Goal: Transaction & Acquisition: Book appointment/travel/reservation

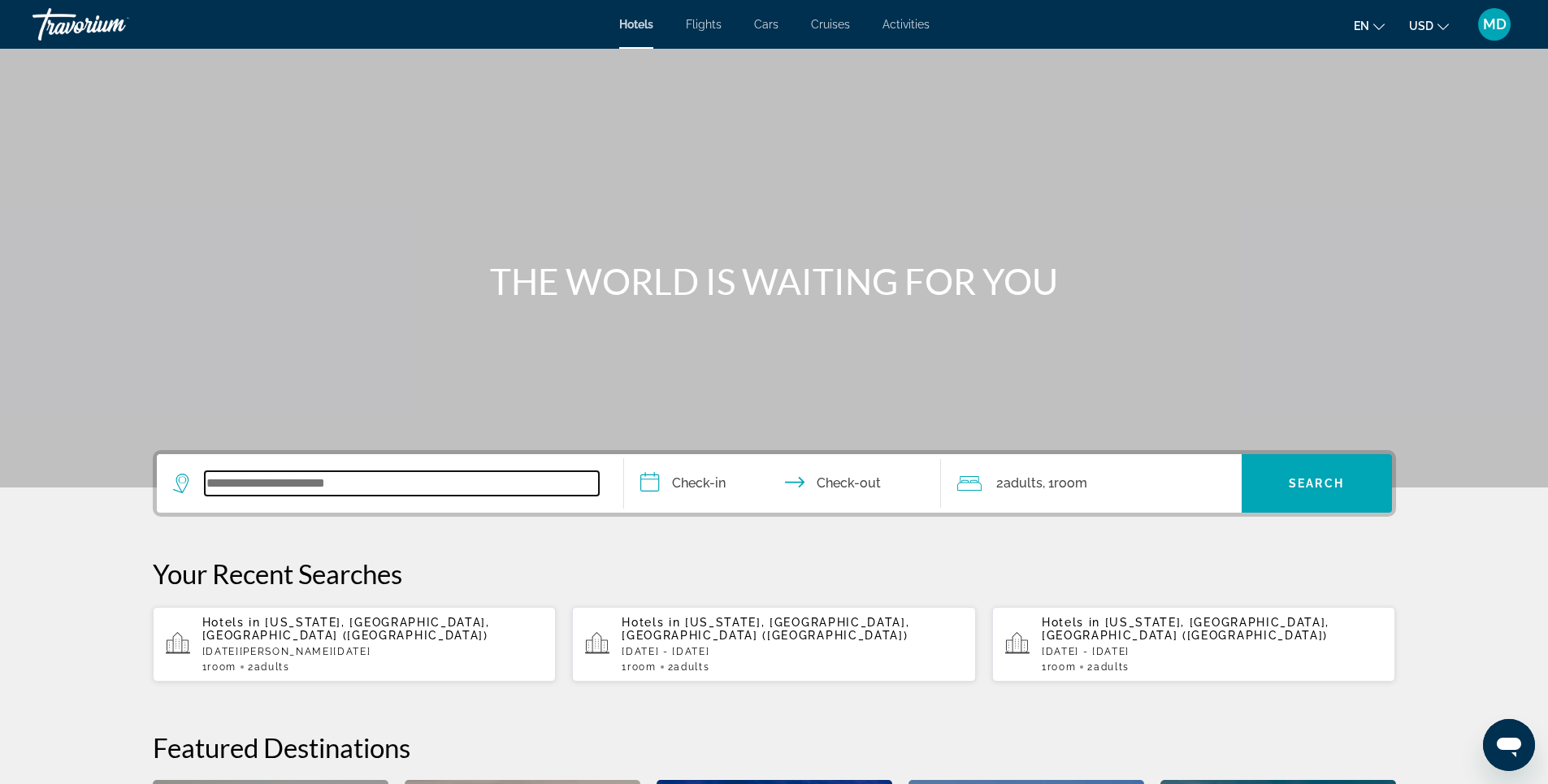
click at [399, 489] on input "Search widget" at bounding box center [402, 483] width 394 height 25
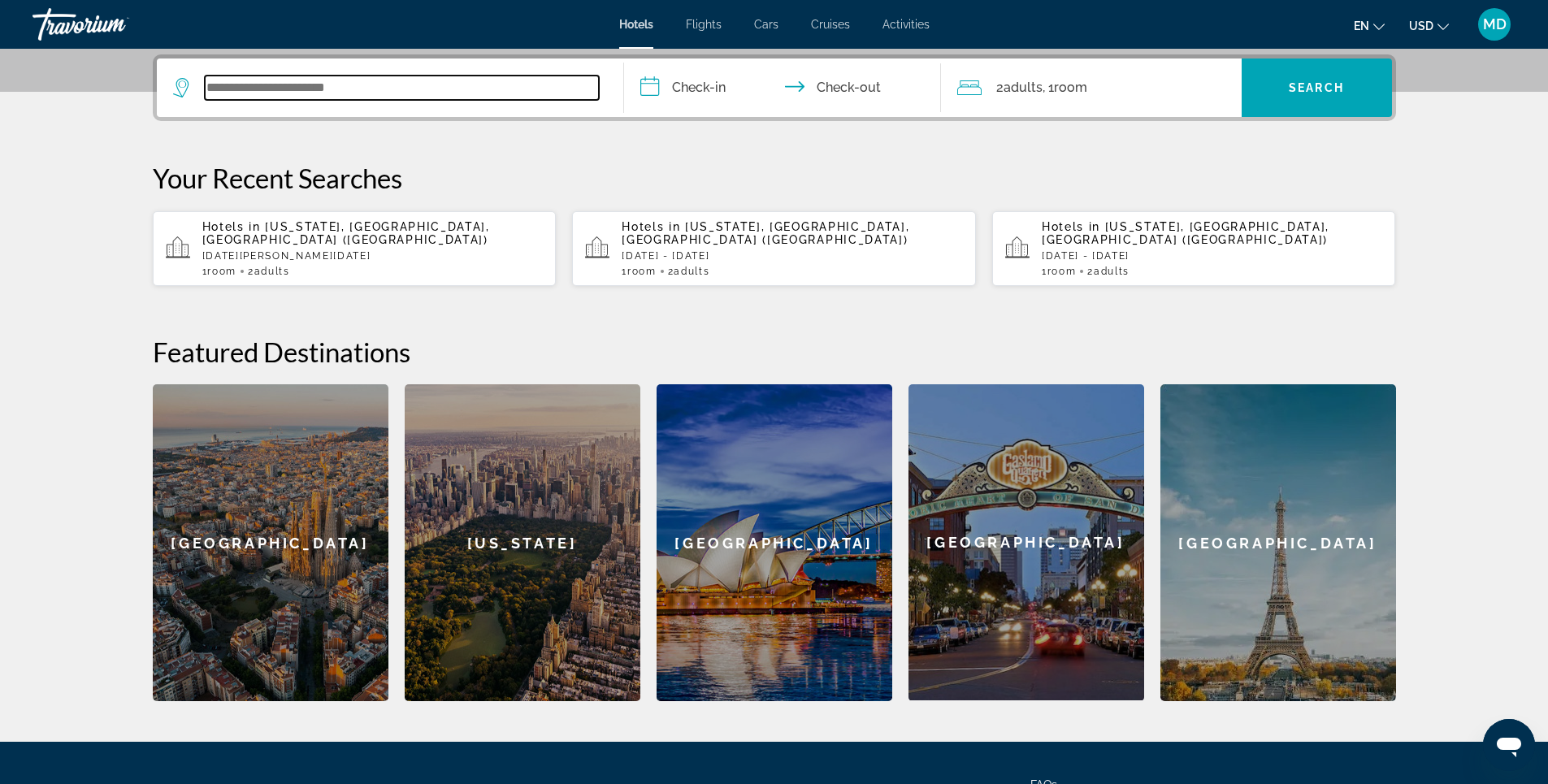
scroll to position [397, 0]
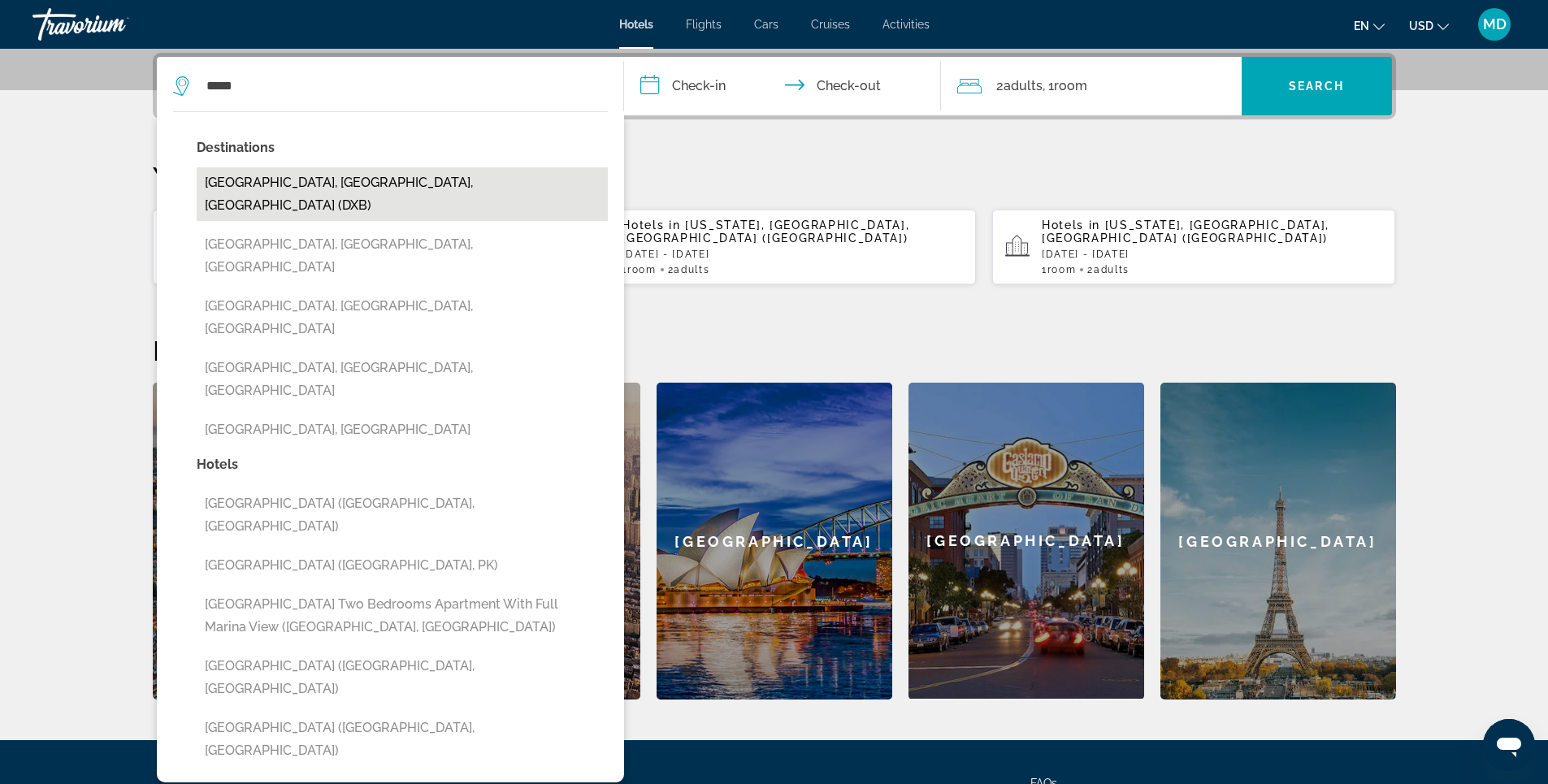
click at [401, 182] on button "[GEOGRAPHIC_DATA], [GEOGRAPHIC_DATA], [GEOGRAPHIC_DATA] (DXB)" at bounding box center [402, 194] width 411 height 53
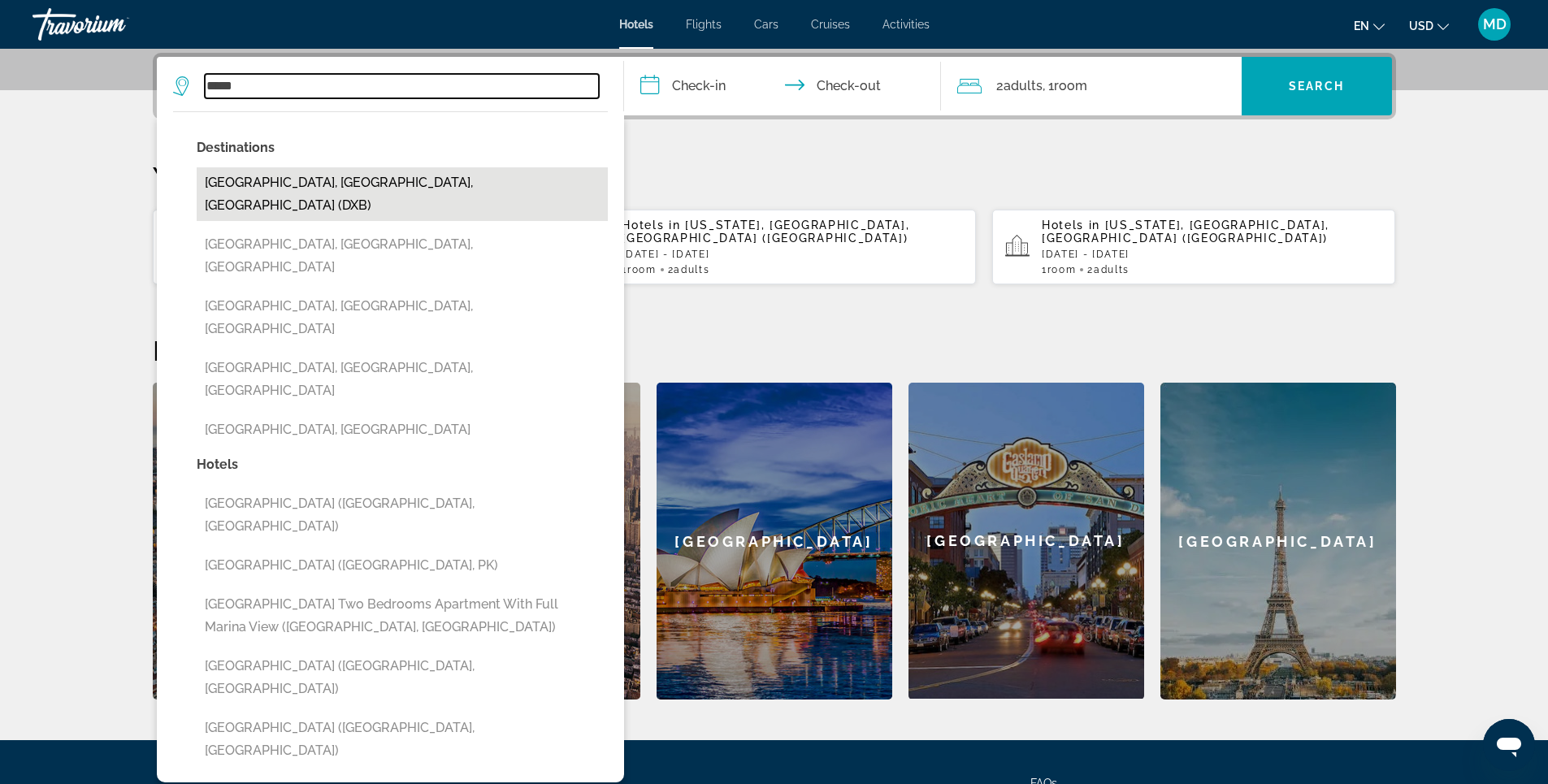
type input "**********"
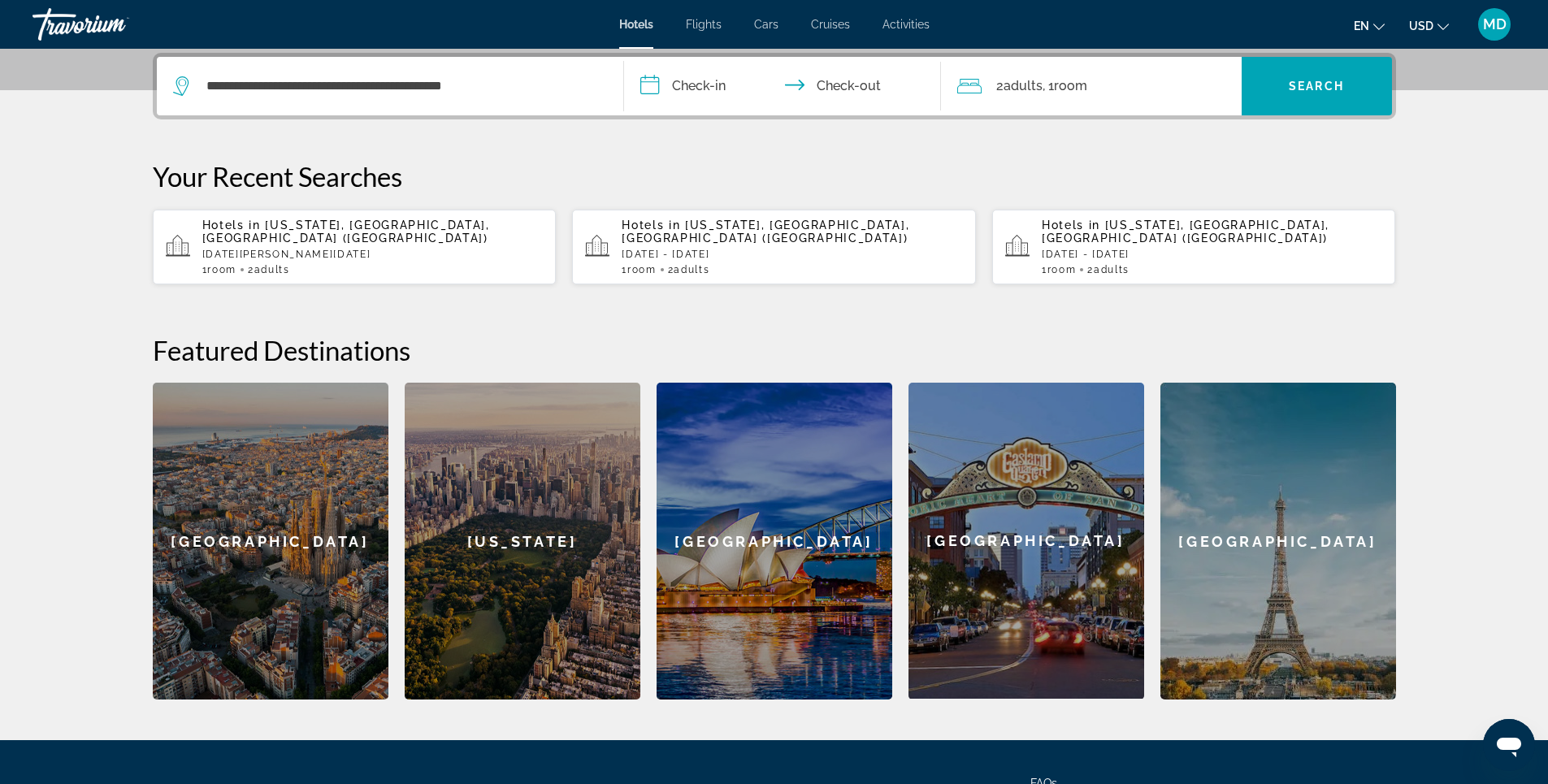
click at [703, 89] on input "**********" at bounding box center [785, 89] width 323 height 63
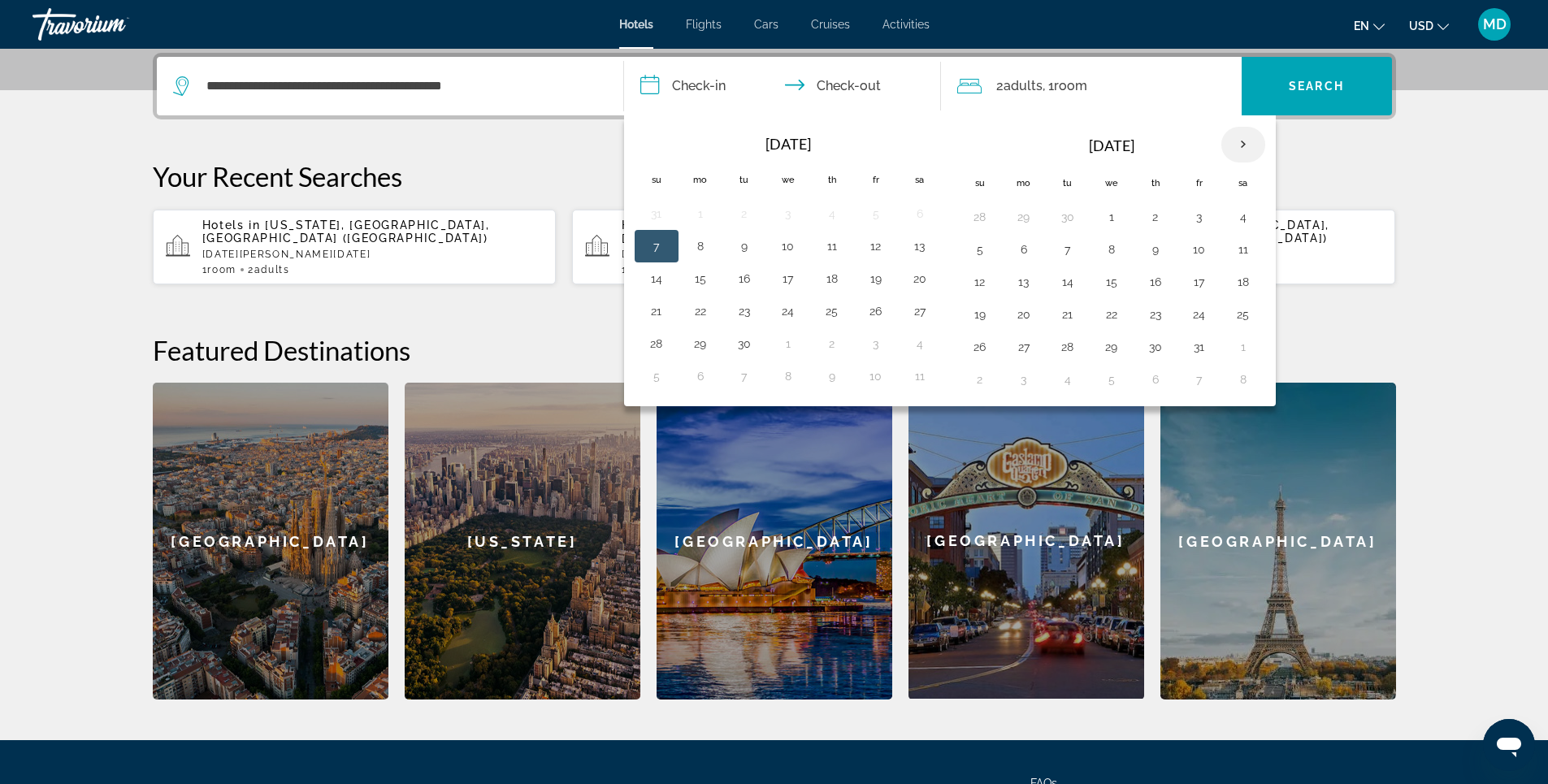
click at [1248, 145] on th "Next month" at bounding box center [1243, 145] width 44 height 35
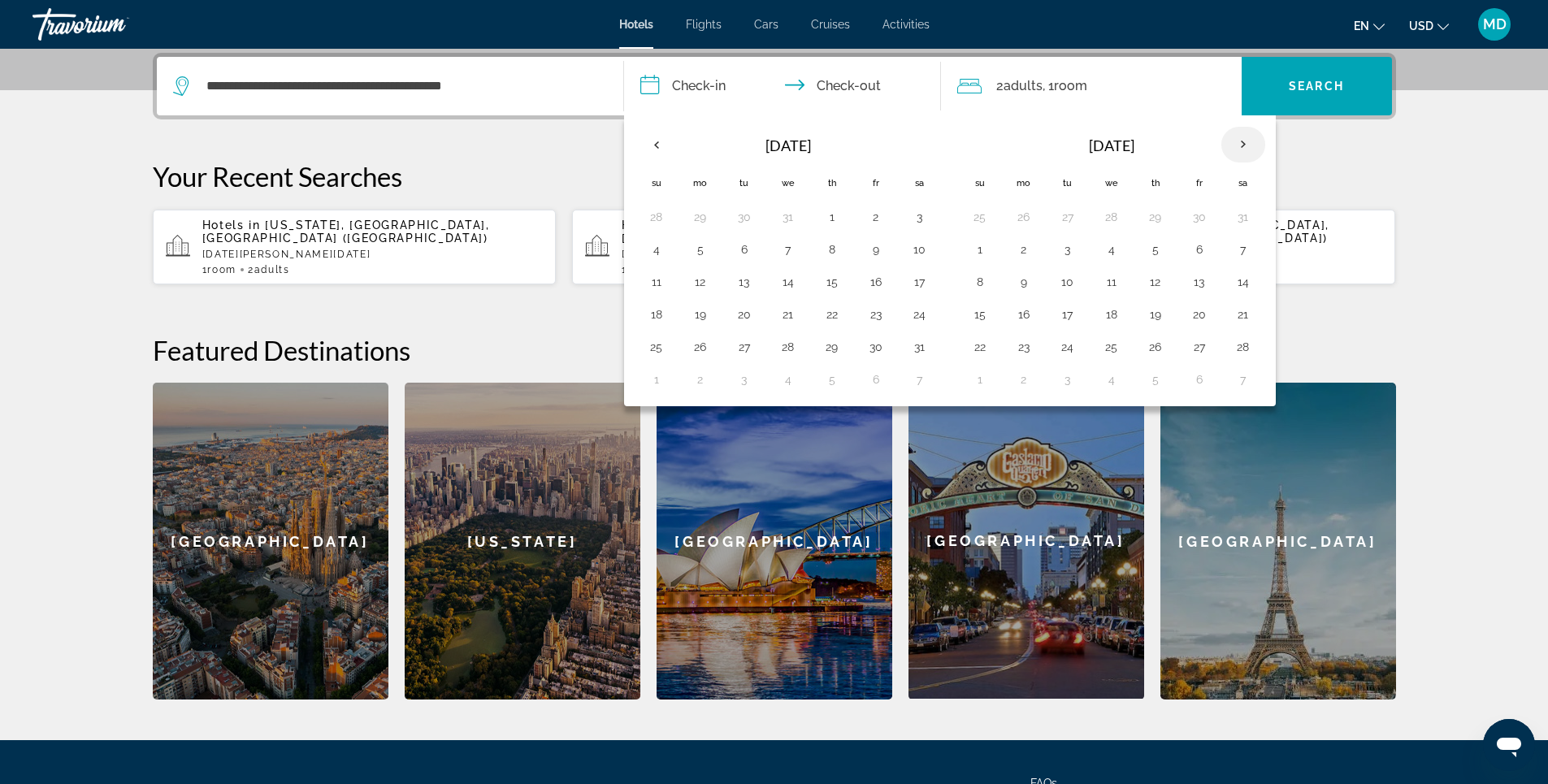
click at [1248, 145] on th "Next month" at bounding box center [1243, 145] width 44 height 35
click at [1245, 145] on th "Next month" at bounding box center [1243, 145] width 44 height 35
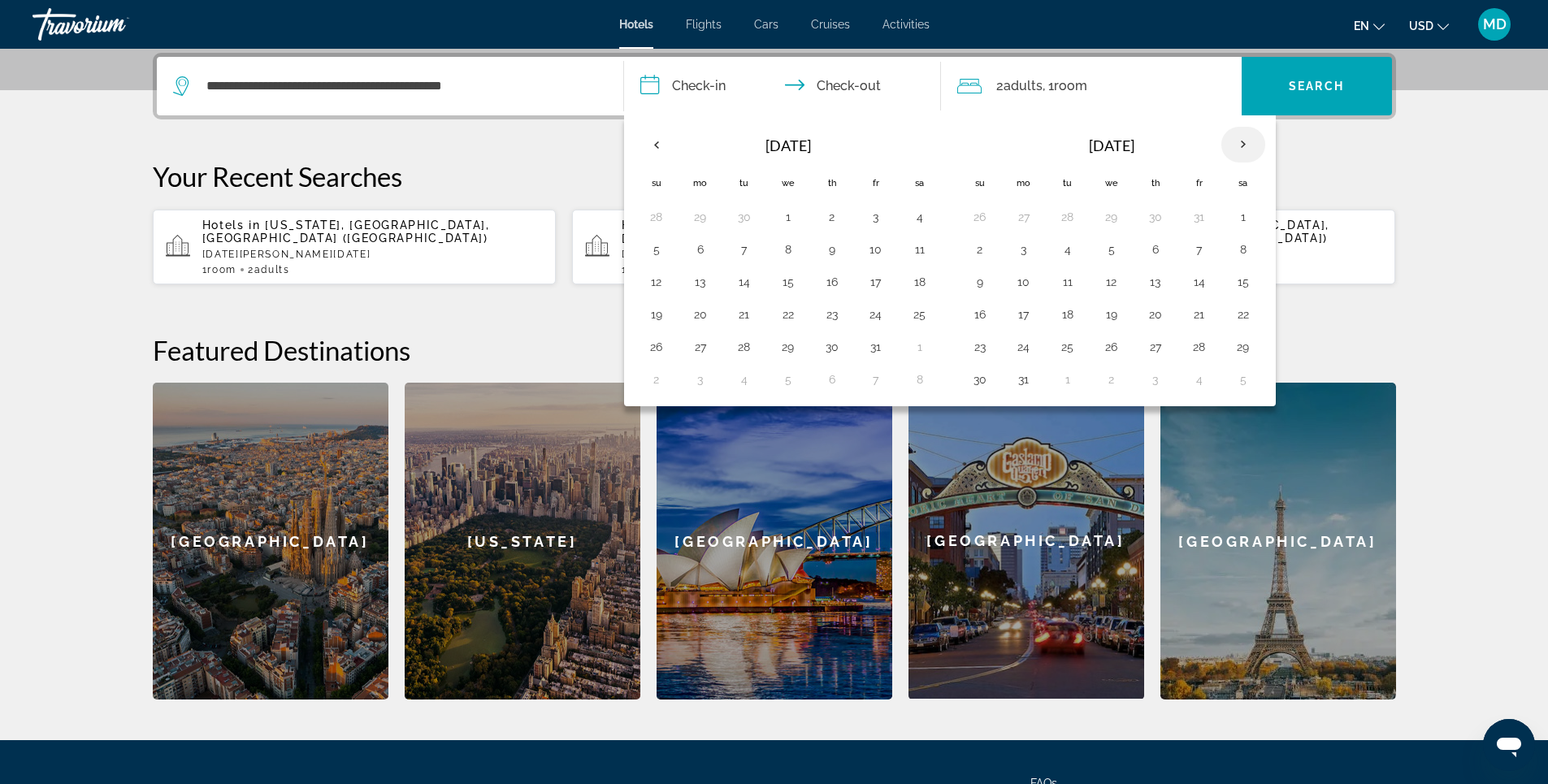
click at [1245, 145] on th "Next month" at bounding box center [1243, 145] width 44 height 35
click at [1198, 220] on button "4" at bounding box center [1199, 217] width 26 height 23
click at [1072, 251] on button "8" at bounding box center [1067, 249] width 26 height 23
type input "**********"
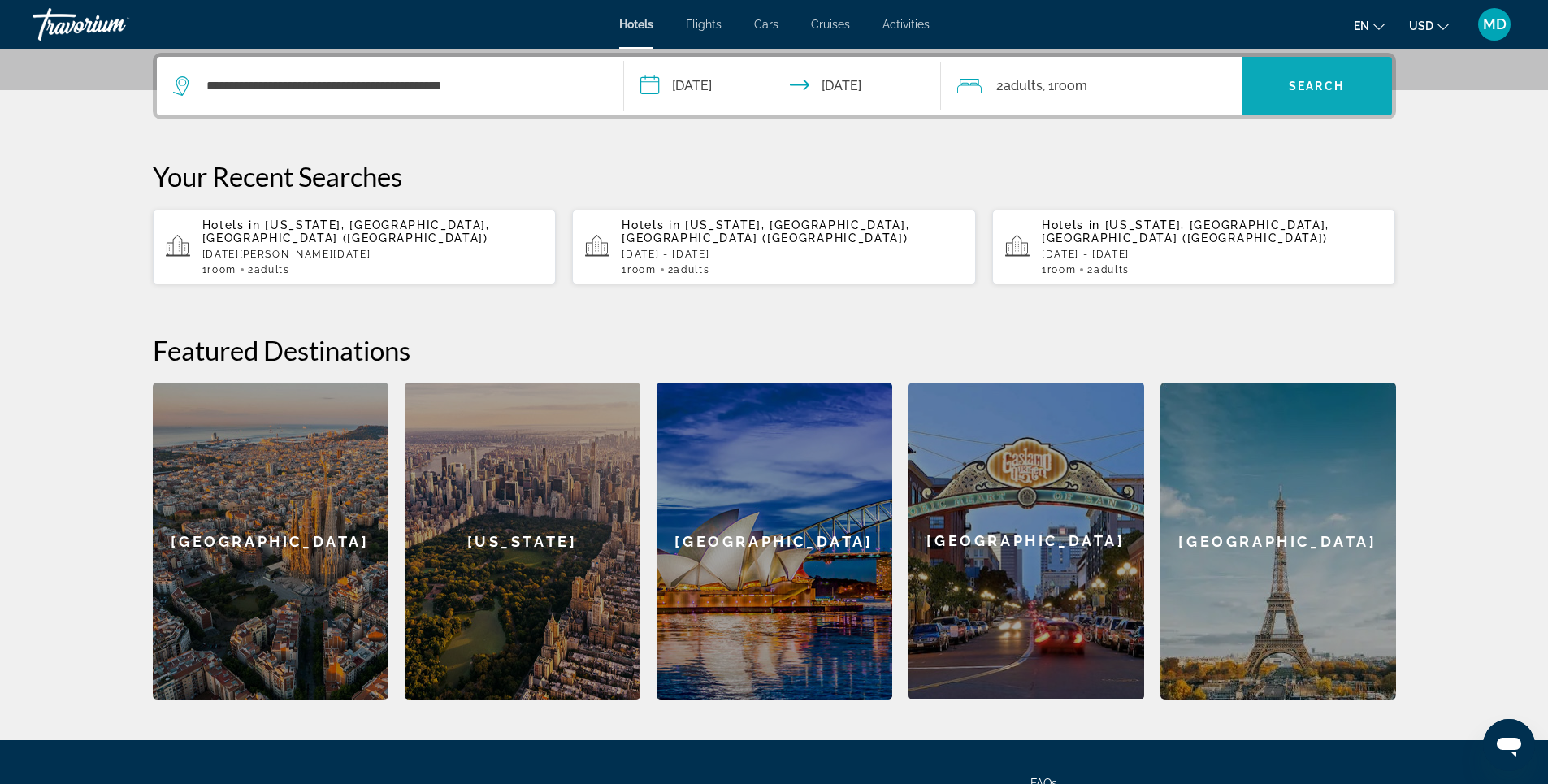
click at [1306, 91] on span "Search" at bounding box center [1316, 86] width 55 height 13
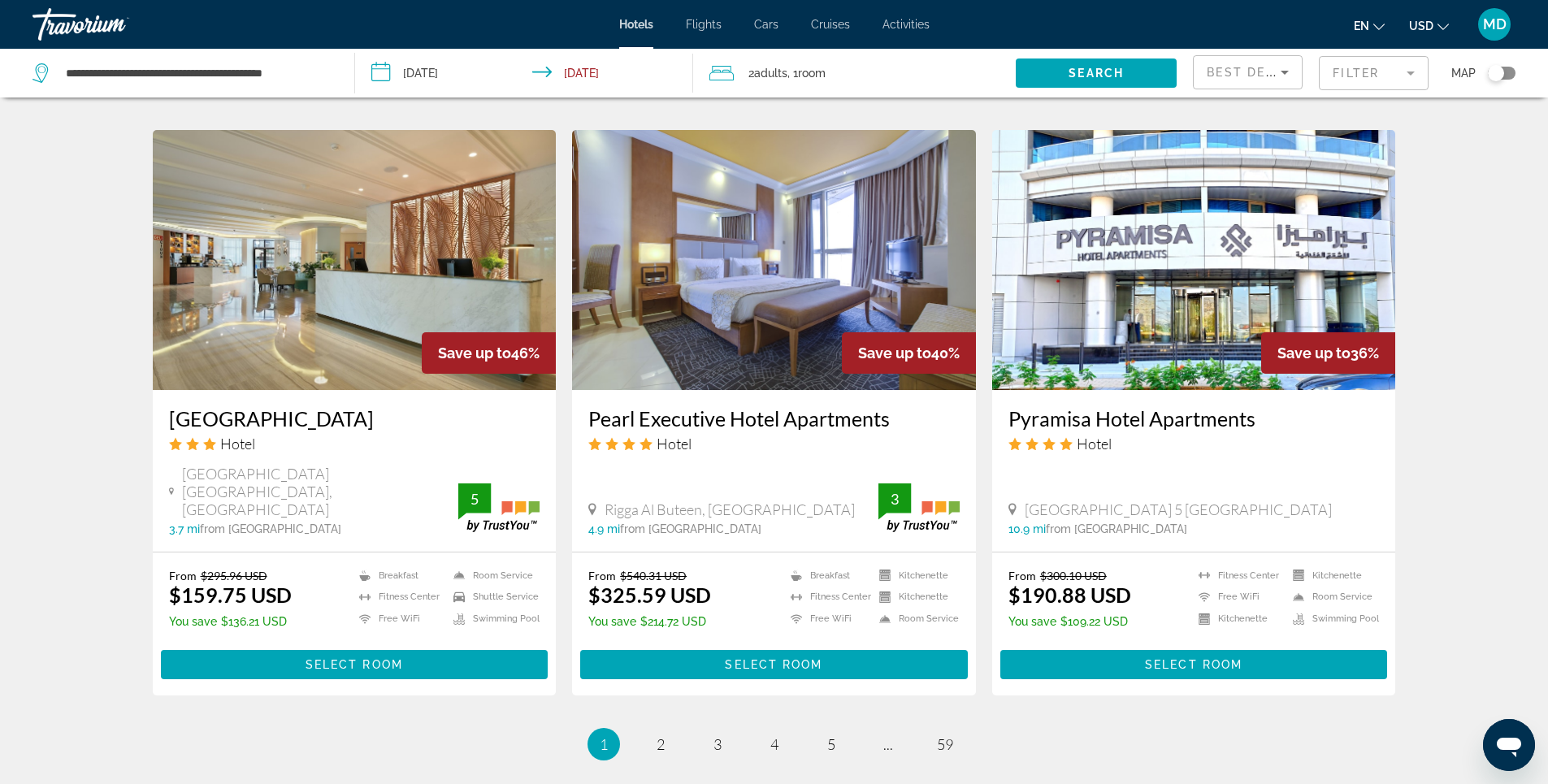
scroll to position [1867, 0]
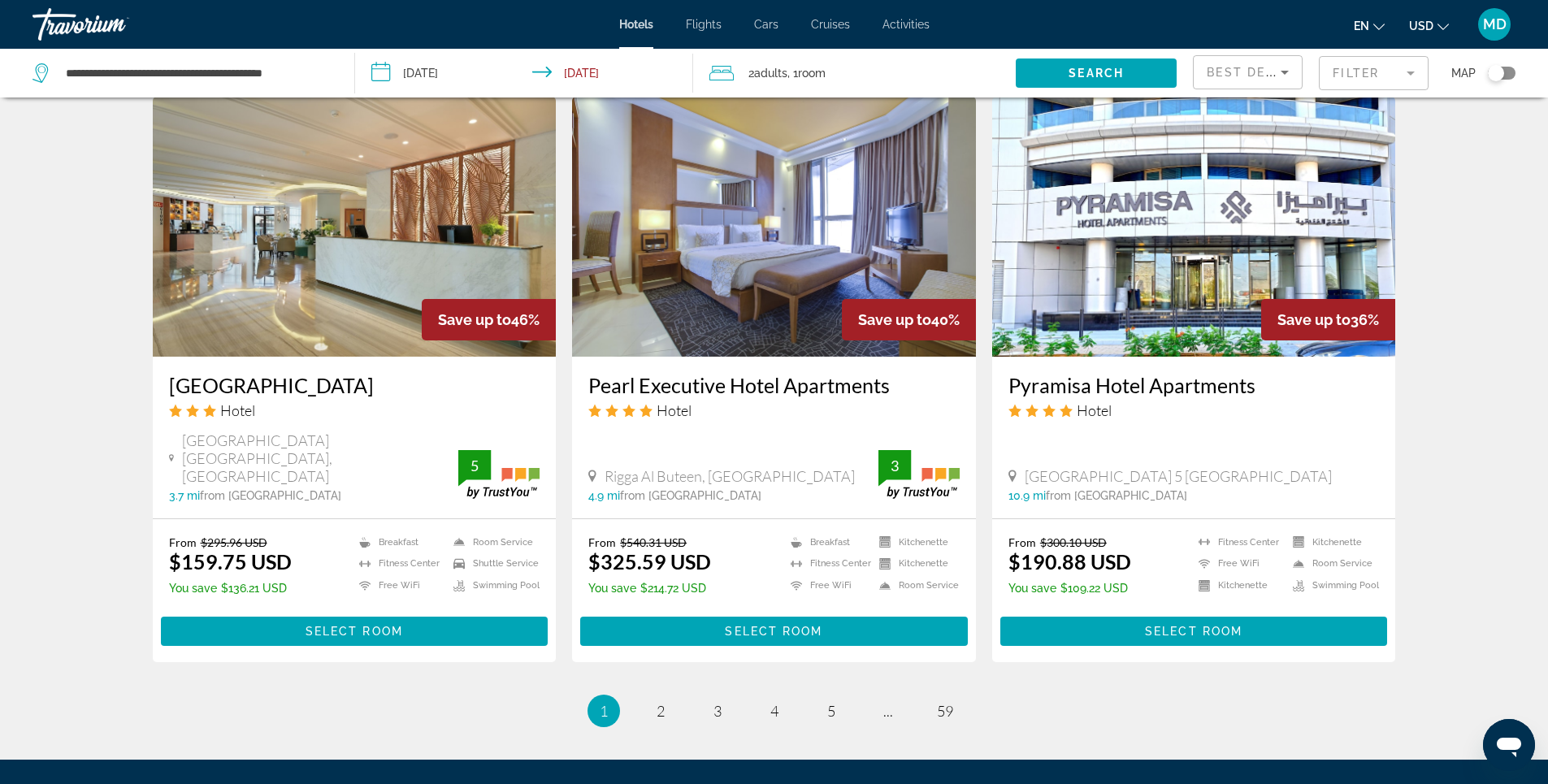
click at [676, 694] on li "page 2" at bounding box center [660, 710] width 33 height 33
click at [657, 701] on span "2" at bounding box center [660, 710] width 8 height 18
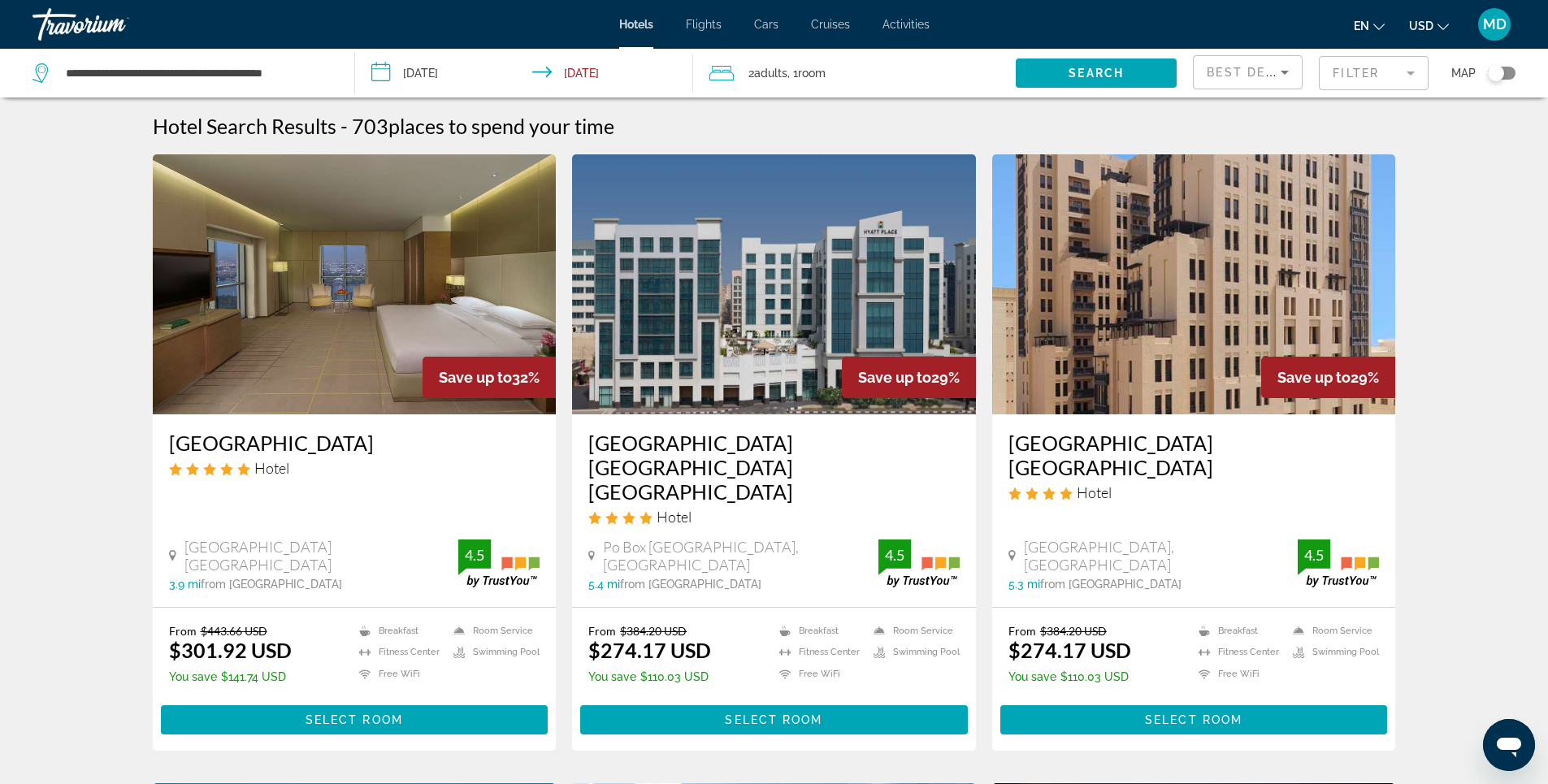
click at [360, 295] on img "Main content" at bounding box center [355, 285] width 404 height 260
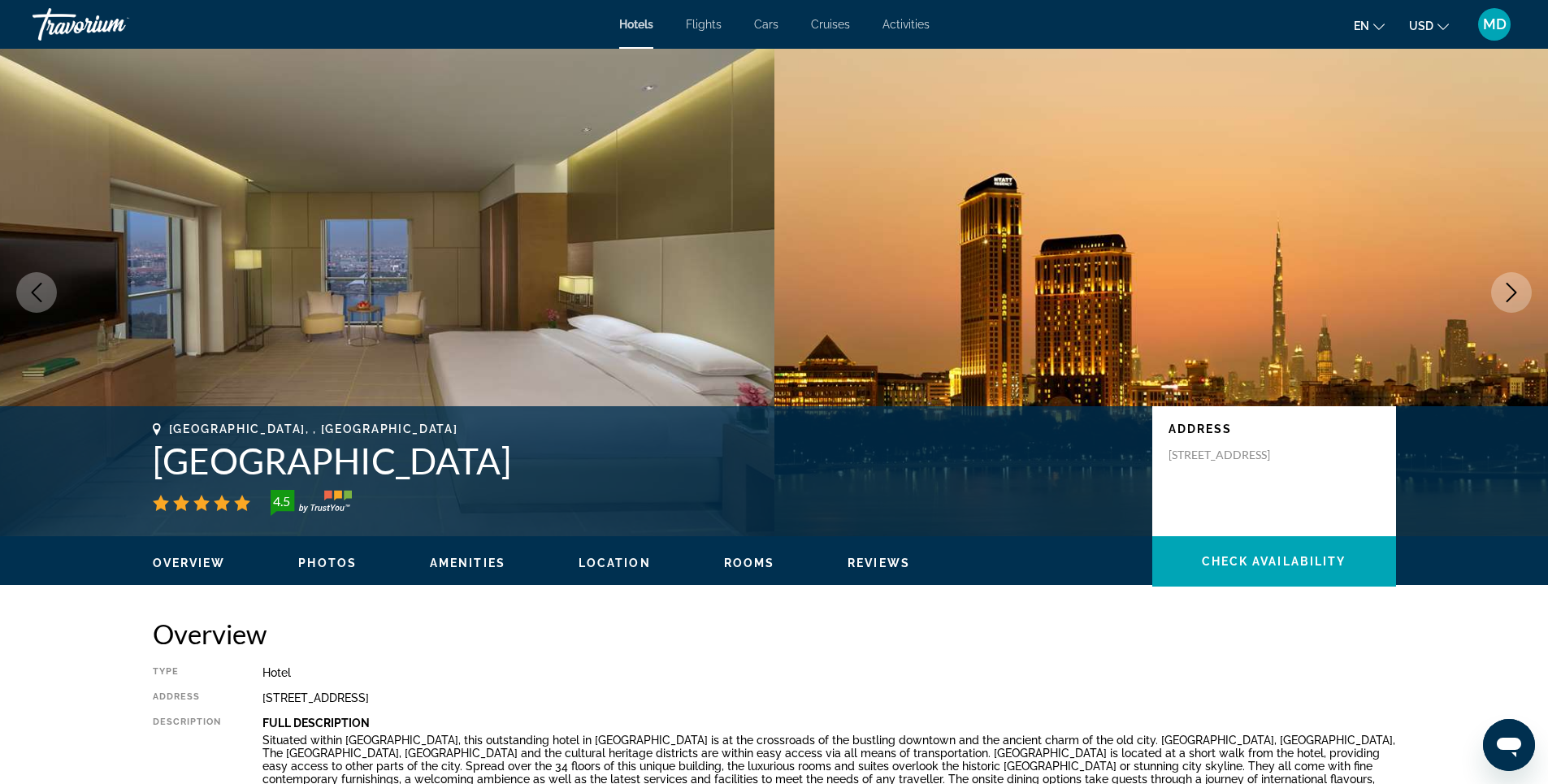
click at [336, 562] on span "Photos" at bounding box center [327, 562] width 58 height 13
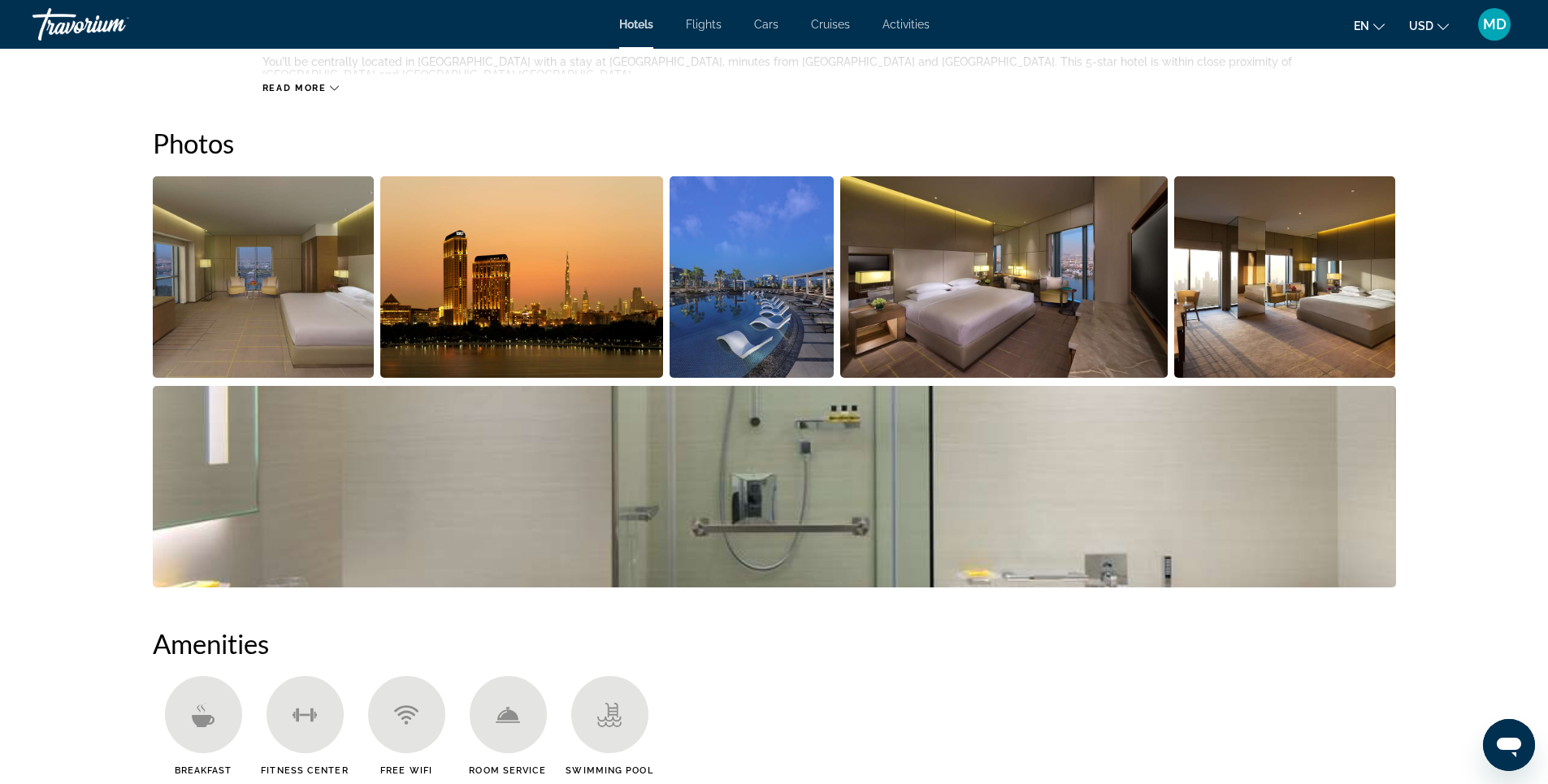
scroll to position [794, 0]
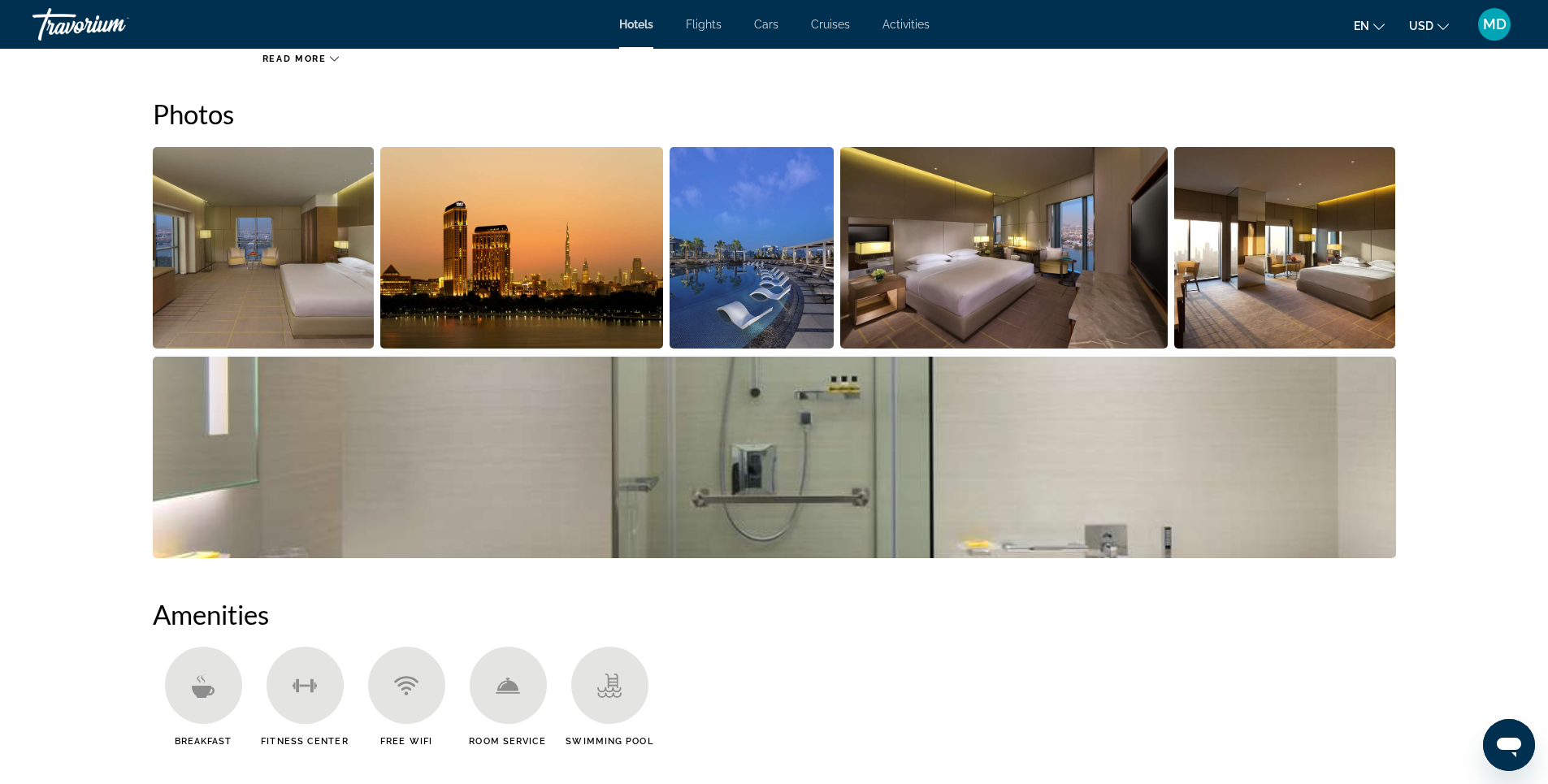
click at [277, 275] on img "Open full-screen image slider" at bounding box center [263, 247] width 222 height 201
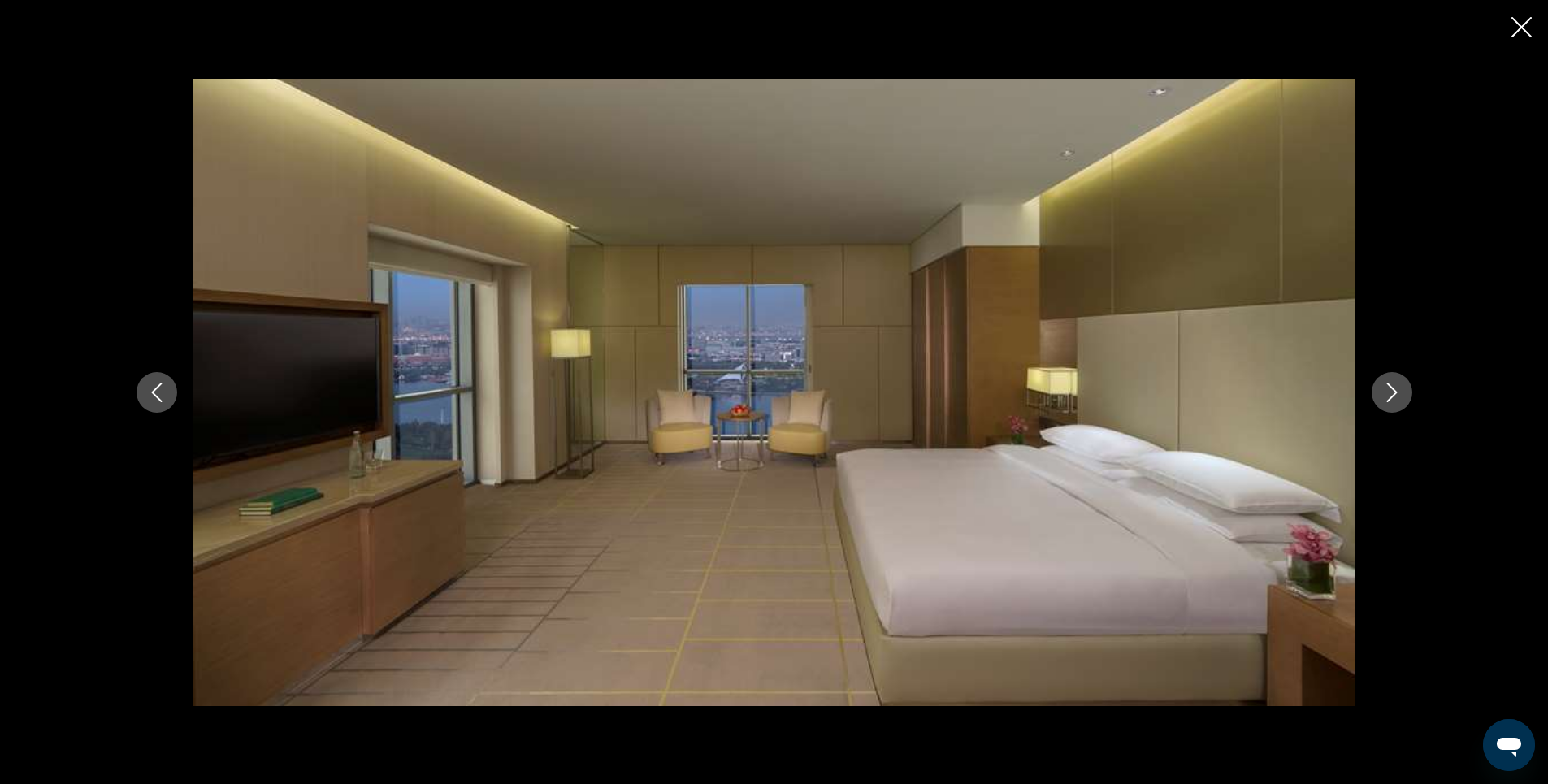
click at [1385, 396] on icon "Next image" at bounding box center [1392, 392] width 20 height 20
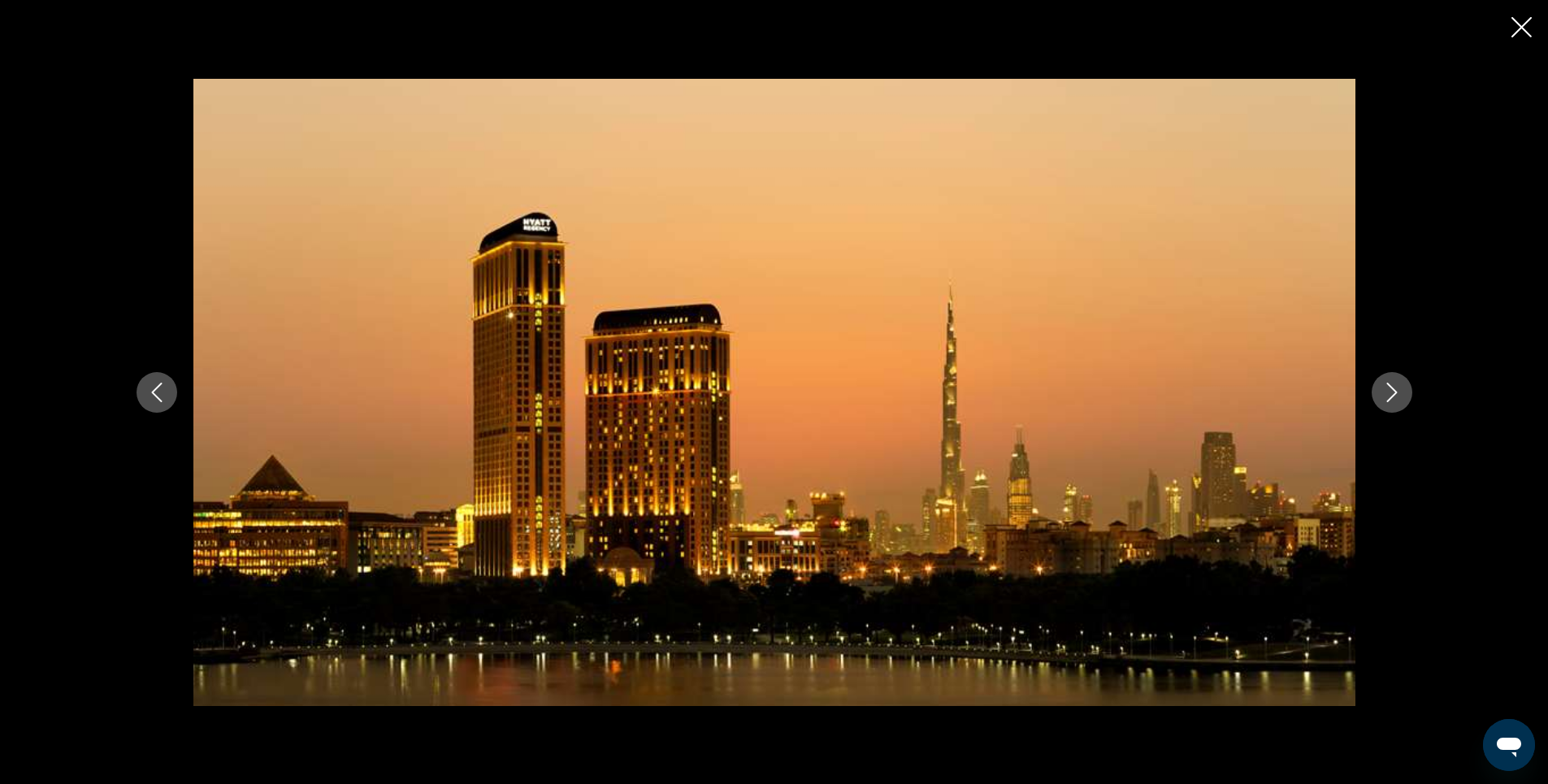
click at [1385, 396] on icon "Next image" at bounding box center [1392, 392] width 20 height 20
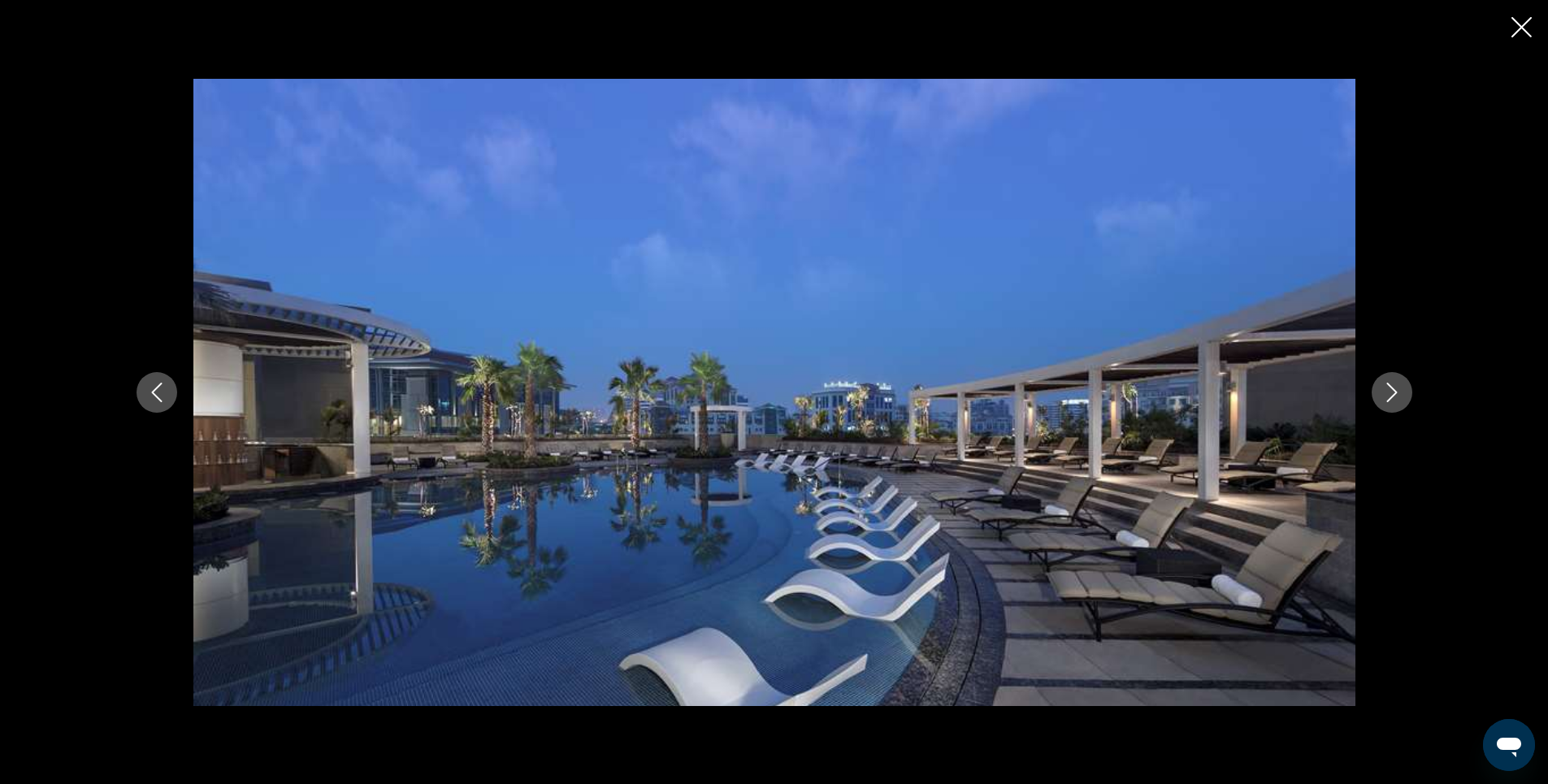
click at [1385, 396] on icon "Next image" at bounding box center [1392, 392] width 20 height 20
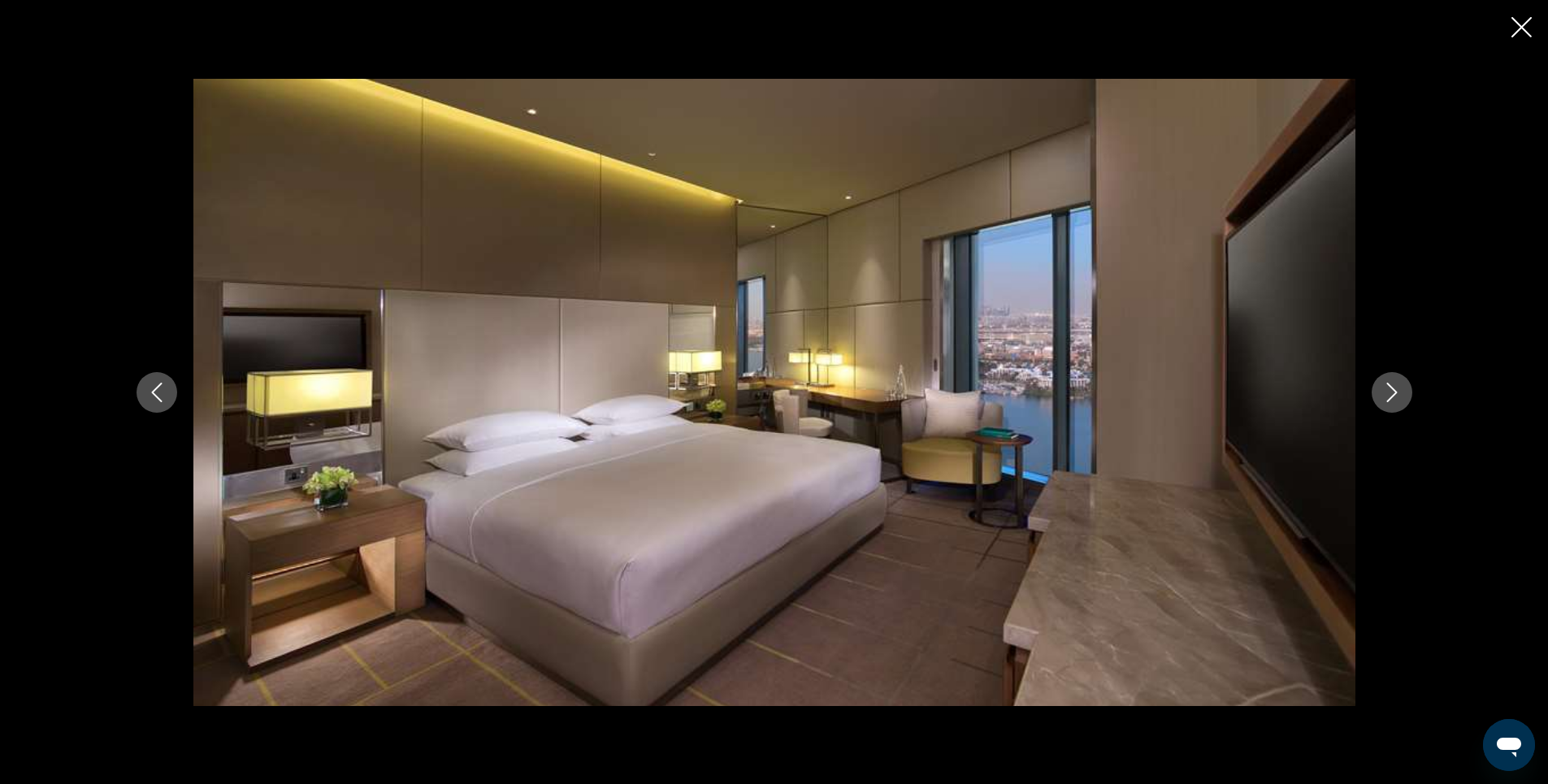
click at [1385, 396] on icon "Next image" at bounding box center [1392, 392] width 20 height 20
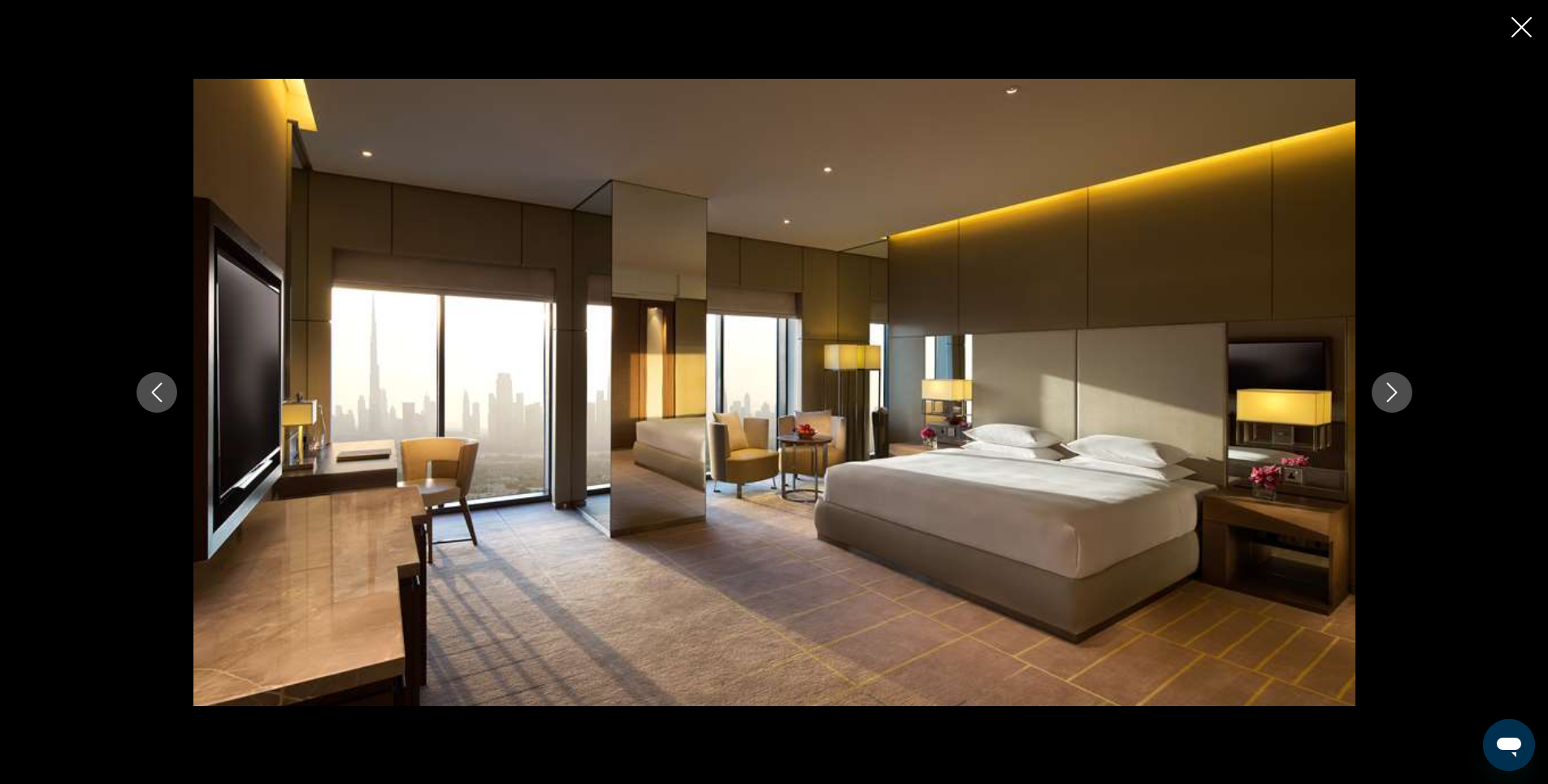
click at [1385, 396] on icon "Next image" at bounding box center [1392, 392] width 20 height 20
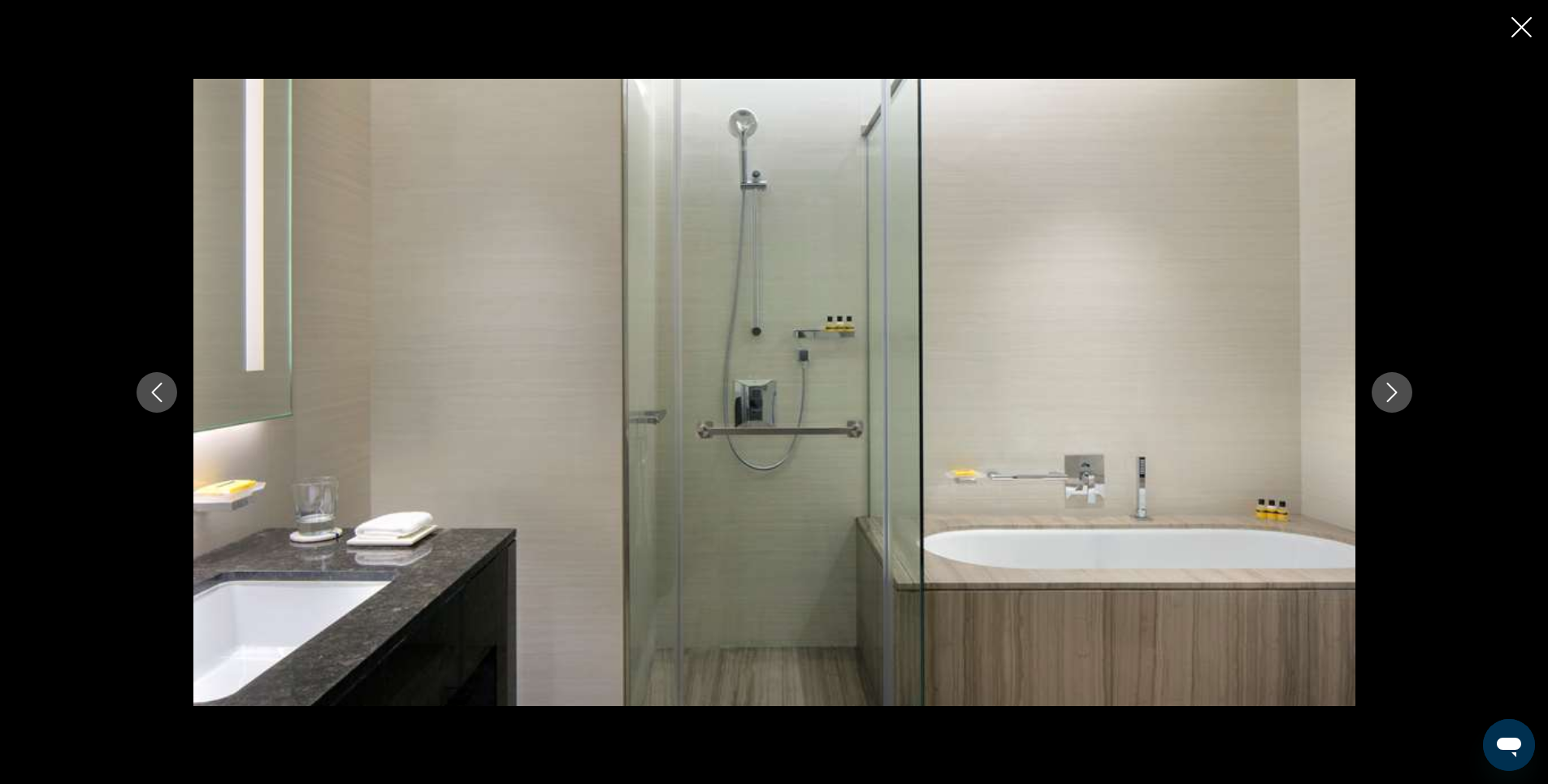
click at [1385, 396] on icon "Next image" at bounding box center [1392, 392] width 20 height 20
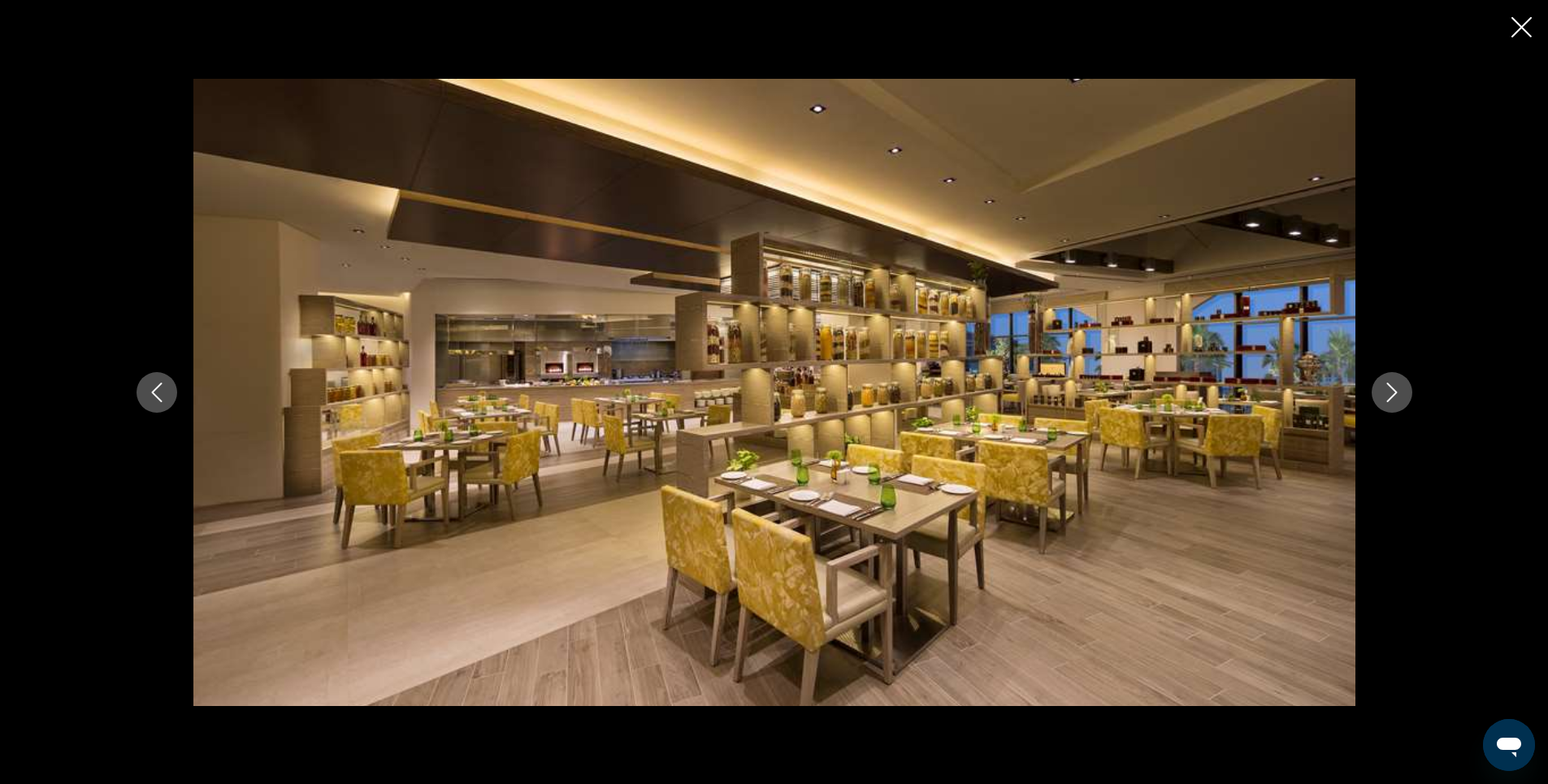
click at [1385, 396] on icon "Next image" at bounding box center [1392, 392] width 20 height 20
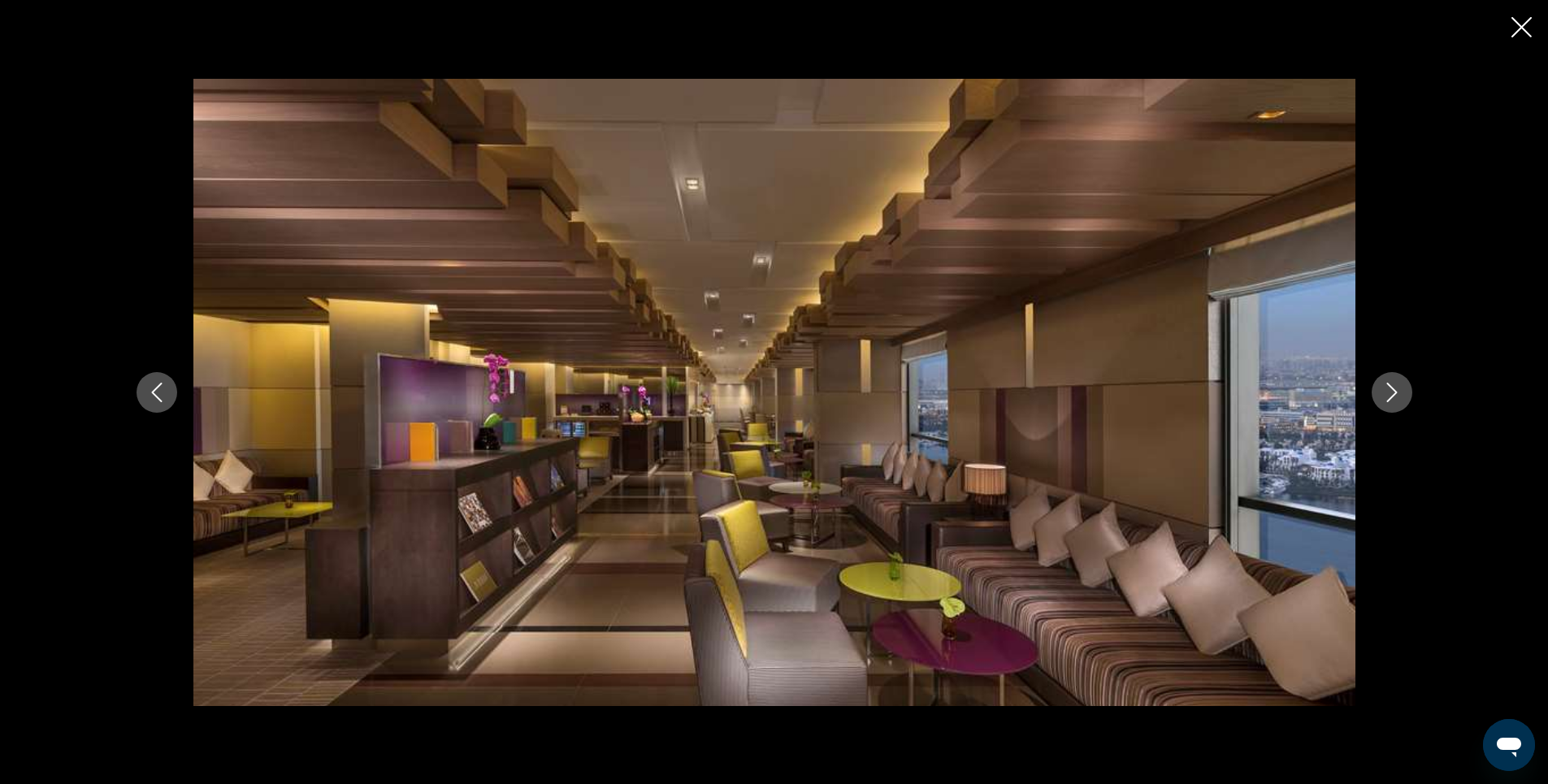
click at [1385, 396] on icon "Next image" at bounding box center [1392, 392] width 20 height 20
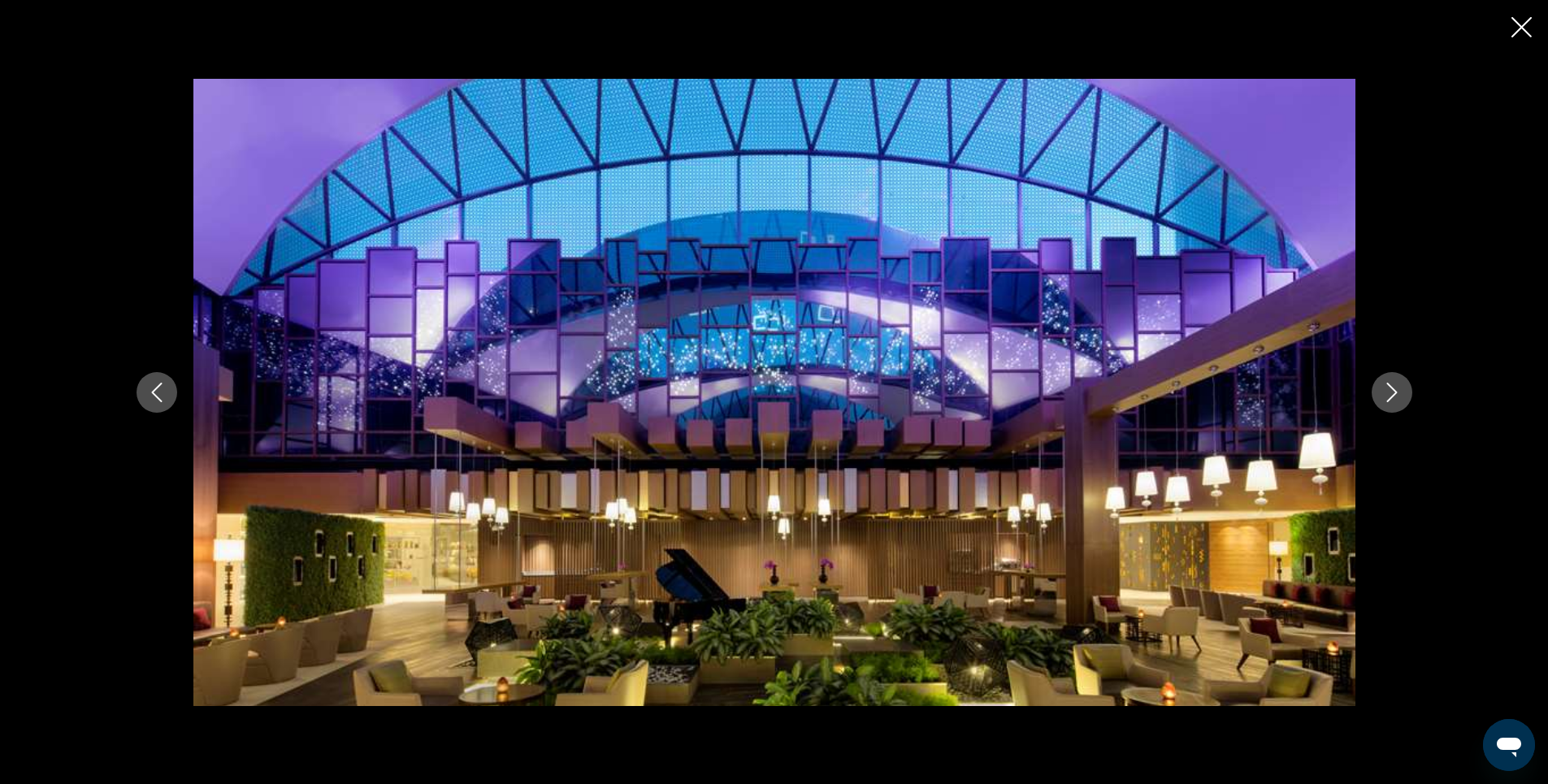
click at [1385, 396] on icon "Next image" at bounding box center [1392, 392] width 20 height 20
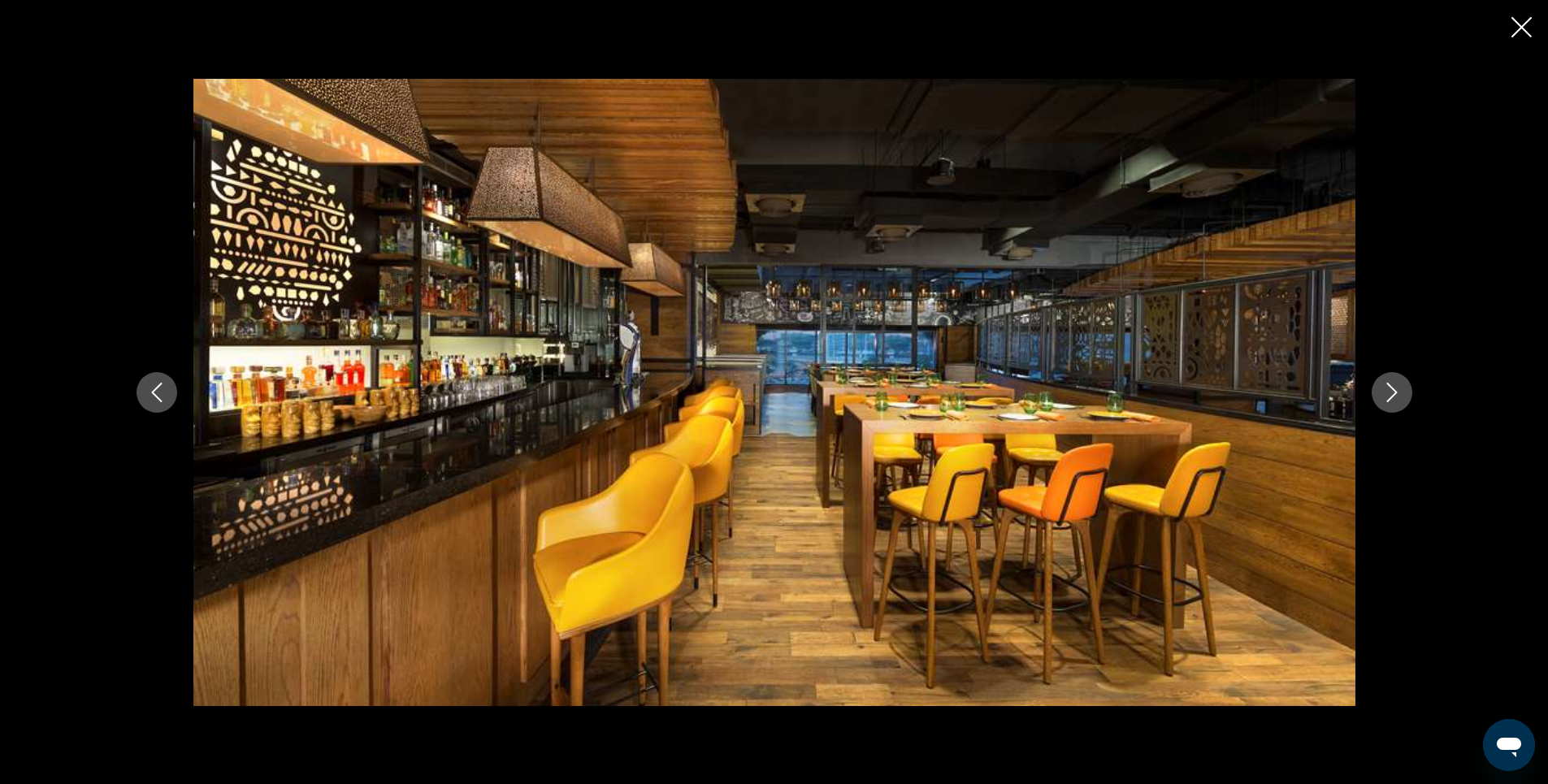
click at [1385, 396] on icon "Next image" at bounding box center [1392, 392] width 20 height 20
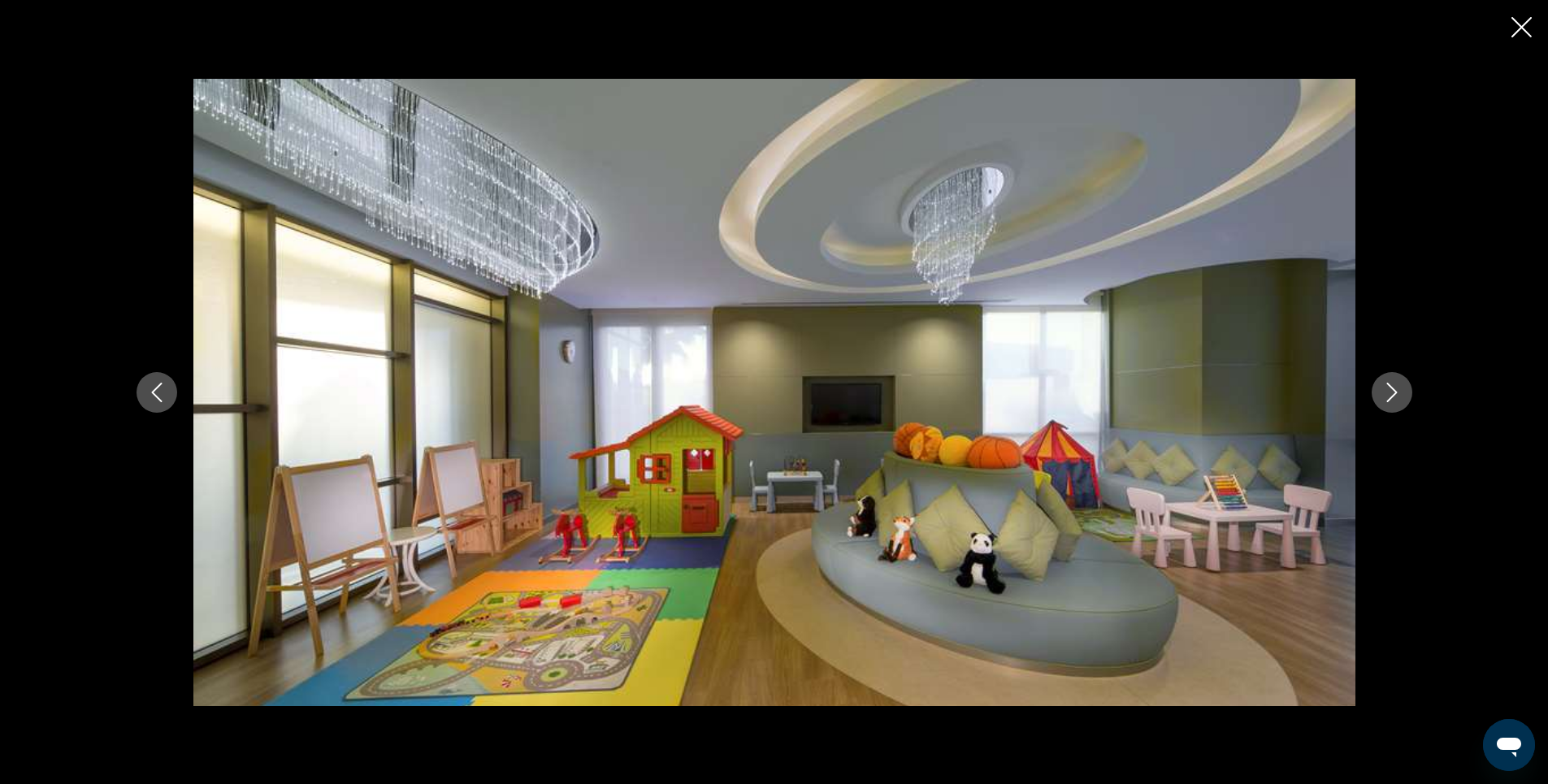
click at [1385, 396] on icon "Next image" at bounding box center [1392, 392] width 20 height 20
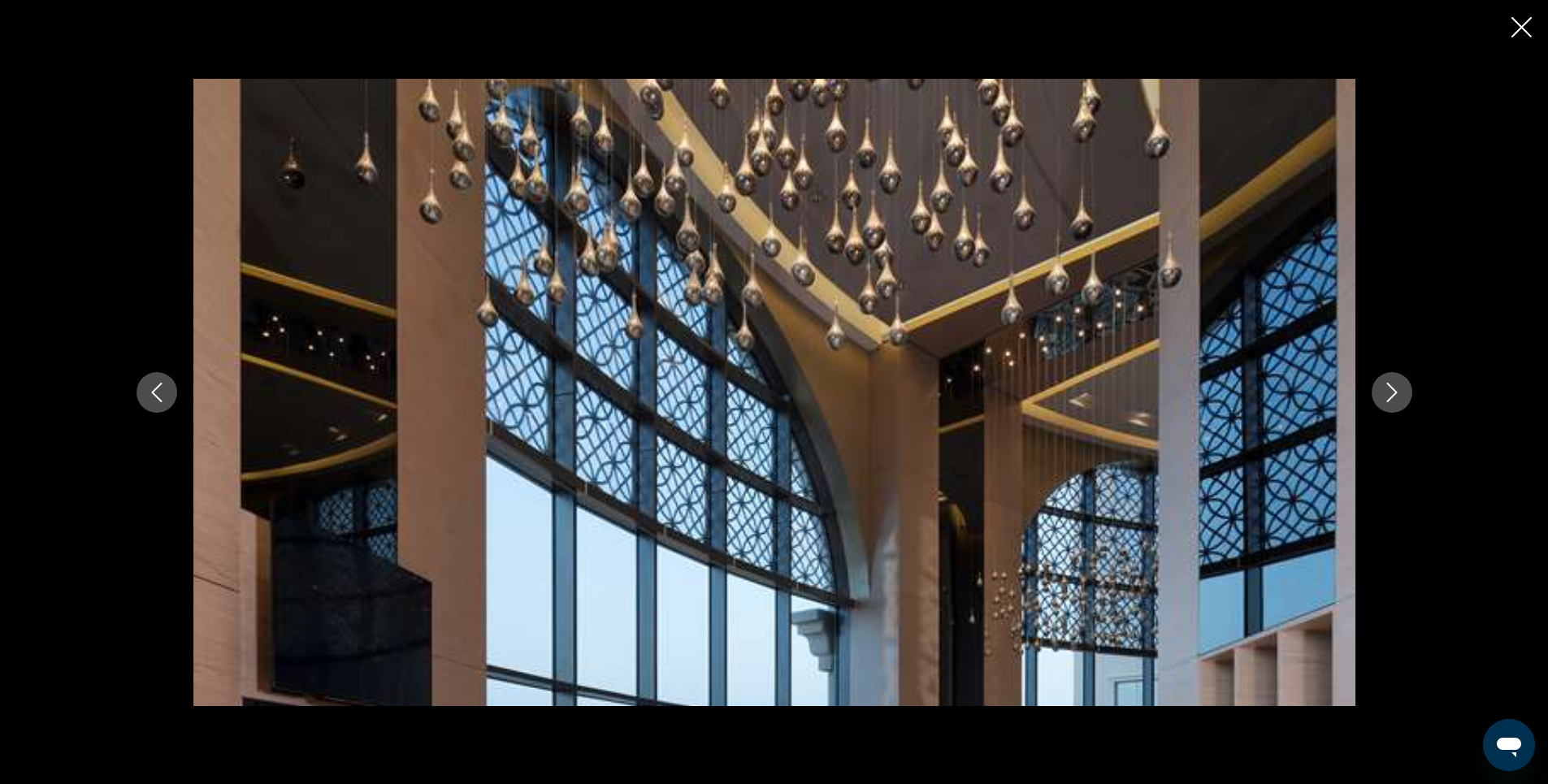
click at [1385, 396] on icon "Next image" at bounding box center [1392, 392] width 20 height 20
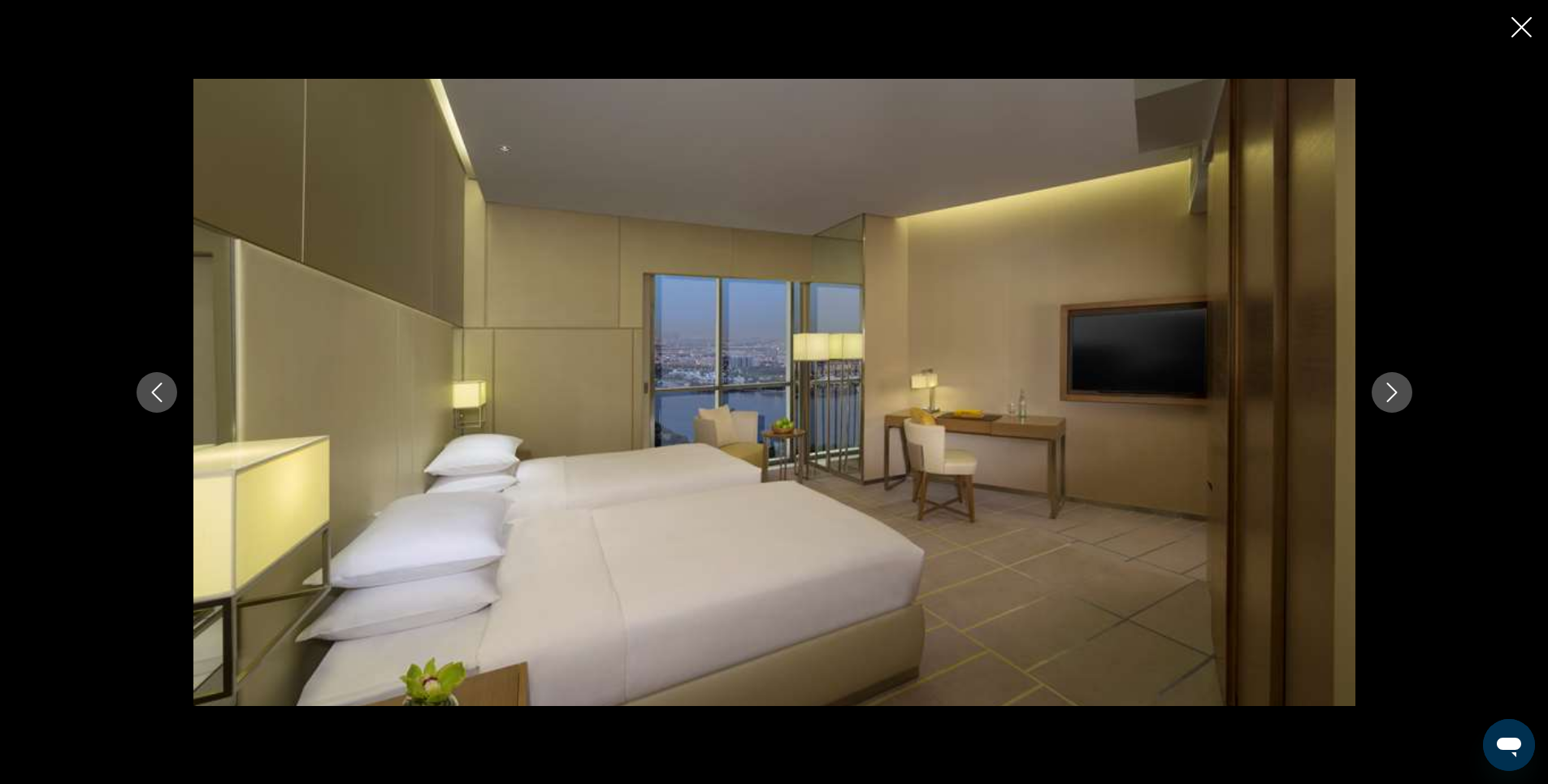
click at [1385, 396] on icon "Next image" at bounding box center [1392, 392] width 20 height 20
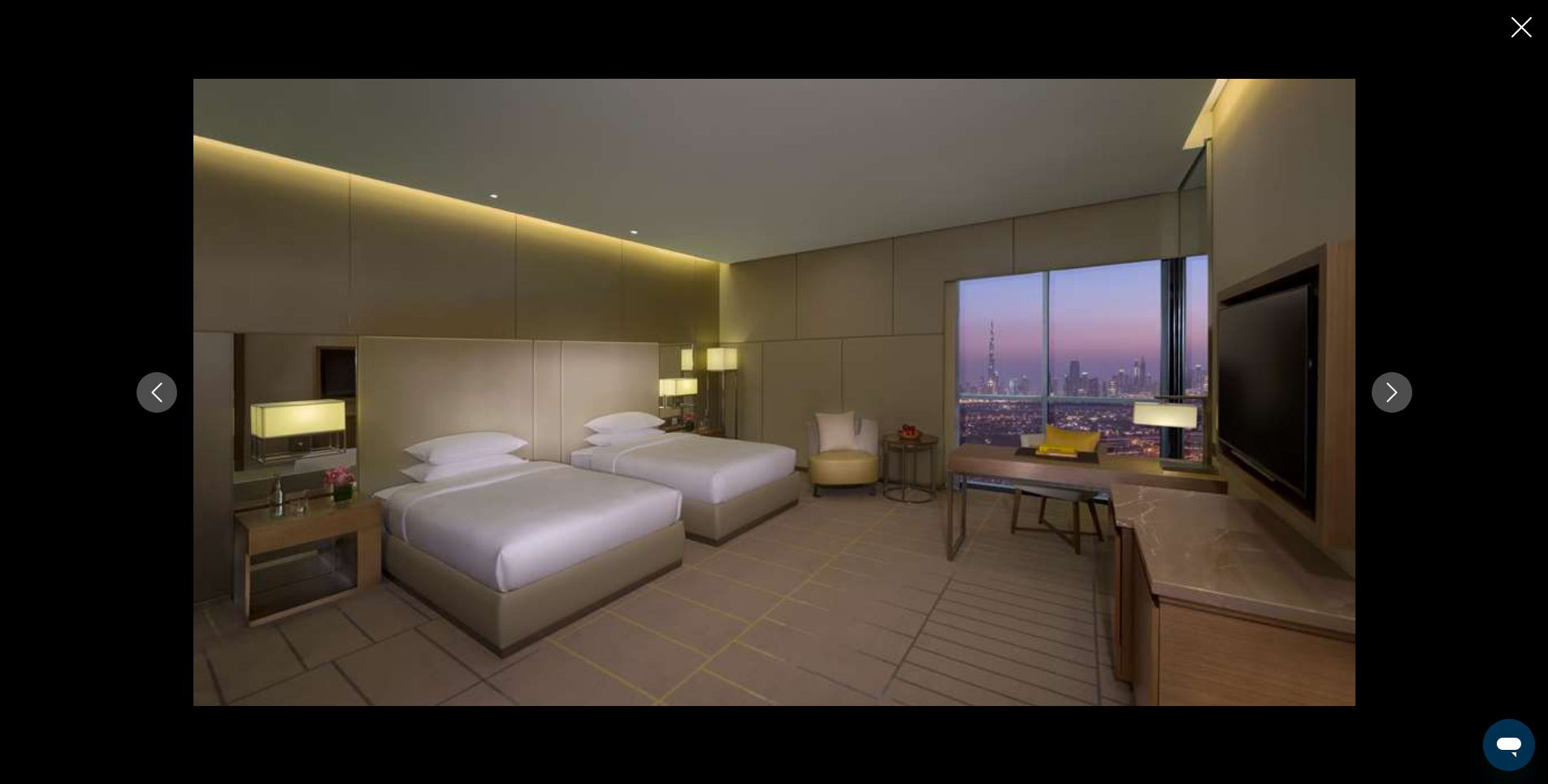
click at [1385, 396] on icon "Next image" at bounding box center [1392, 392] width 20 height 20
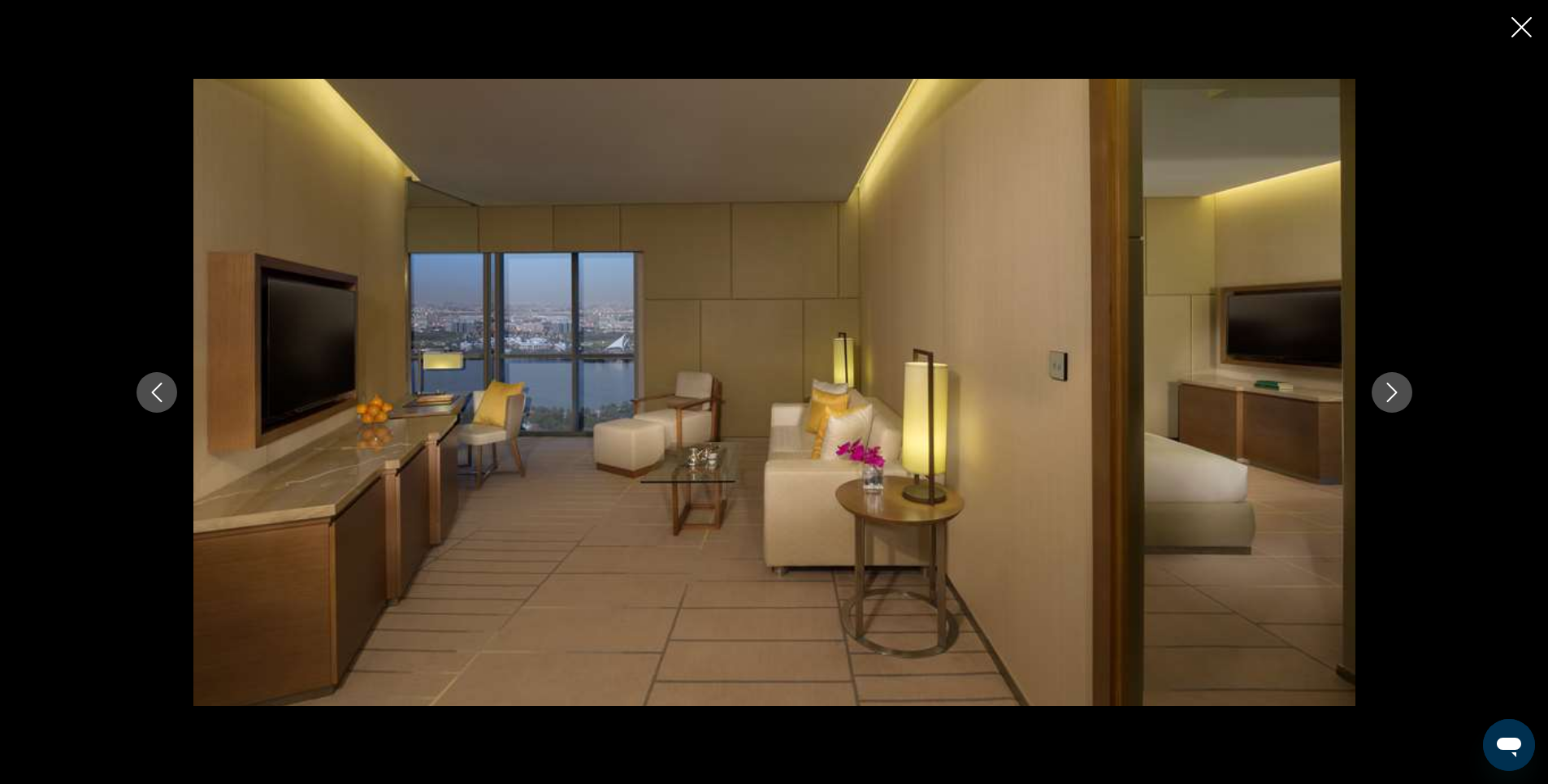
click at [1385, 396] on icon "Next image" at bounding box center [1392, 392] width 20 height 20
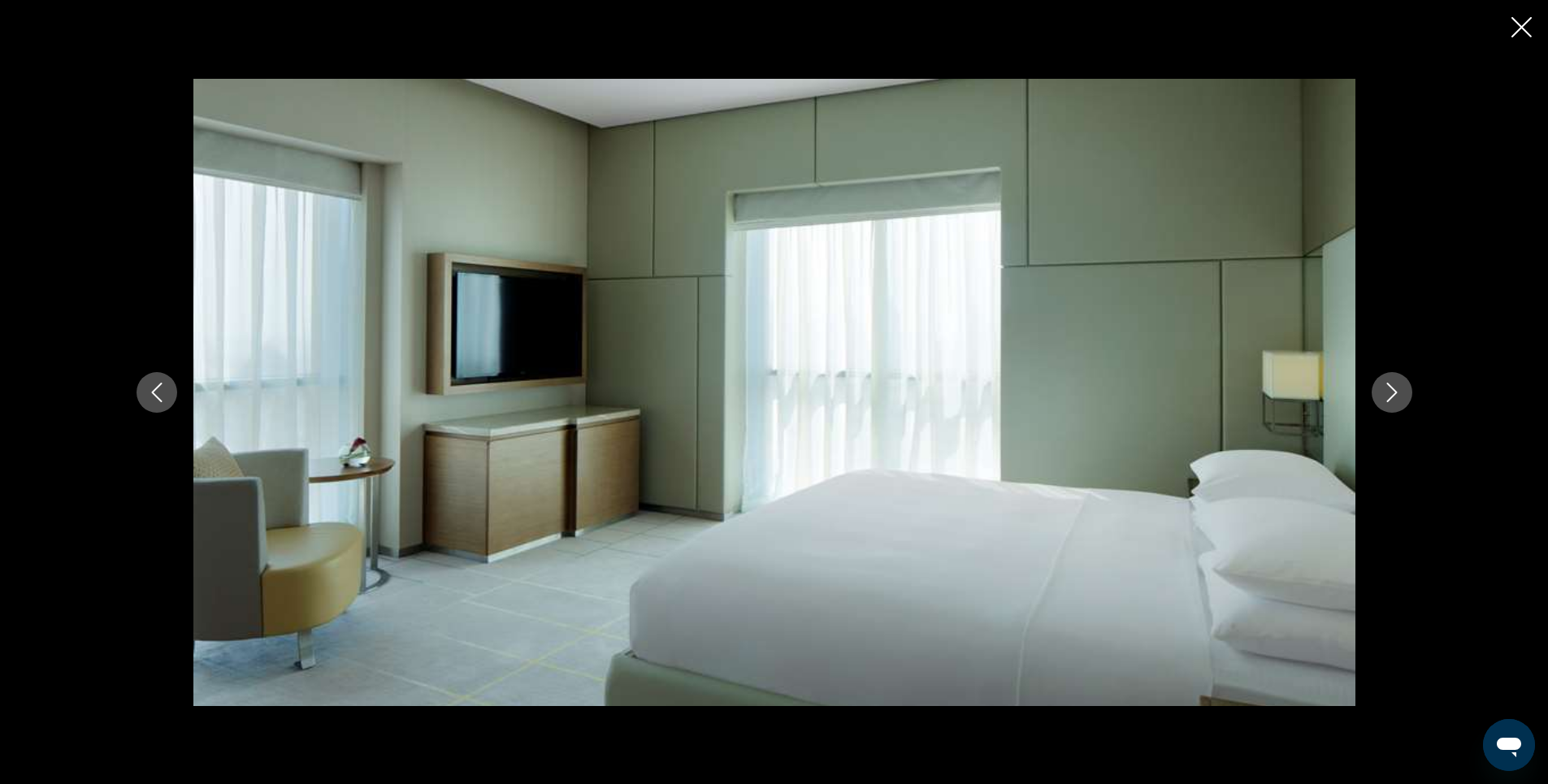
click at [1385, 396] on icon "Next image" at bounding box center [1392, 392] width 20 height 20
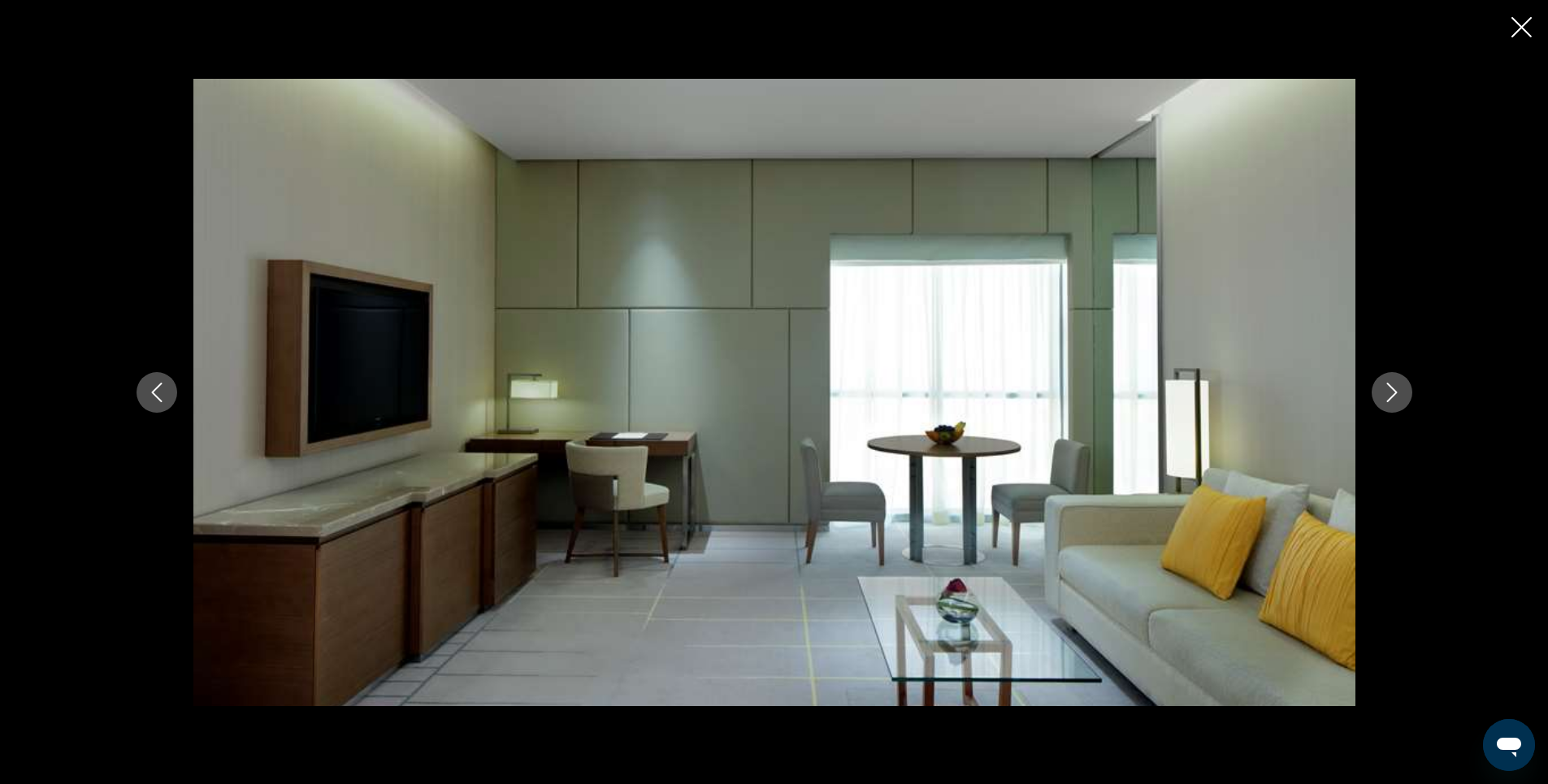
click at [1524, 27] on icon "Close slideshow" at bounding box center [1521, 27] width 21 height 21
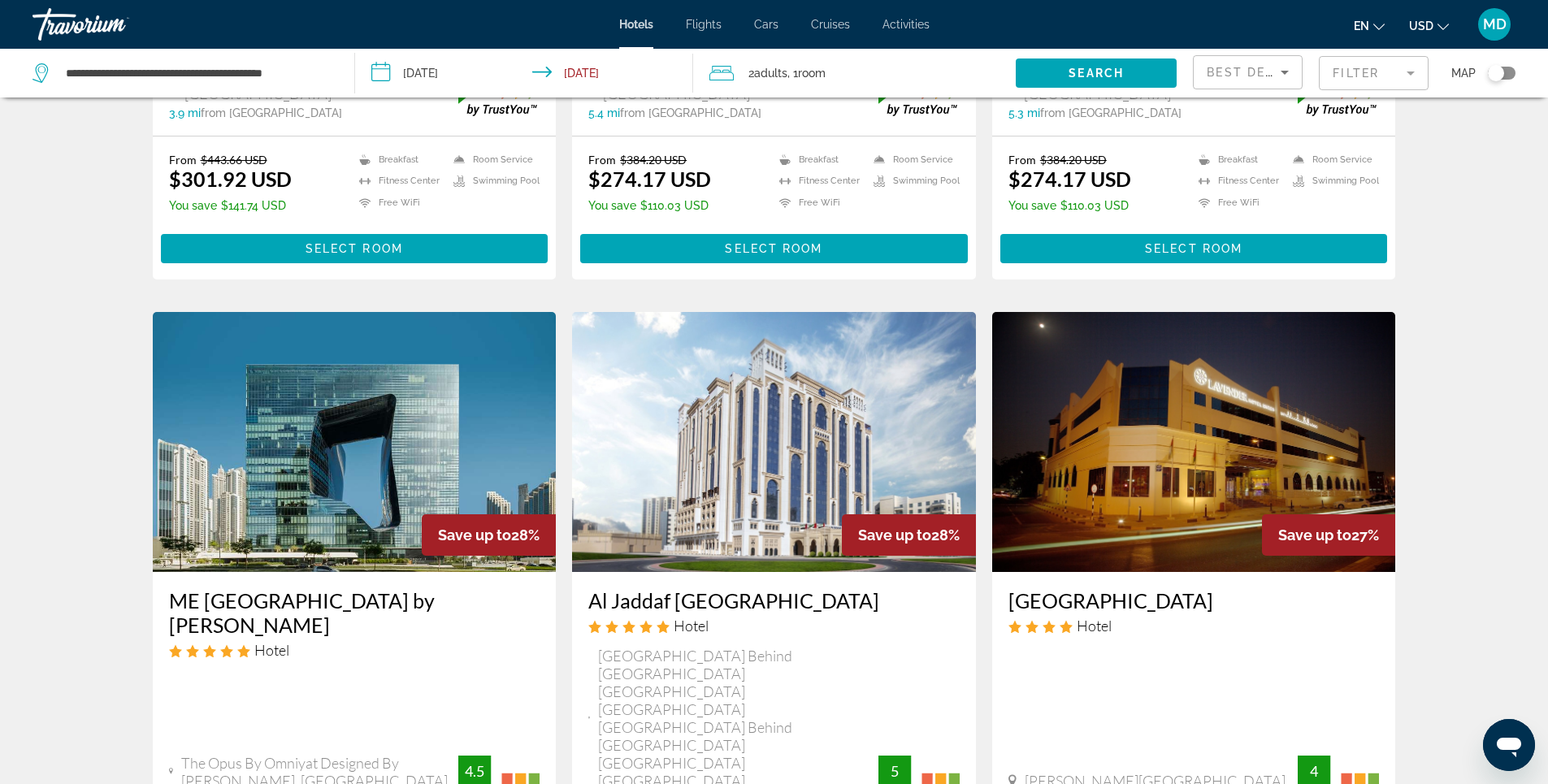
scroll to position [488, 0]
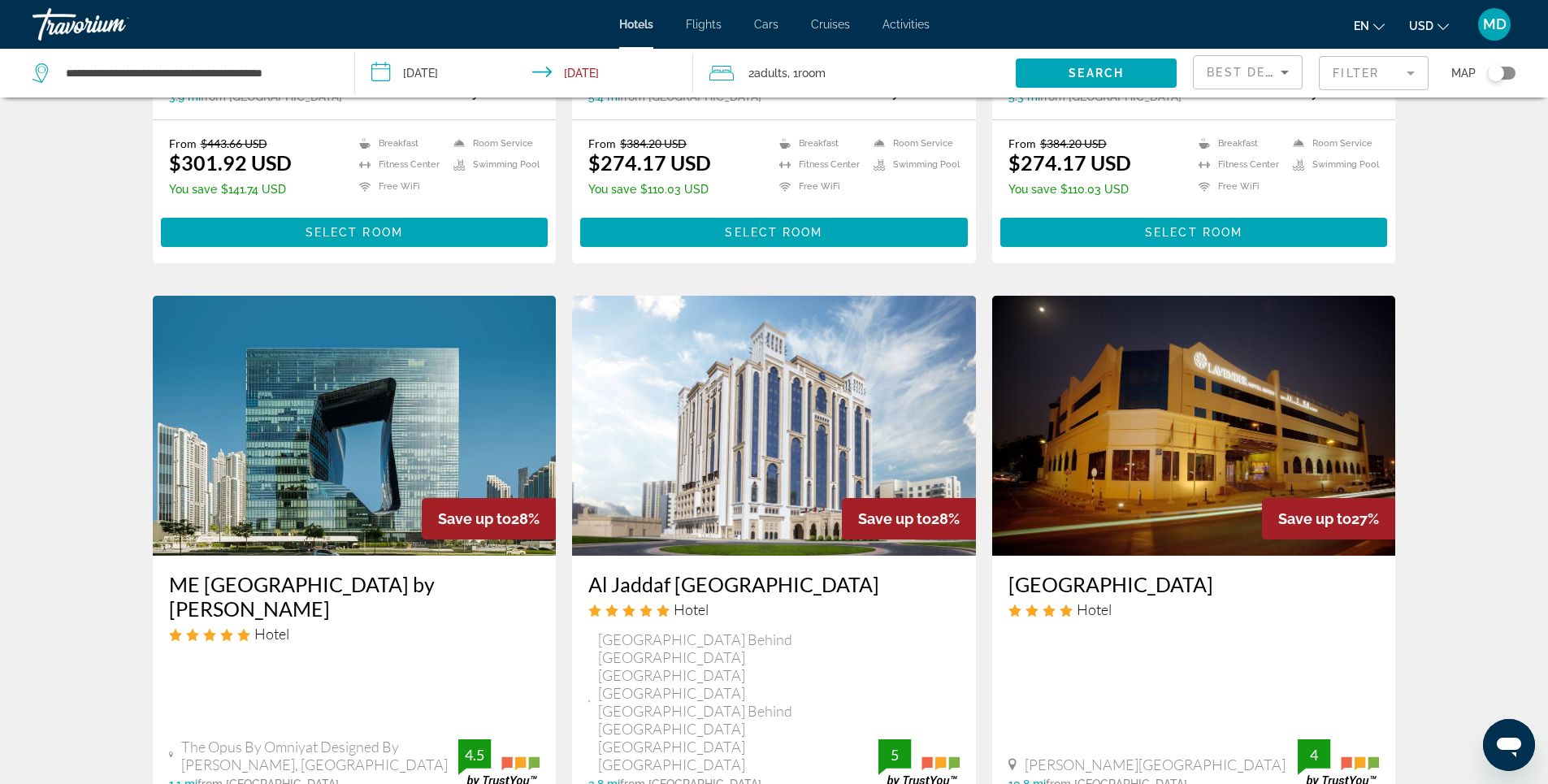
click at [425, 371] on img "Main content" at bounding box center [355, 425] width 404 height 260
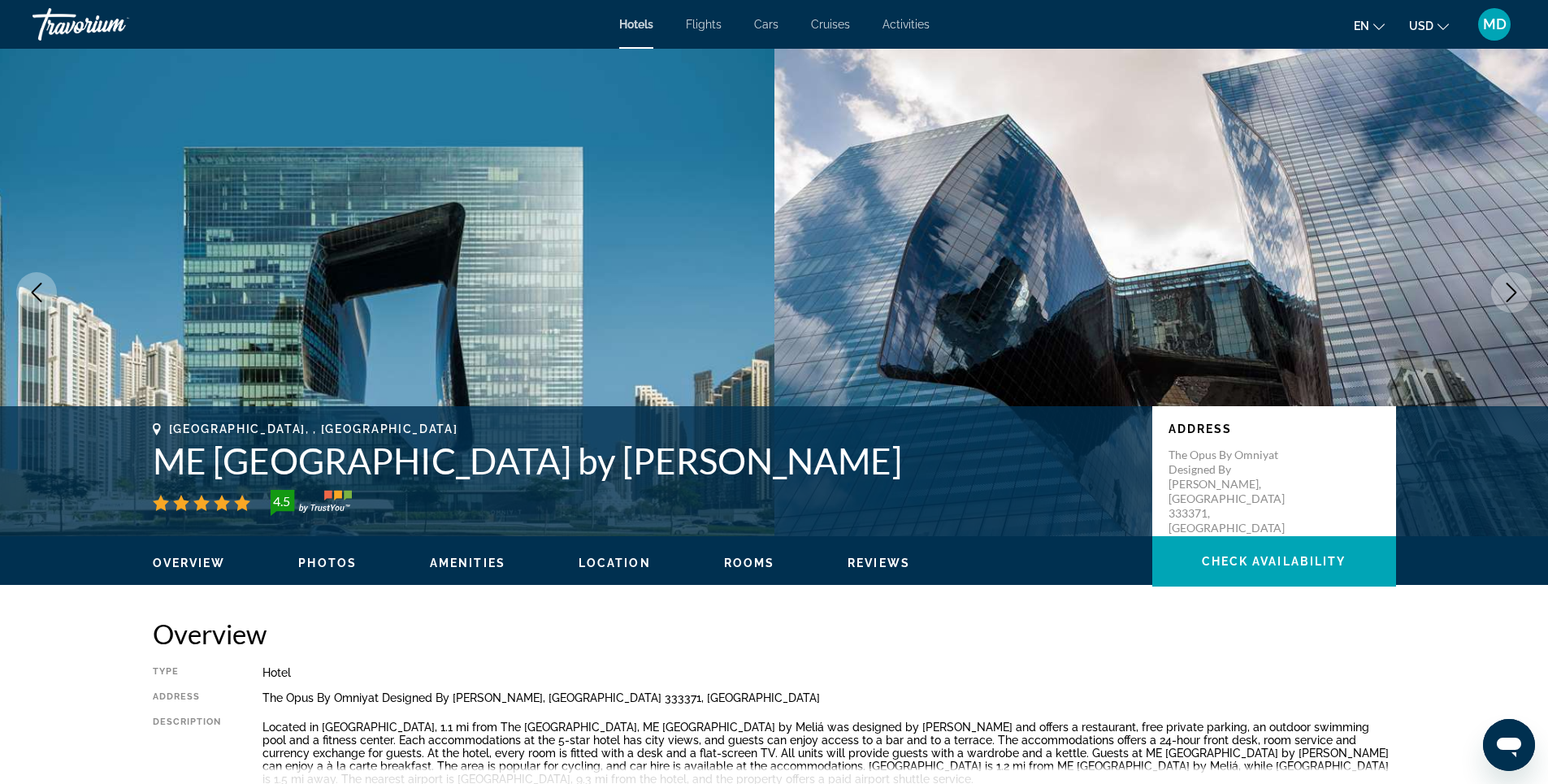
click at [326, 562] on span "Photos" at bounding box center [327, 562] width 58 height 13
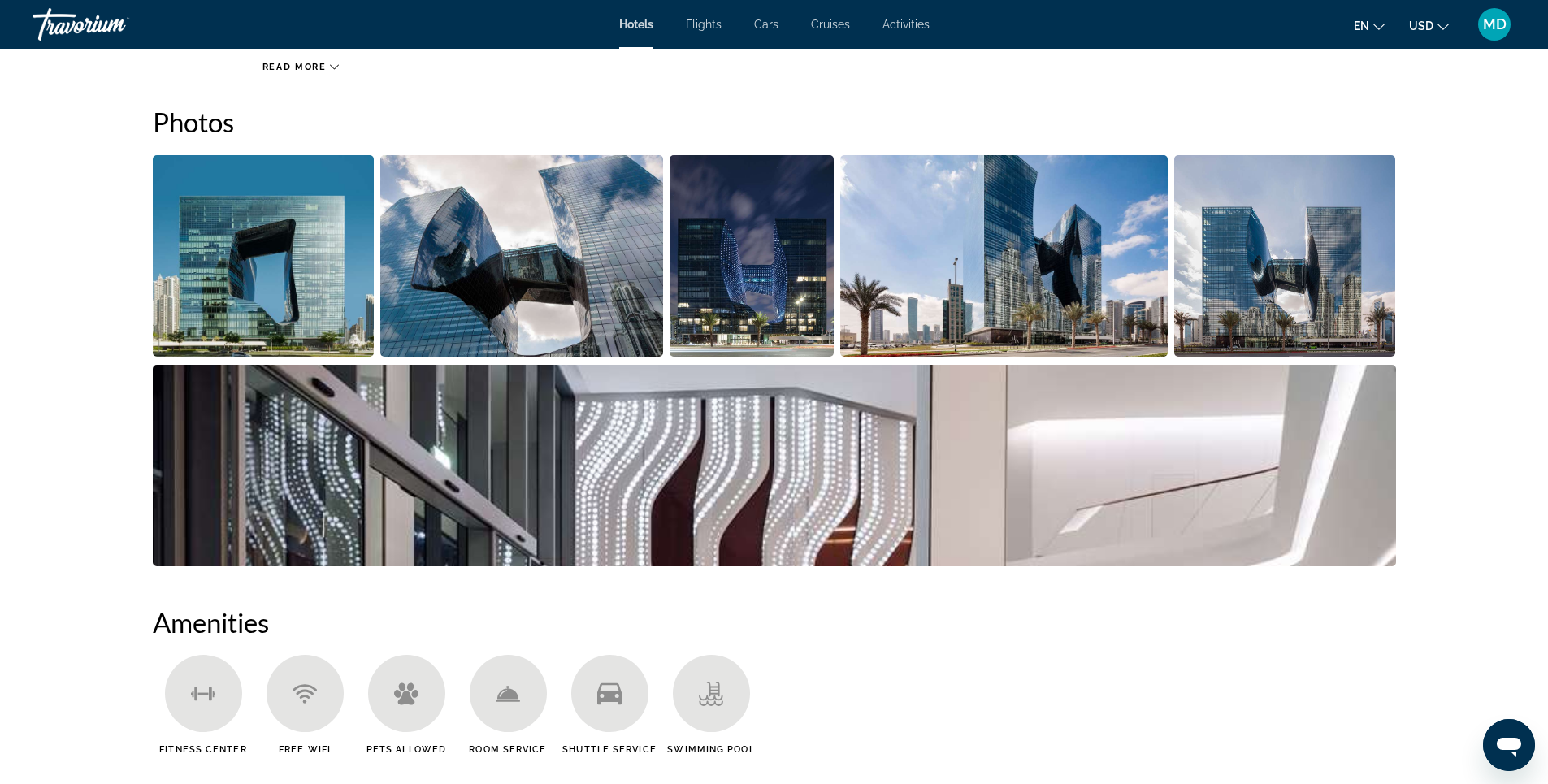
scroll to position [745, 0]
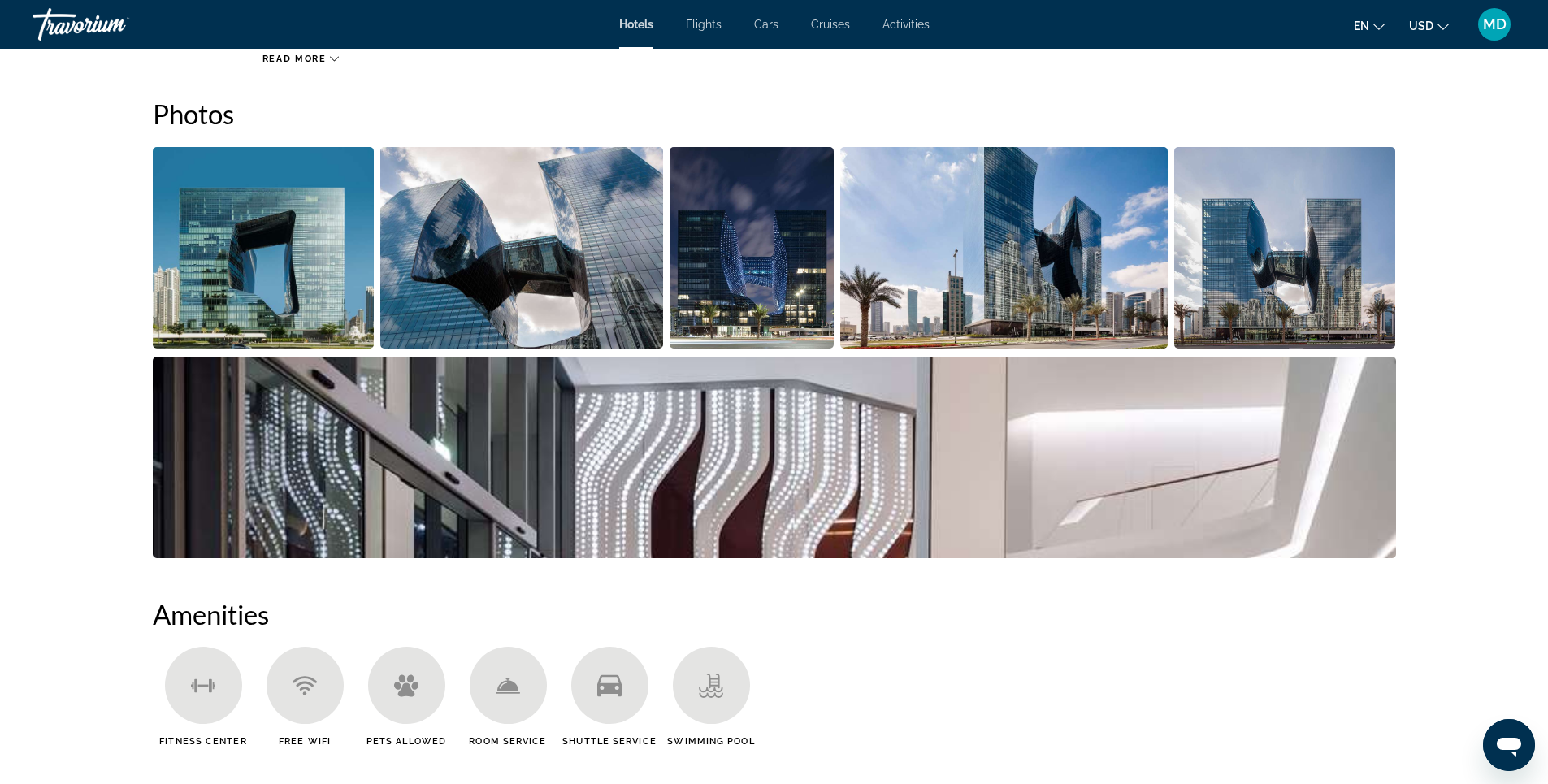
click at [551, 281] on img "Open full-screen image slider" at bounding box center [521, 247] width 283 height 201
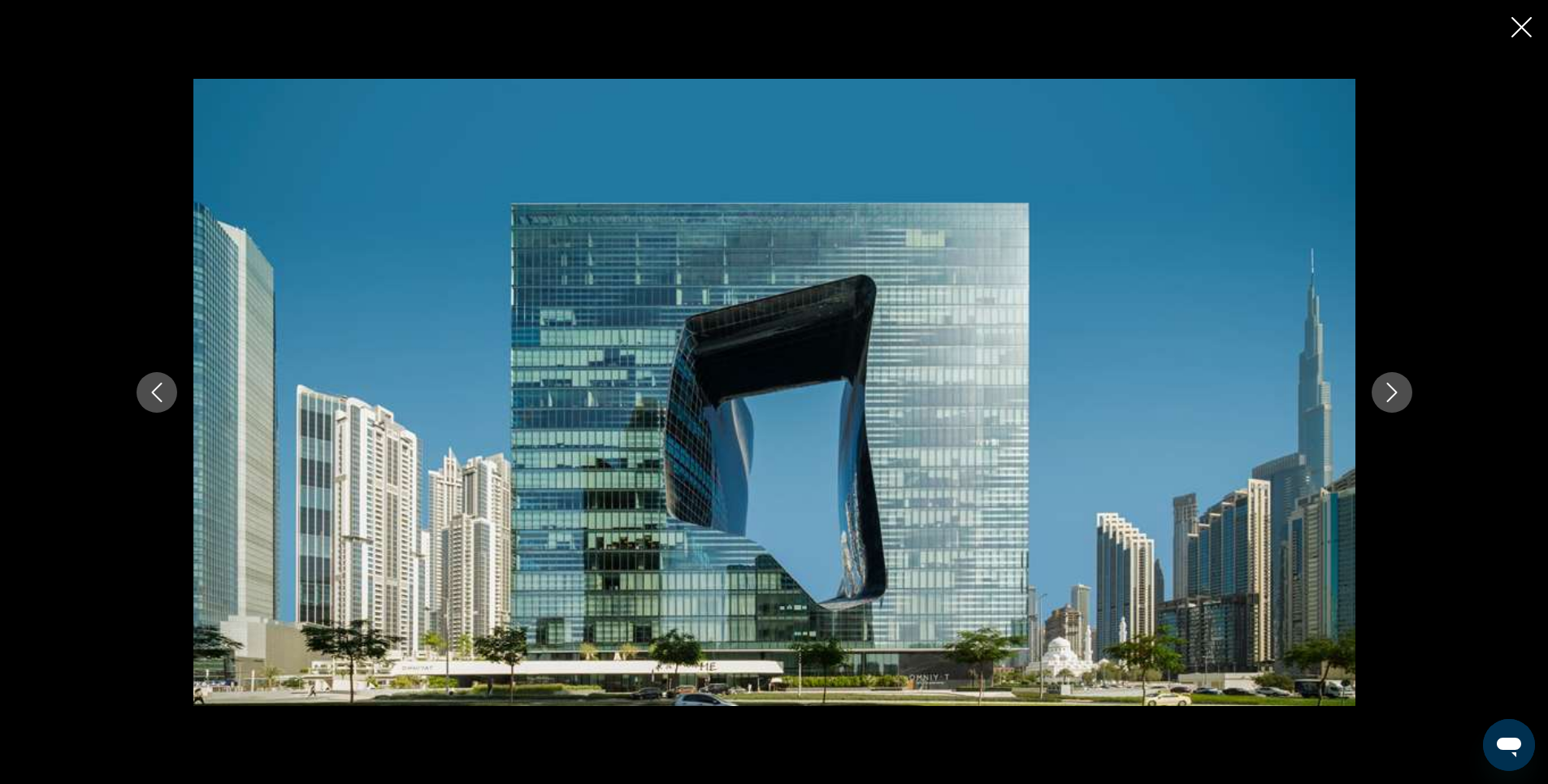
click at [1382, 394] on icon "Next image" at bounding box center [1392, 392] width 20 height 20
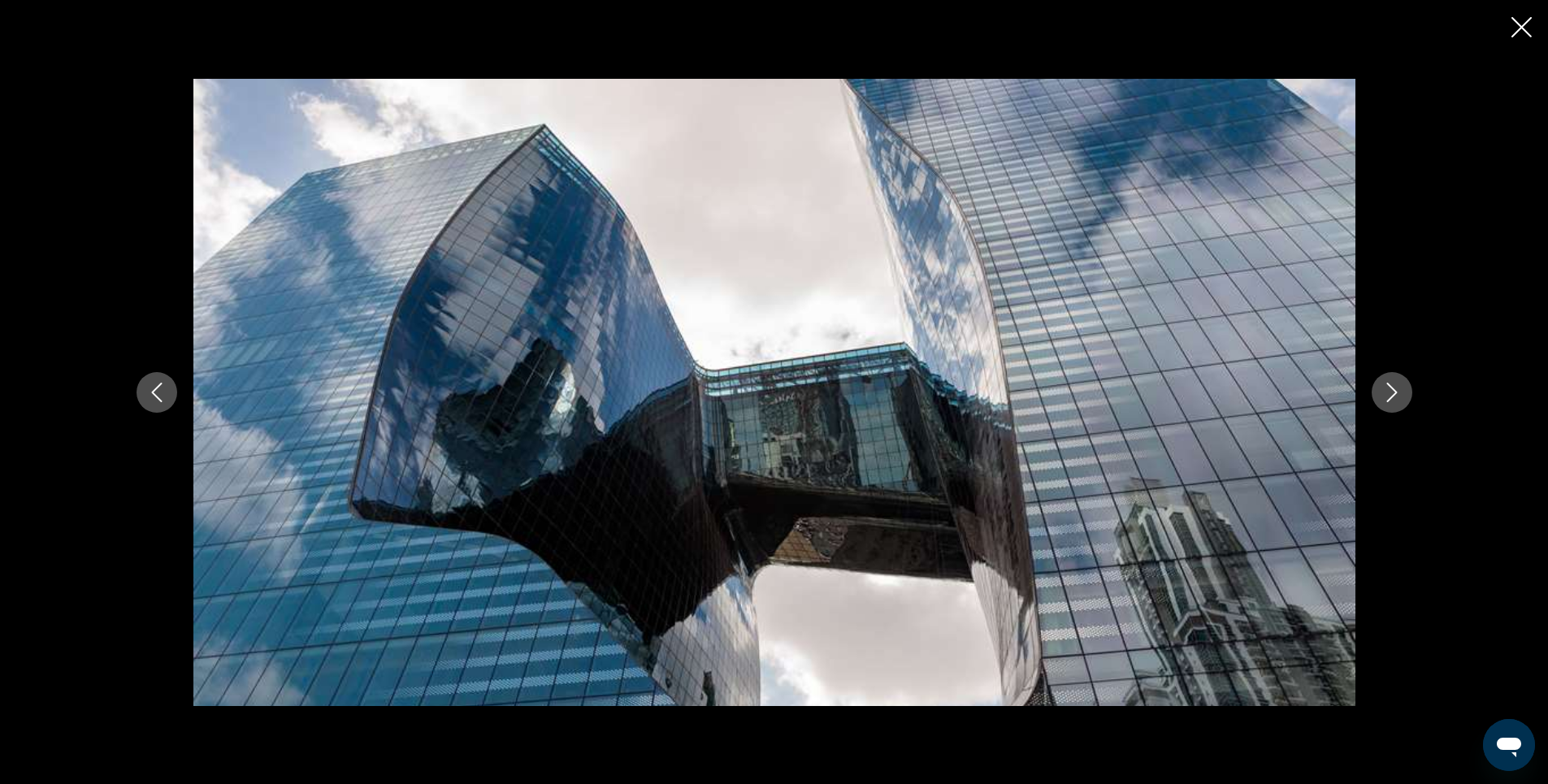
click at [1382, 394] on icon "Next image" at bounding box center [1392, 392] width 20 height 20
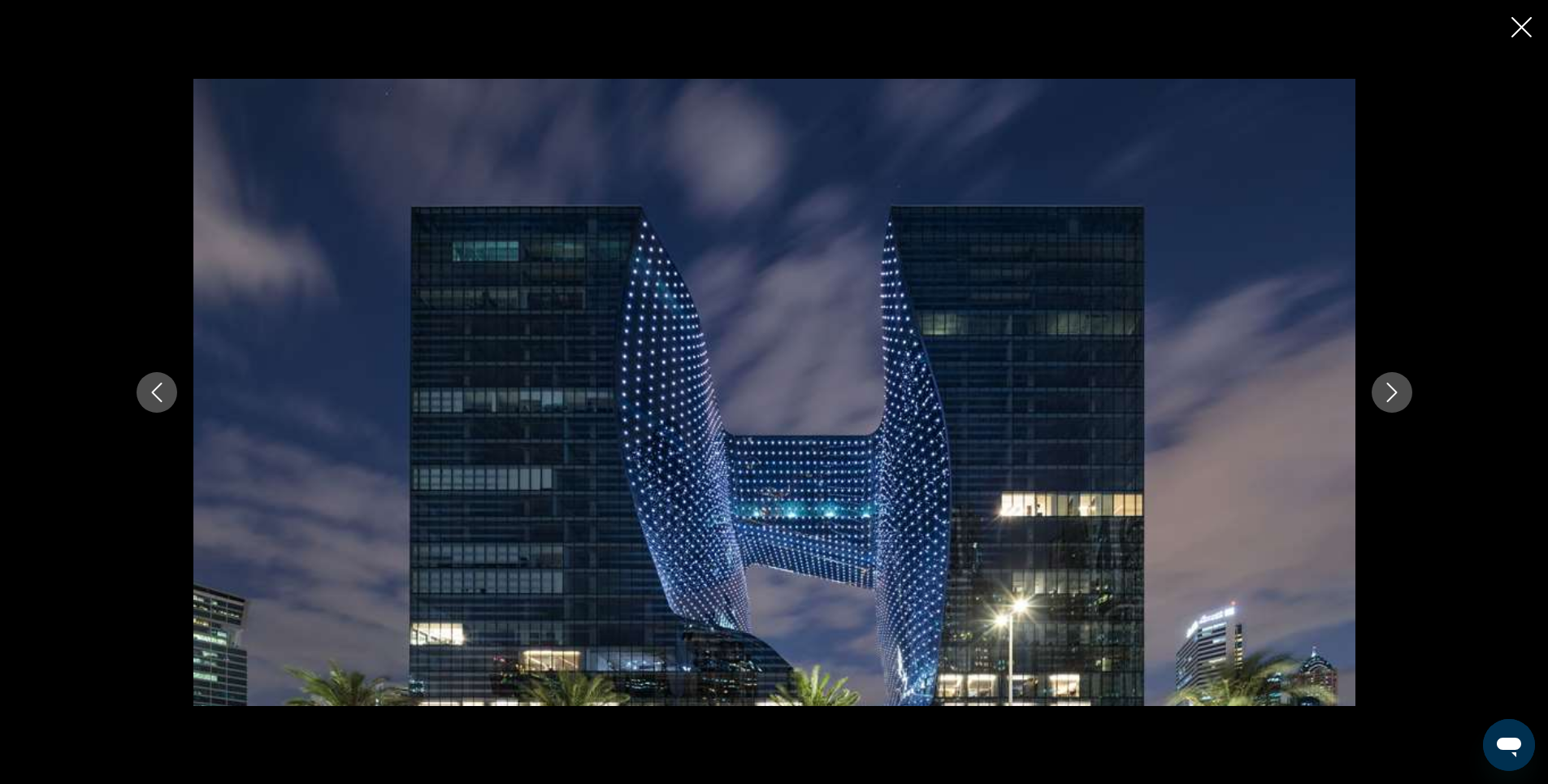
click at [1397, 394] on icon "Next image" at bounding box center [1392, 392] width 20 height 20
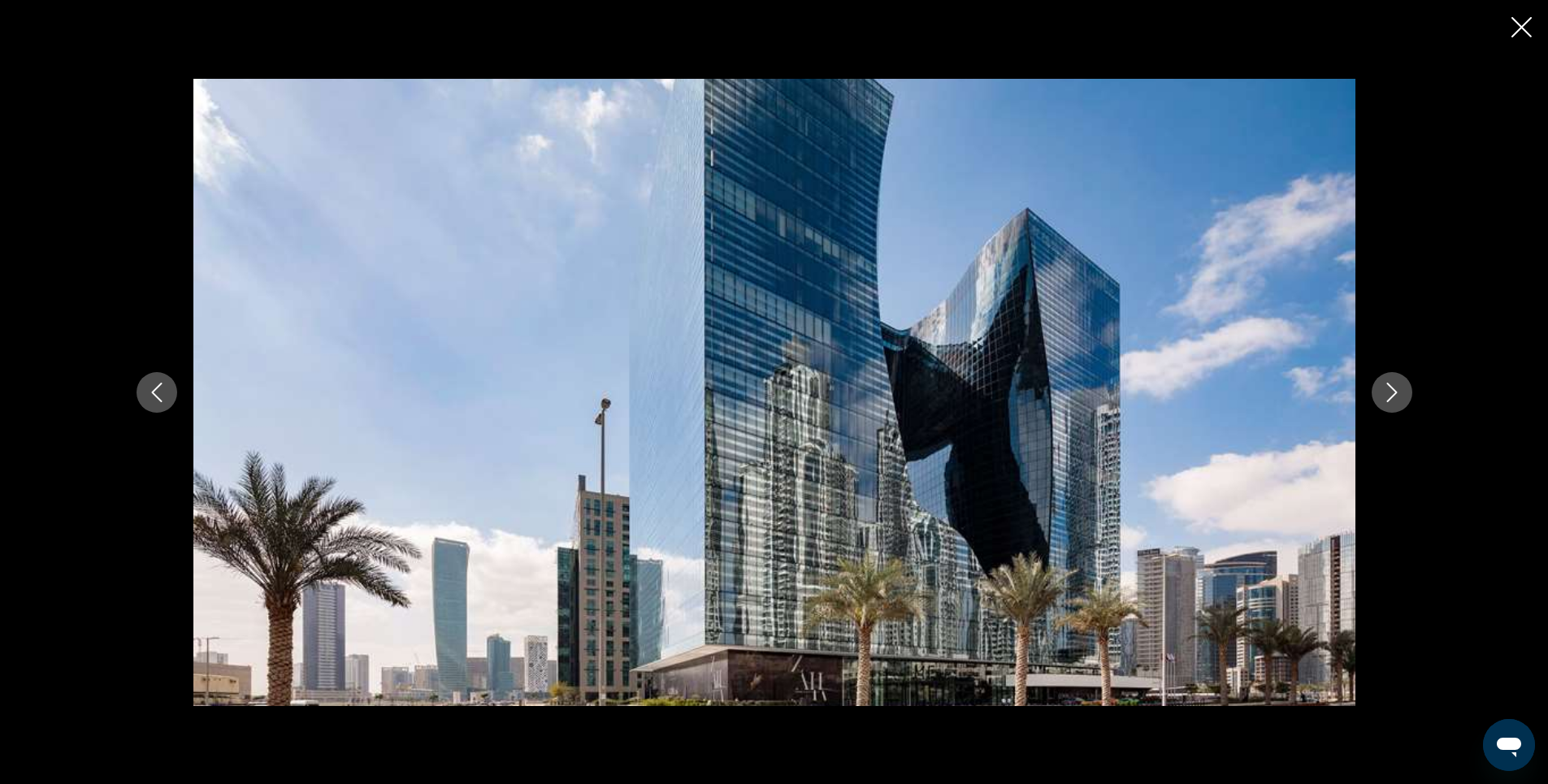
click at [1392, 394] on icon "Next image" at bounding box center [1392, 392] width 20 height 20
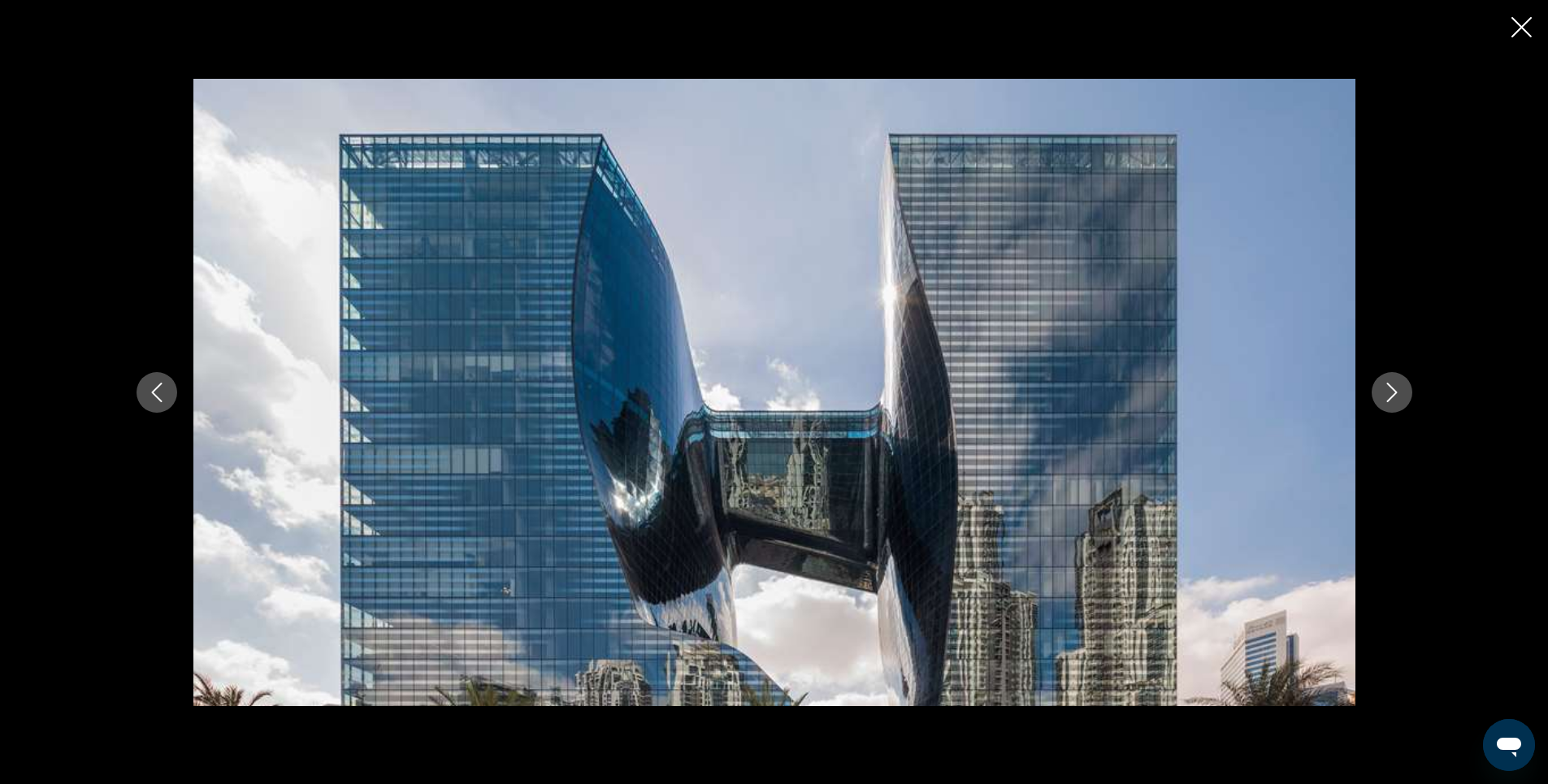
click at [1392, 394] on icon "Next image" at bounding box center [1392, 392] width 20 height 20
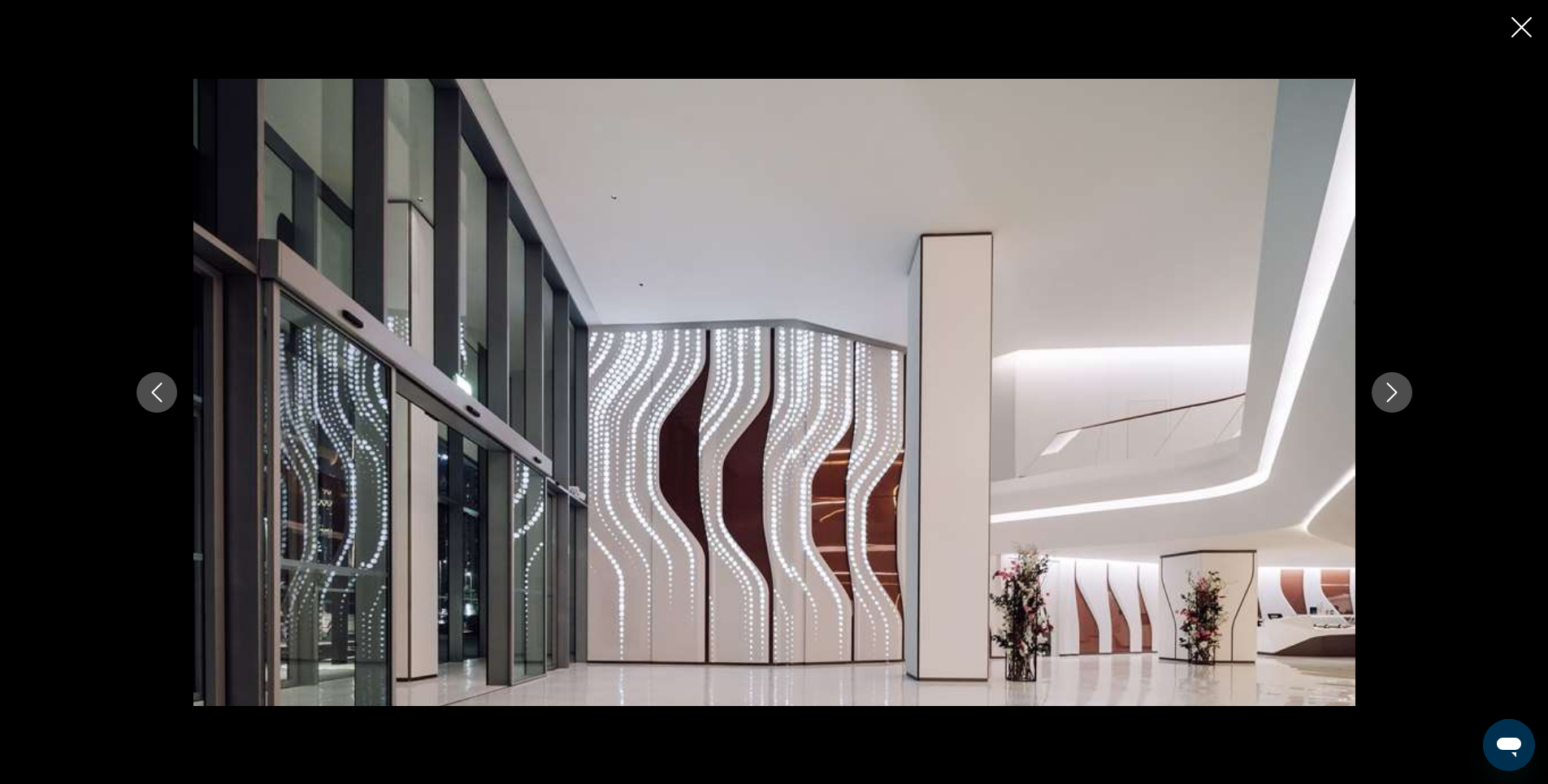
click at [1392, 394] on icon "Next image" at bounding box center [1392, 392] width 20 height 20
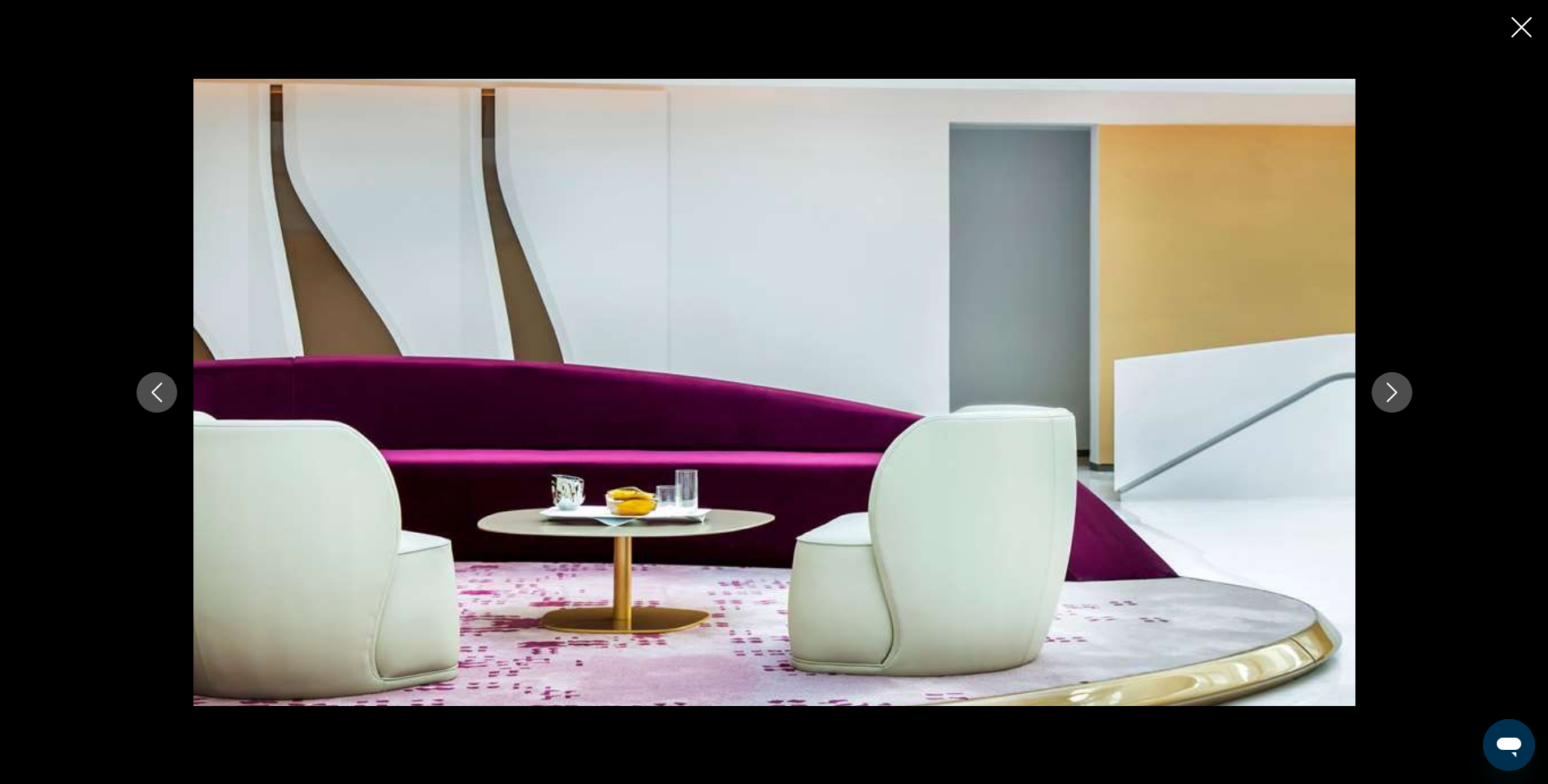
click at [1392, 394] on icon "Next image" at bounding box center [1392, 392] width 20 height 20
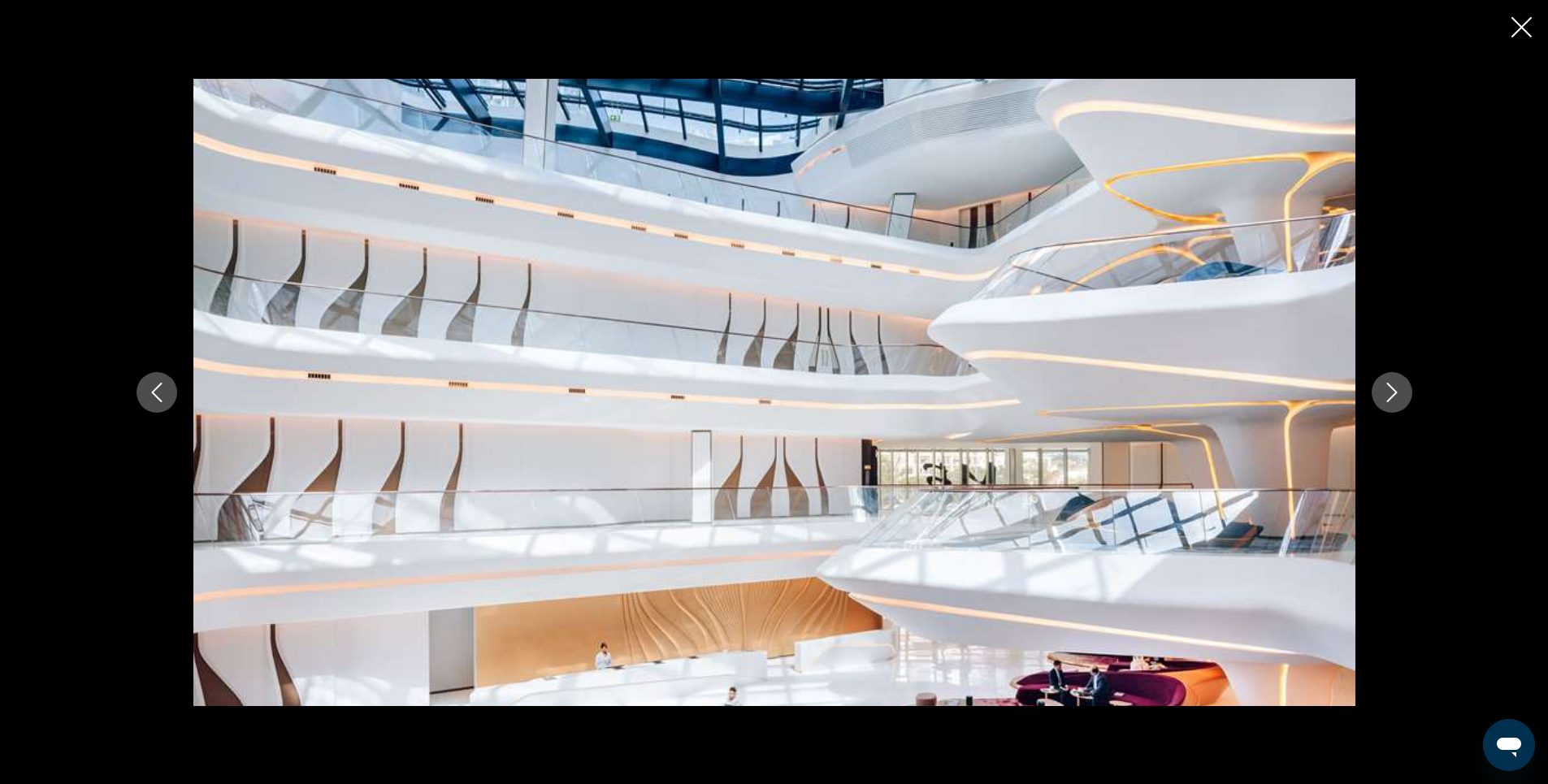
click at [1392, 394] on icon "Next image" at bounding box center [1392, 392] width 20 height 20
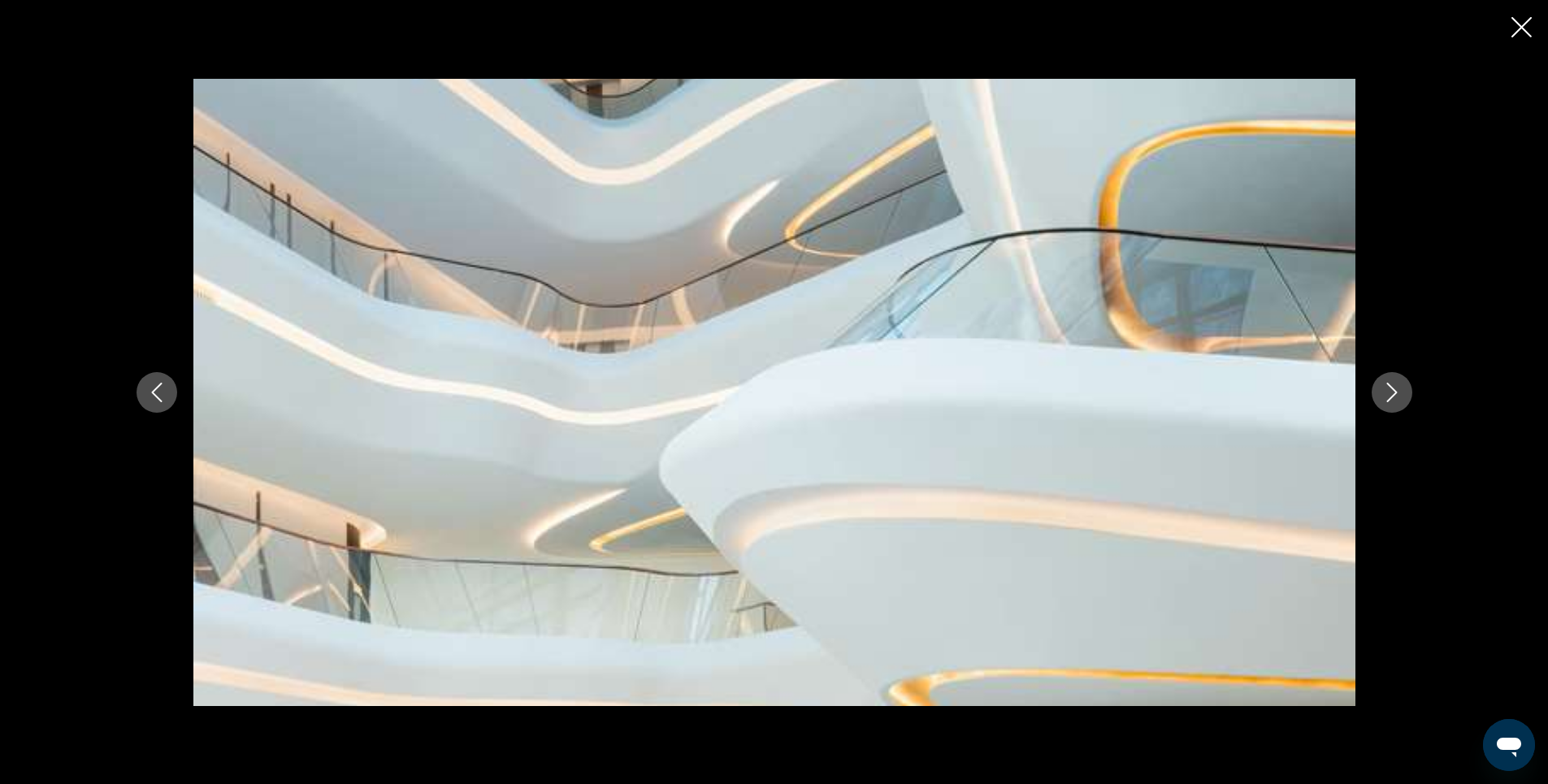
click at [1392, 394] on icon "Next image" at bounding box center [1392, 392] width 20 height 20
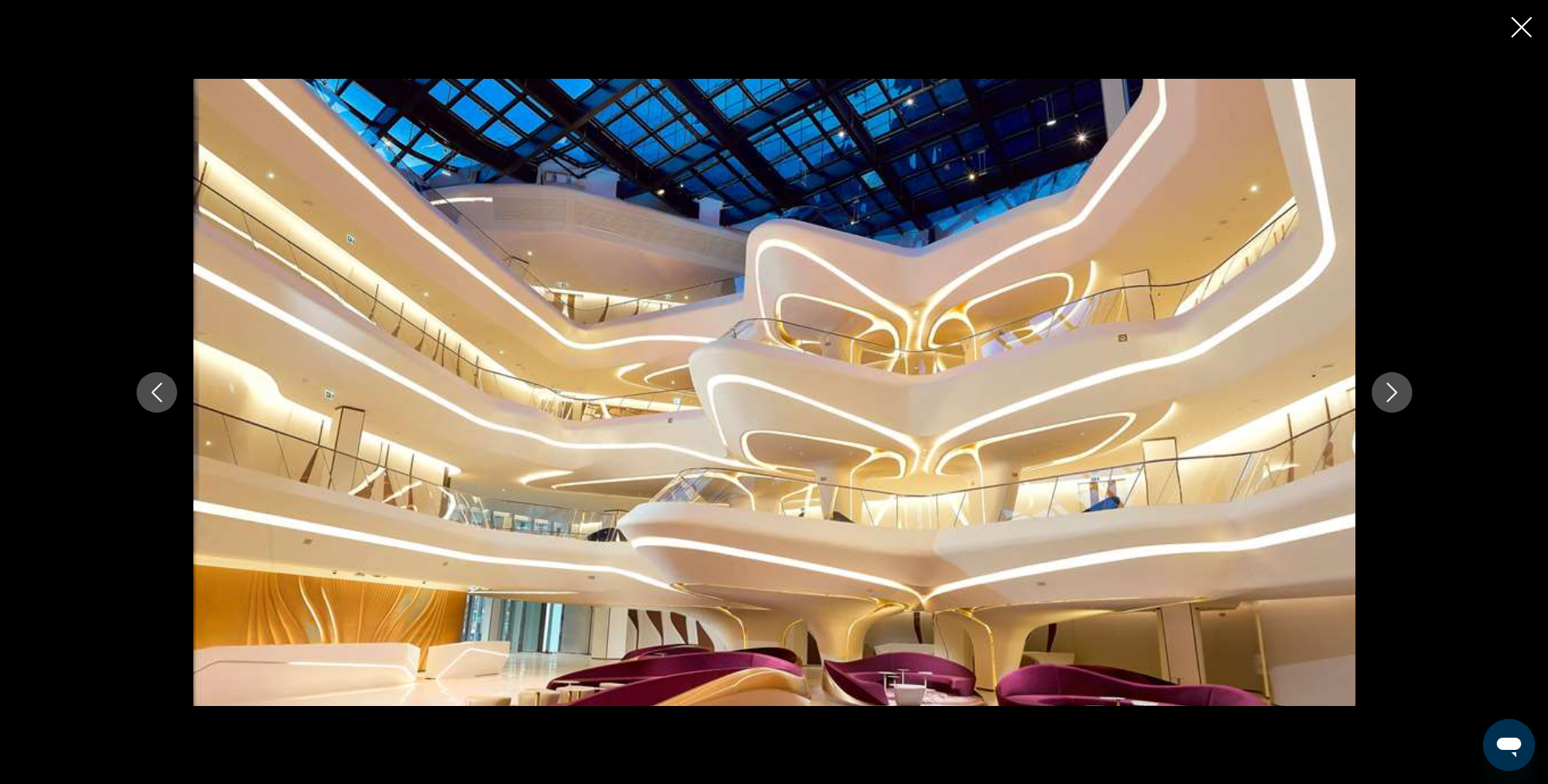
click at [1392, 391] on icon "Next image" at bounding box center [1392, 392] width 20 height 20
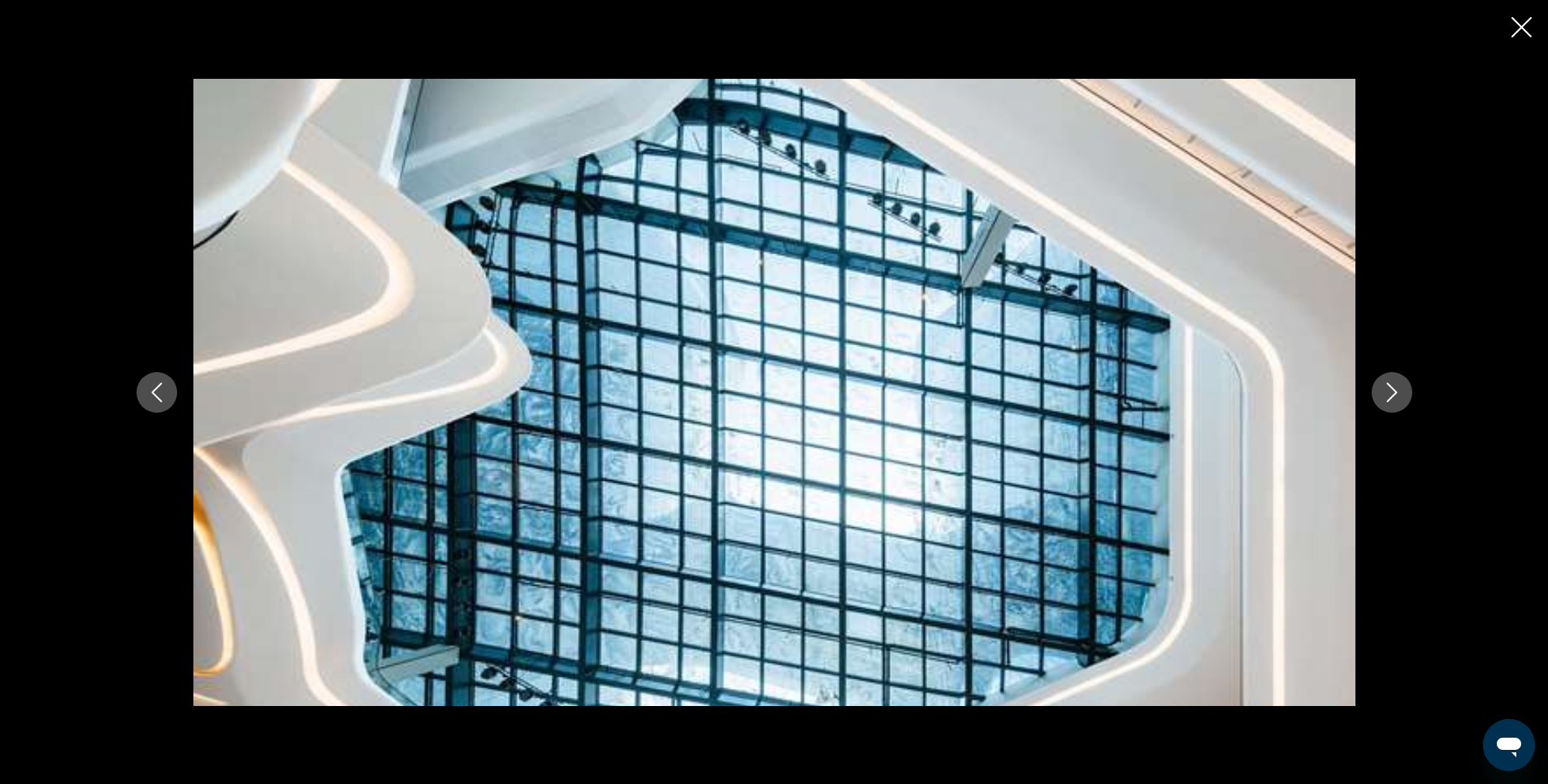
click at [1392, 391] on icon "Next image" at bounding box center [1392, 392] width 20 height 20
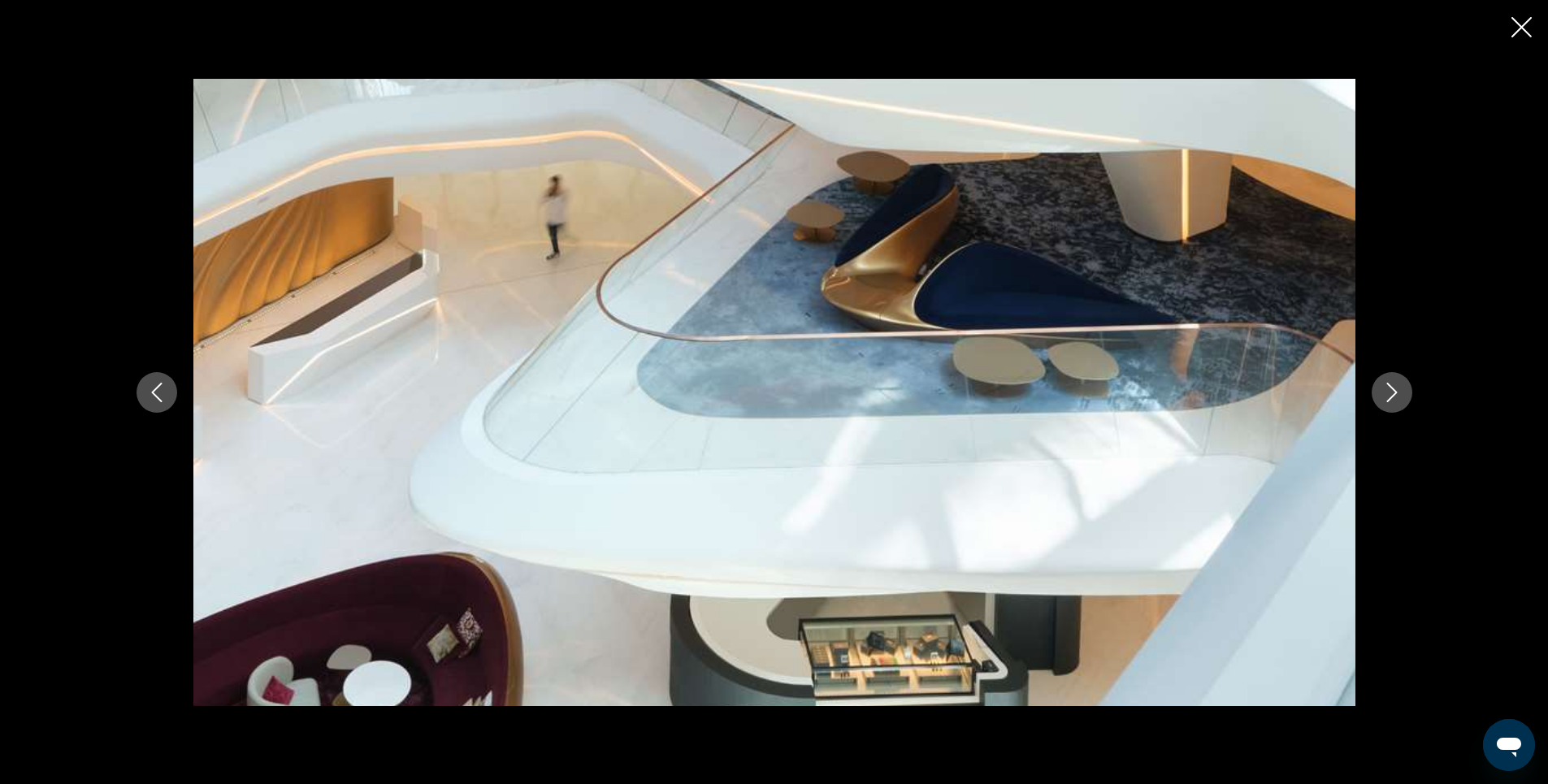
click at [1392, 391] on icon "Next image" at bounding box center [1392, 392] width 20 height 20
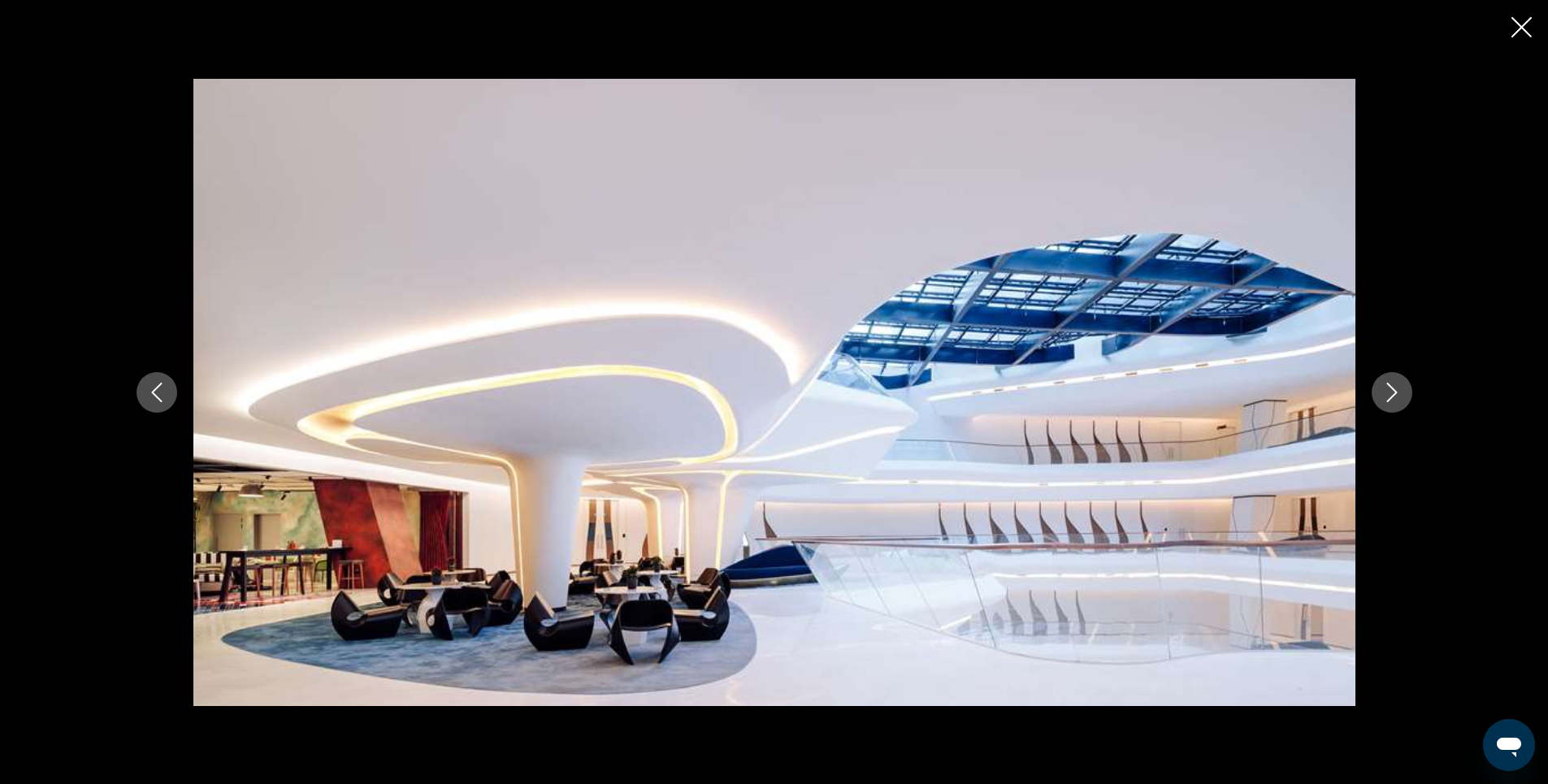
click at [1392, 391] on icon "Next image" at bounding box center [1392, 392] width 20 height 20
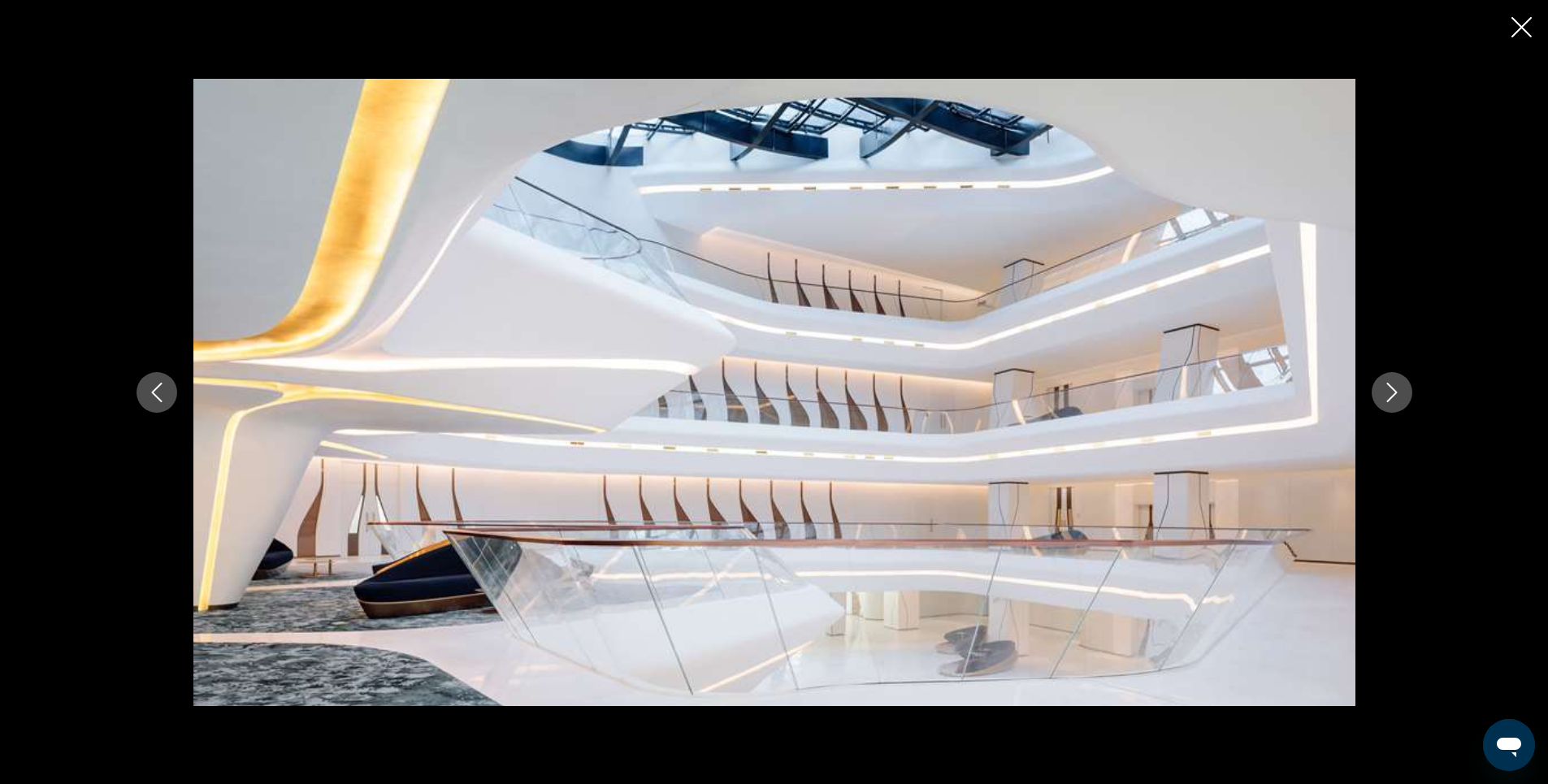
click at [1392, 391] on icon "Next image" at bounding box center [1392, 392] width 20 height 20
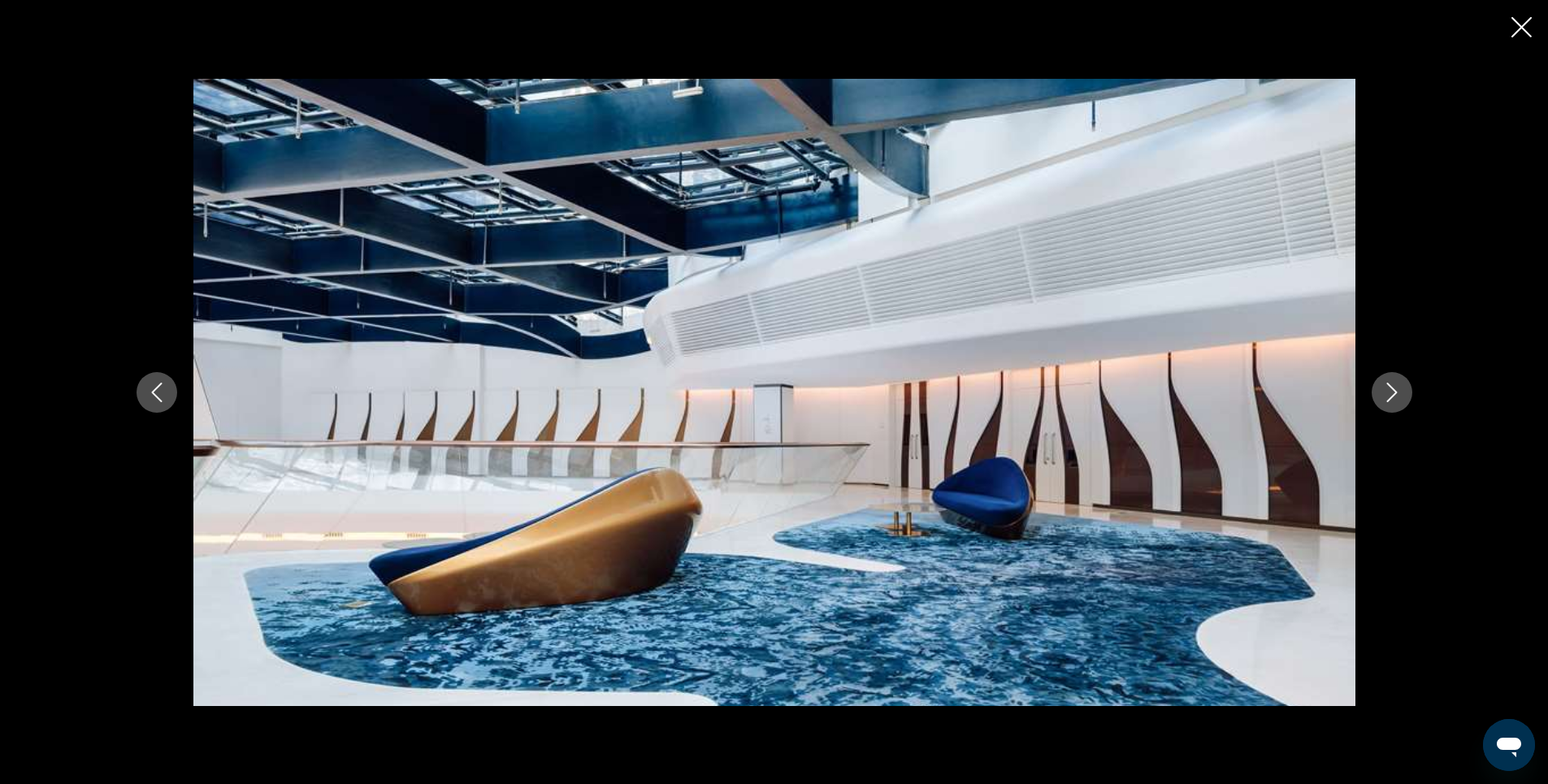
click at [1392, 391] on icon "Next image" at bounding box center [1392, 392] width 20 height 20
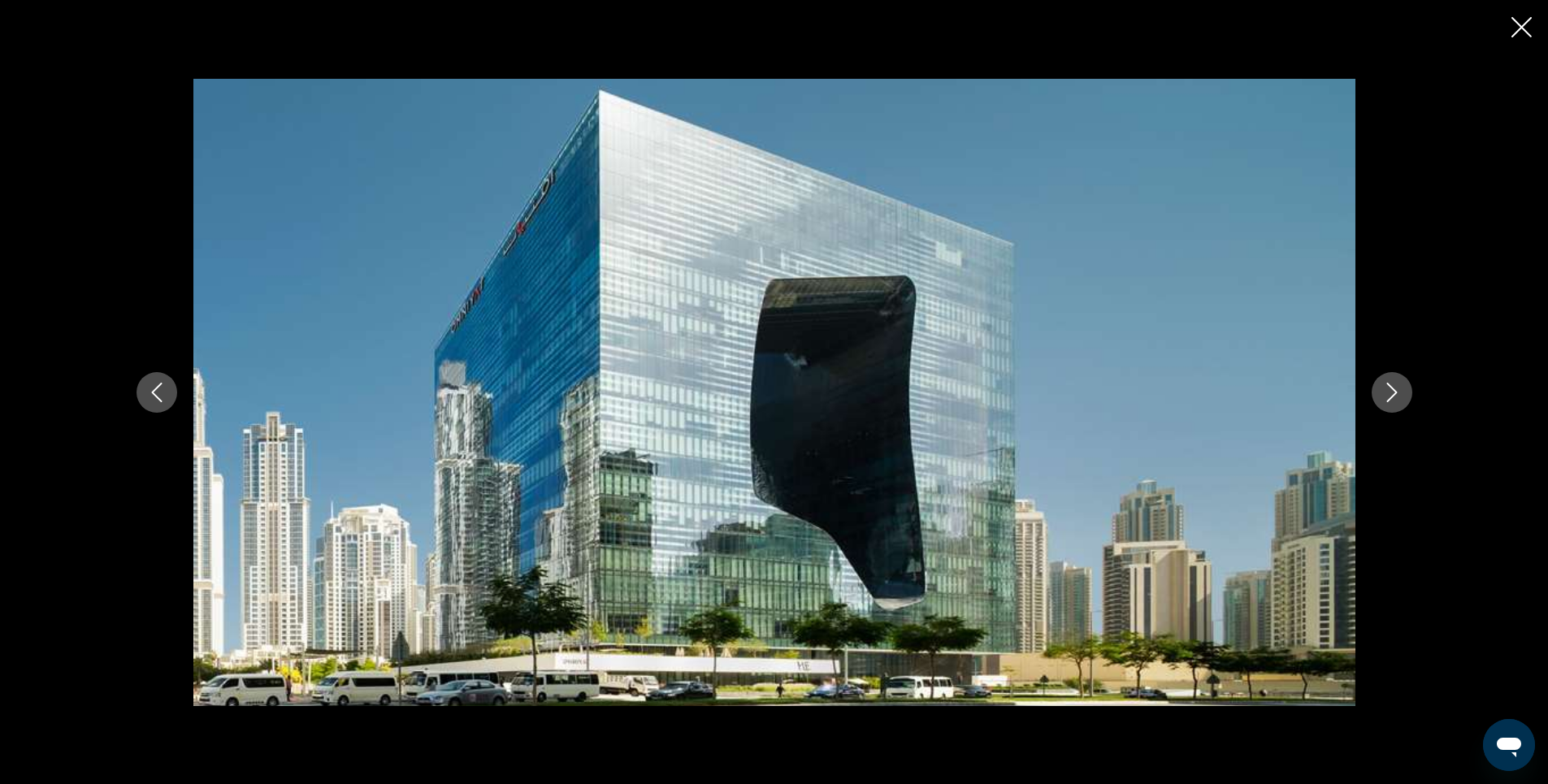
click at [1392, 391] on icon "Next image" at bounding box center [1392, 392] width 20 height 20
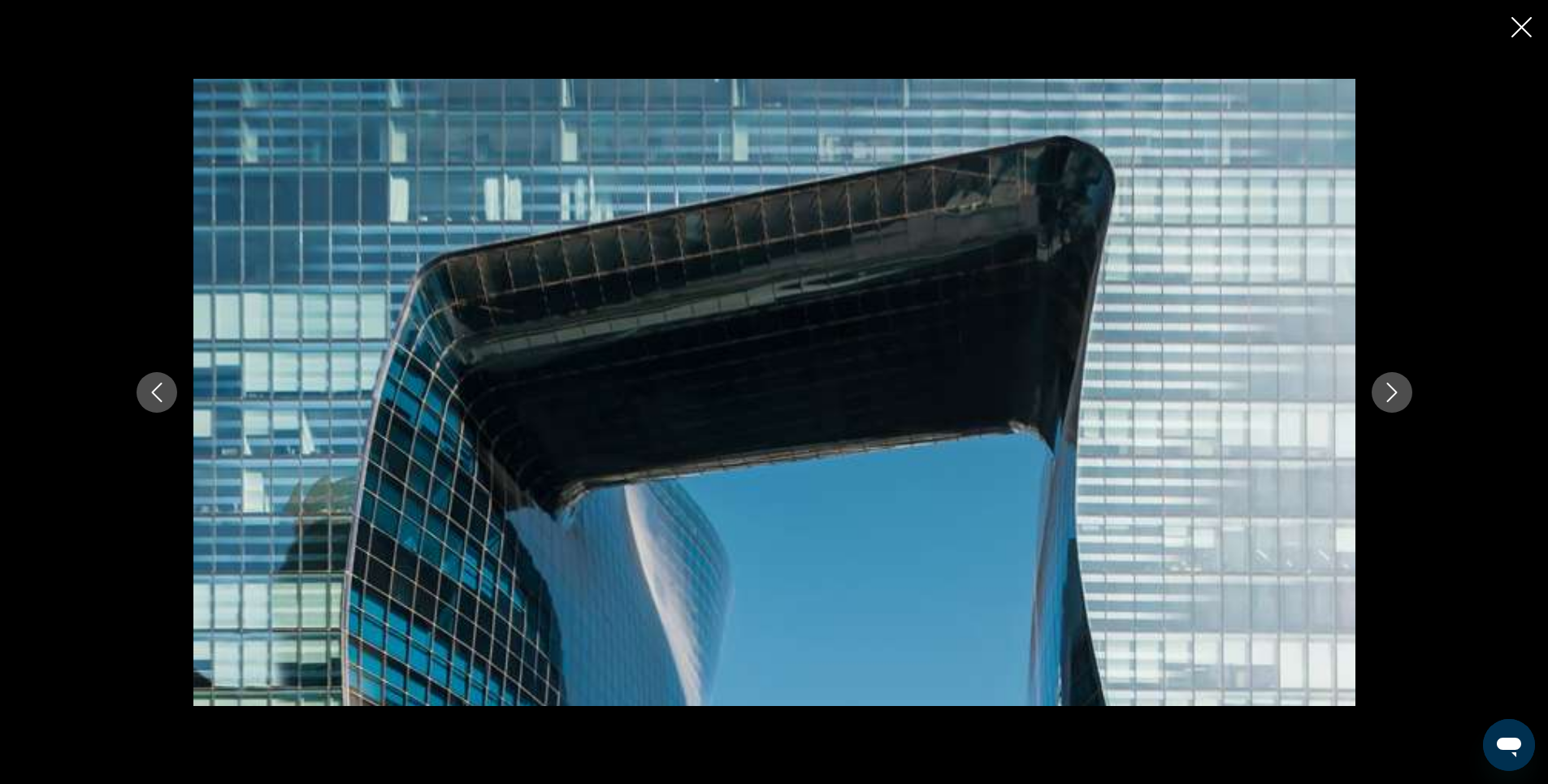
click at [1392, 391] on icon "Next image" at bounding box center [1392, 392] width 20 height 20
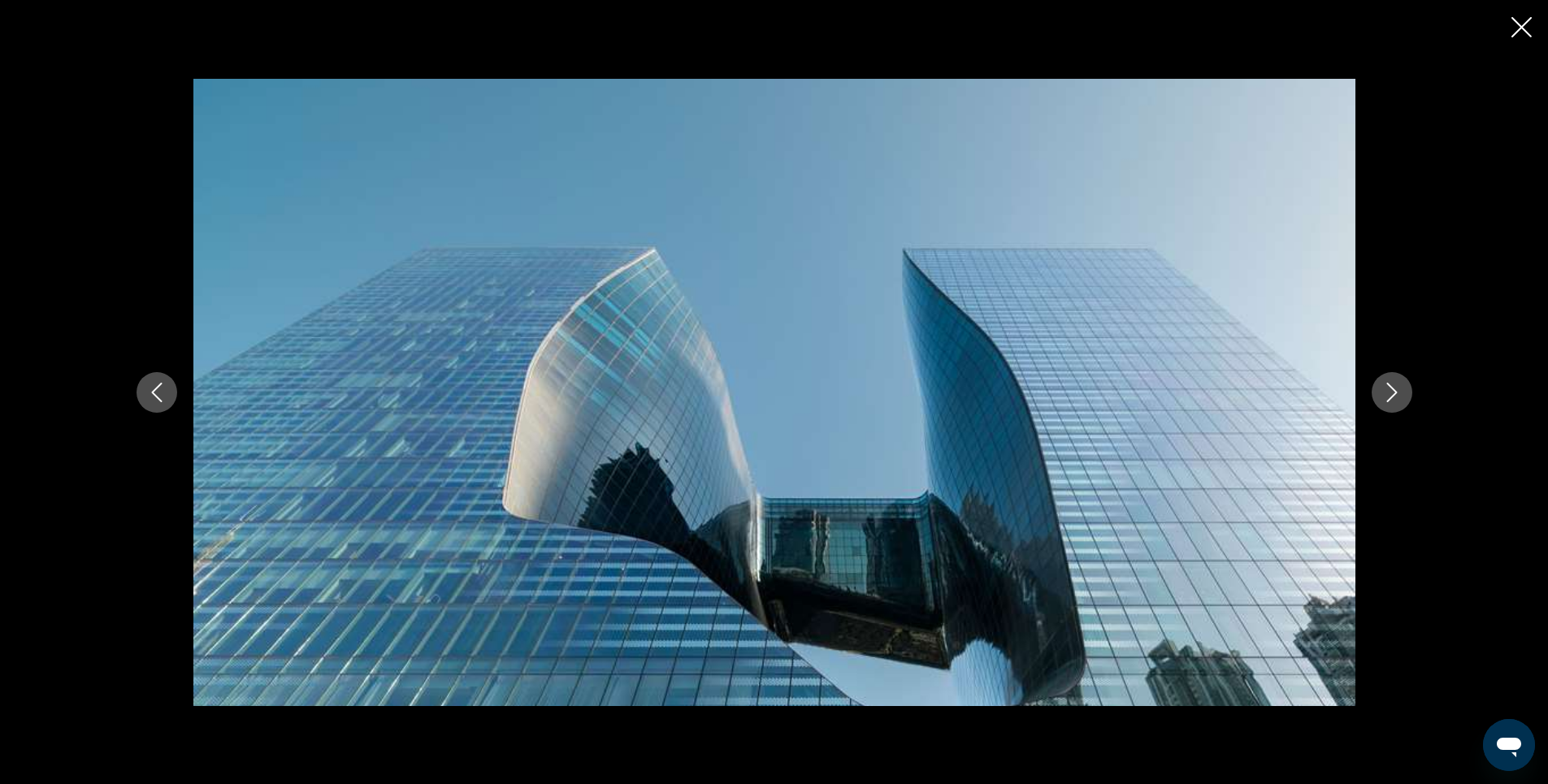
click at [1392, 391] on icon "Next image" at bounding box center [1392, 392] width 20 height 20
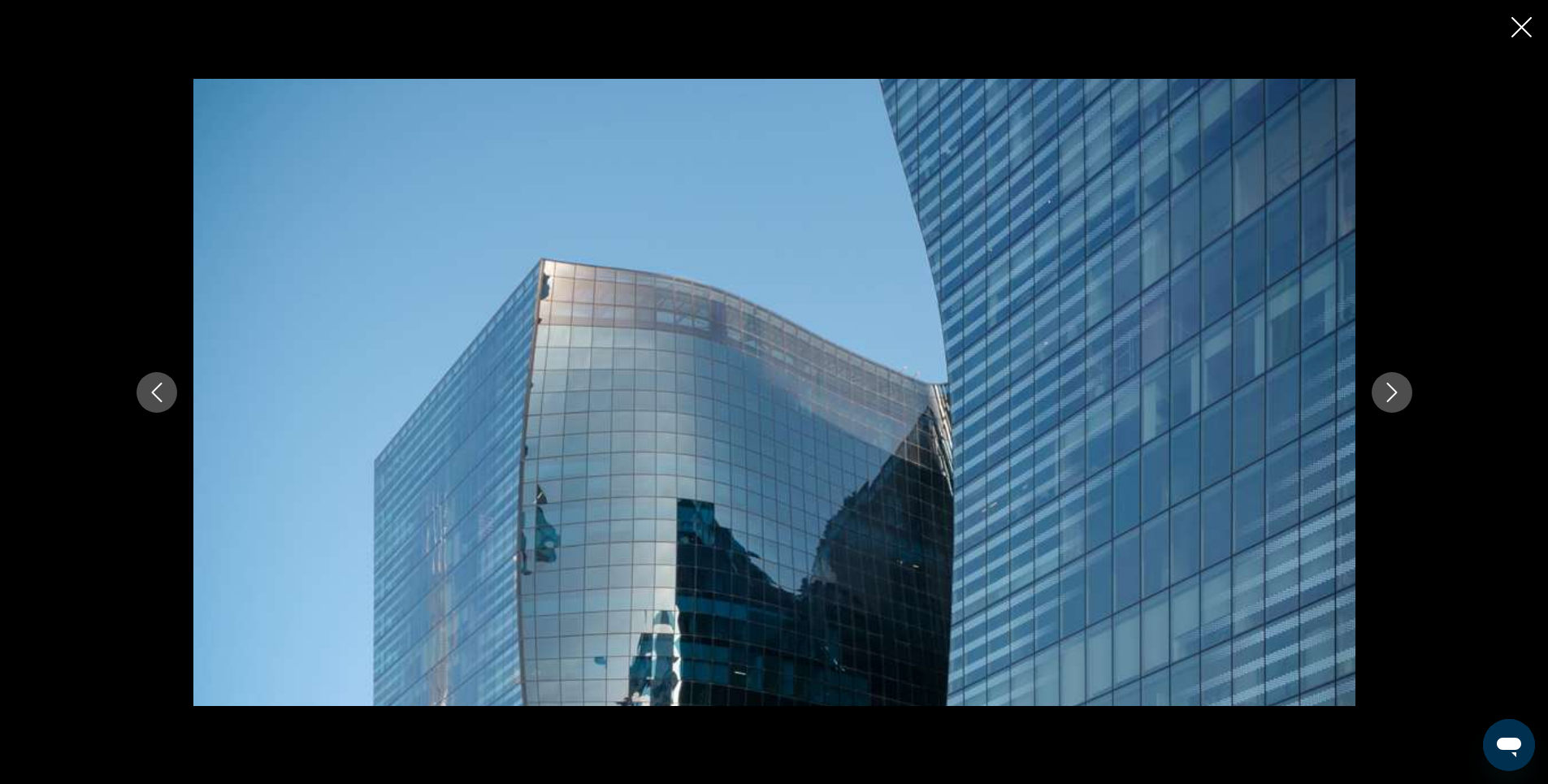
click at [1392, 391] on icon "Next image" at bounding box center [1392, 392] width 20 height 20
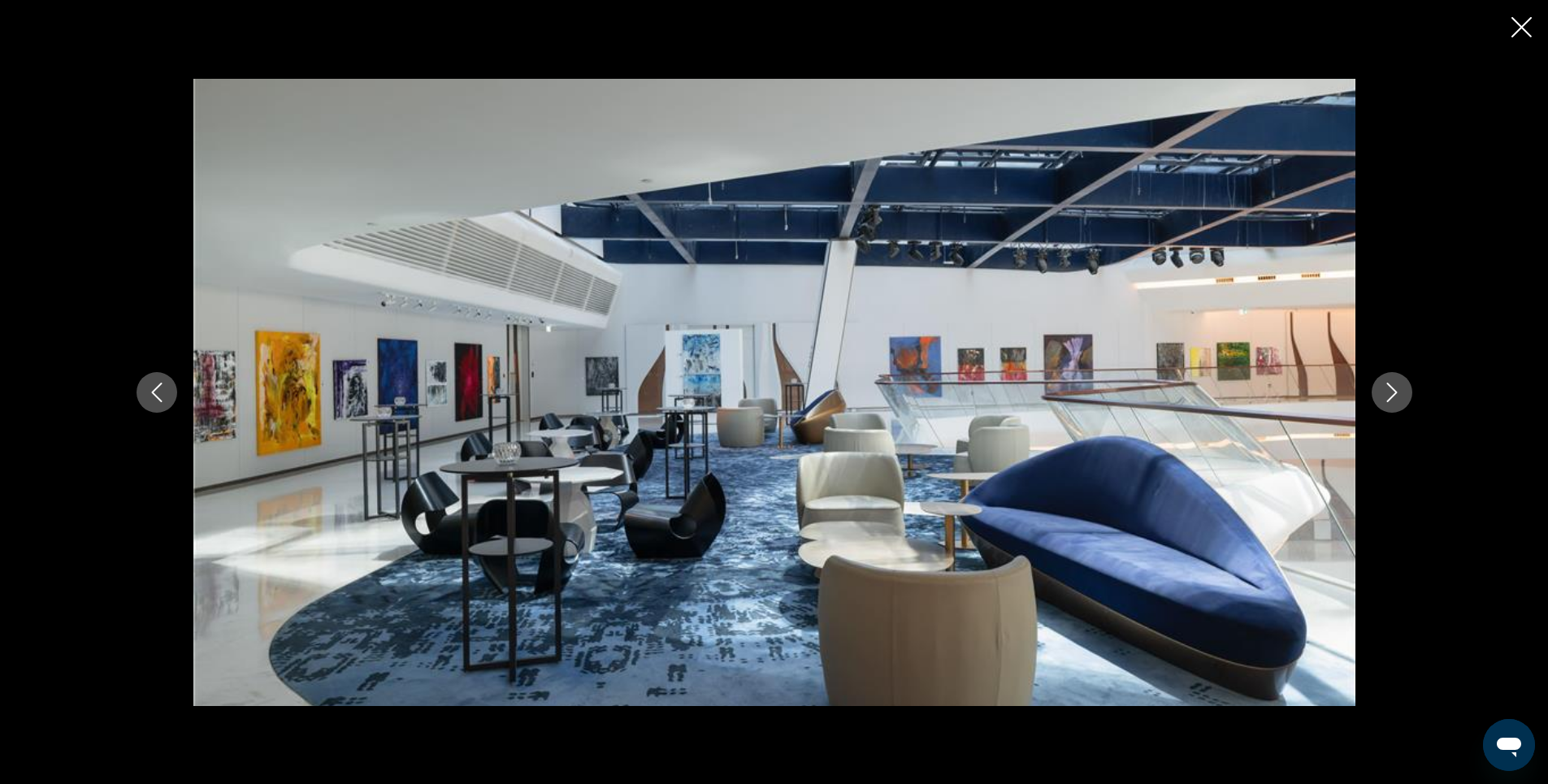
click at [1392, 391] on icon "Next image" at bounding box center [1392, 392] width 20 height 20
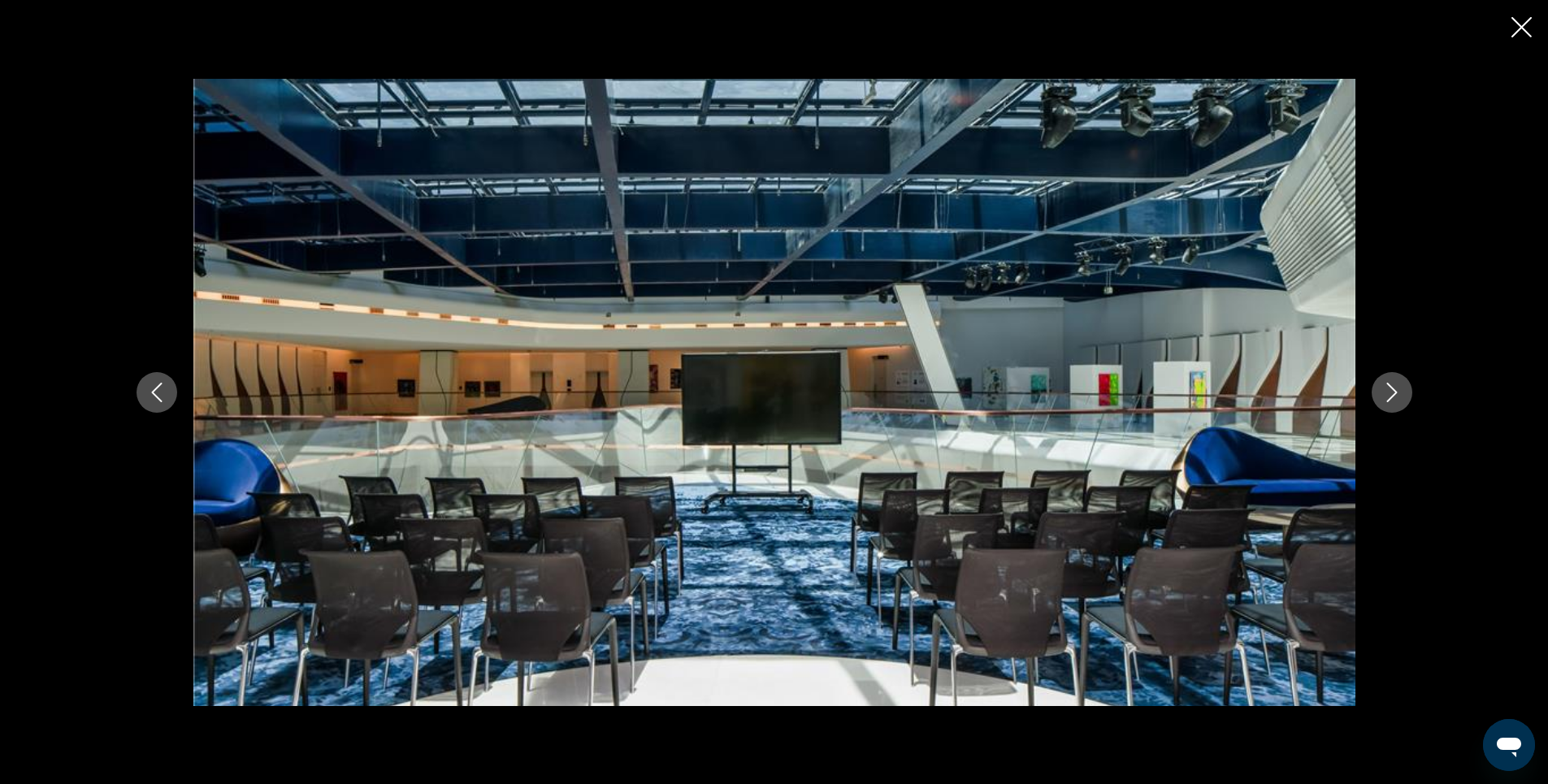
click at [1513, 25] on icon "Close slideshow" at bounding box center [1521, 27] width 21 height 21
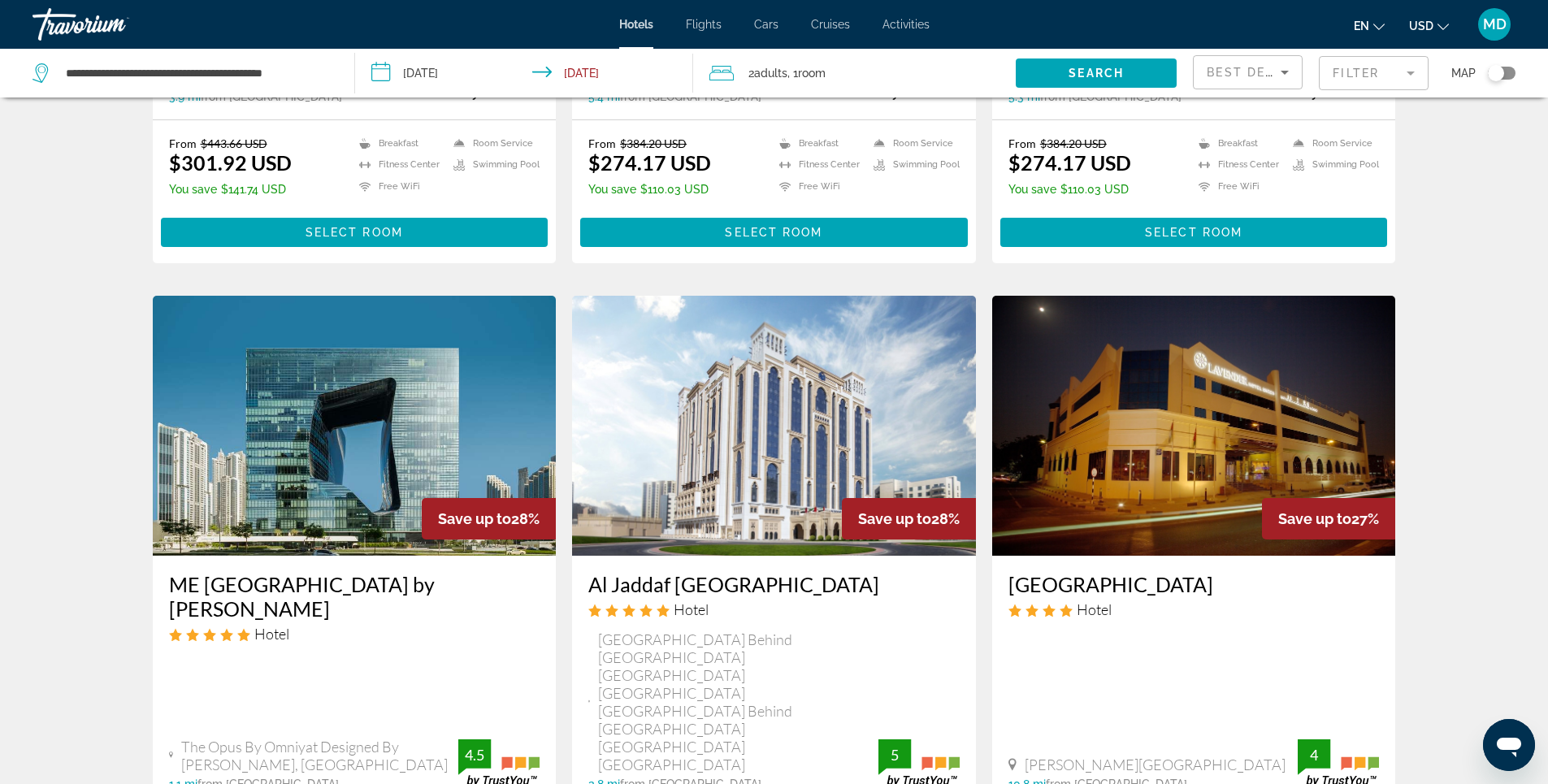
scroll to position [568, 0]
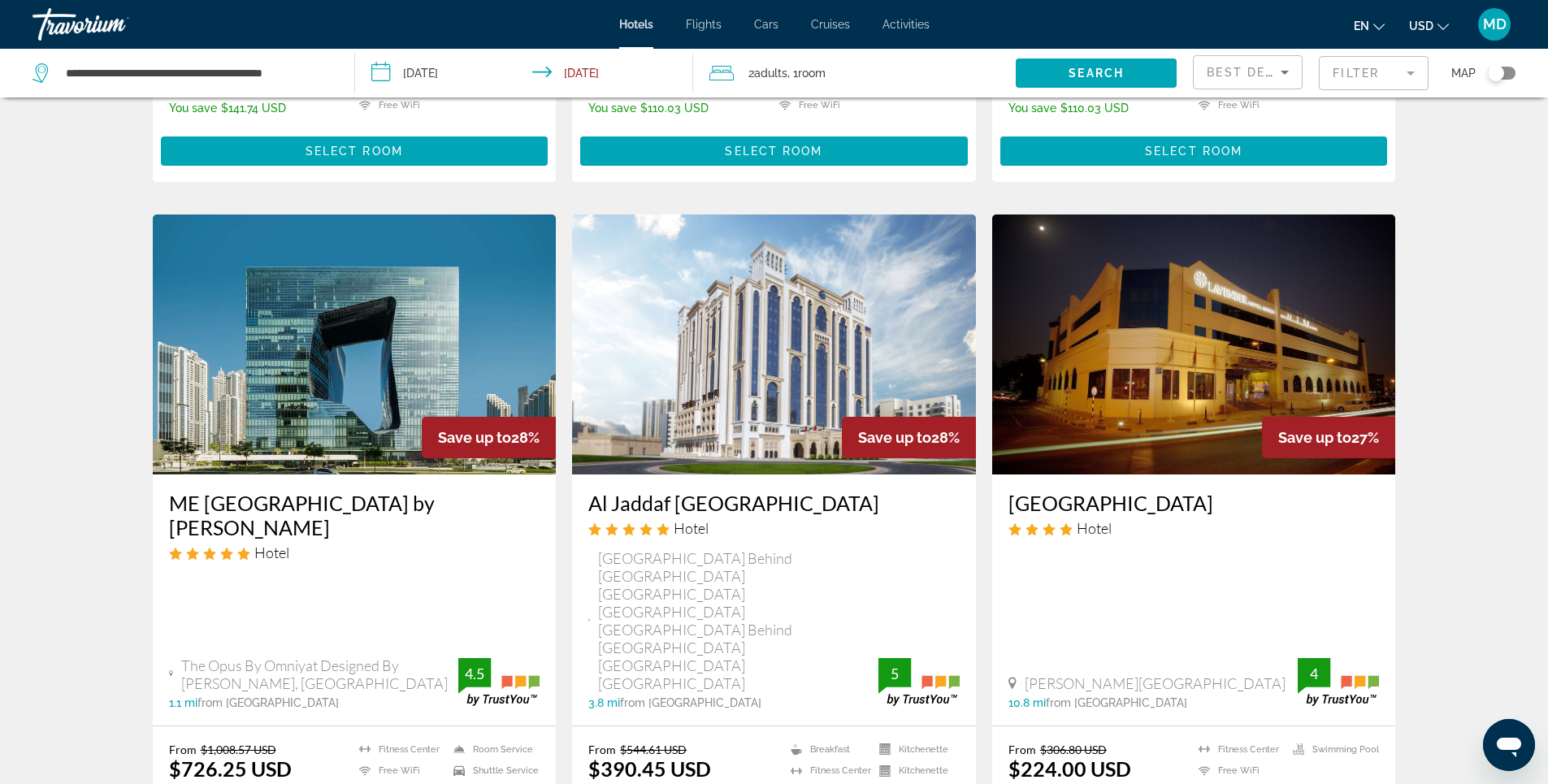
click at [761, 303] on img "Main content" at bounding box center [774, 345] width 404 height 260
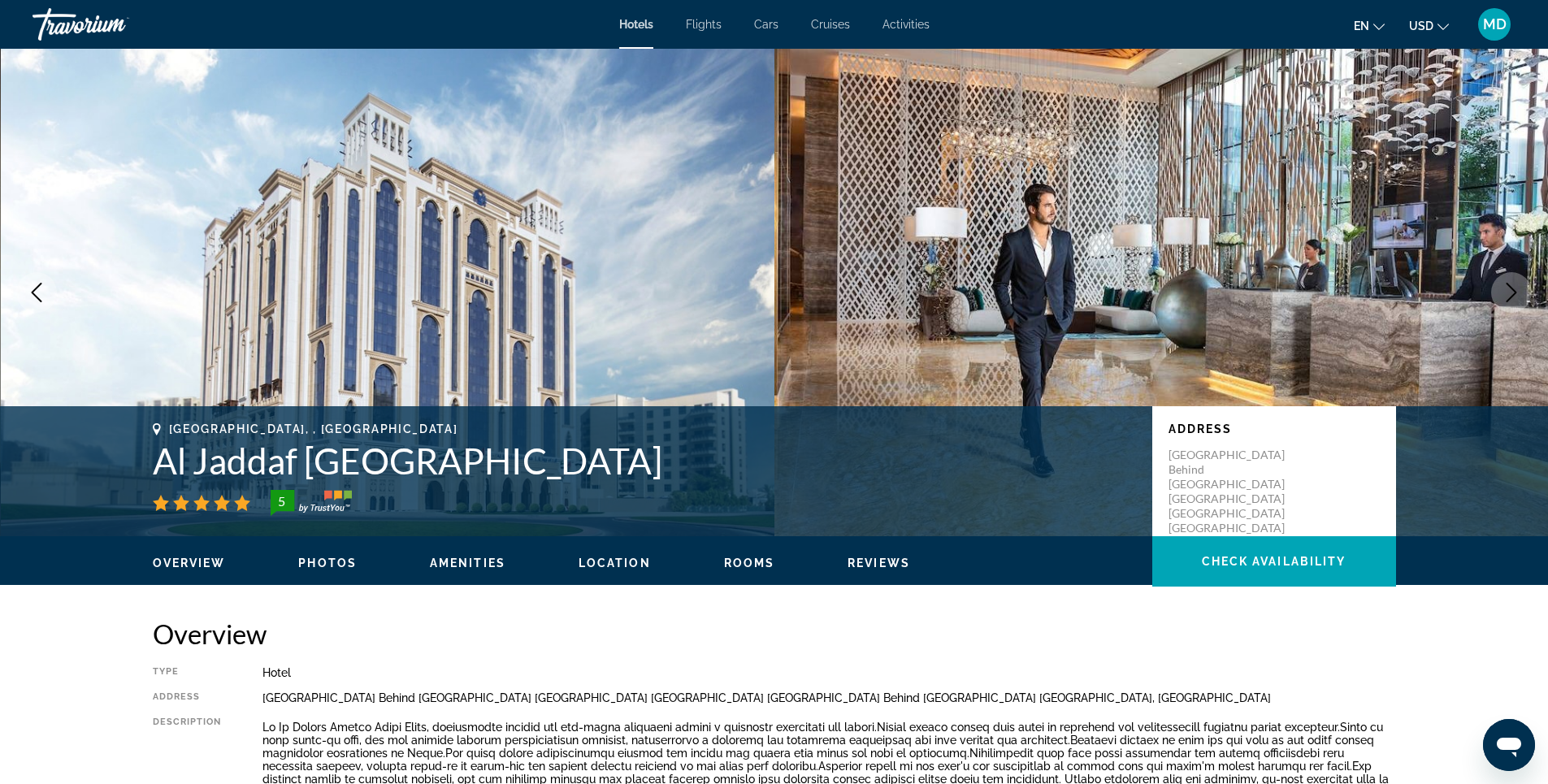
click at [330, 563] on span "Photos" at bounding box center [327, 562] width 58 height 13
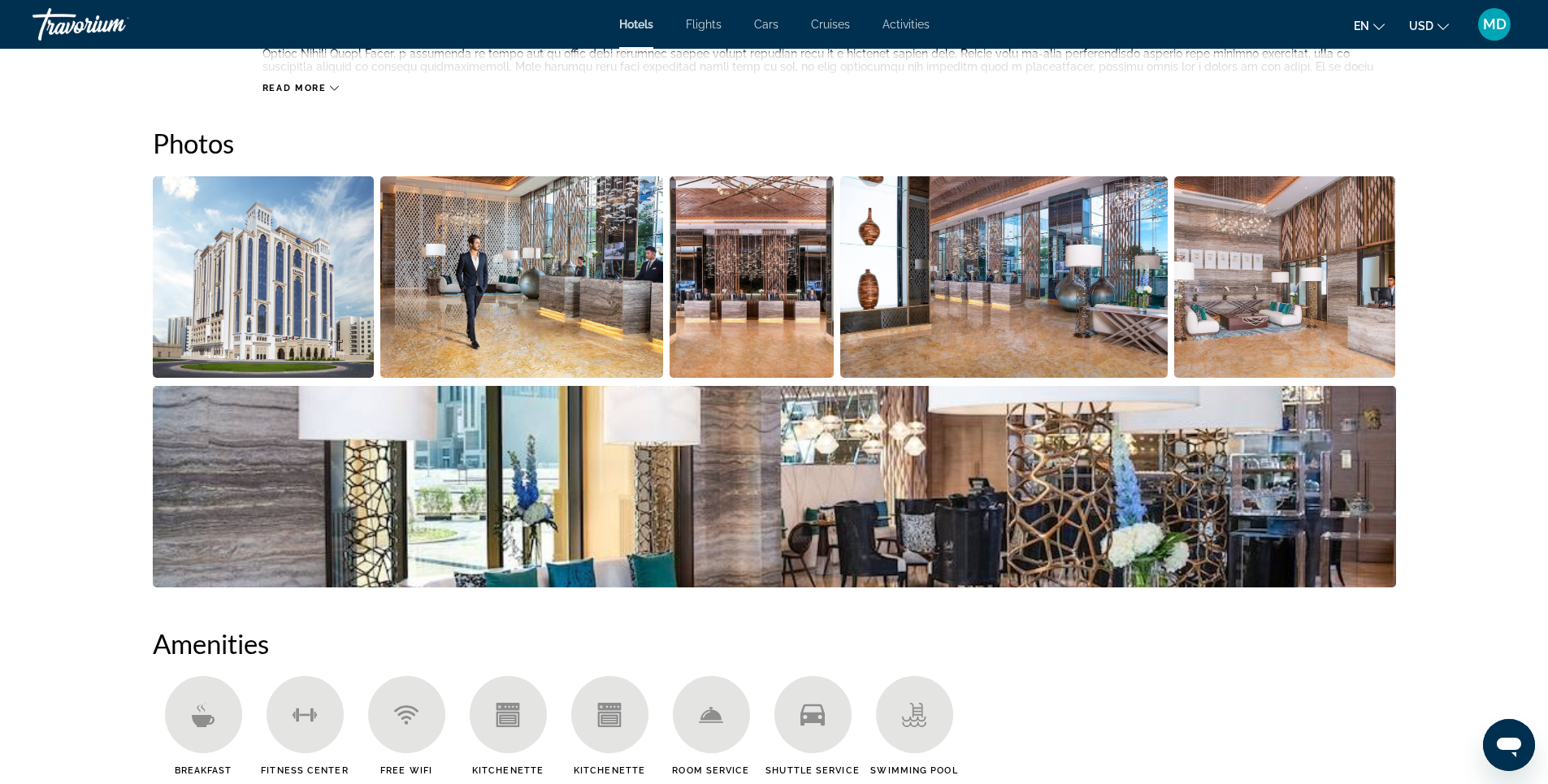
scroll to position [794, 0]
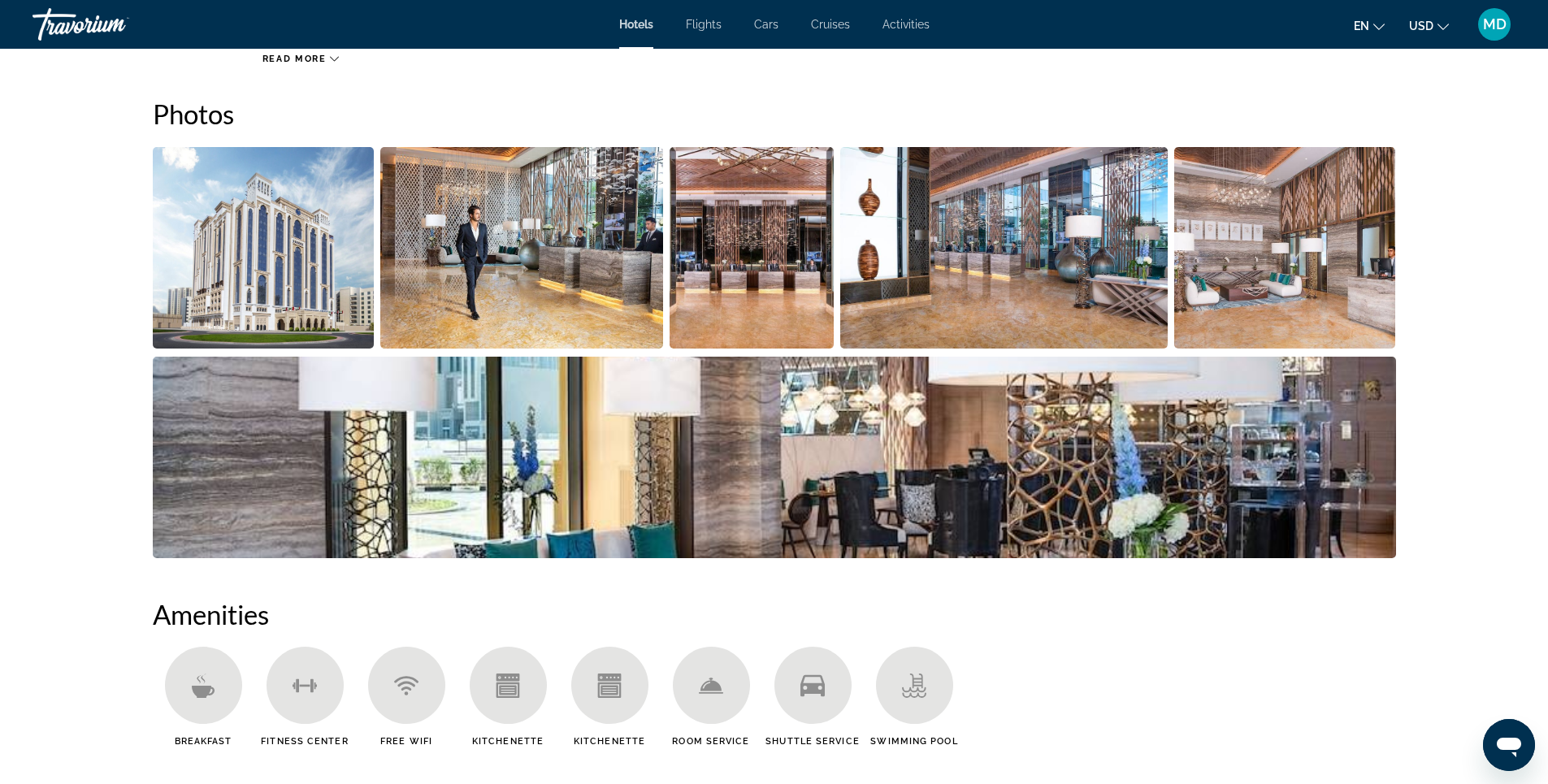
click at [292, 278] on img "Open full-screen image slider" at bounding box center [263, 247] width 222 height 201
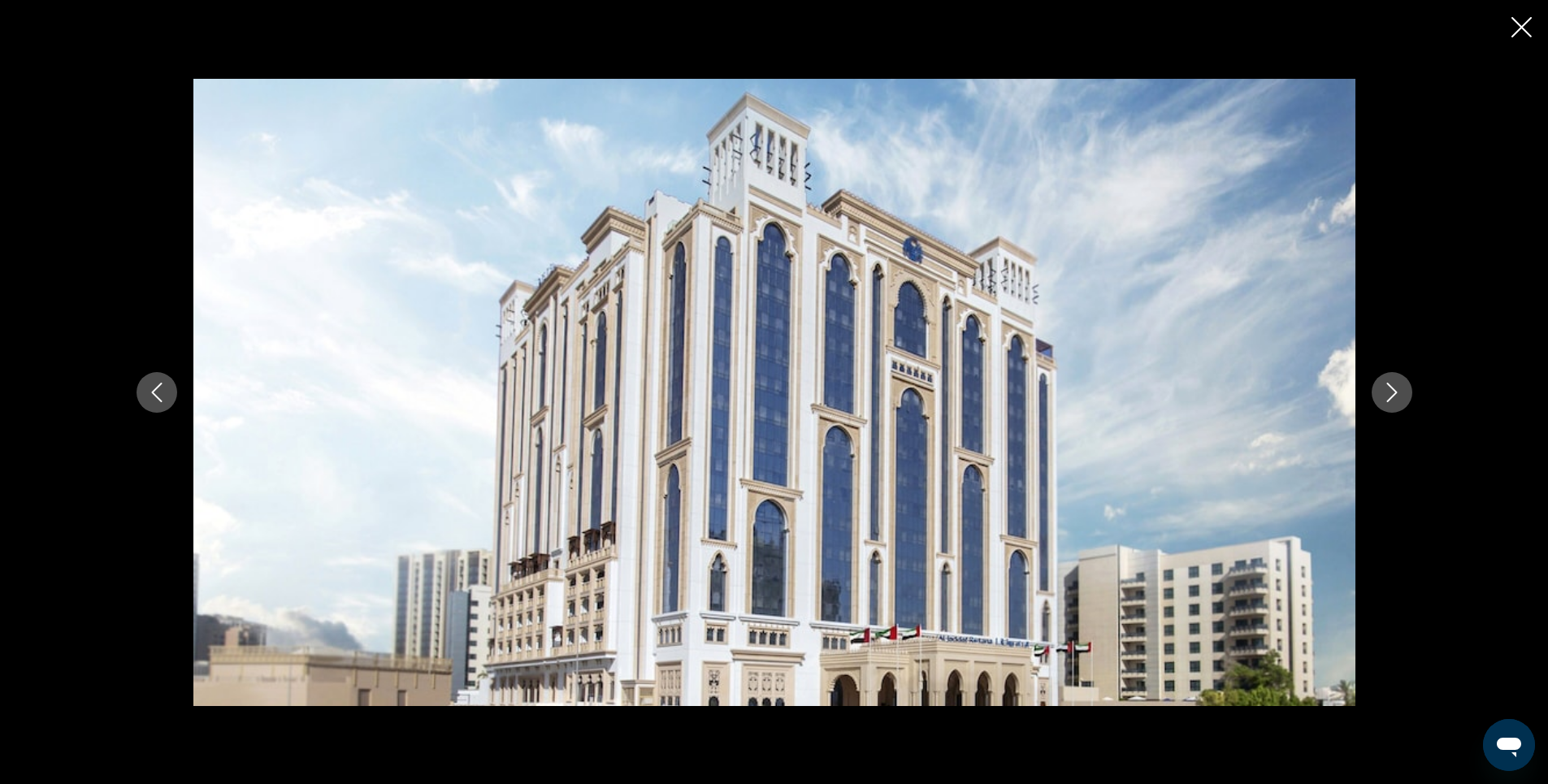
click at [1388, 392] on icon "Next image" at bounding box center [1392, 392] width 20 height 20
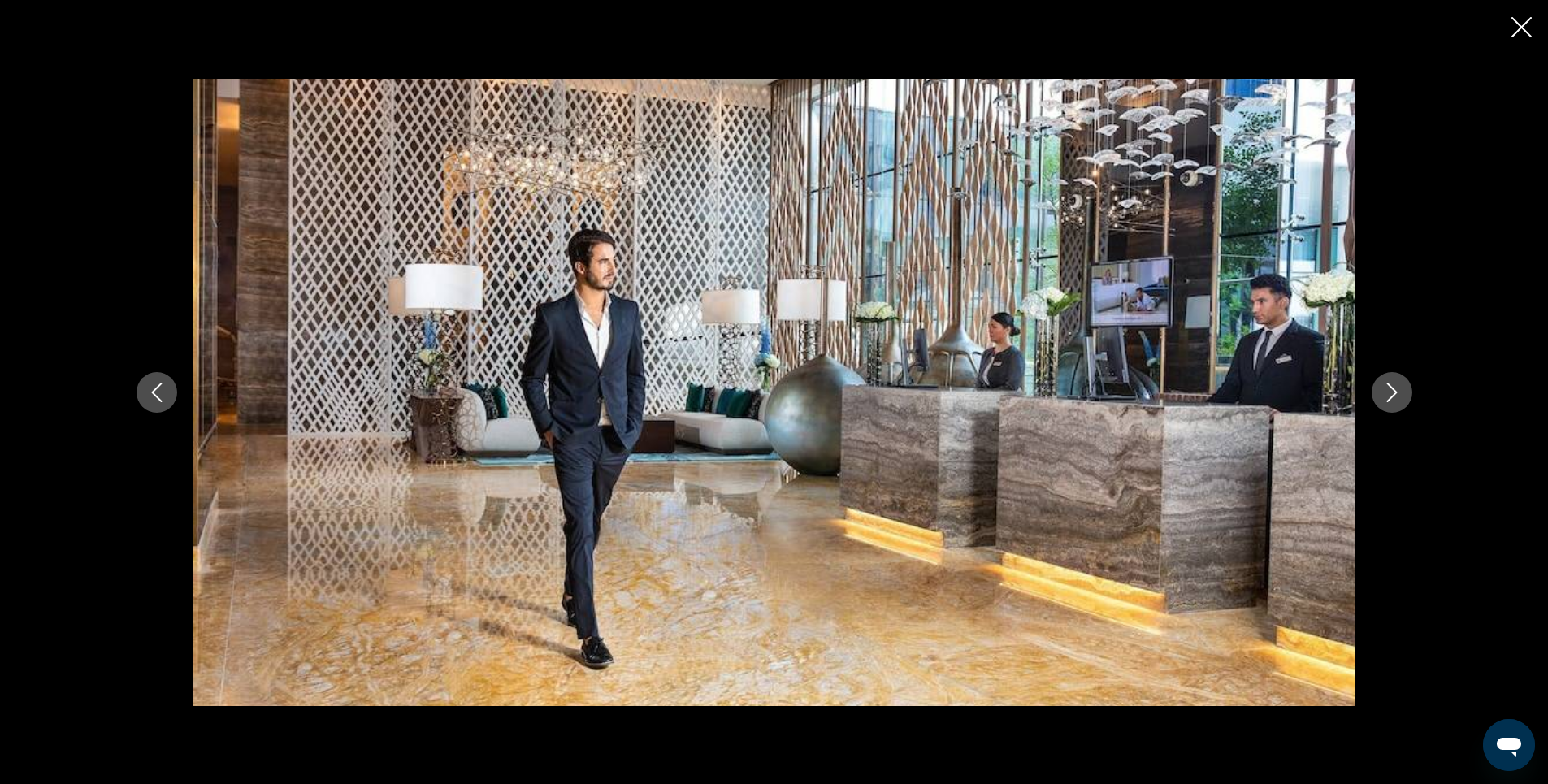
click at [1388, 392] on icon "Next image" at bounding box center [1392, 392] width 20 height 20
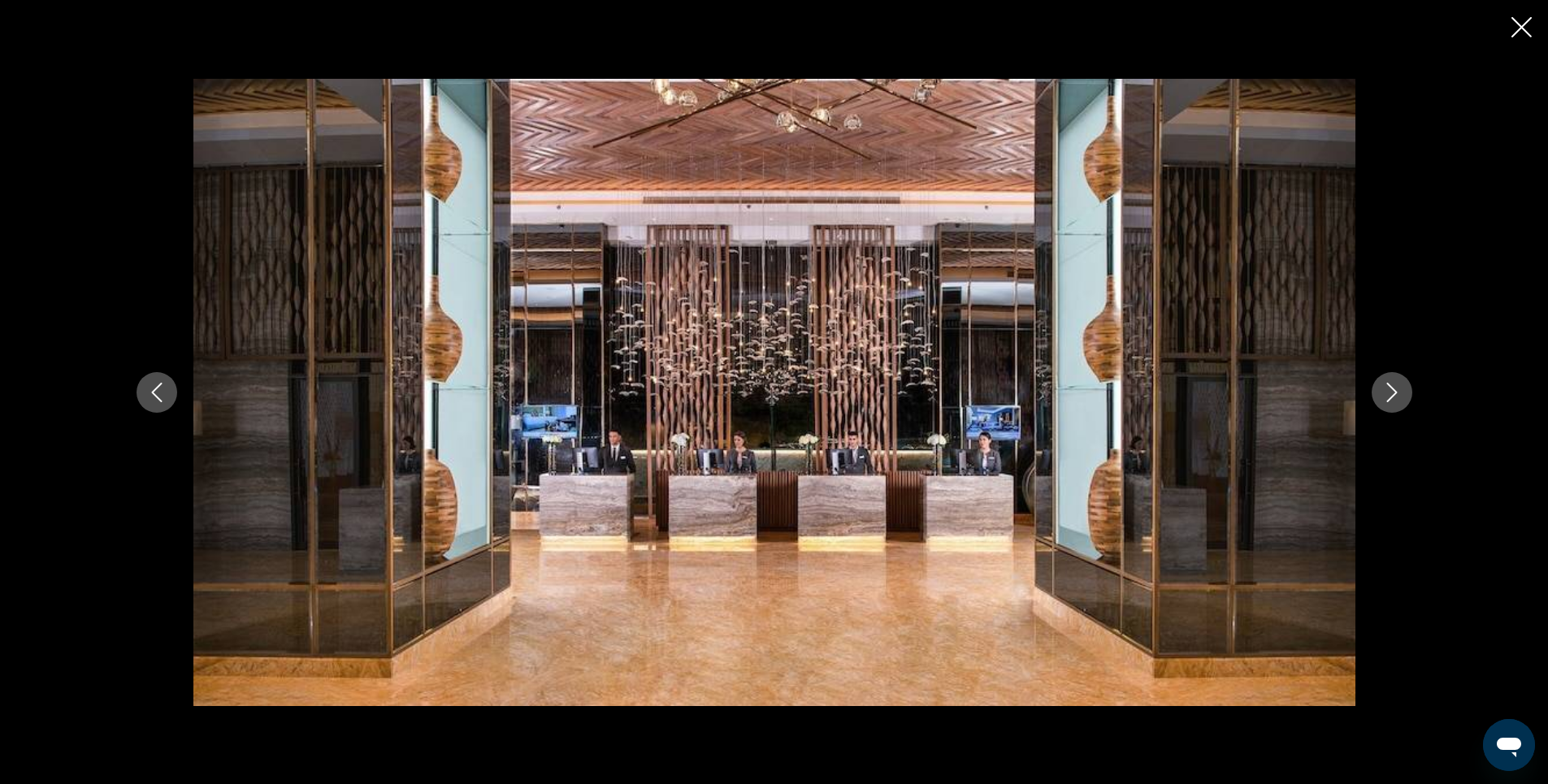
click at [1388, 392] on icon "Next image" at bounding box center [1392, 392] width 20 height 20
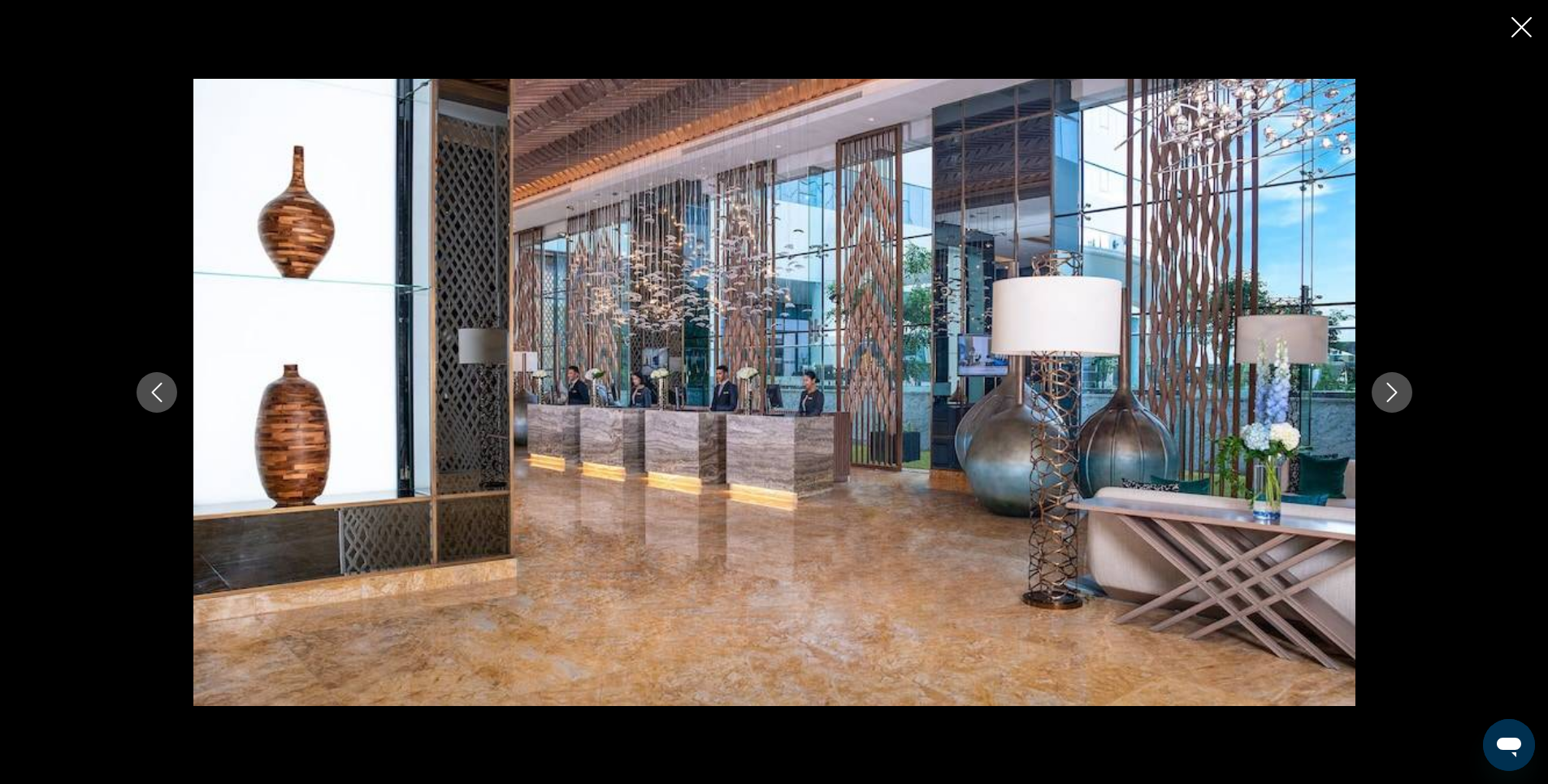
click at [1388, 392] on icon "Next image" at bounding box center [1392, 392] width 20 height 20
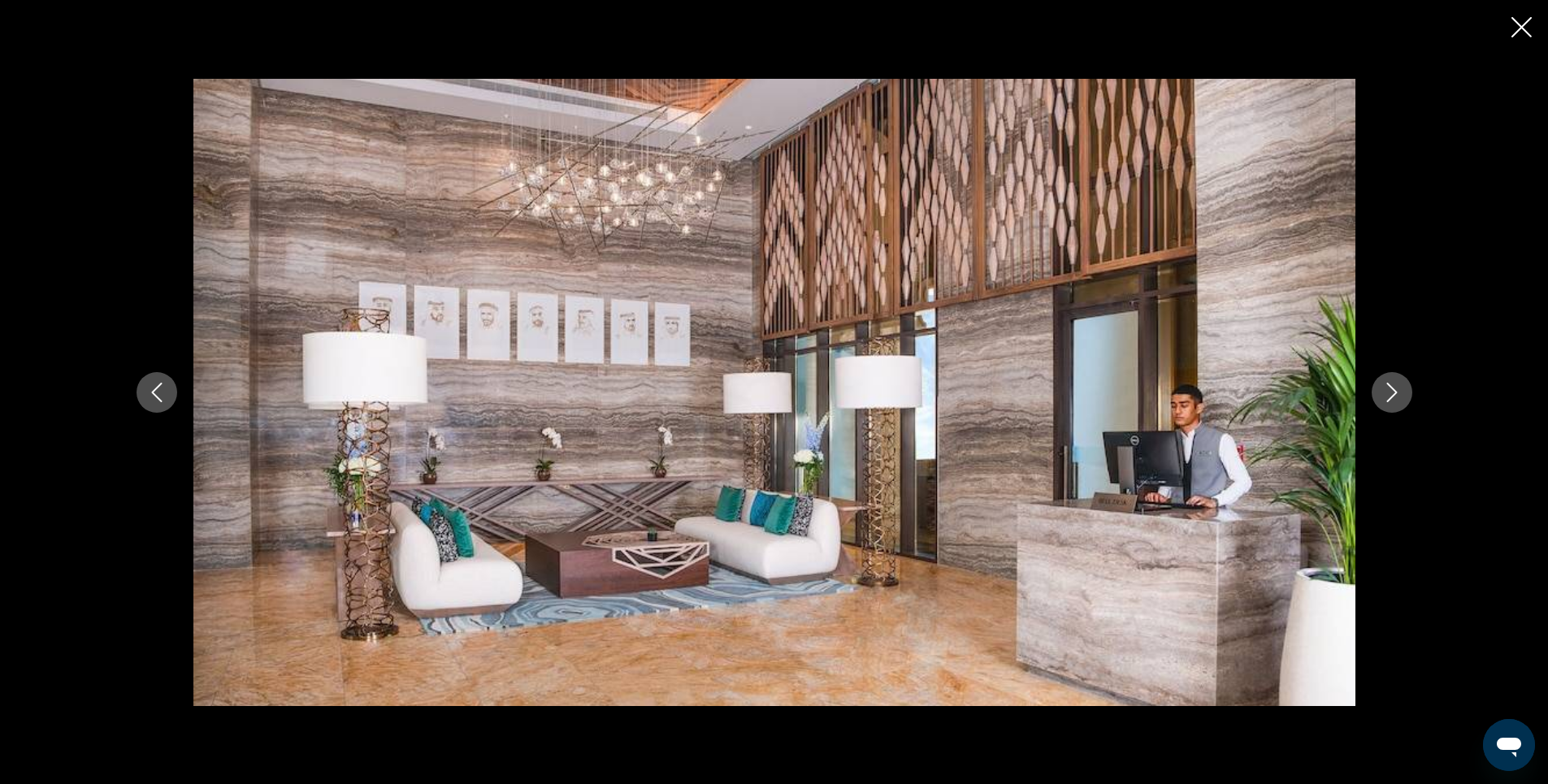
click at [1388, 392] on icon "Next image" at bounding box center [1392, 392] width 20 height 20
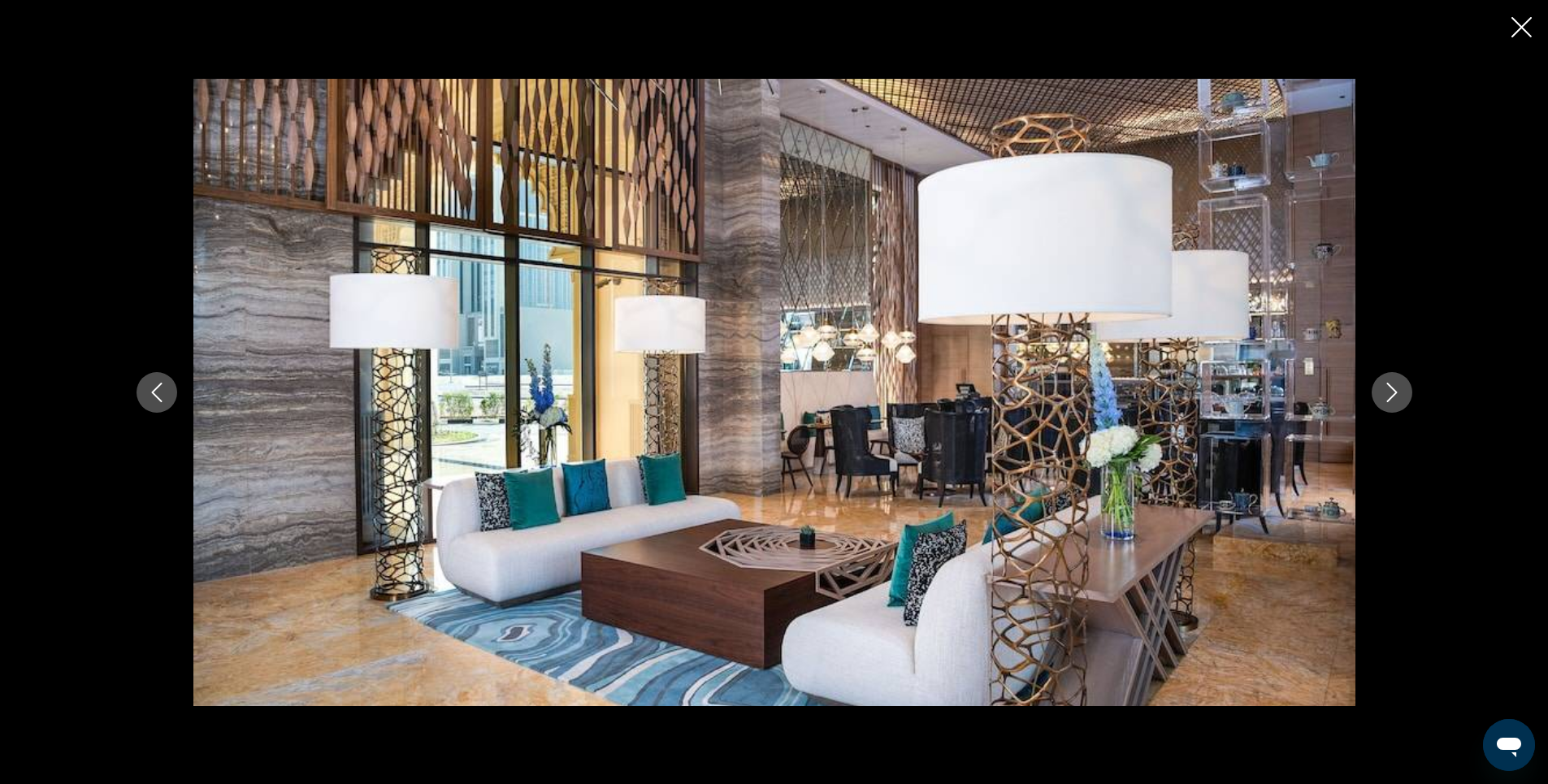
click at [1388, 392] on icon "Next image" at bounding box center [1392, 392] width 20 height 20
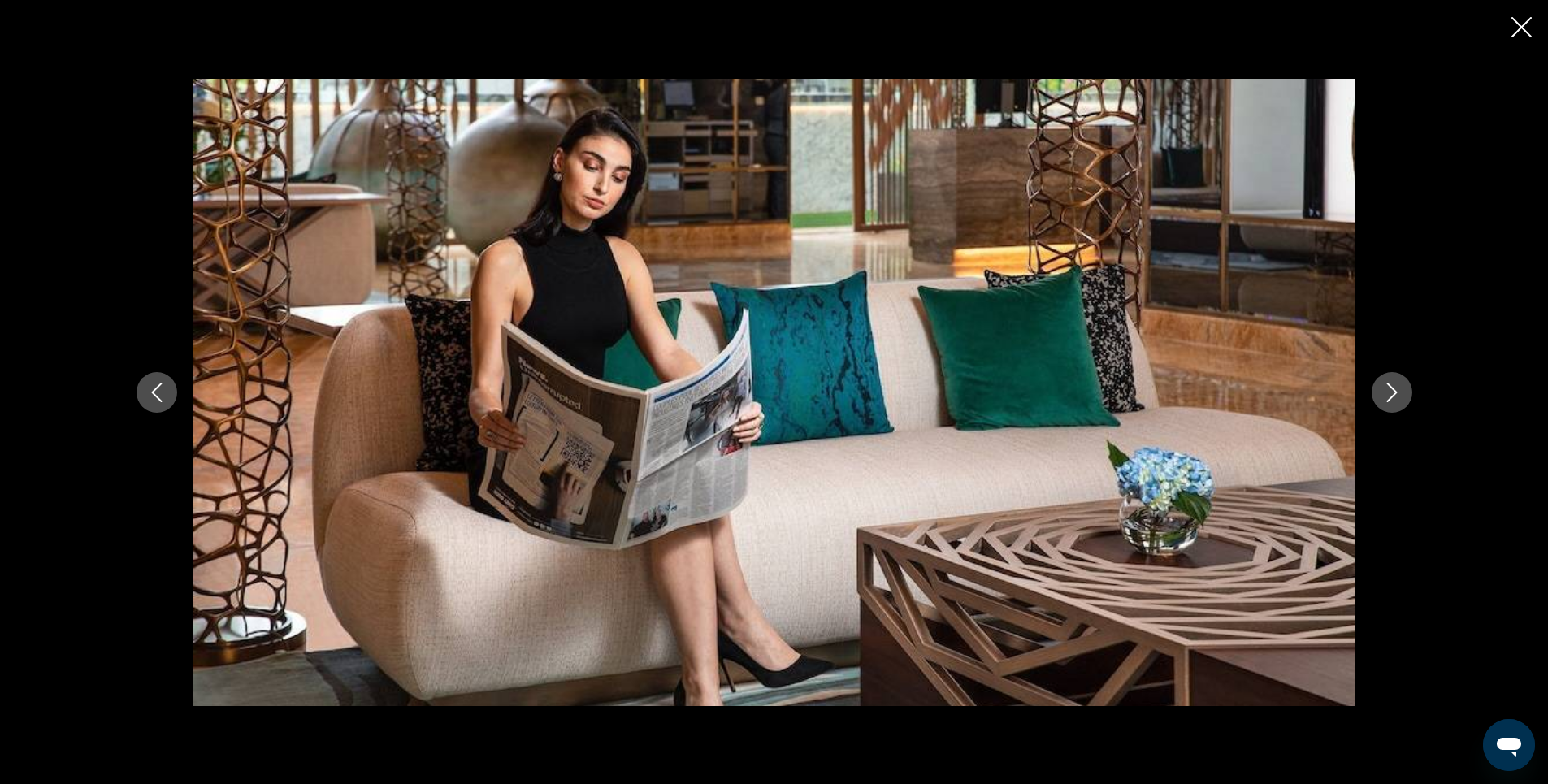
click at [1388, 392] on icon "Next image" at bounding box center [1392, 392] width 20 height 20
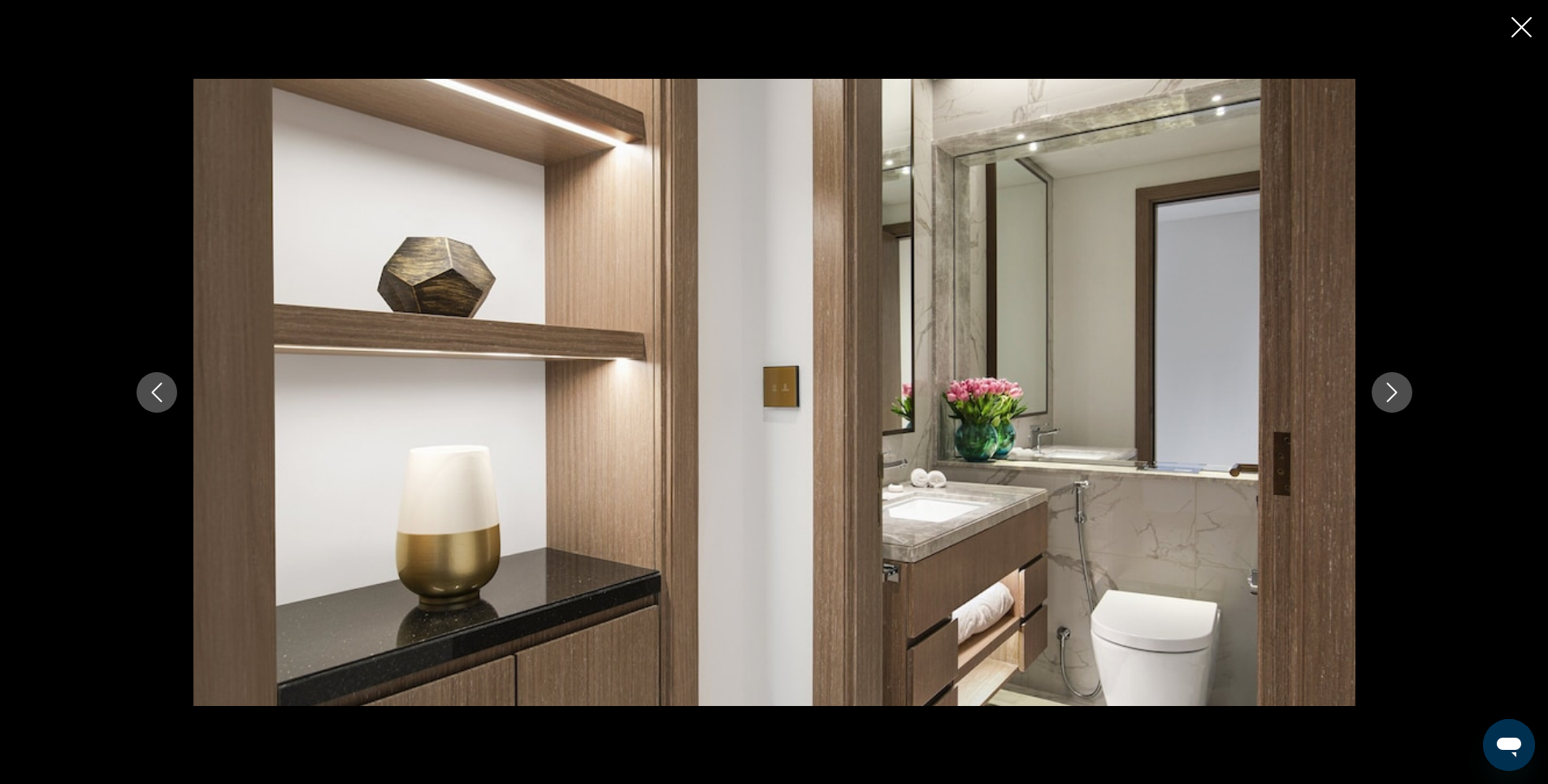
click at [1388, 392] on icon "Next image" at bounding box center [1392, 392] width 20 height 20
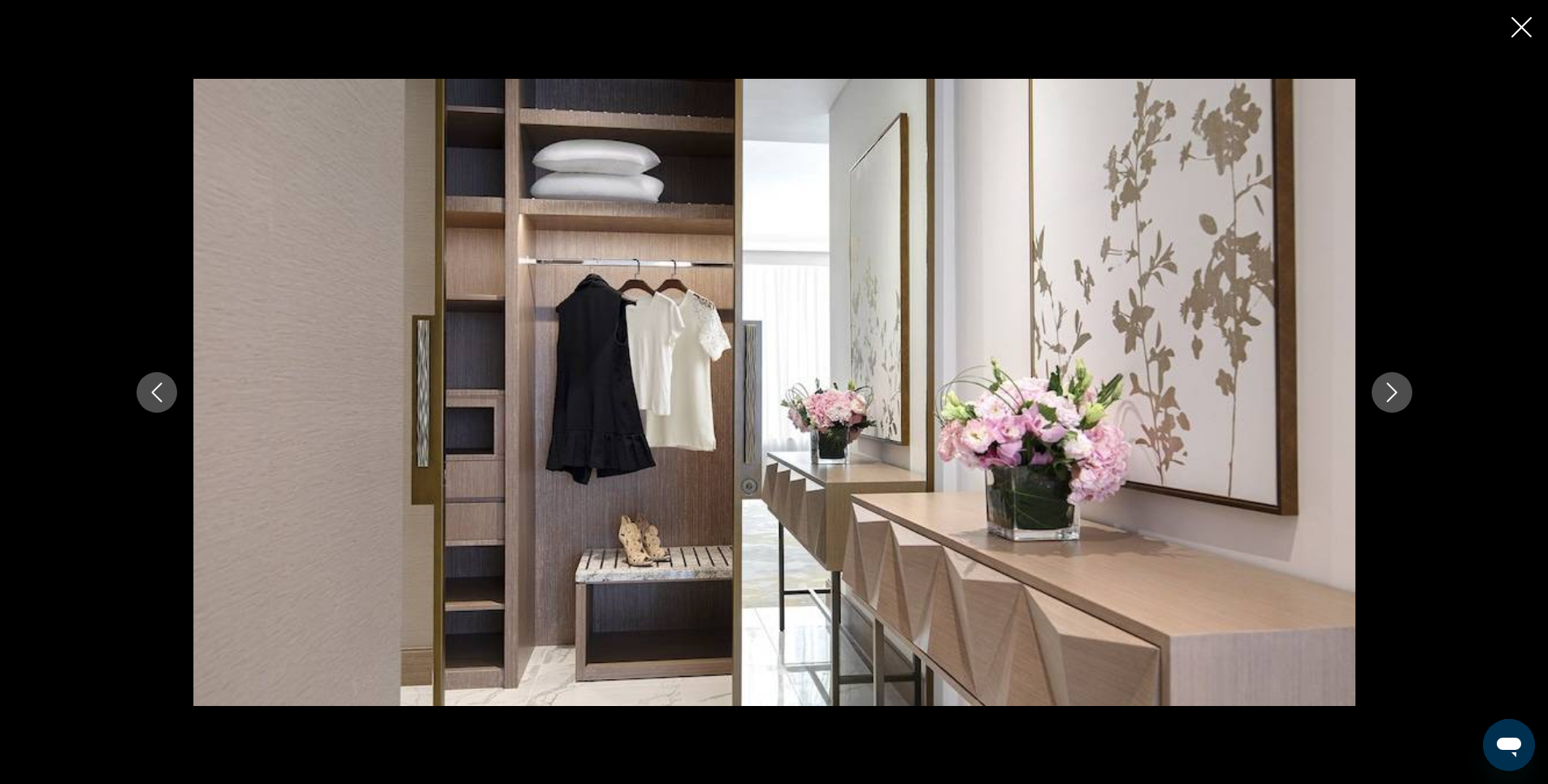
click at [1388, 392] on icon "Next image" at bounding box center [1392, 392] width 20 height 20
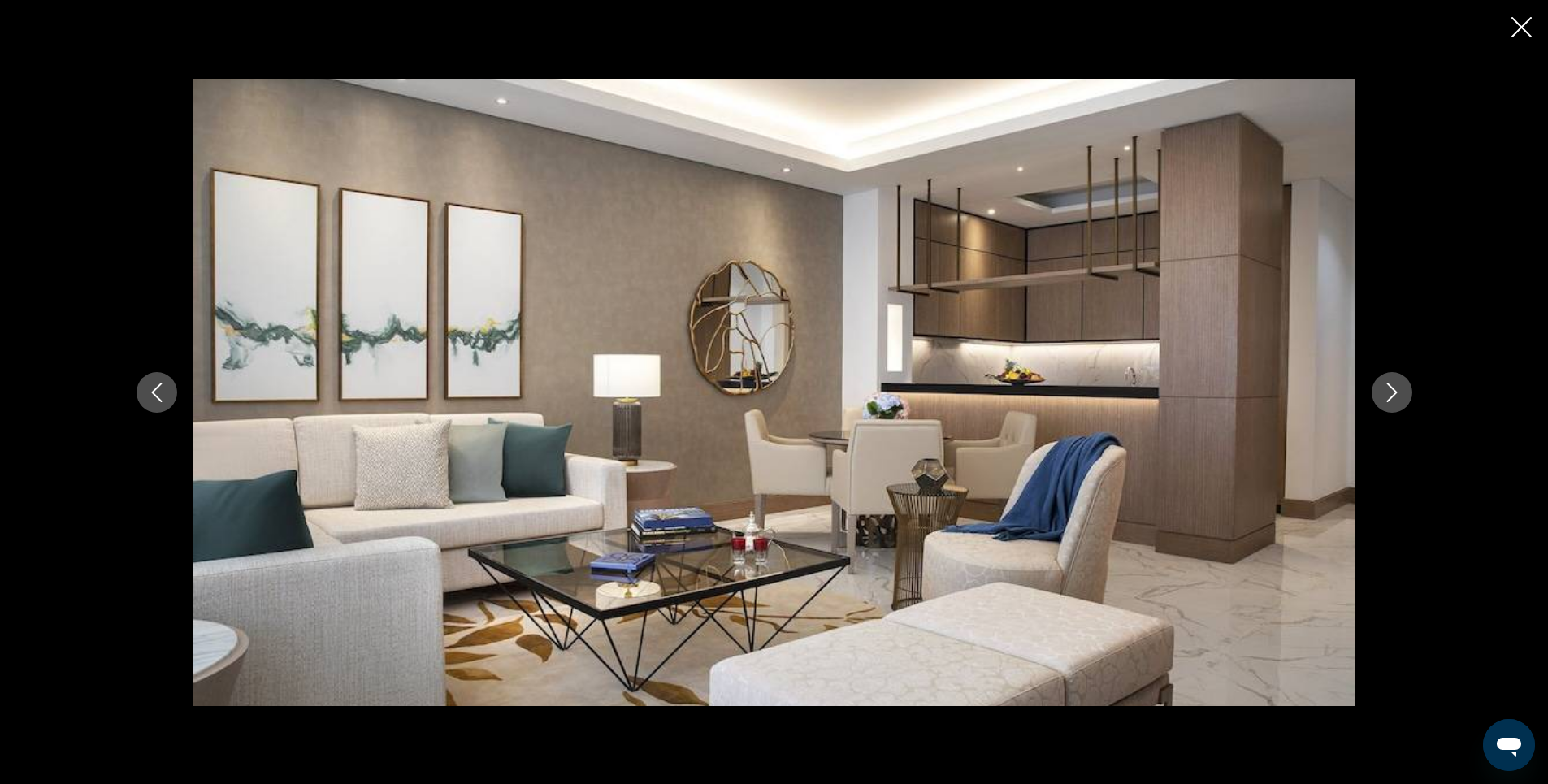
click at [1388, 392] on icon "Next image" at bounding box center [1392, 392] width 20 height 20
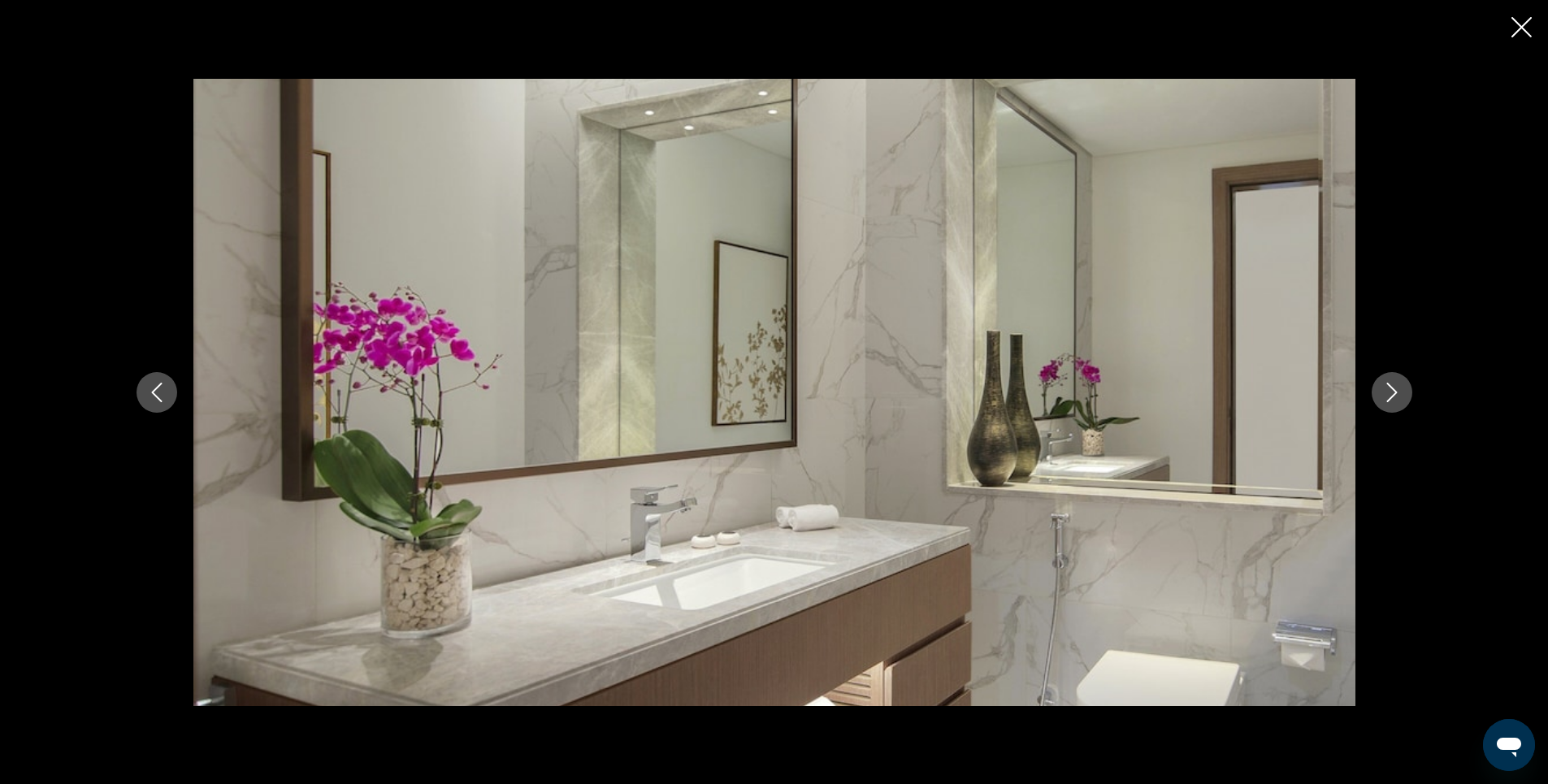
click at [1388, 392] on icon "Next image" at bounding box center [1392, 392] width 20 height 20
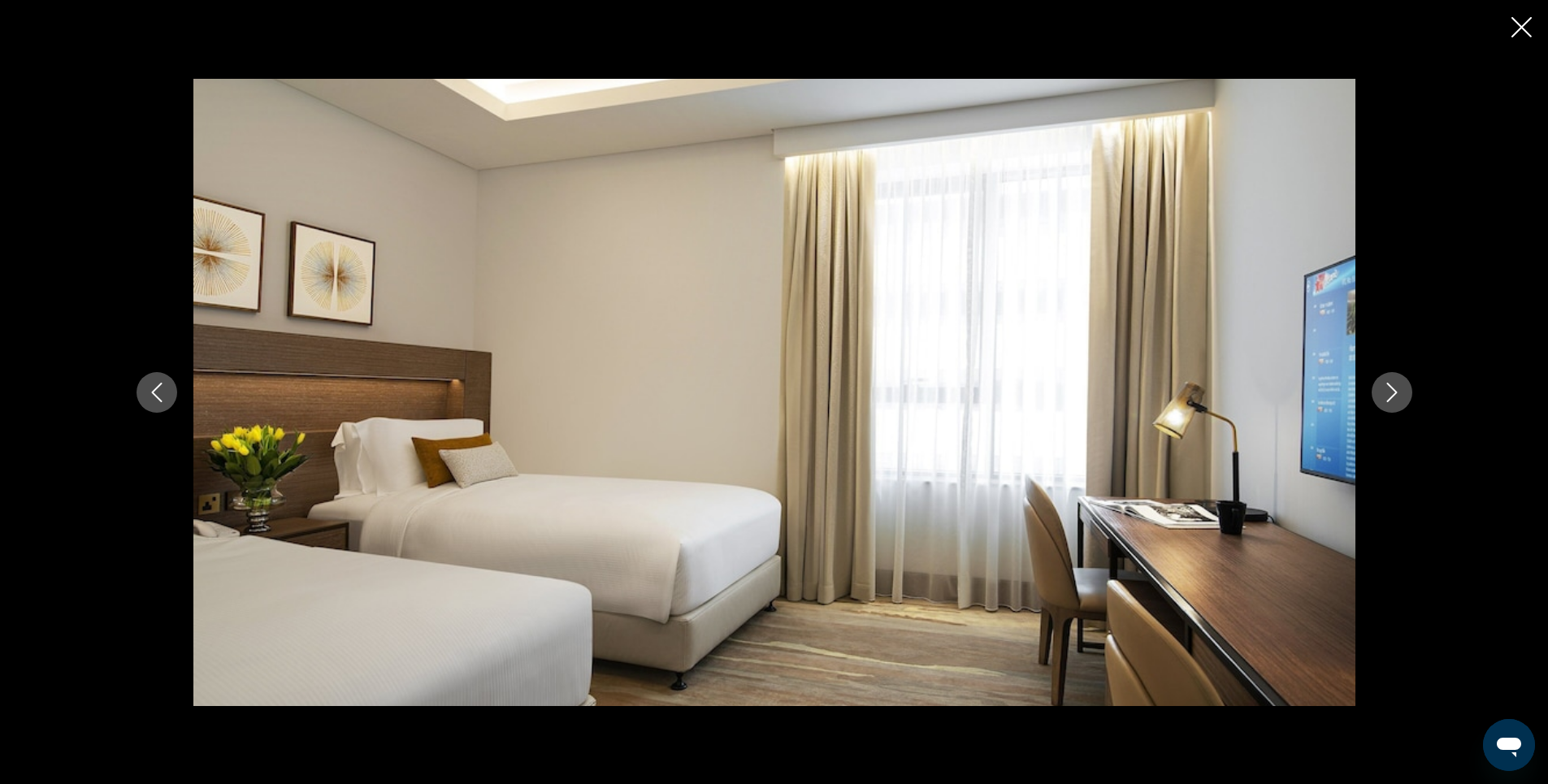
click at [1388, 392] on icon "Next image" at bounding box center [1392, 392] width 20 height 20
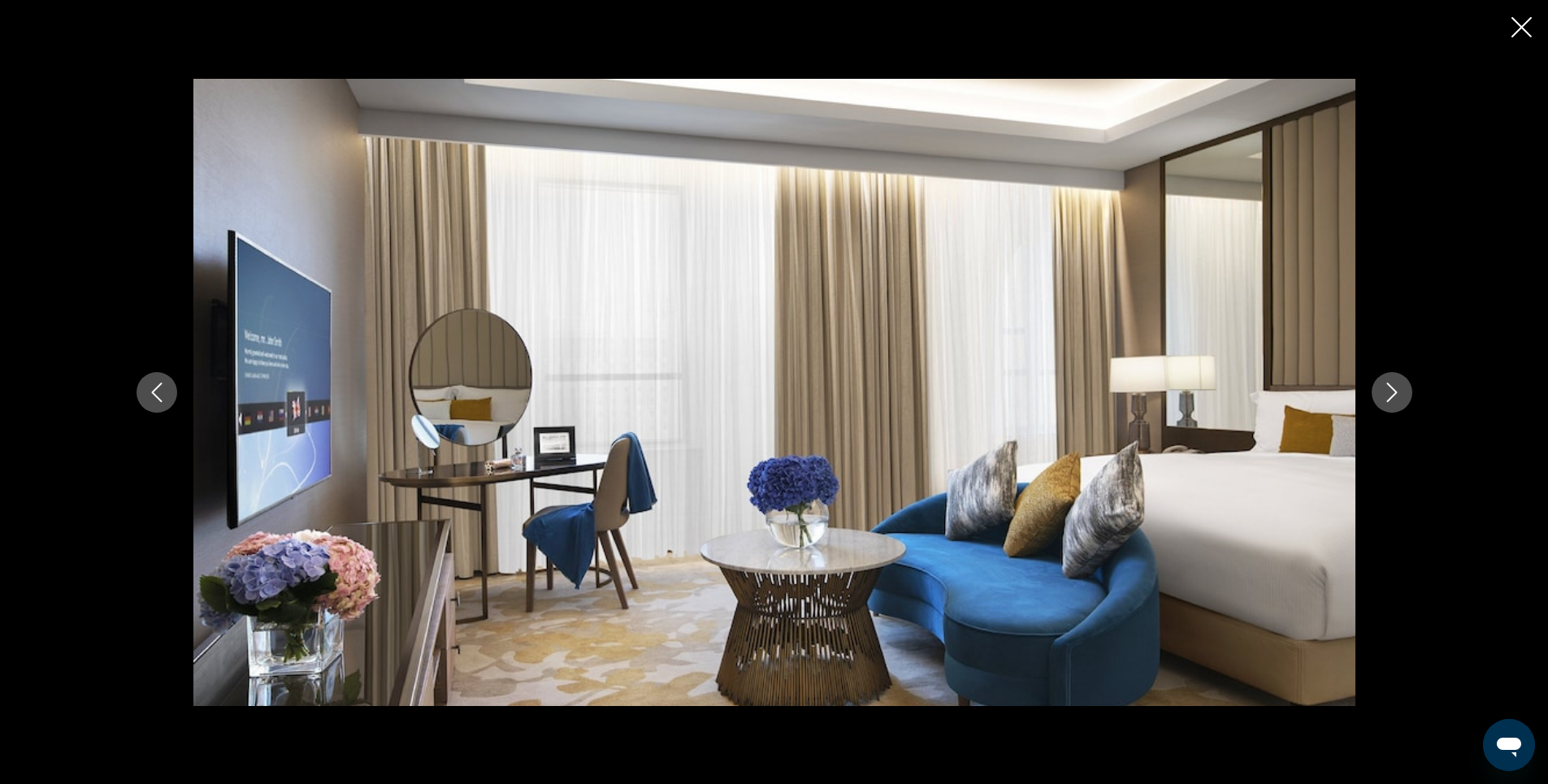
click at [1388, 392] on icon "Next image" at bounding box center [1392, 392] width 20 height 20
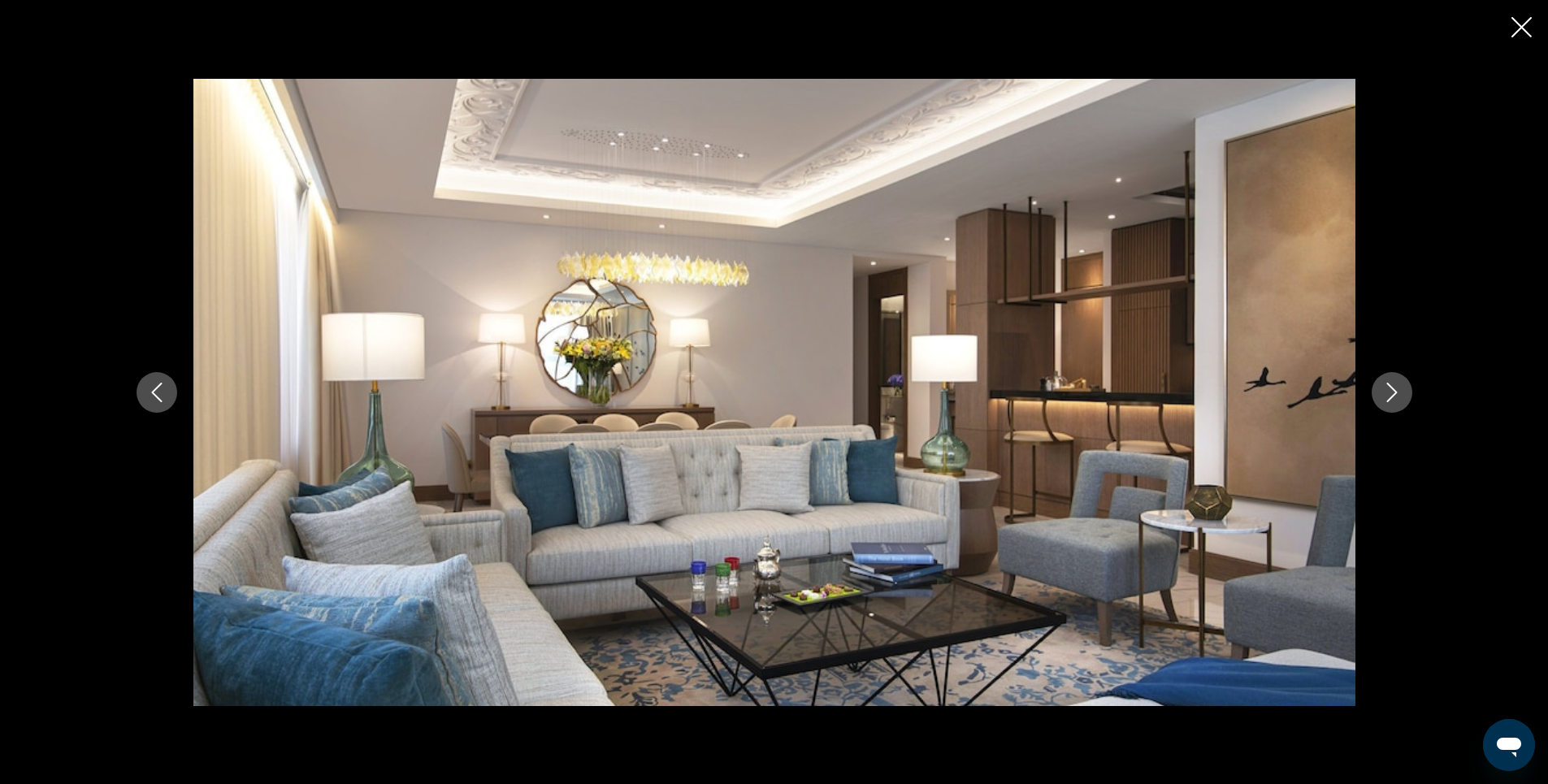
click at [1388, 392] on icon "Next image" at bounding box center [1392, 392] width 20 height 20
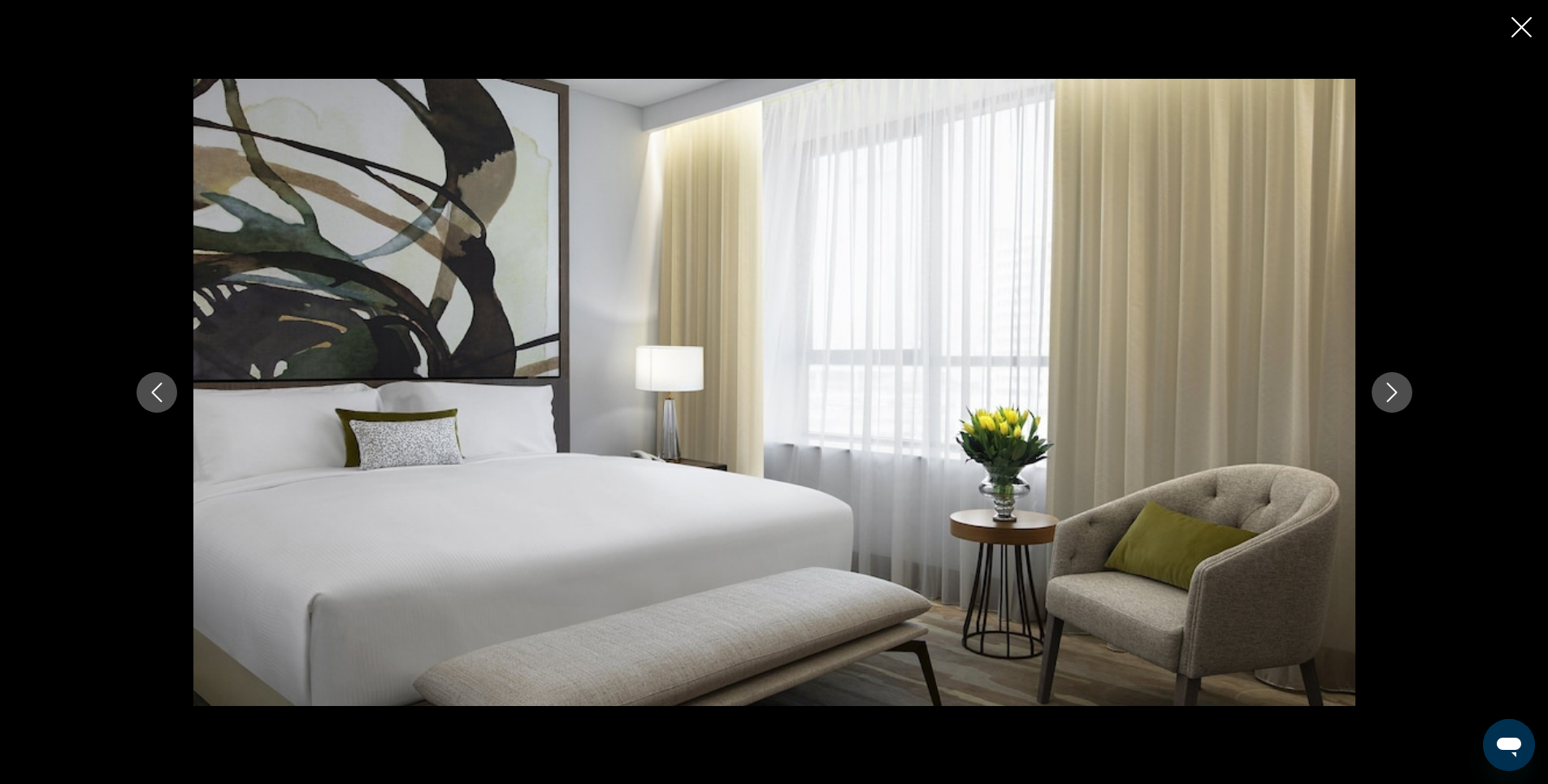
click at [1388, 392] on icon "Next image" at bounding box center [1392, 392] width 20 height 20
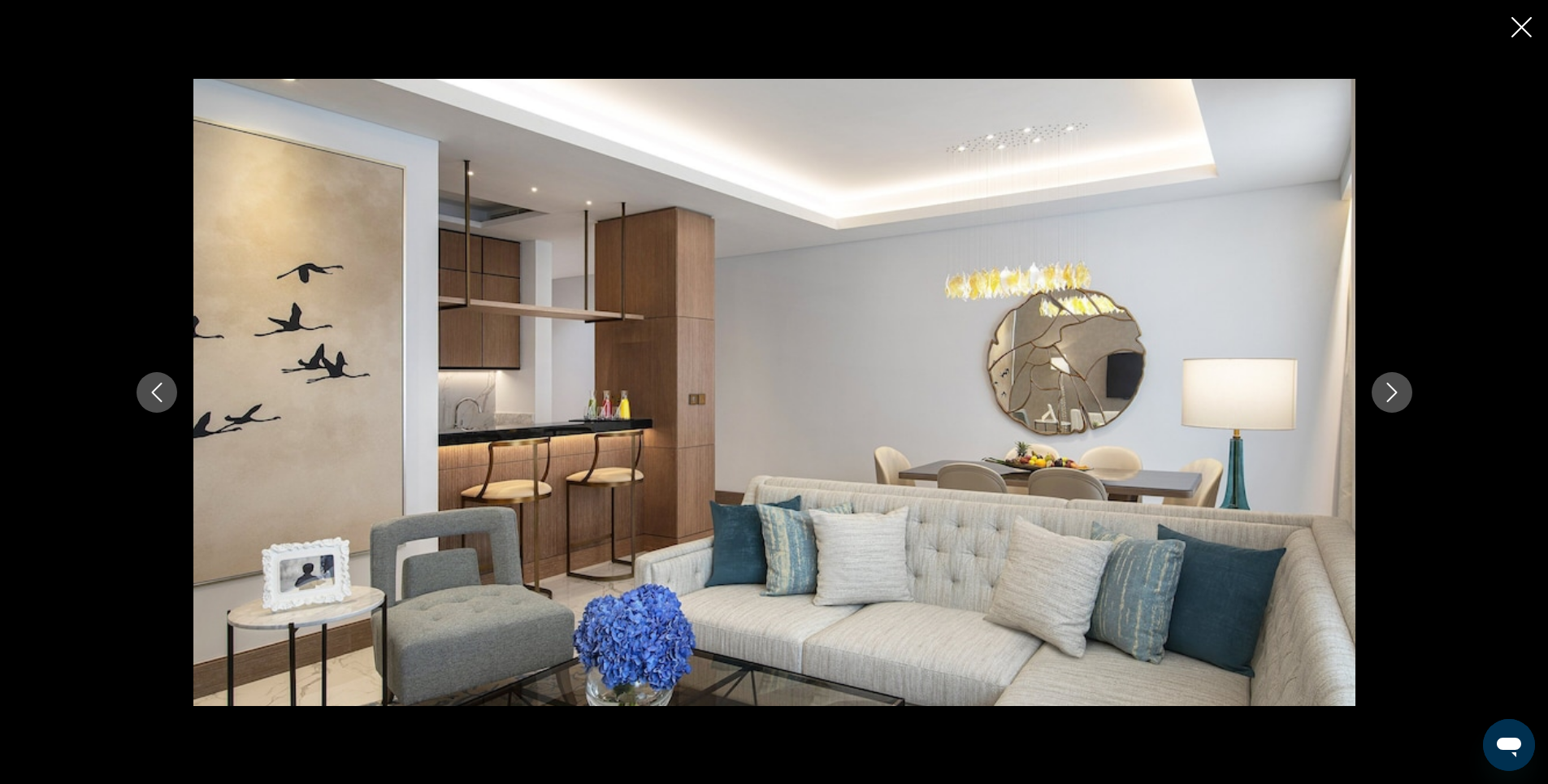
click at [1389, 392] on icon "Next image" at bounding box center [1392, 392] width 20 height 20
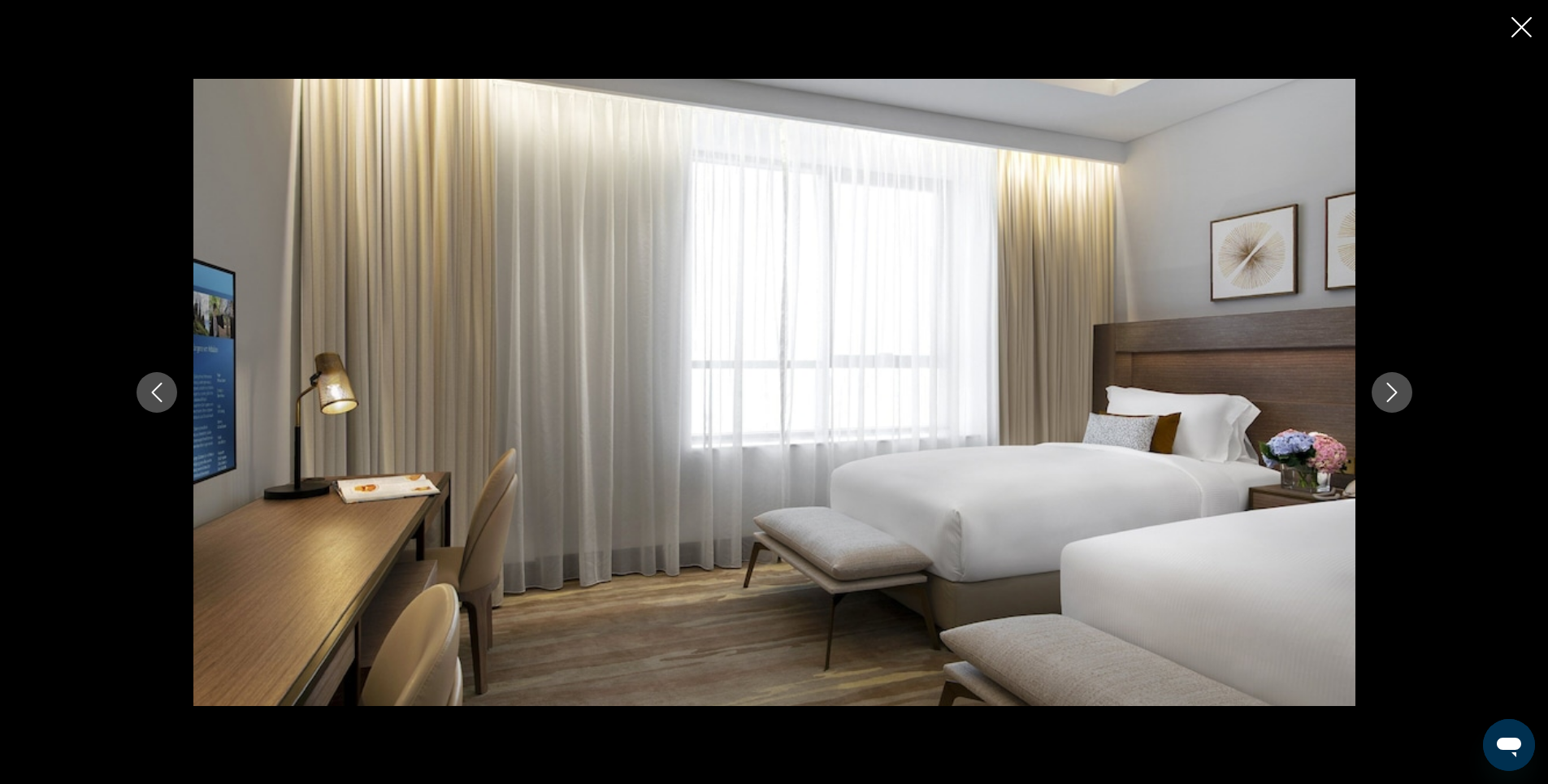
click at [1389, 392] on icon "Next image" at bounding box center [1392, 392] width 20 height 20
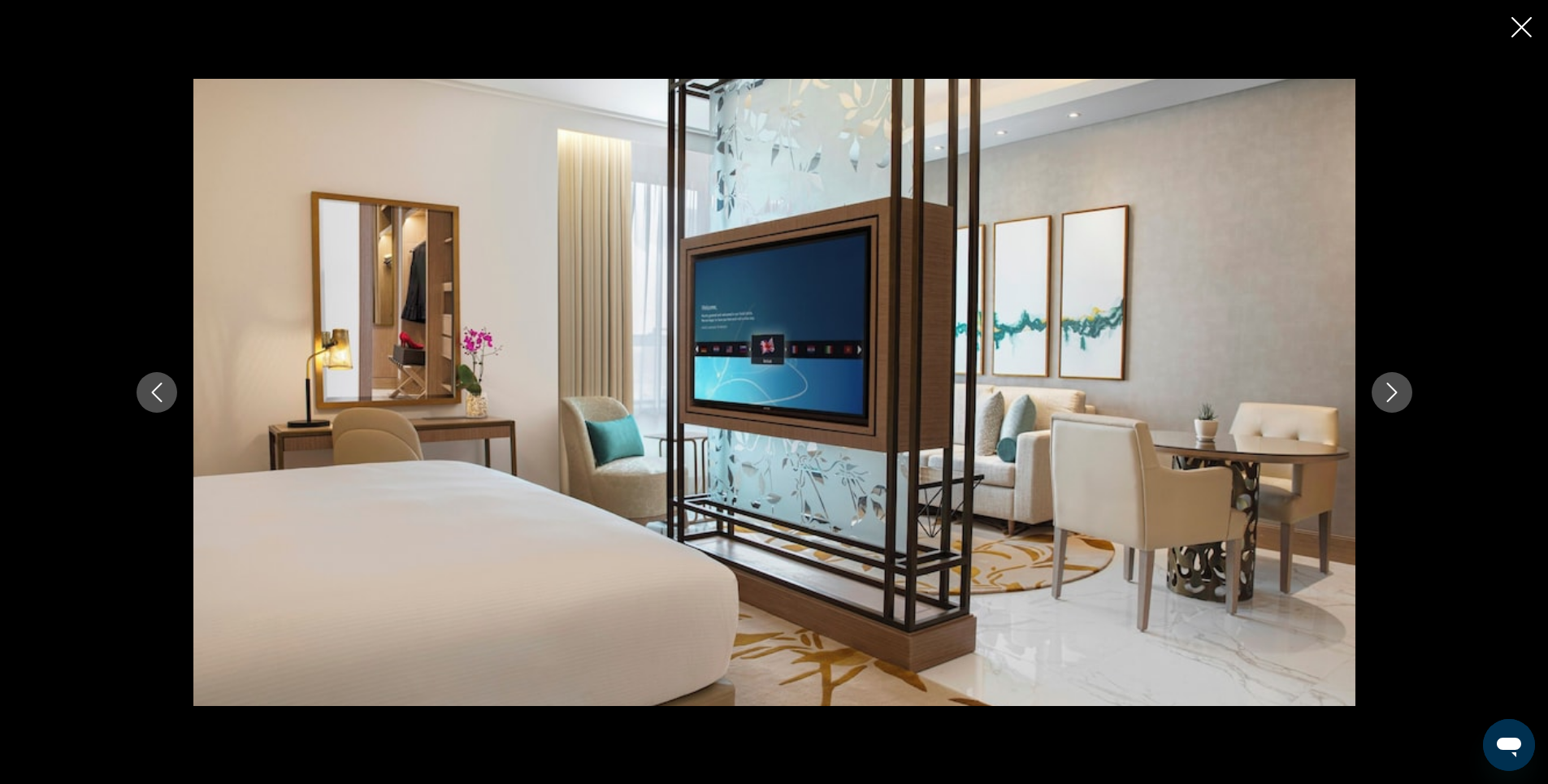
click at [1391, 392] on icon "Next image" at bounding box center [1392, 392] width 20 height 20
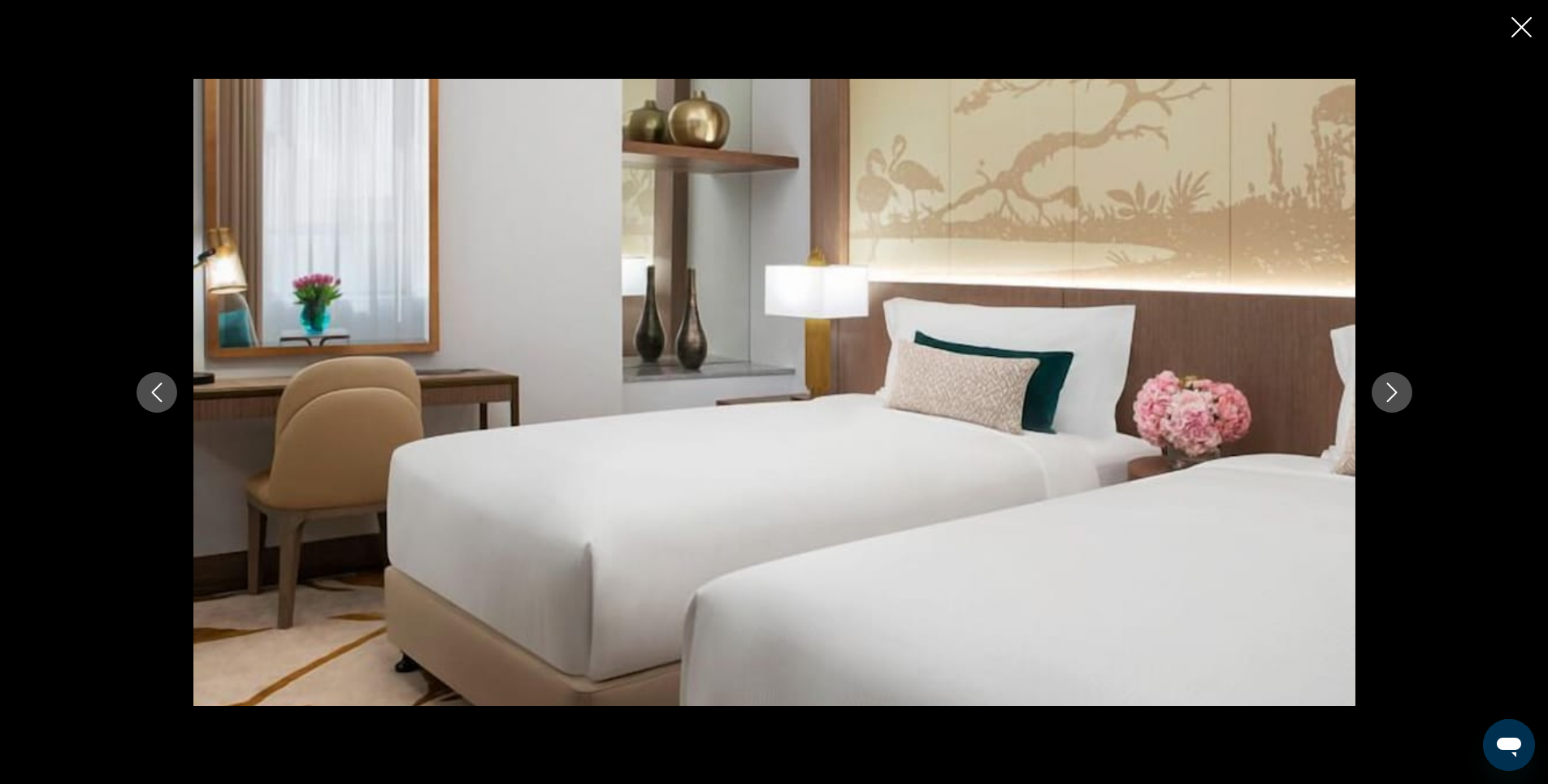
click at [1391, 392] on icon "Next image" at bounding box center [1392, 392] width 20 height 20
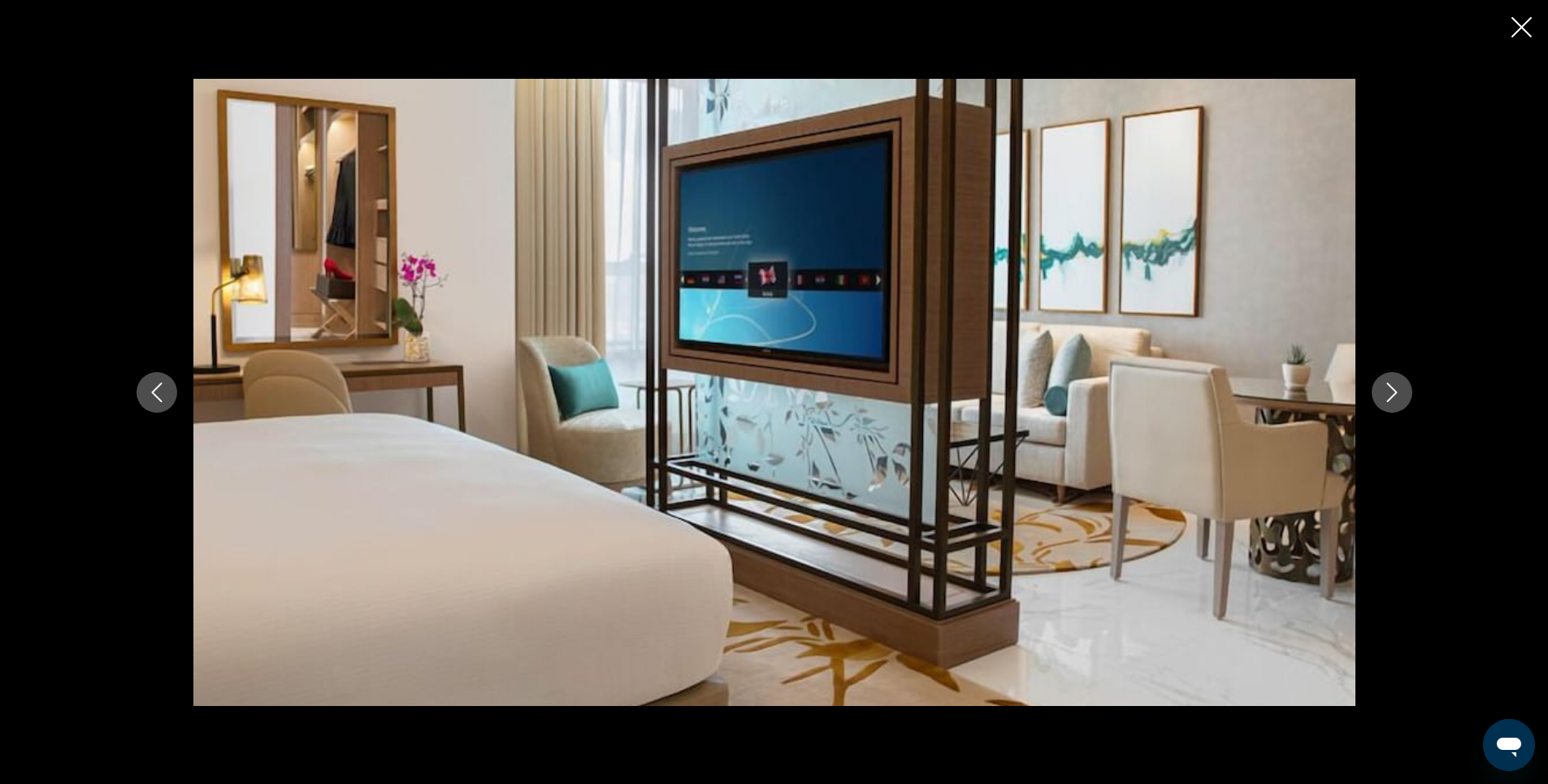
click at [1391, 392] on icon "Next image" at bounding box center [1392, 392] width 20 height 20
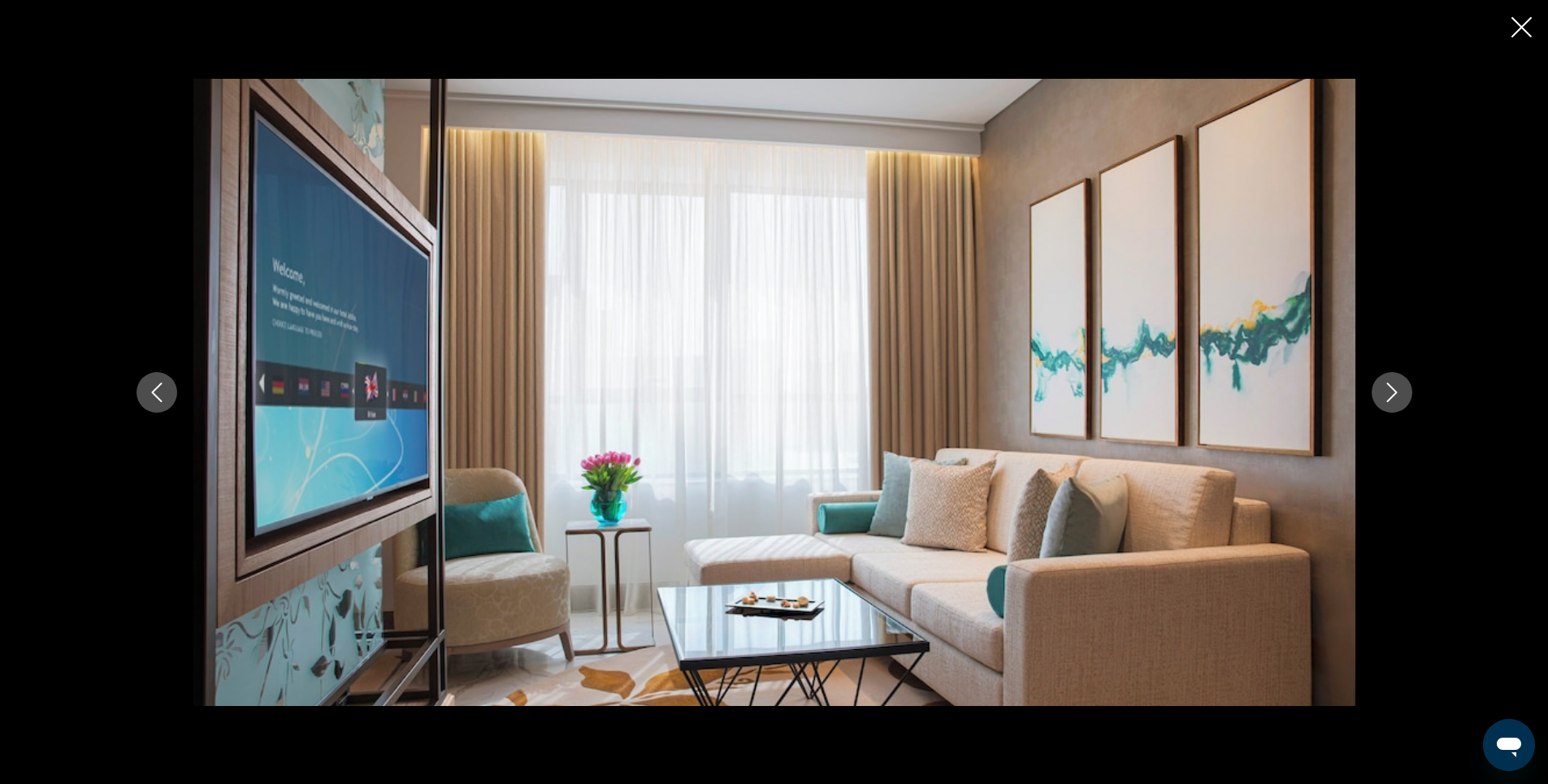
click at [1391, 392] on icon "Next image" at bounding box center [1392, 392] width 20 height 20
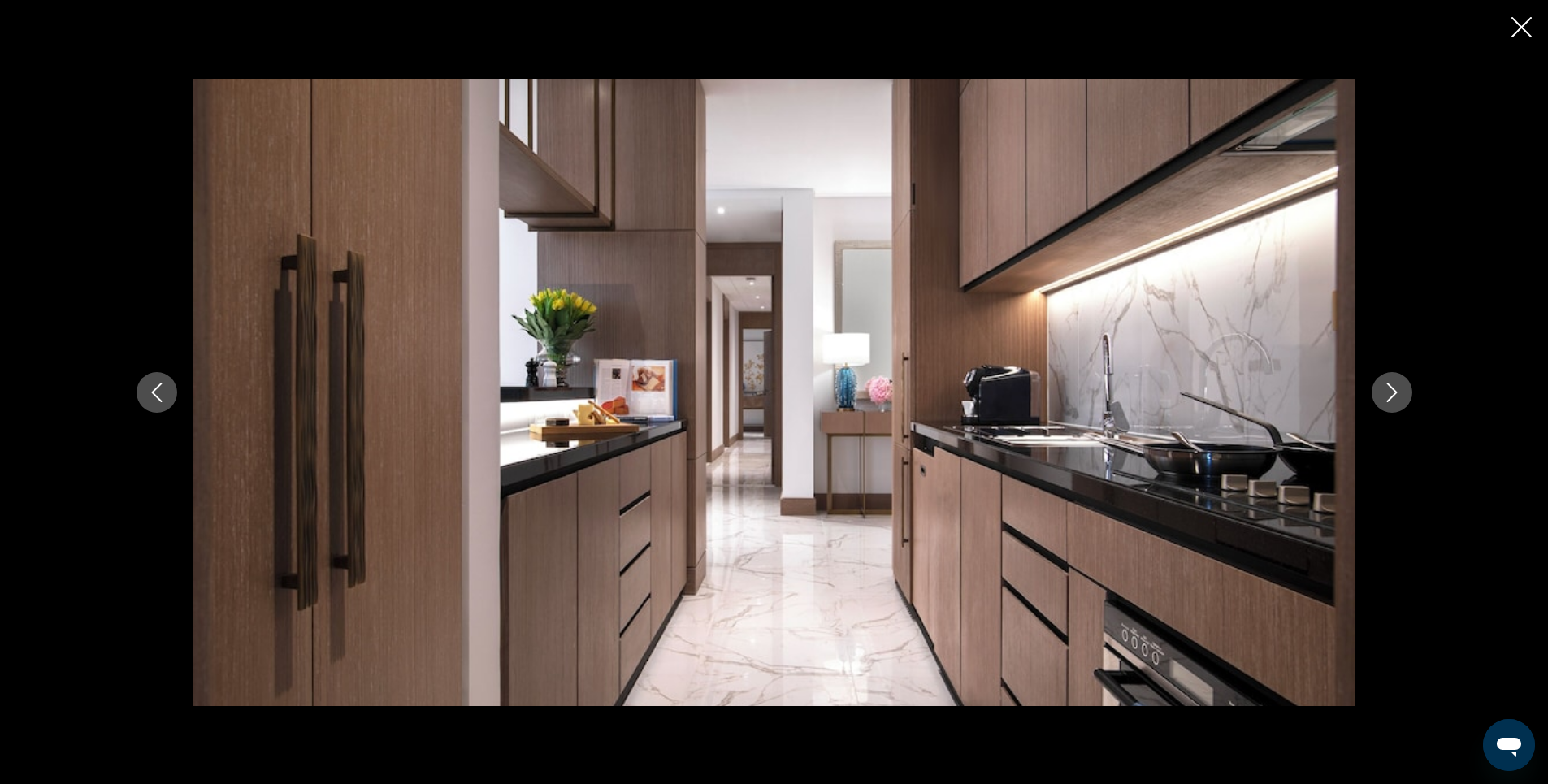
click at [1391, 392] on icon "Next image" at bounding box center [1392, 392] width 20 height 20
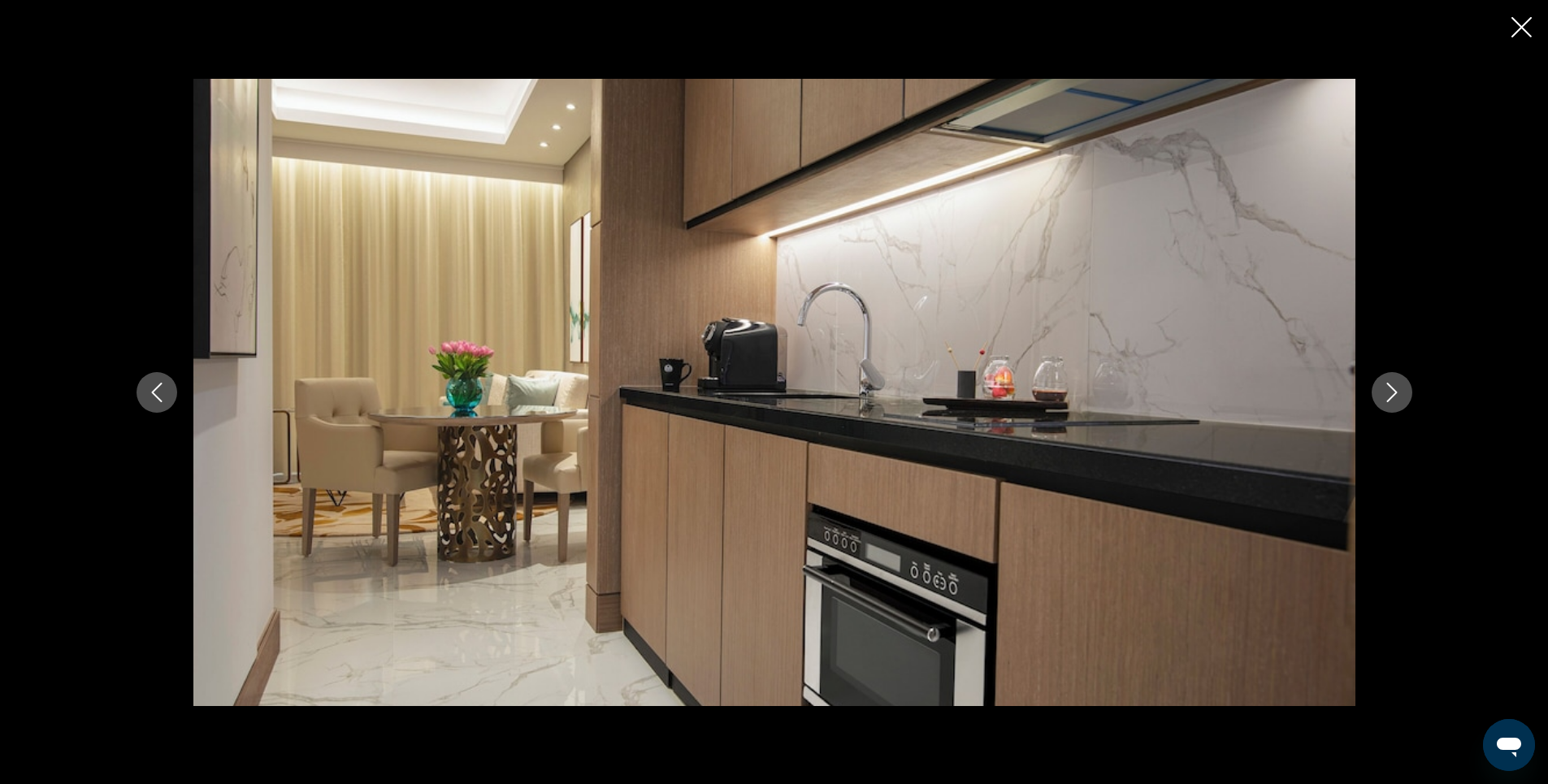
click at [1391, 392] on icon "Next image" at bounding box center [1392, 392] width 20 height 20
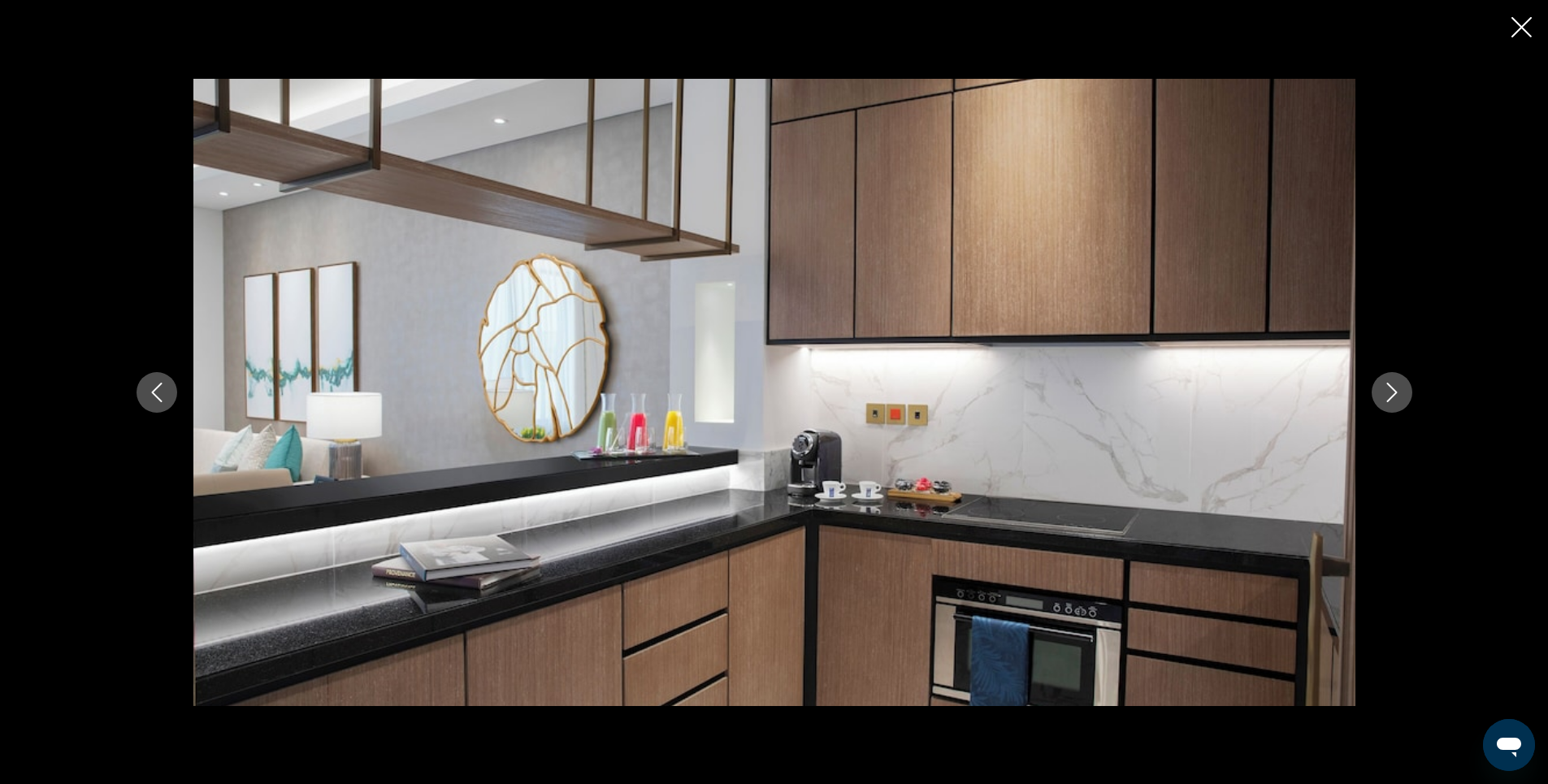
click at [1391, 392] on icon "Next image" at bounding box center [1392, 392] width 20 height 20
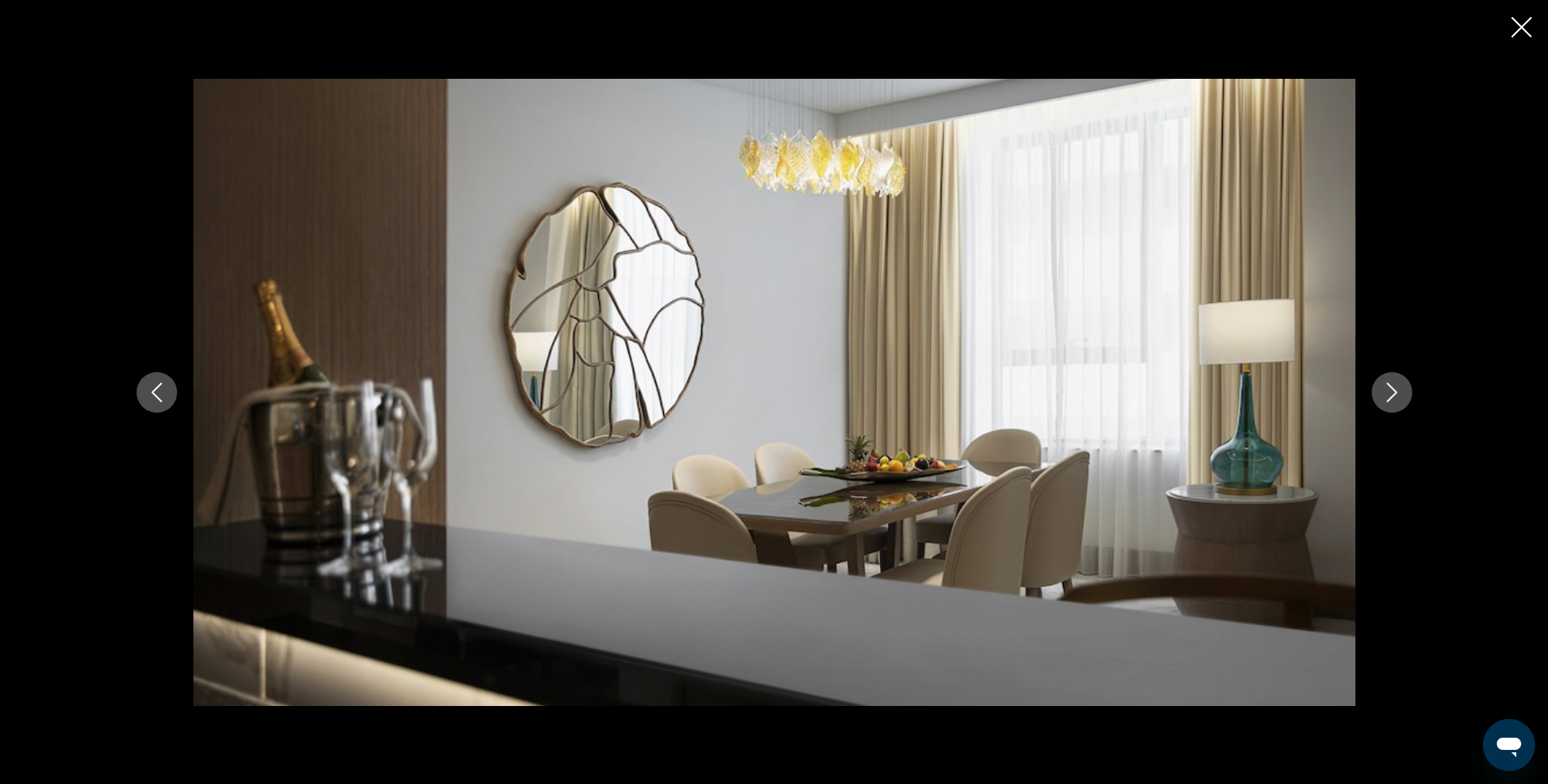
click at [1391, 392] on icon "Next image" at bounding box center [1392, 392] width 20 height 20
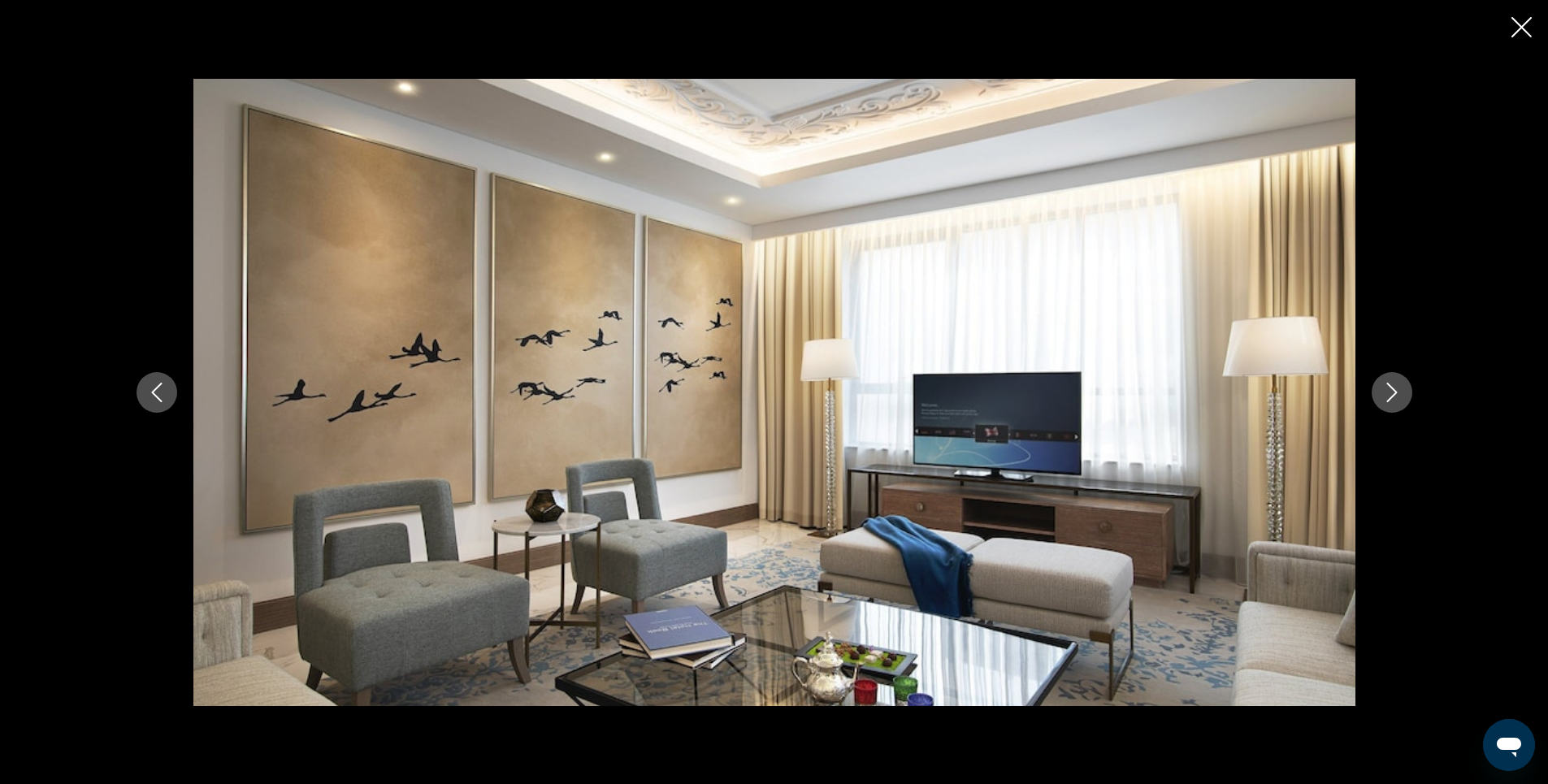
click at [1391, 392] on icon "Next image" at bounding box center [1392, 392] width 20 height 20
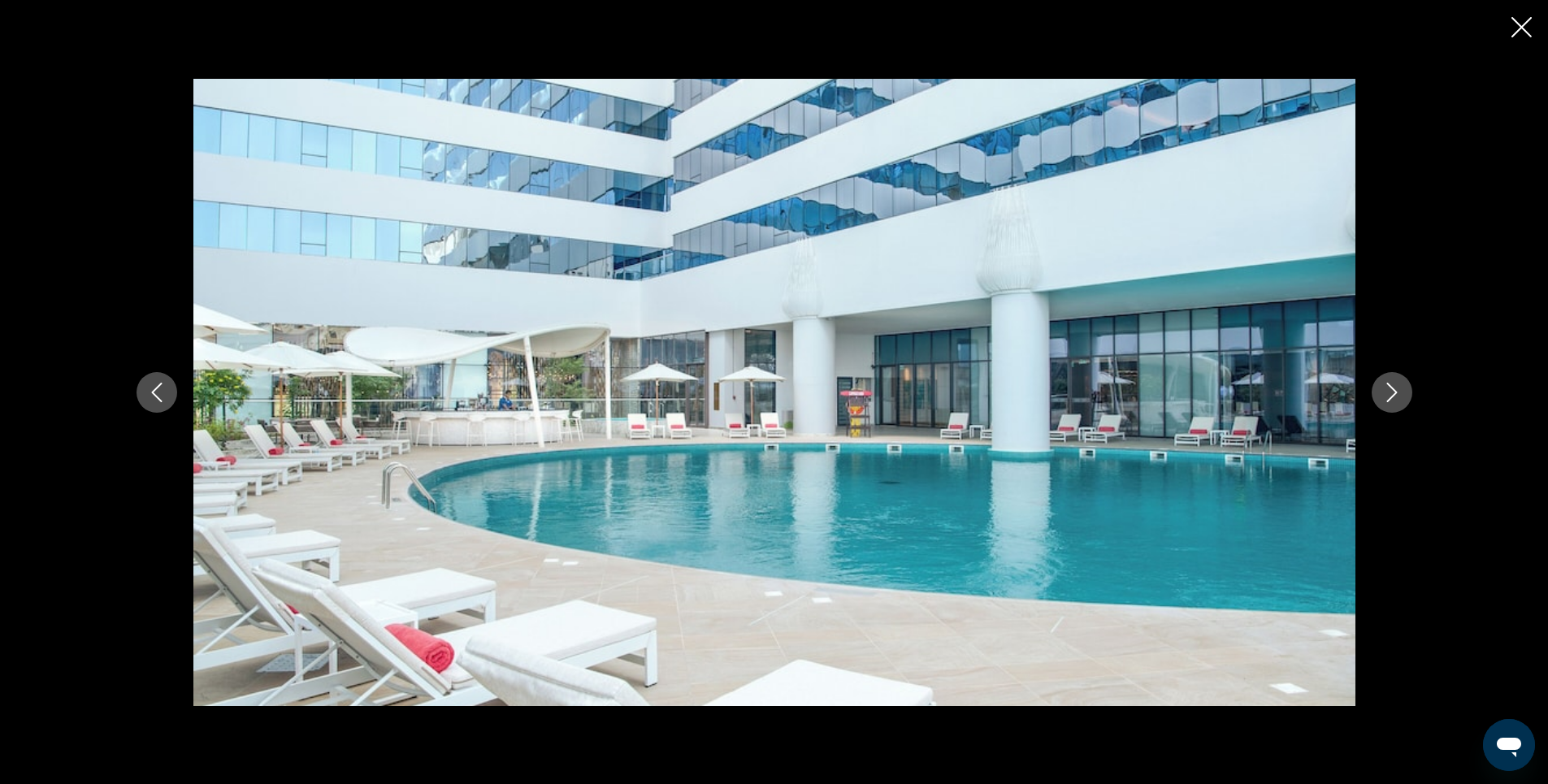
click at [1516, 27] on icon "Close slideshow" at bounding box center [1521, 27] width 21 height 21
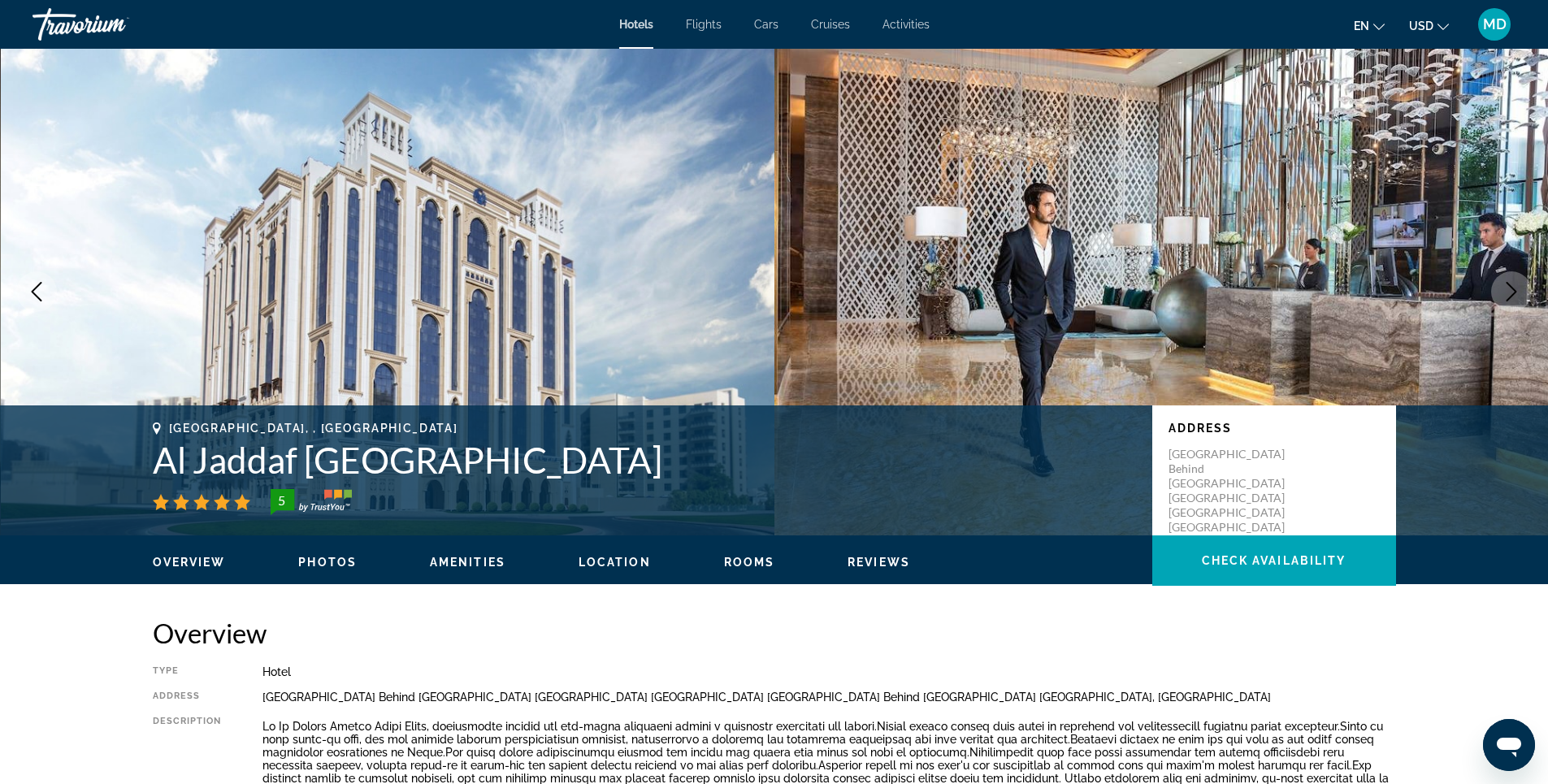
scroll to position [0, 0]
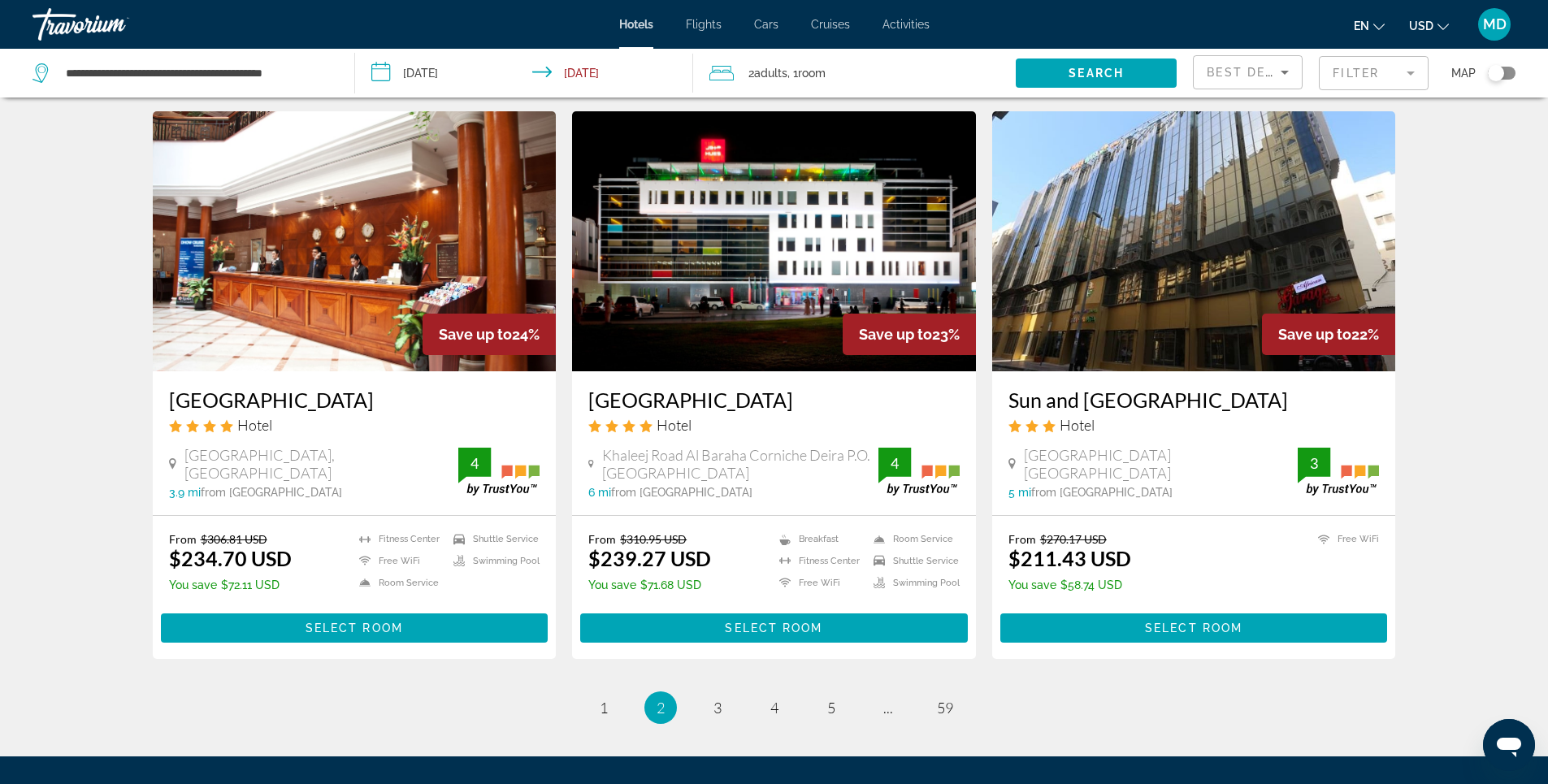
scroll to position [1970, 0]
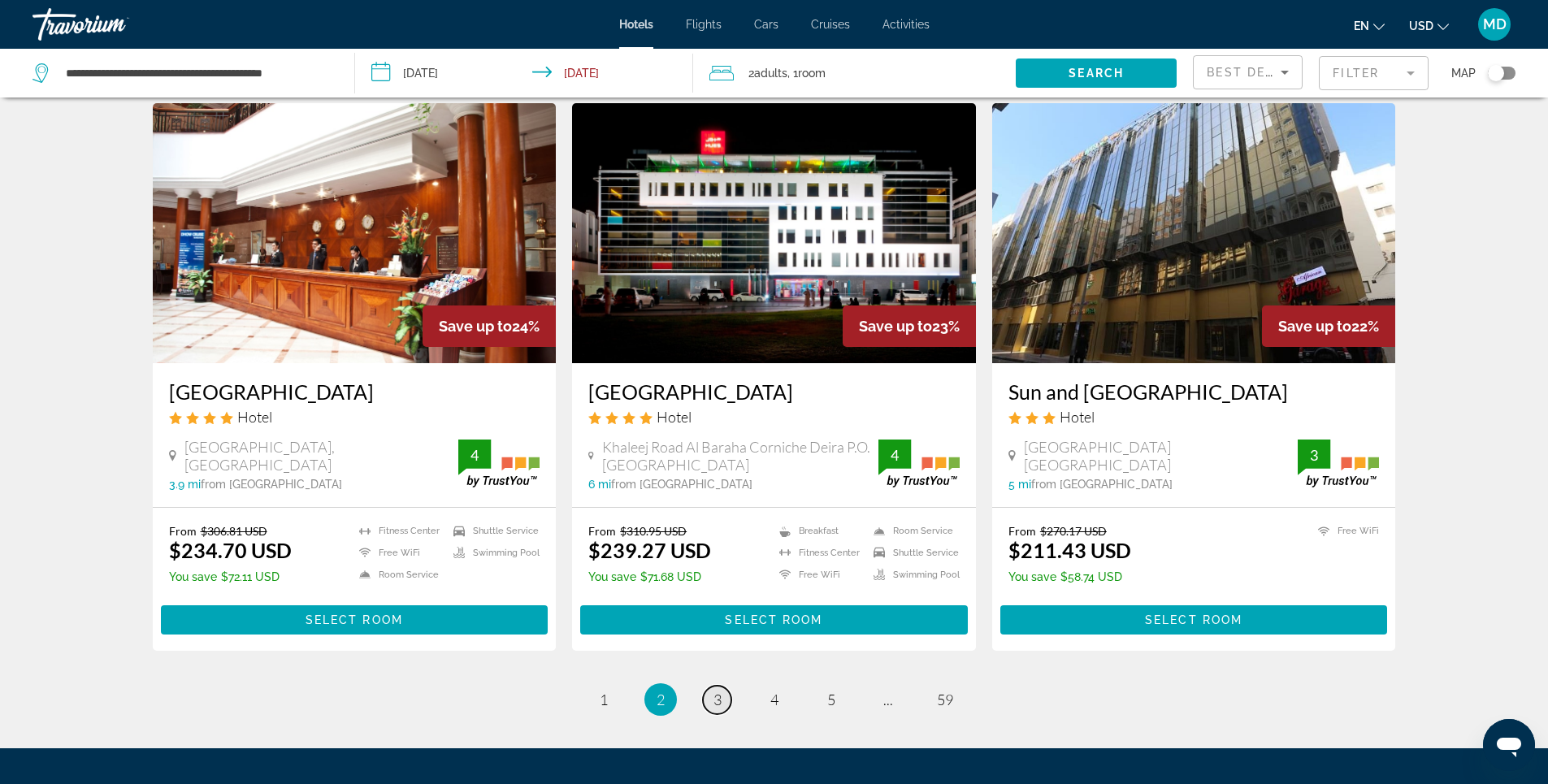
click at [719, 690] on span "3" at bounding box center [717, 699] width 8 height 18
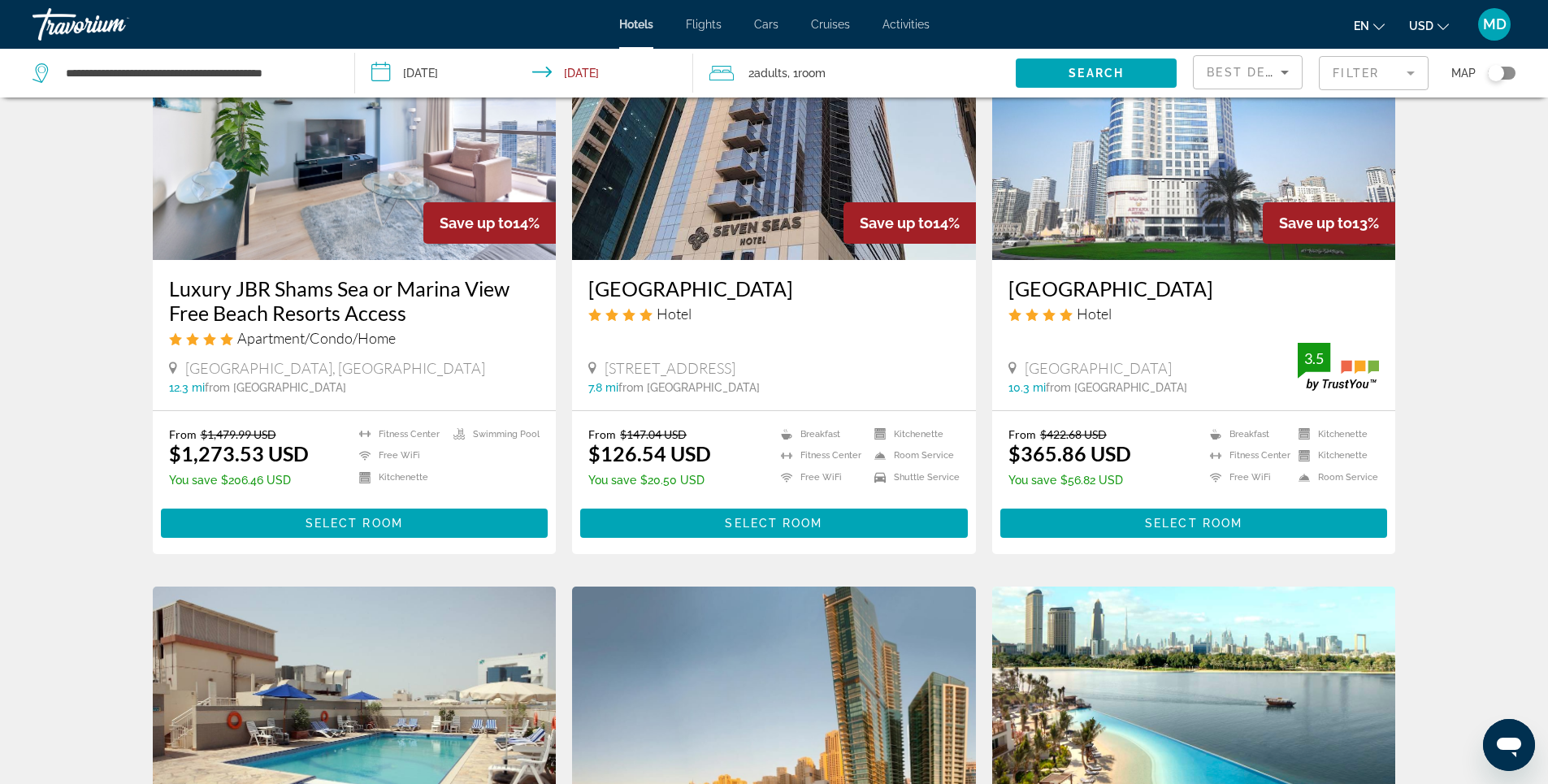
scroll to position [1706, 0]
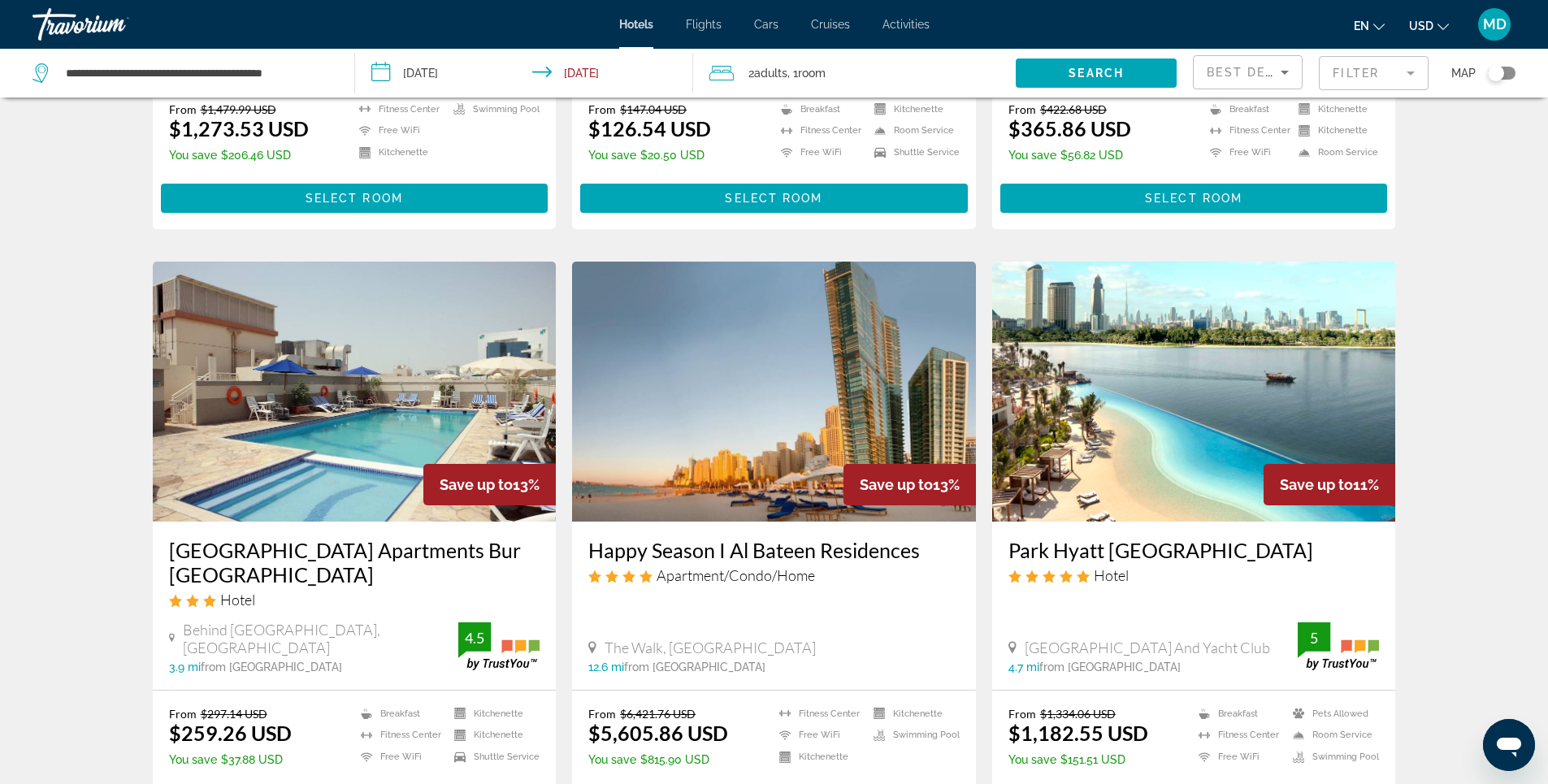
click at [1204, 353] on img "Main content" at bounding box center [1194, 392] width 404 height 260
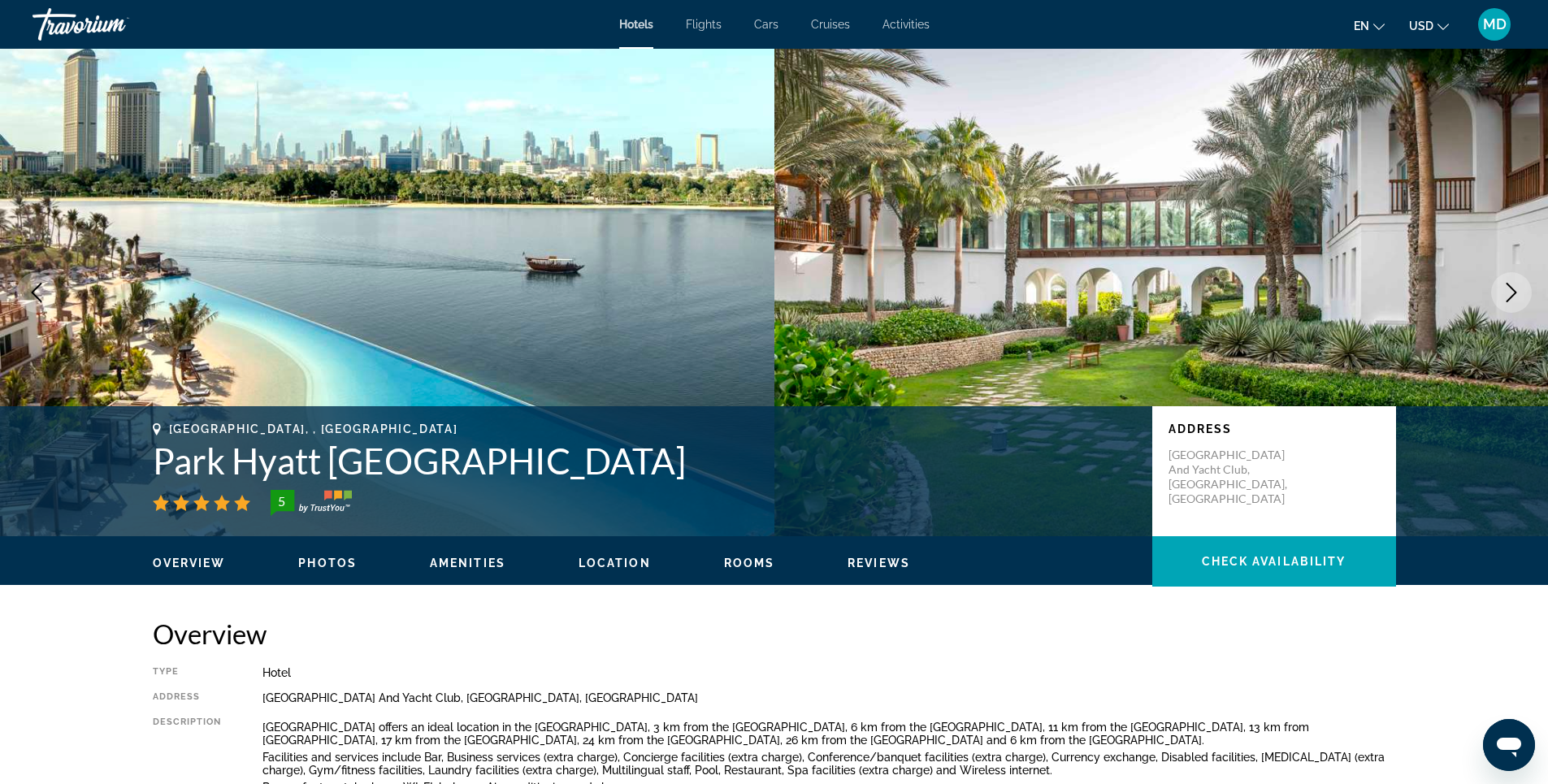
click at [320, 562] on span "Photos" at bounding box center [327, 562] width 58 height 13
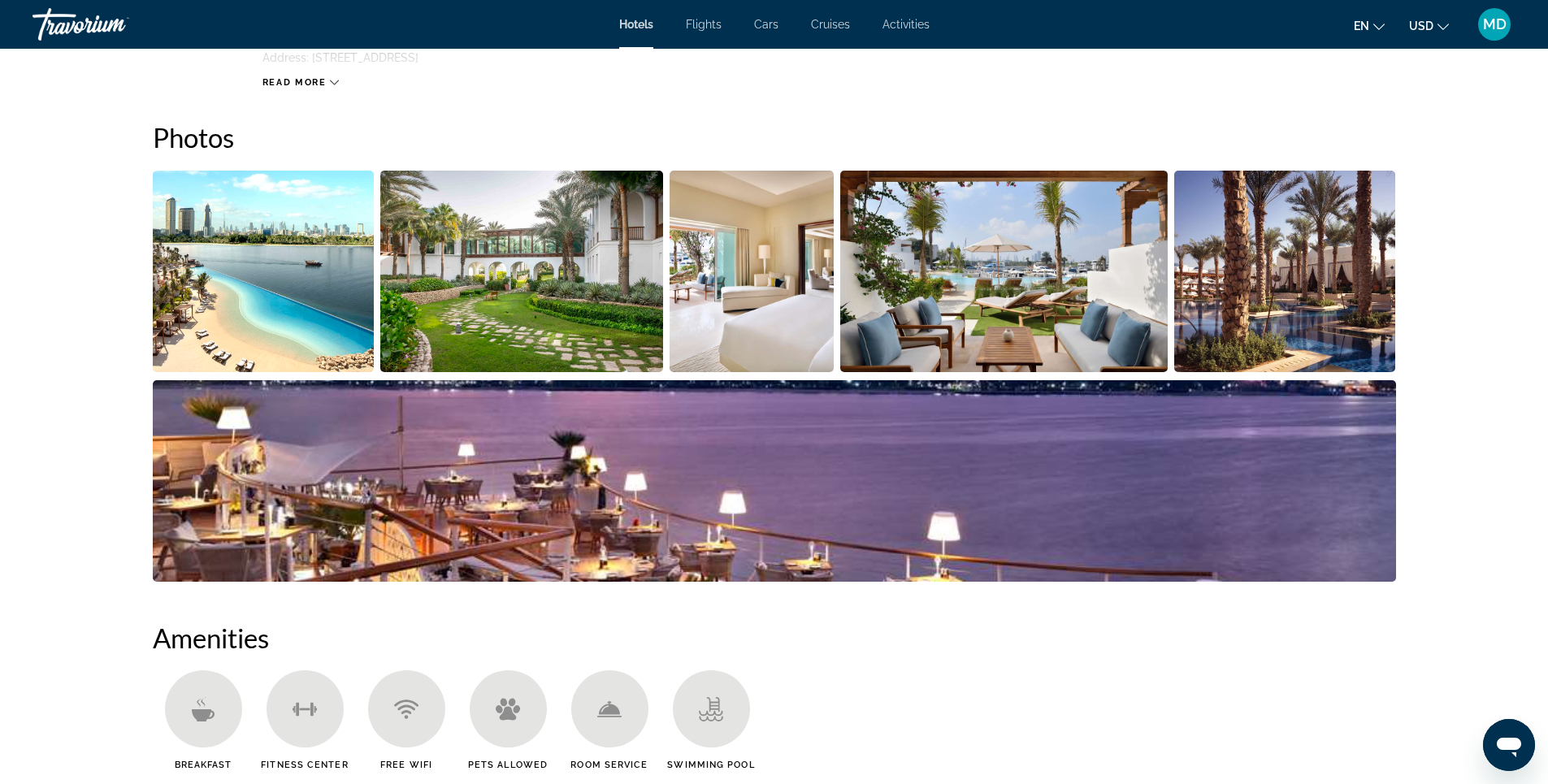
scroll to position [770, 0]
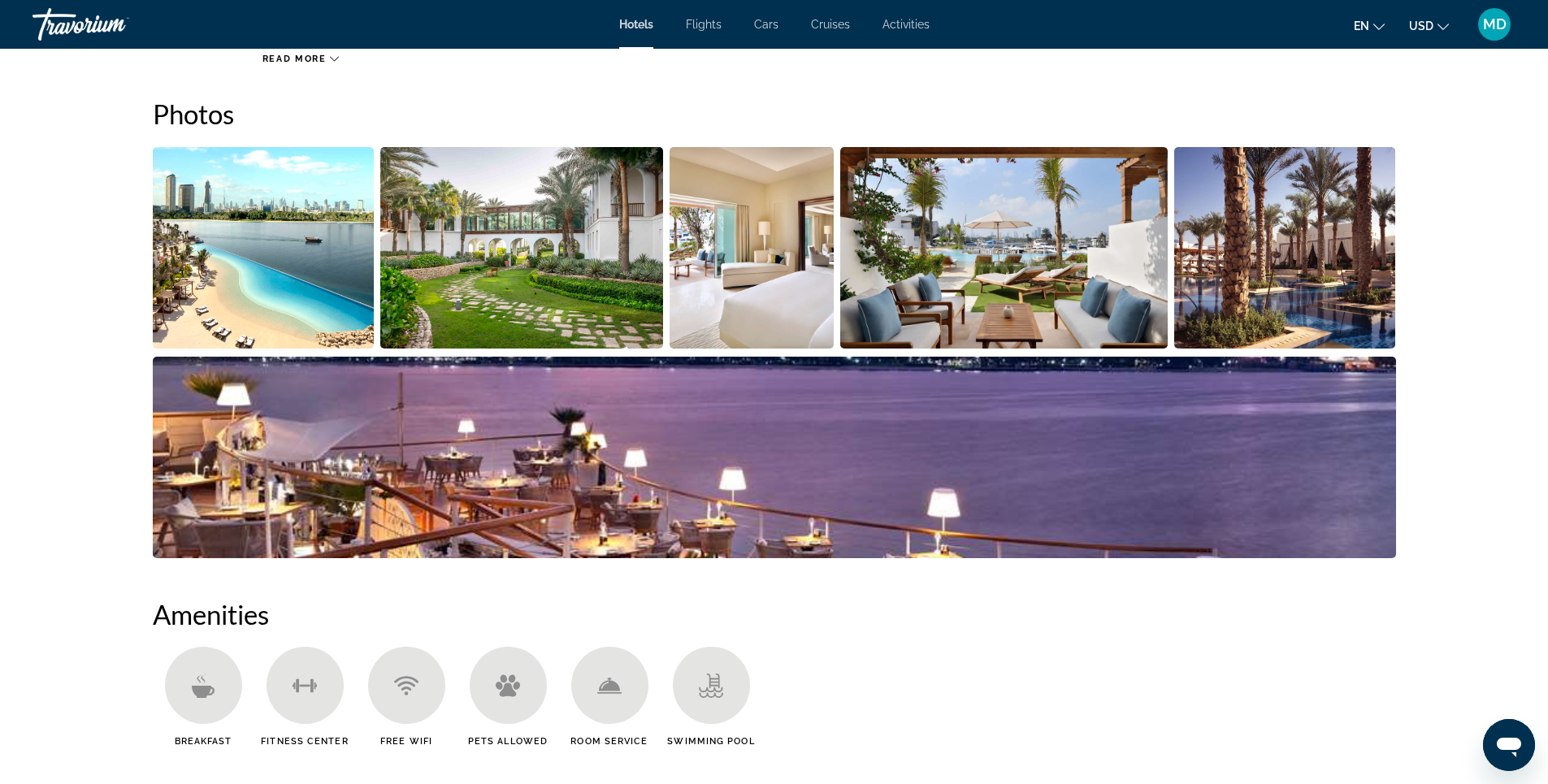
click at [295, 270] on img "Open full-screen image slider" at bounding box center [263, 247] width 222 height 201
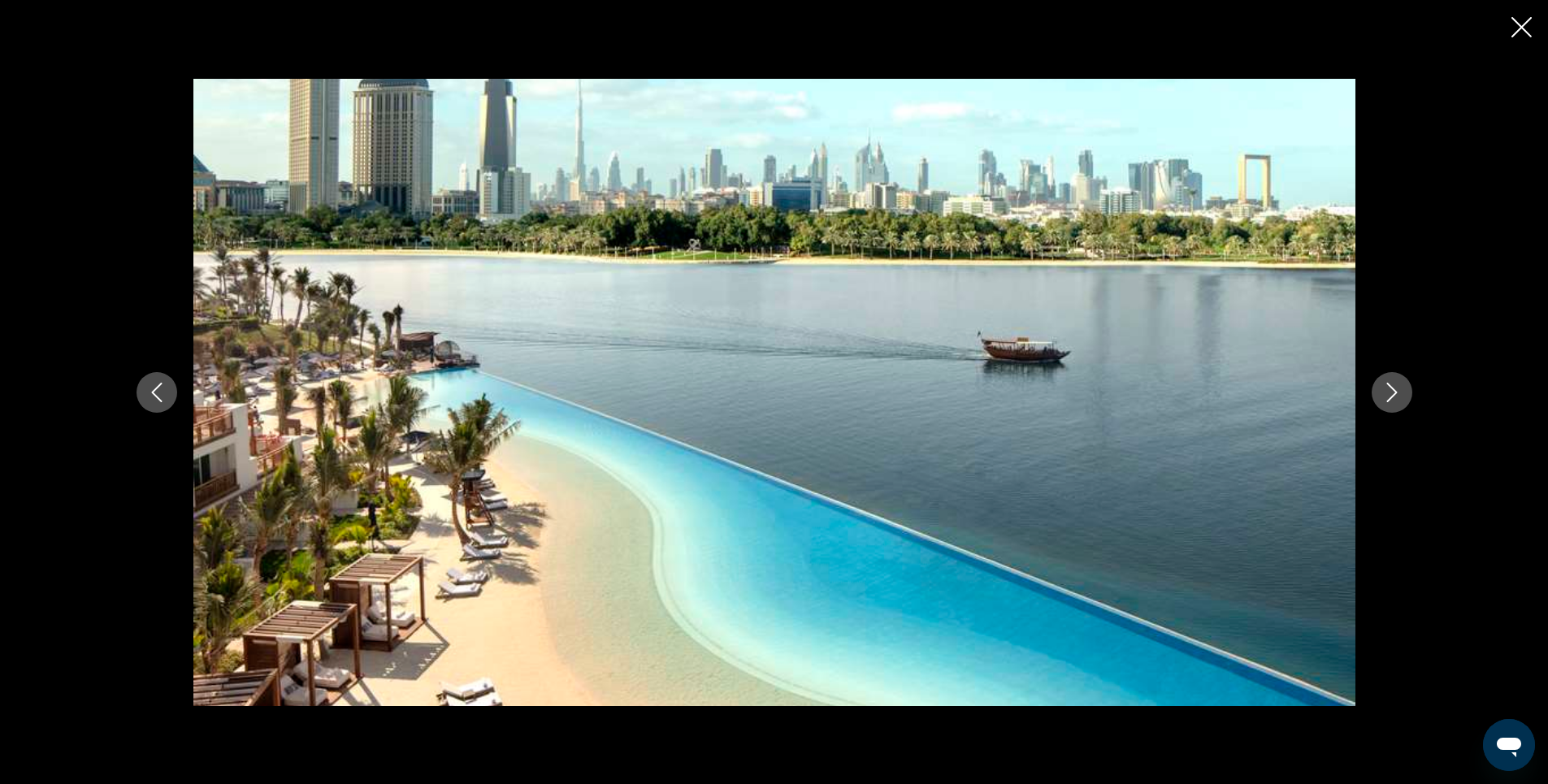
click at [1392, 394] on icon "Next image" at bounding box center [1392, 392] width 20 height 20
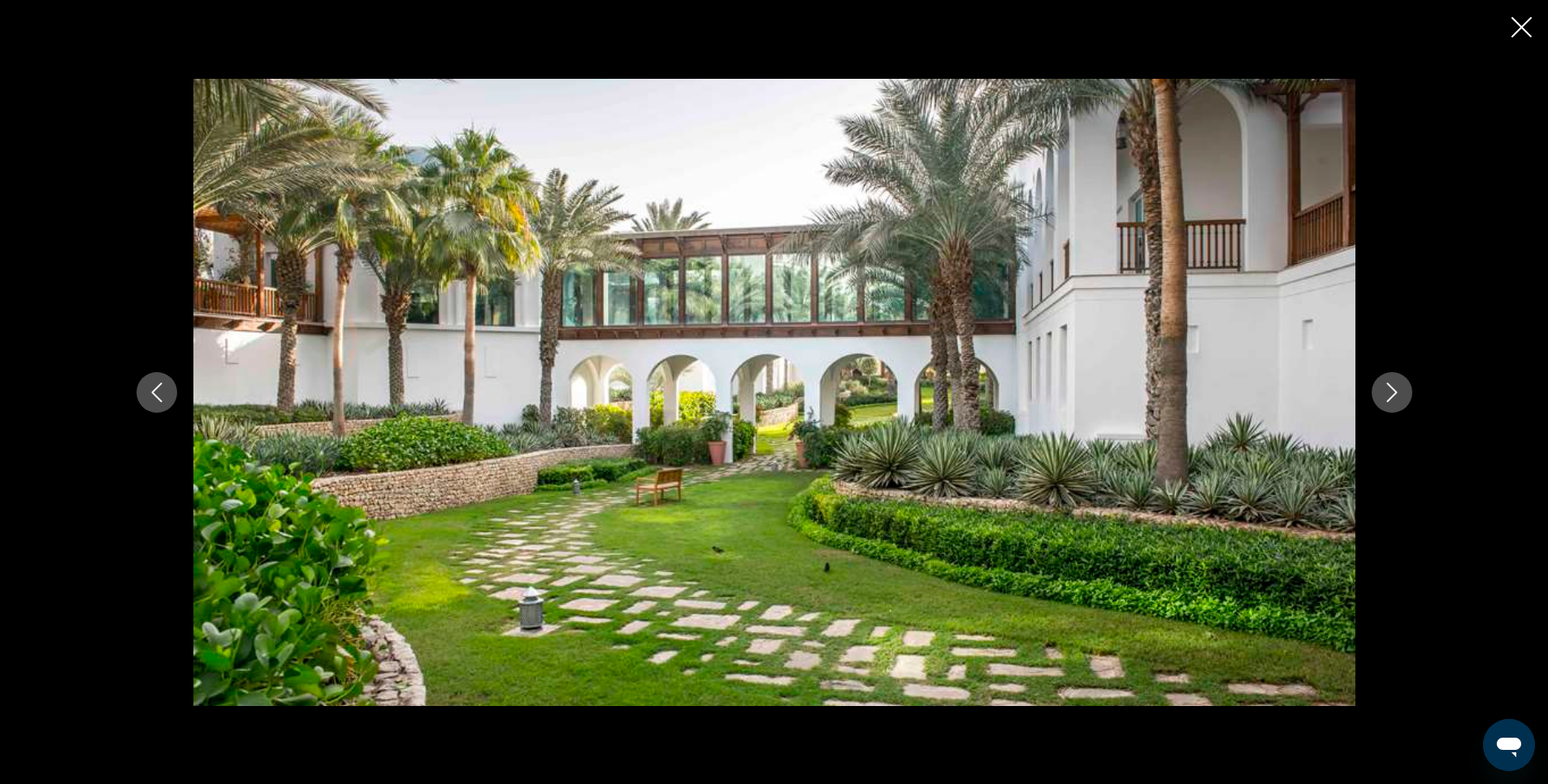
click at [1392, 394] on icon "Next image" at bounding box center [1392, 392] width 20 height 20
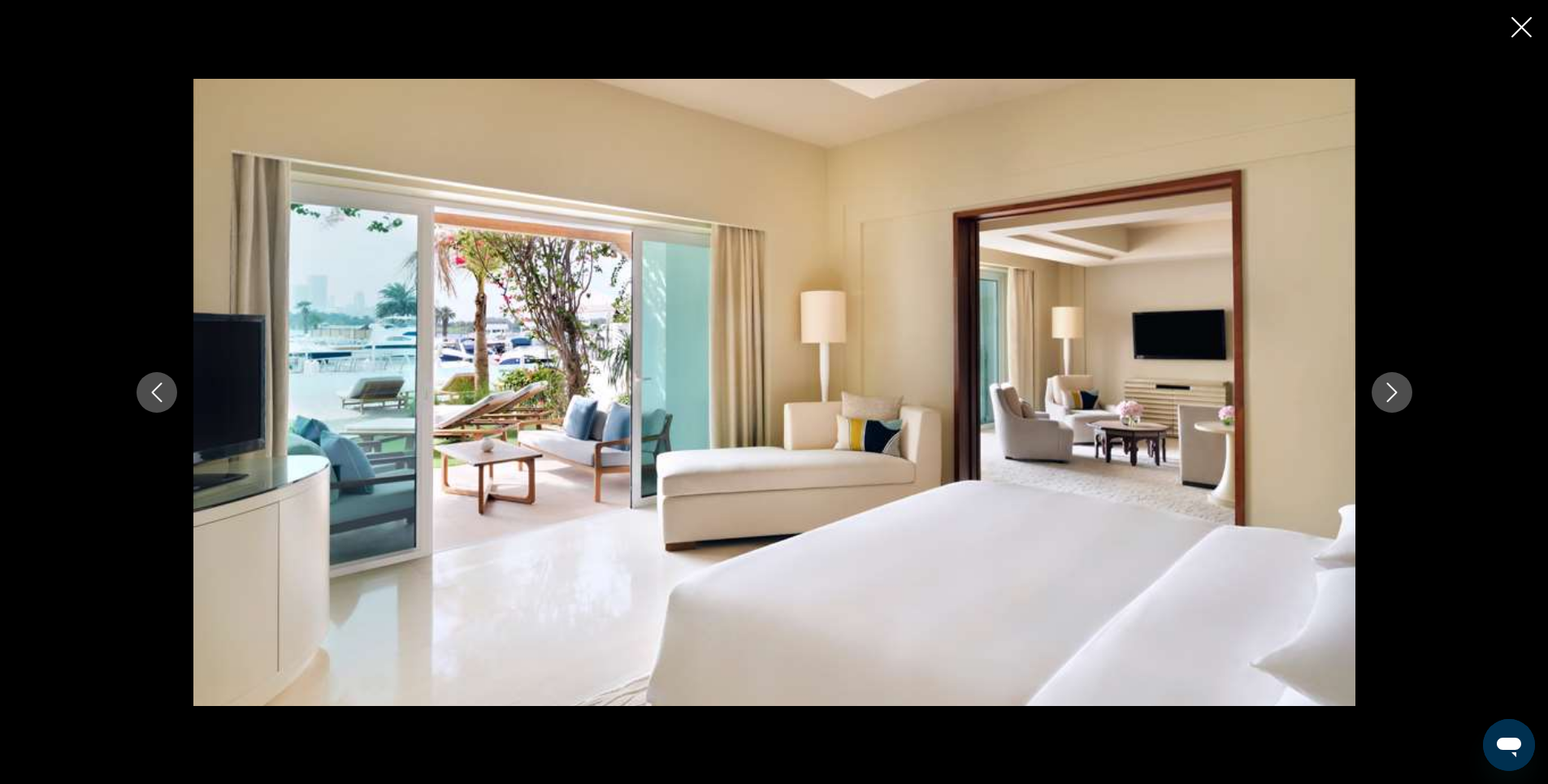
click at [1392, 394] on icon "Next image" at bounding box center [1392, 392] width 20 height 20
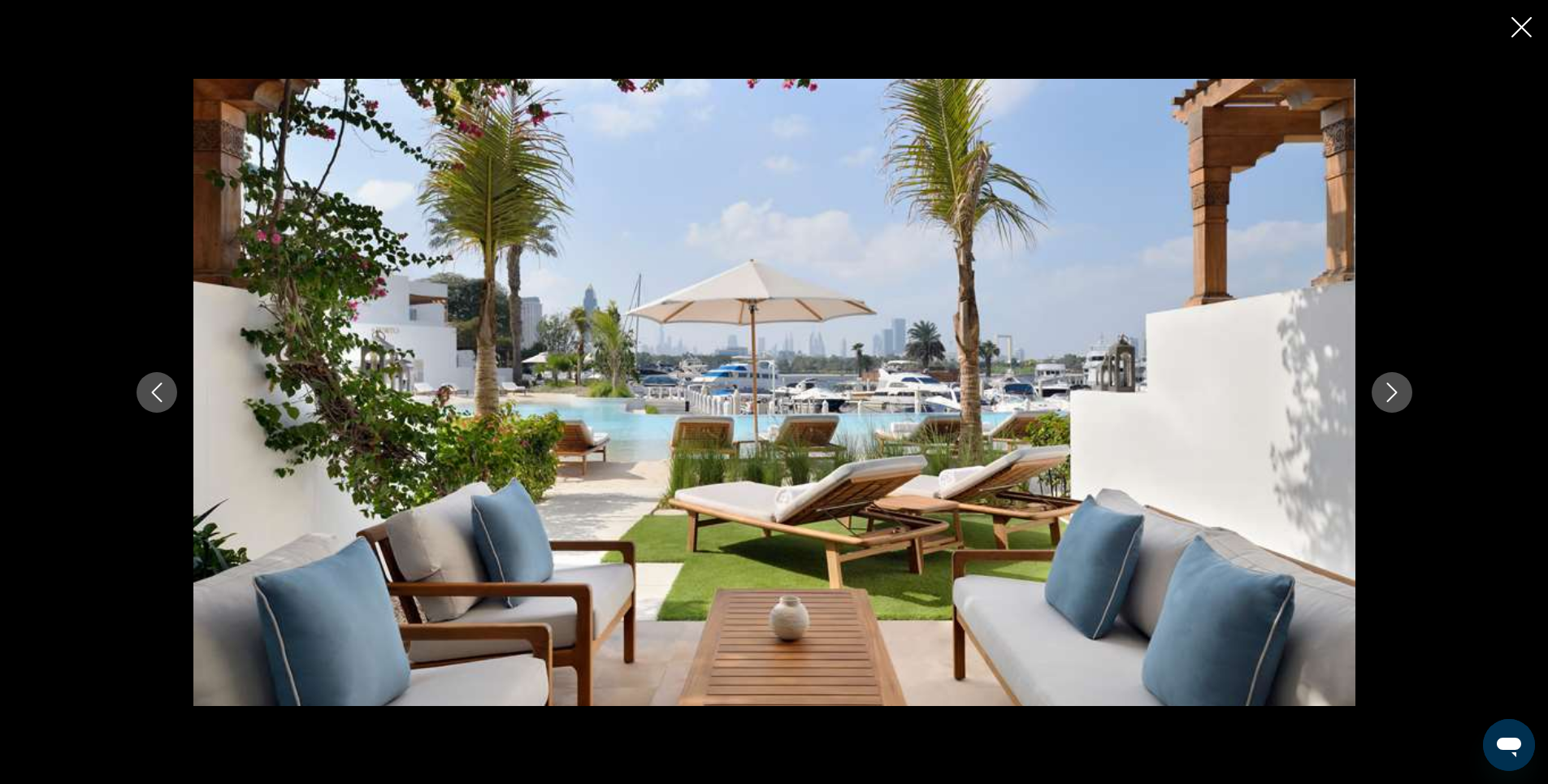
click at [1392, 394] on icon "Next image" at bounding box center [1392, 392] width 20 height 20
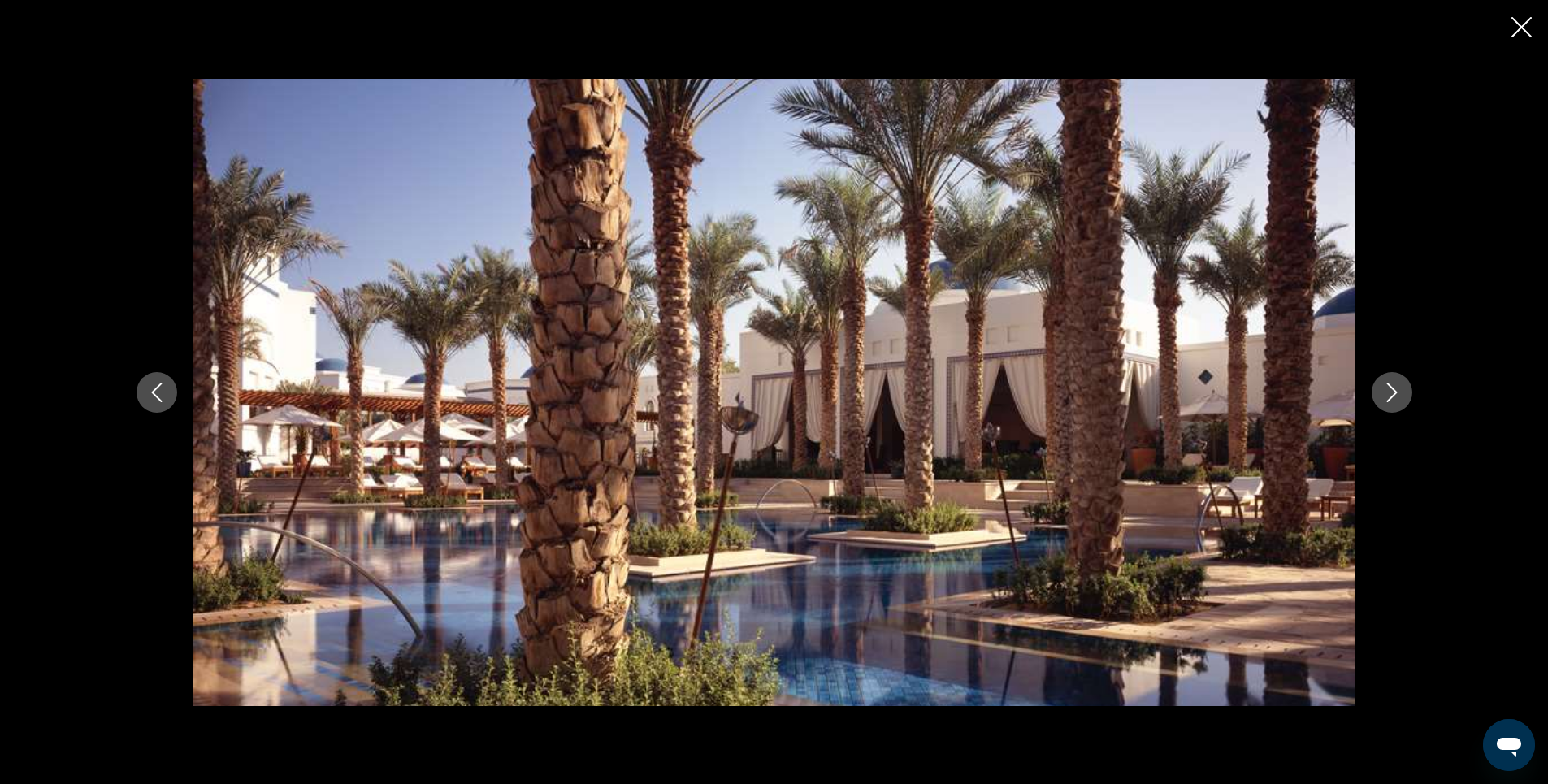
click at [1392, 394] on icon "Next image" at bounding box center [1392, 392] width 20 height 20
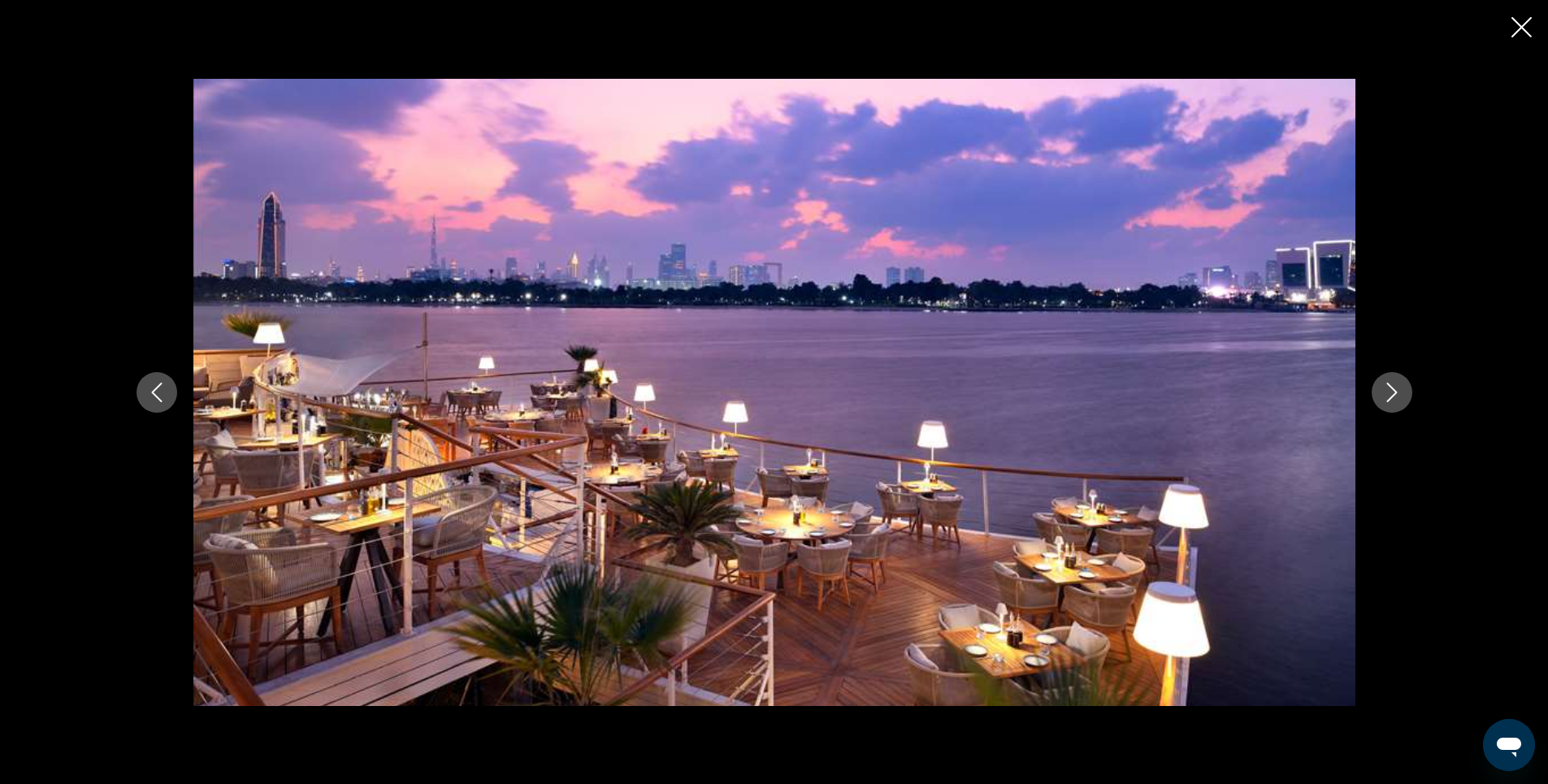
click at [1392, 394] on icon "Next image" at bounding box center [1392, 392] width 20 height 20
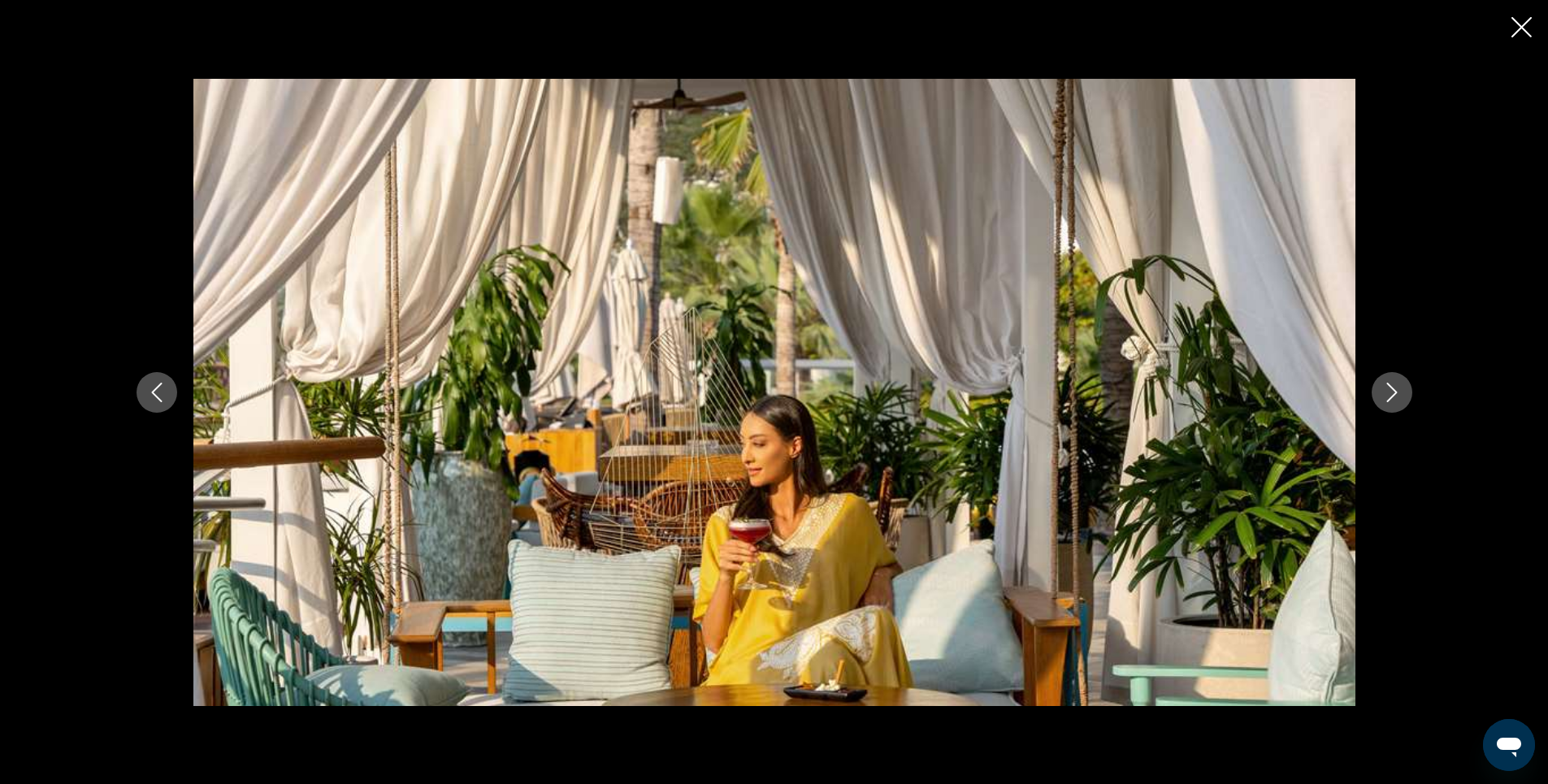
click at [1392, 394] on icon "Next image" at bounding box center [1392, 392] width 20 height 20
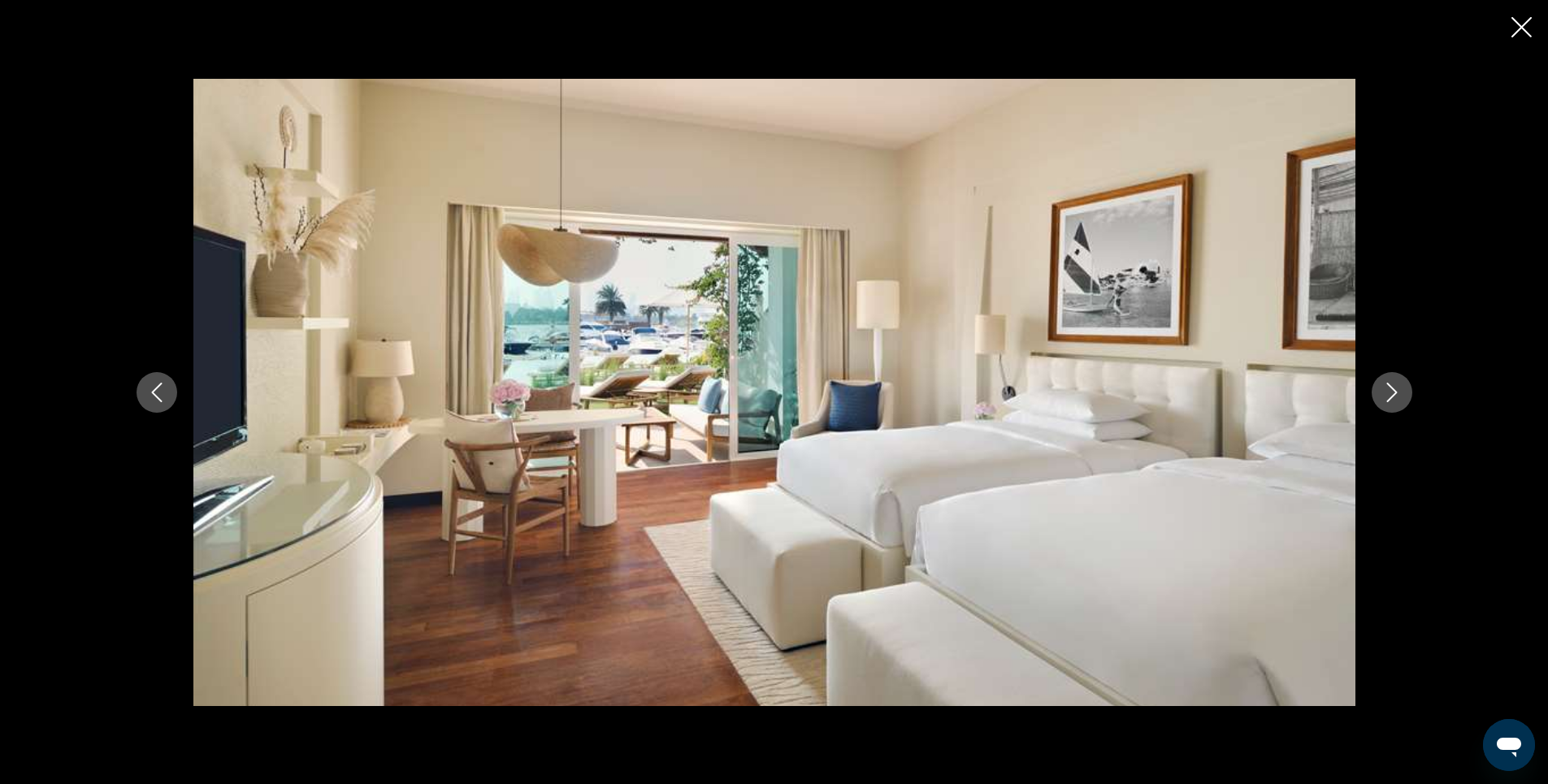
click at [1392, 394] on icon "Next image" at bounding box center [1392, 392] width 20 height 20
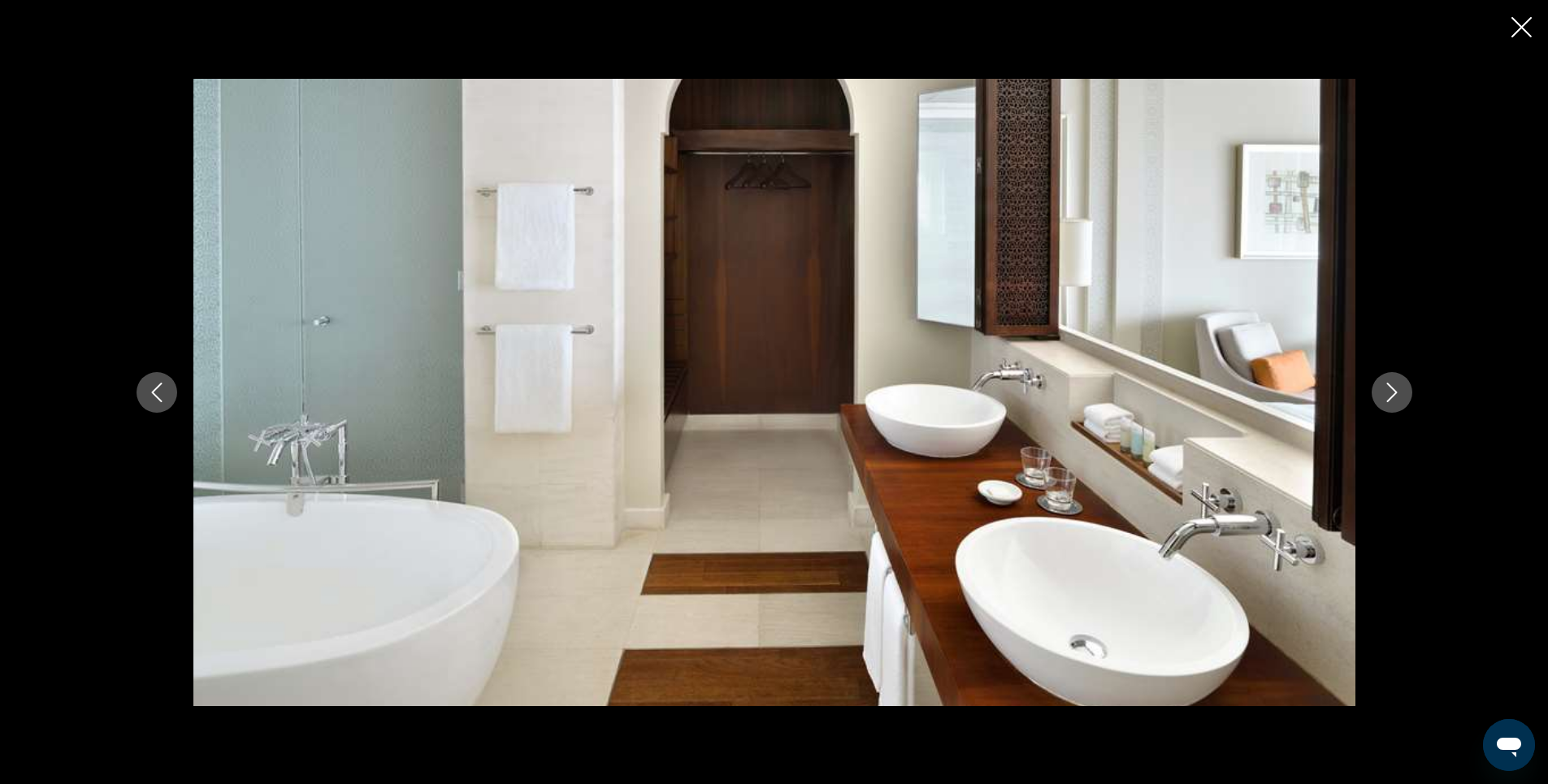
click at [1392, 394] on icon "Next image" at bounding box center [1392, 392] width 20 height 20
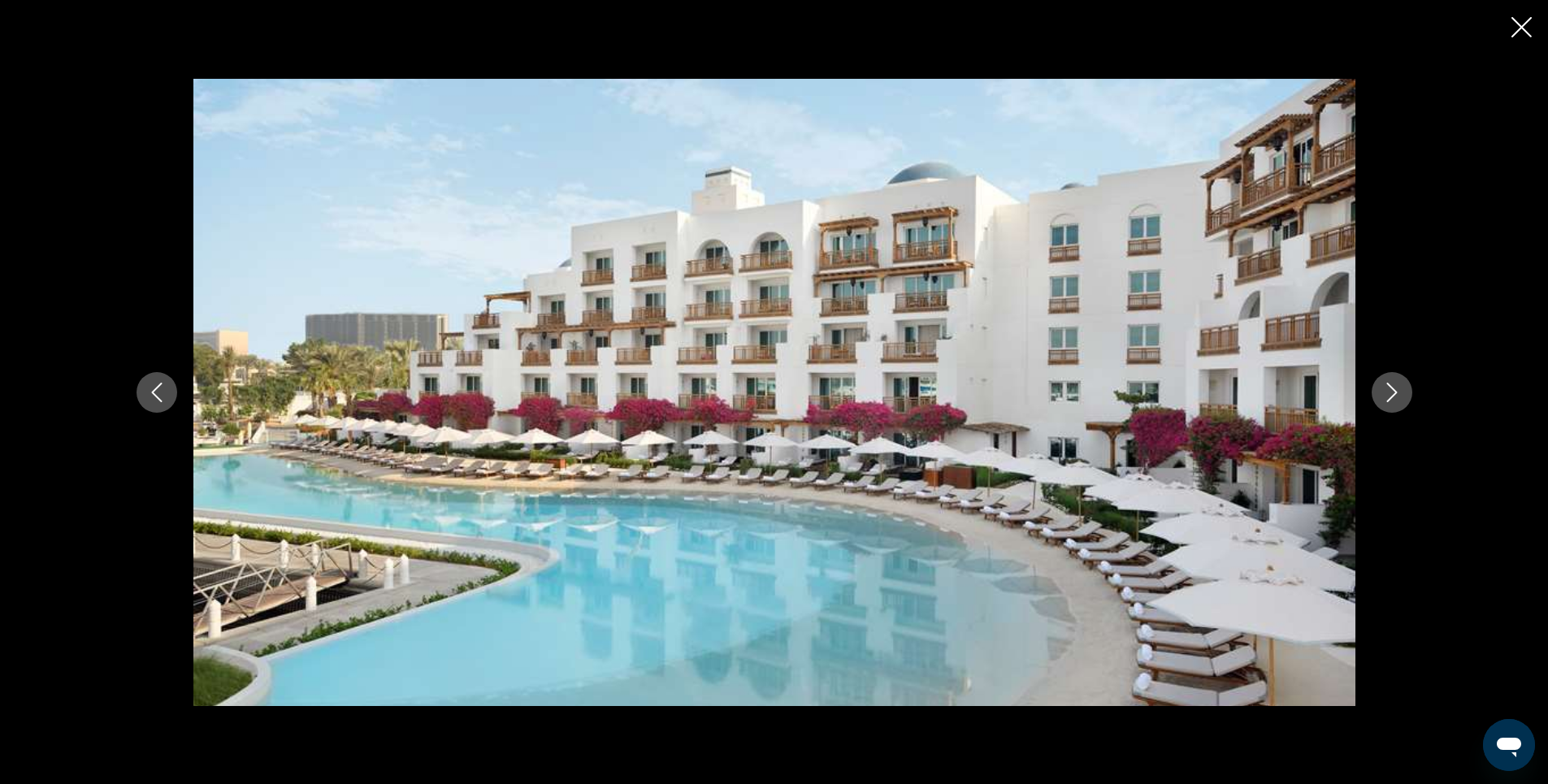
click at [1392, 394] on icon "Next image" at bounding box center [1392, 392] width 20 height 20
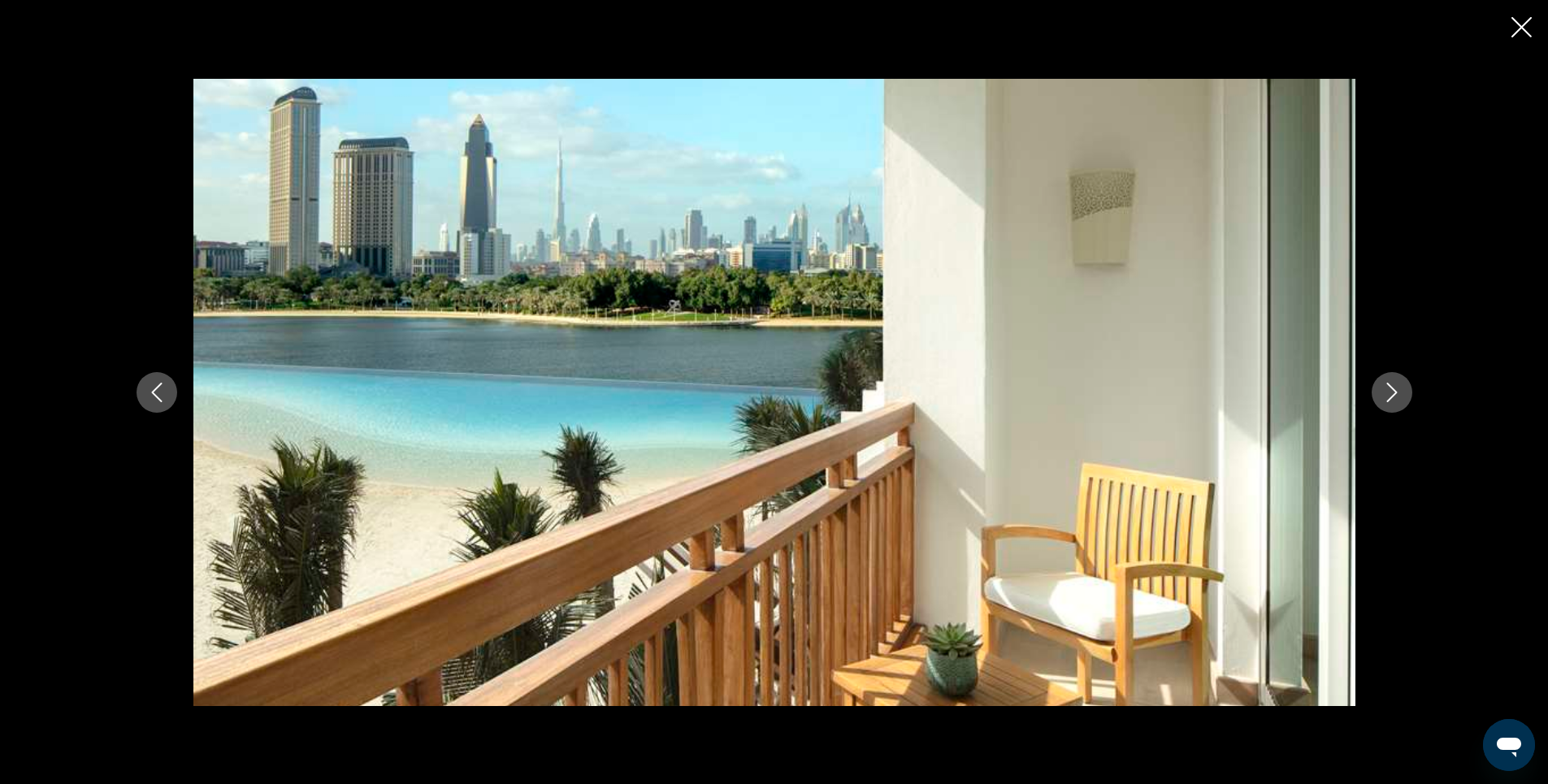
click at [1392, 394] on icon "Next image" at bounding box center [1392, 392] width 20 height 20
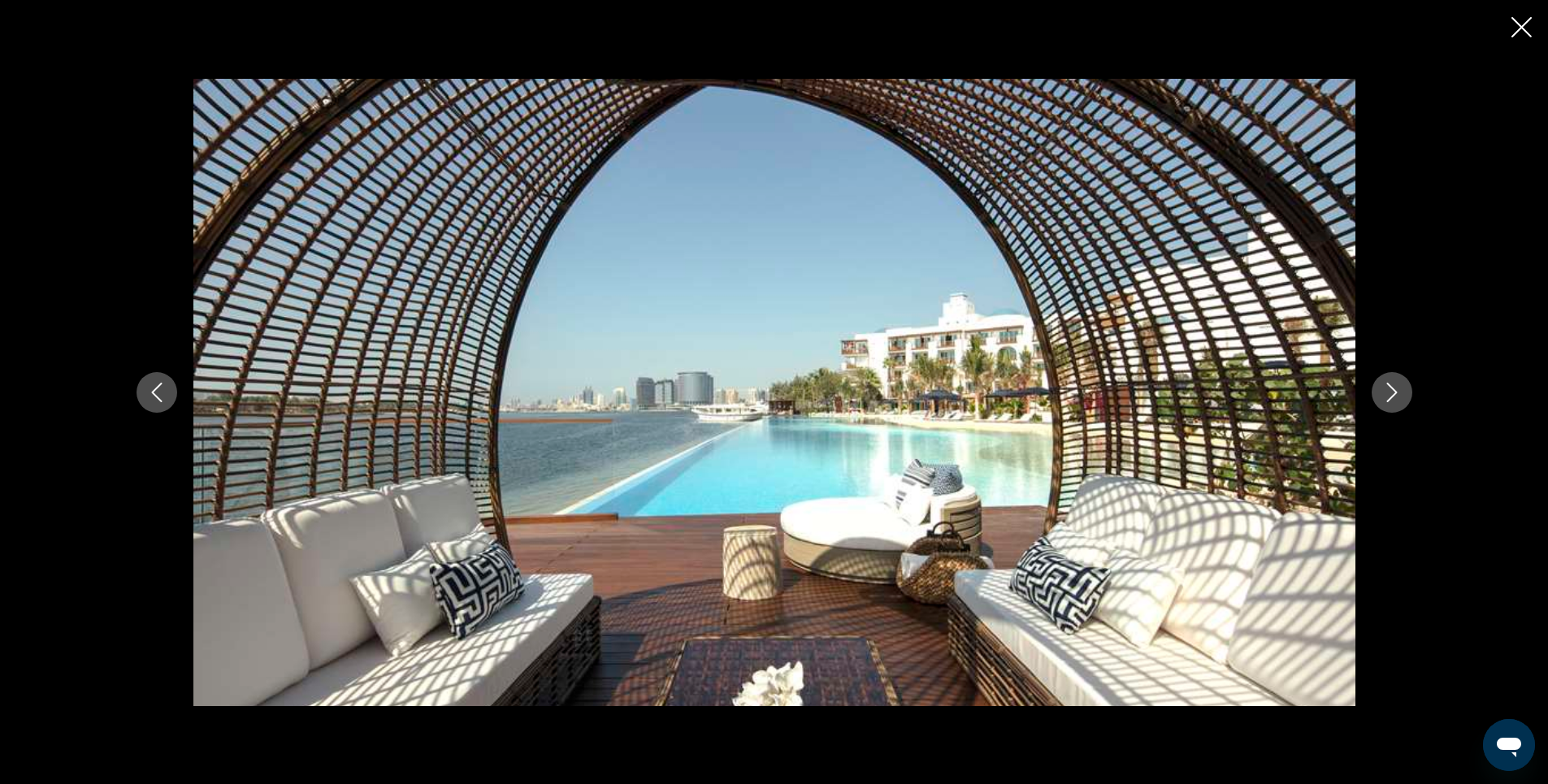
click at [1392, 394] on icon "Next image" at bounding box center [1392, 392] width 20 height 20
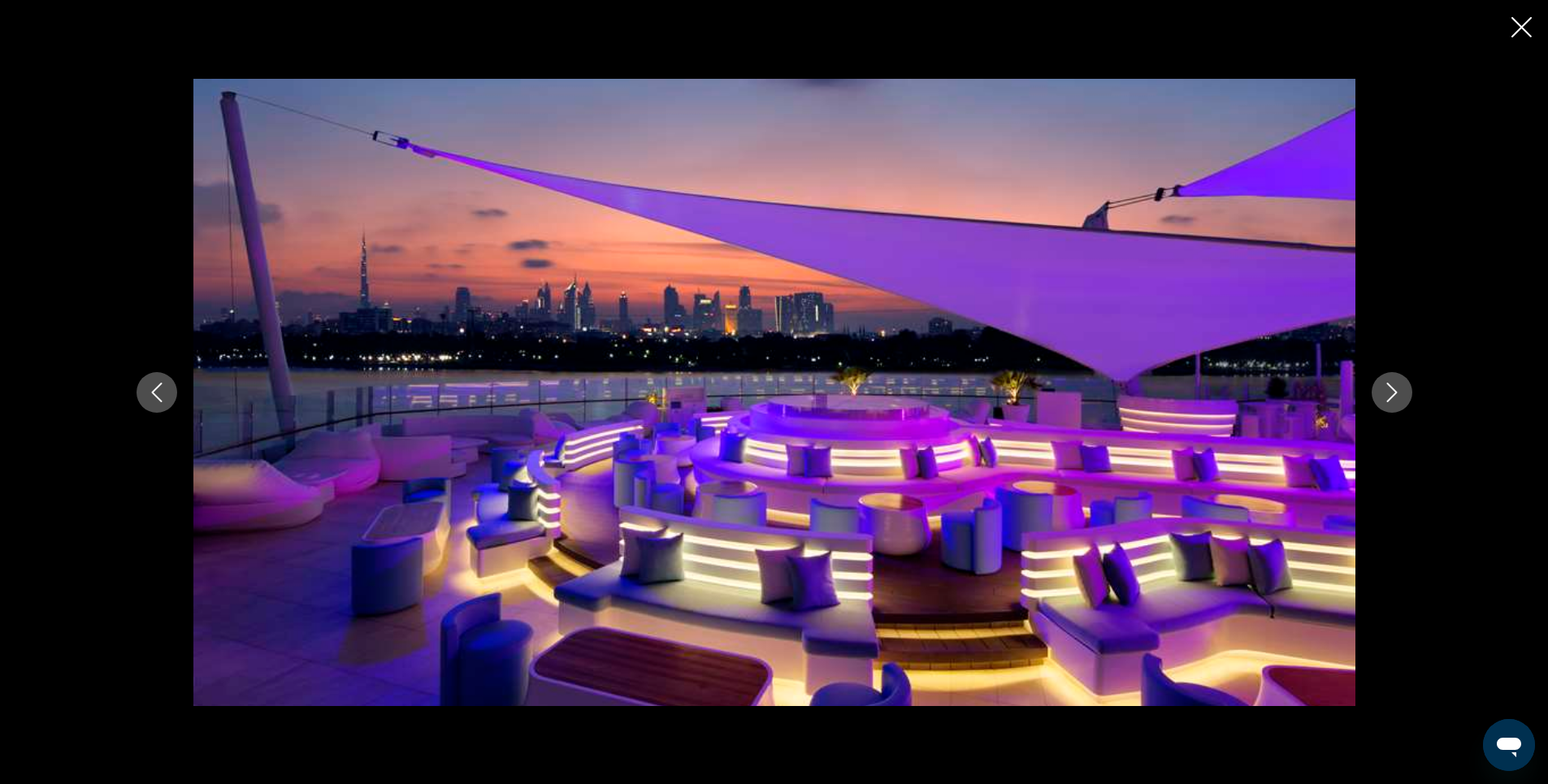
click at [156, 393] on icon "Previous image" at bounding box center [157, 392] width 20 height 20
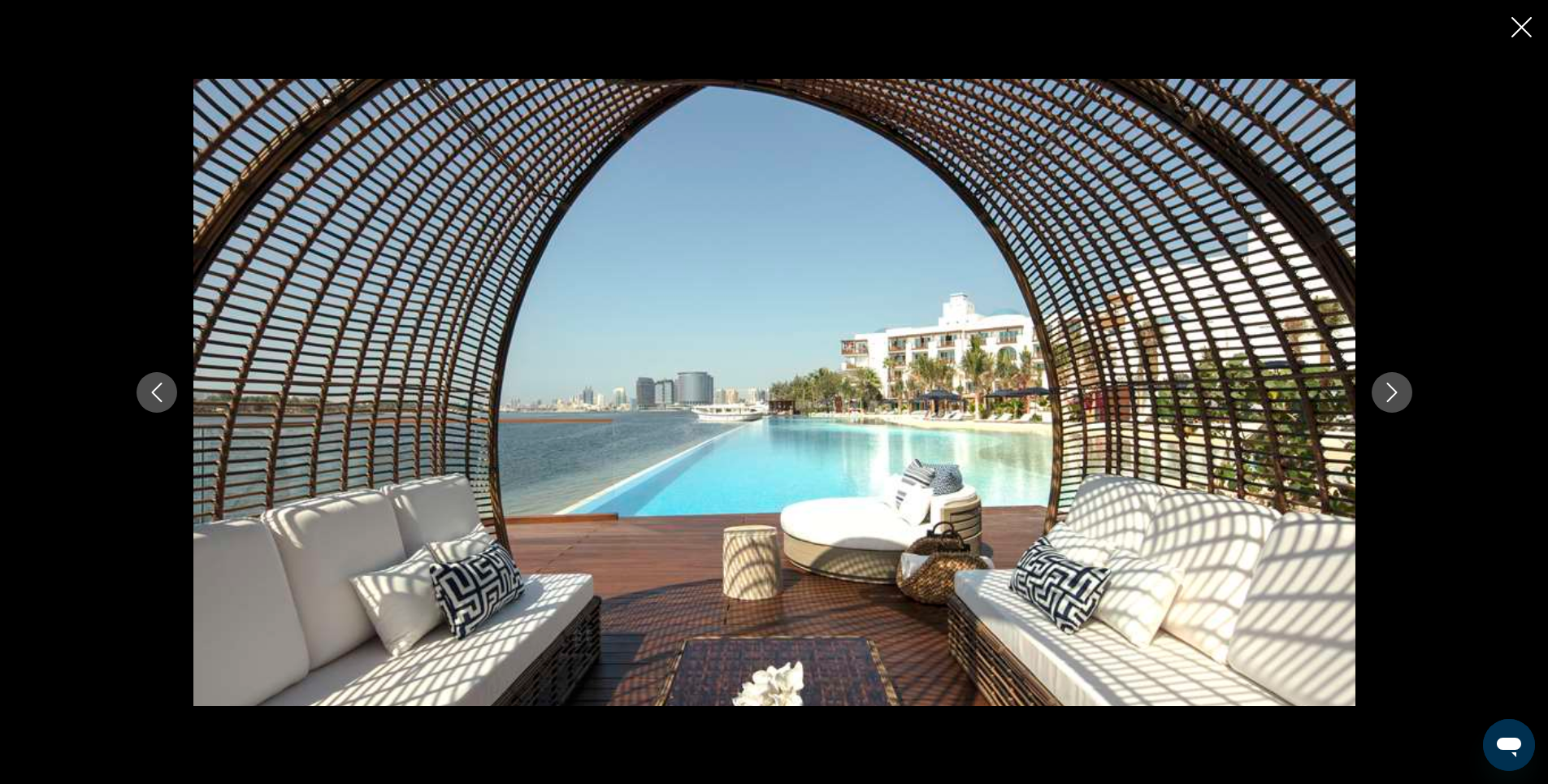
click at [1395, 395] on icon "Next image" at bounding box center [1392, 392] width 20 height 20
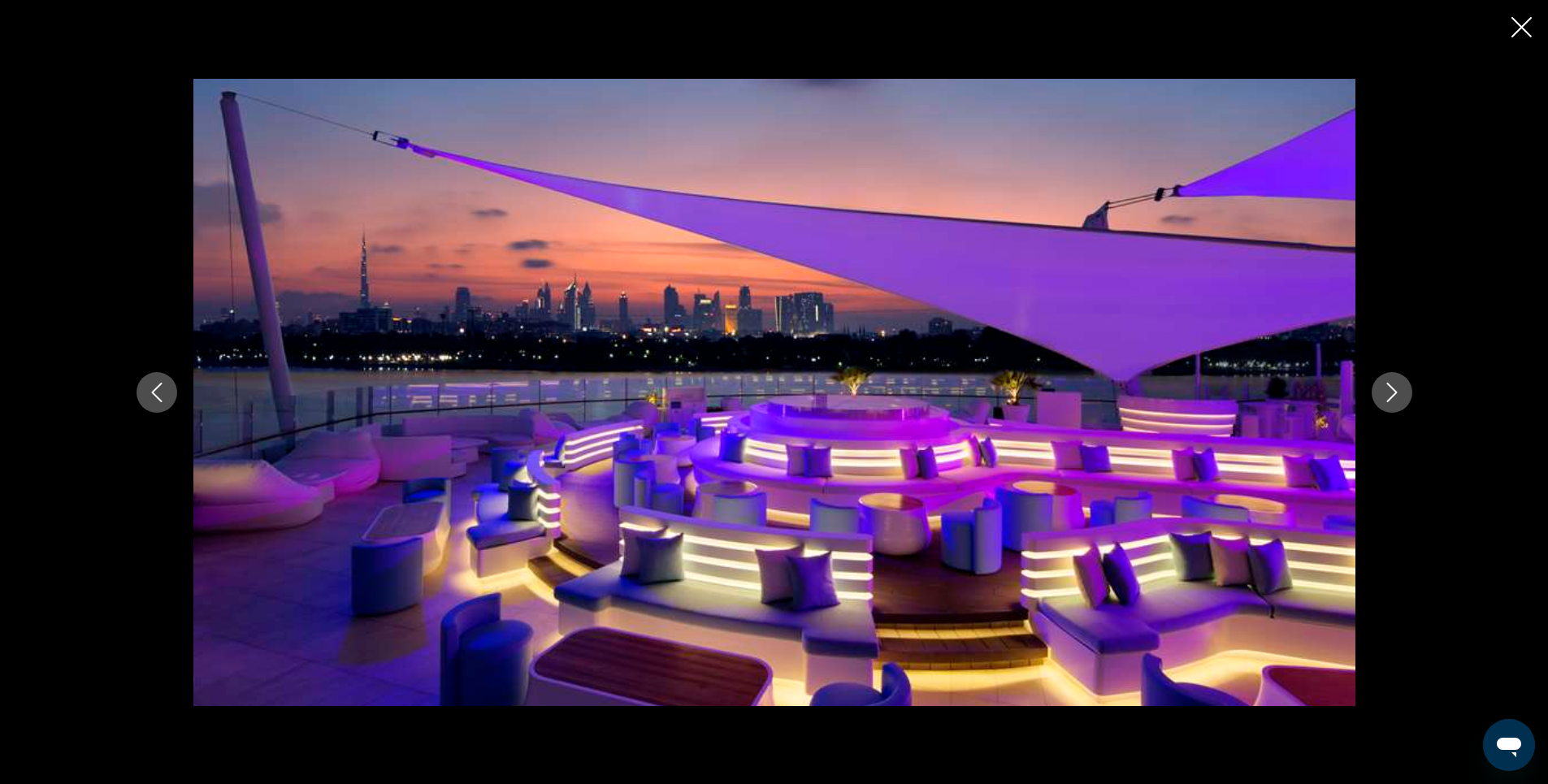
click at [1395, 395] on icon "Next image" at bounding box center [1392, 392] width 20 height 20
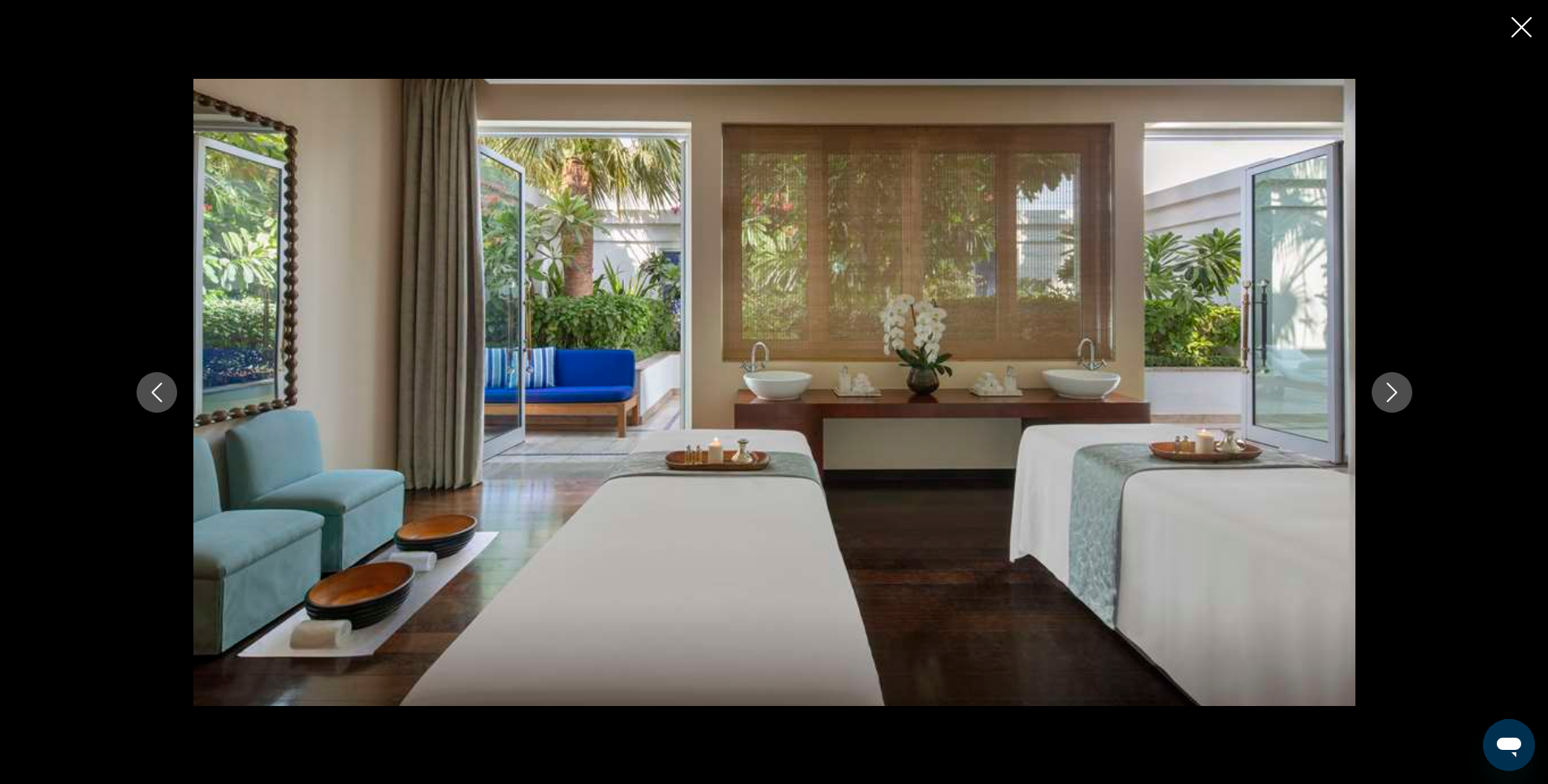
click at [1395, 395] on icon "Next image" at bounding box center [1392, 392] width 20 height 20
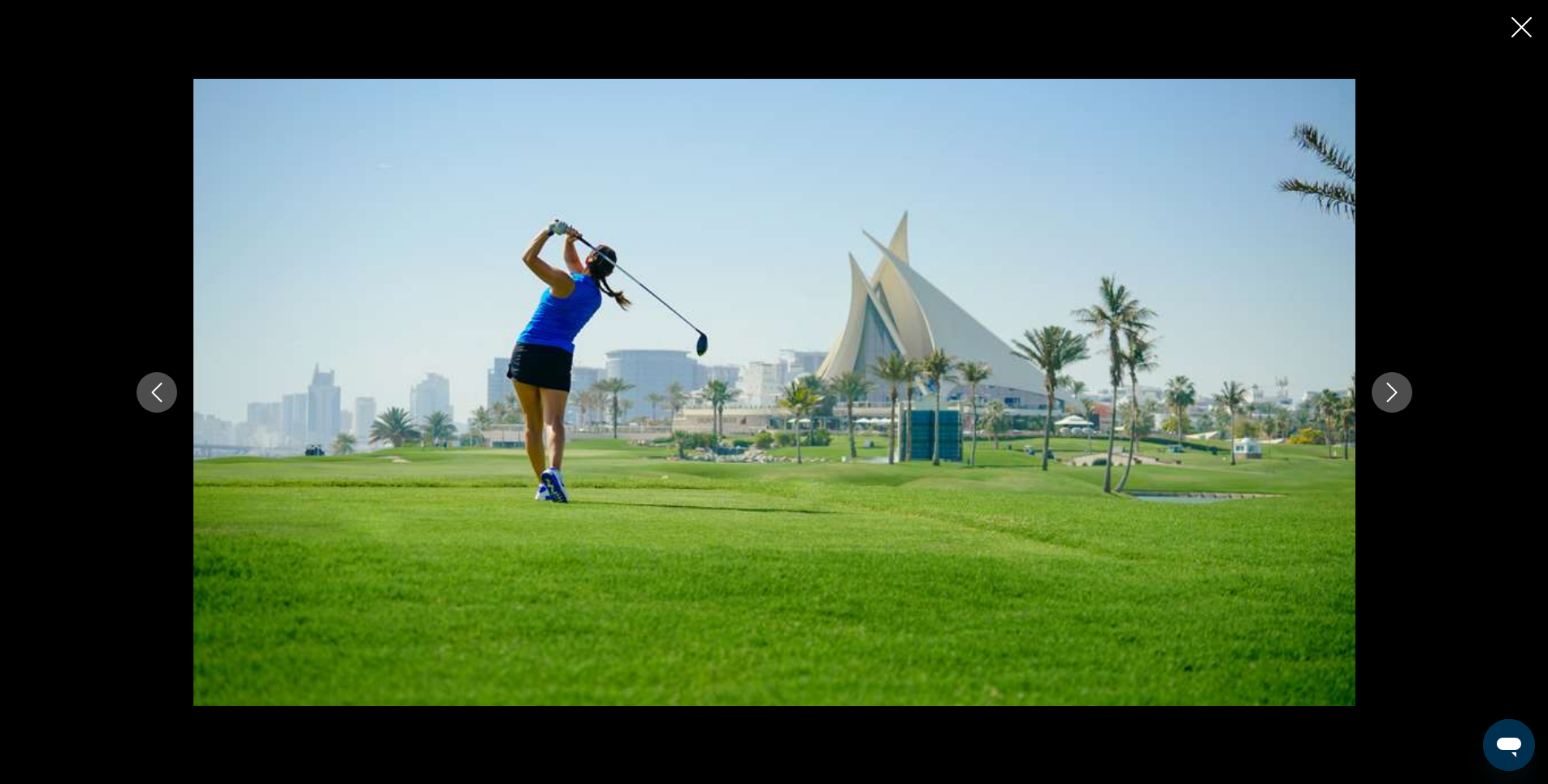
click at [1395, 395] on icon "Next image" at bounding box center [1392, 392] width 20 height 20
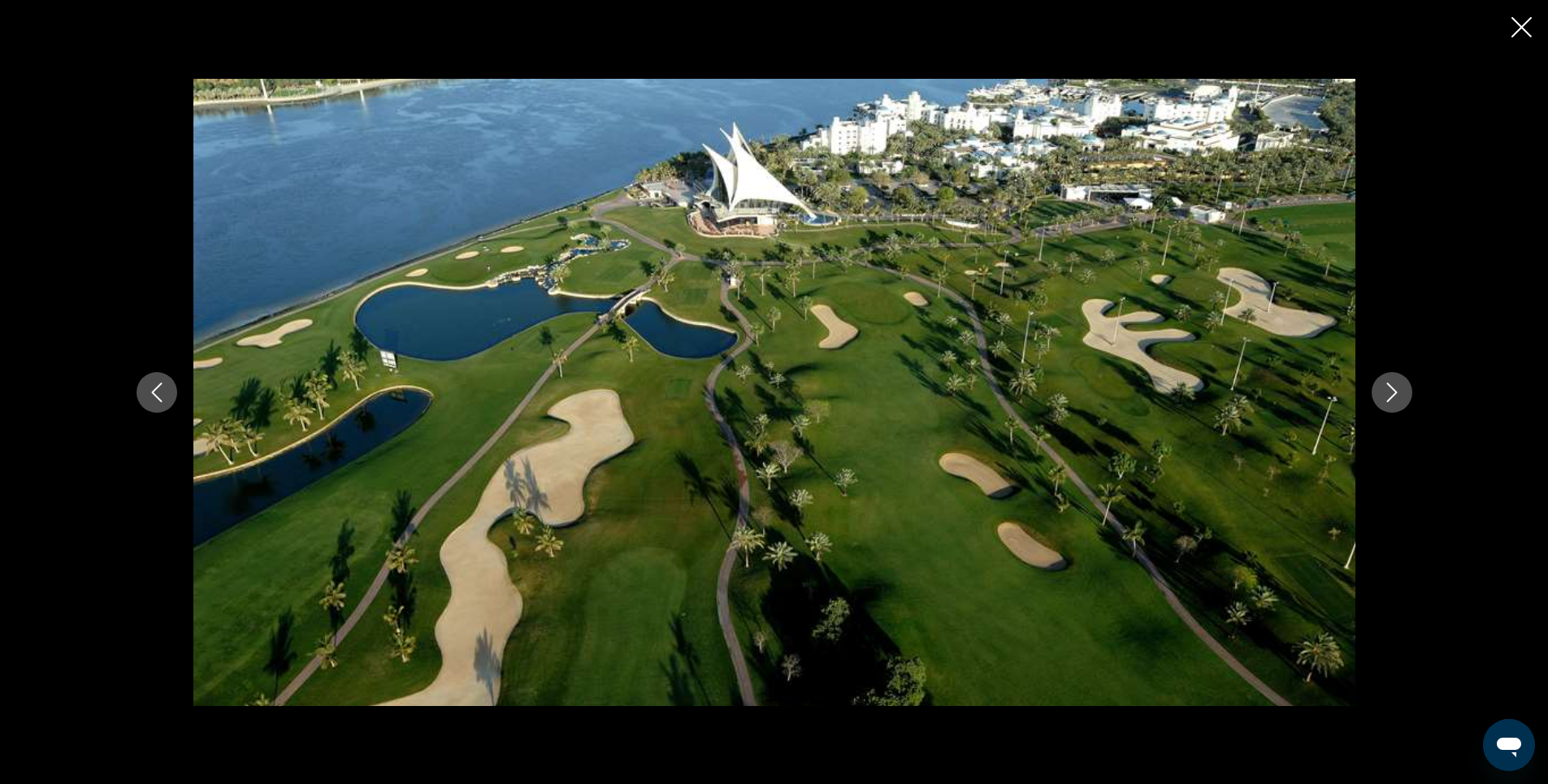
click at [1390, 391] on icon "Next image" at bounding box center [1392, 392] width 20 height 20
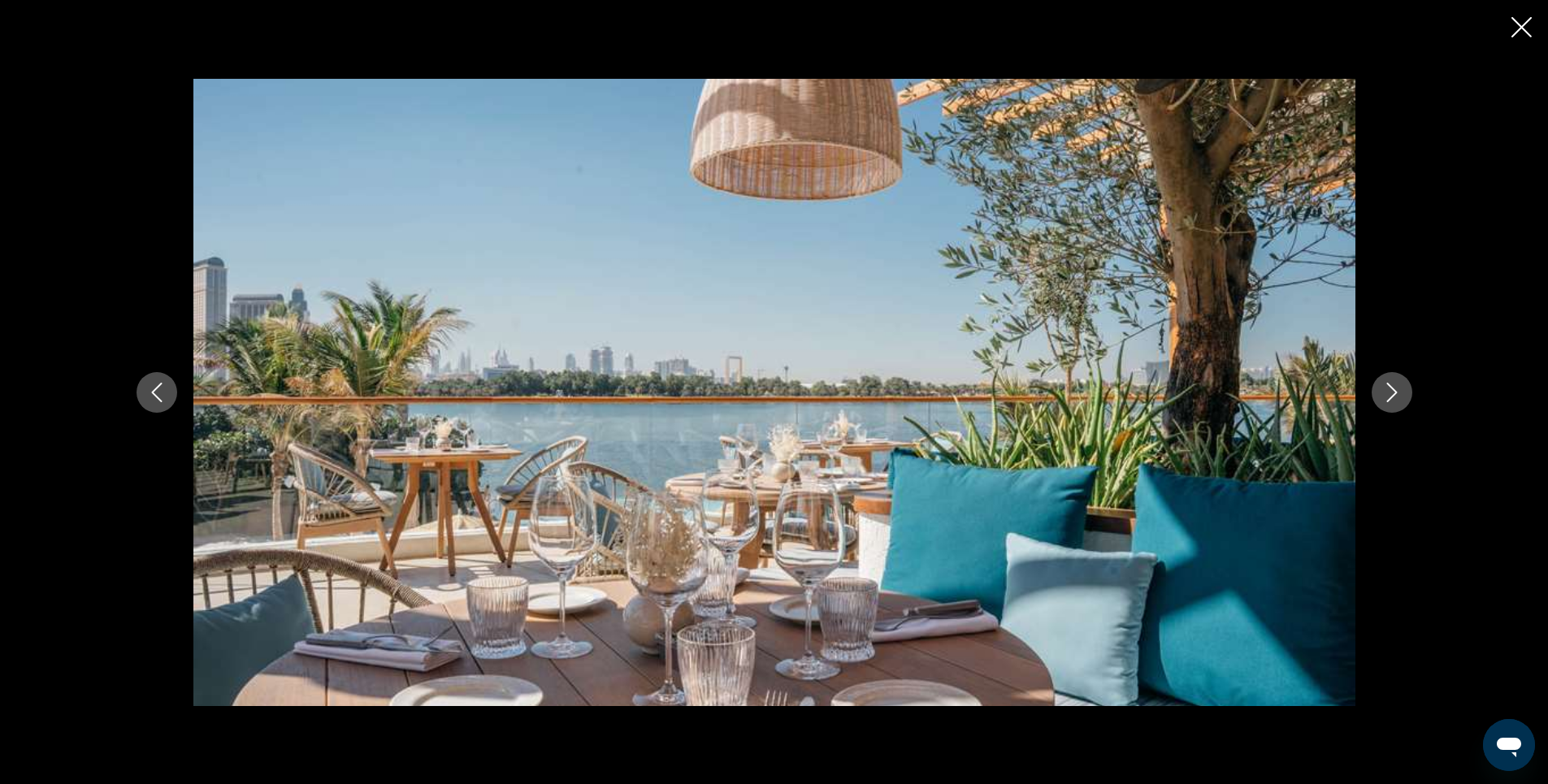
click at [1390, 391] on icon "Next image" at bounding box center [1392, 392] width 20 height 20
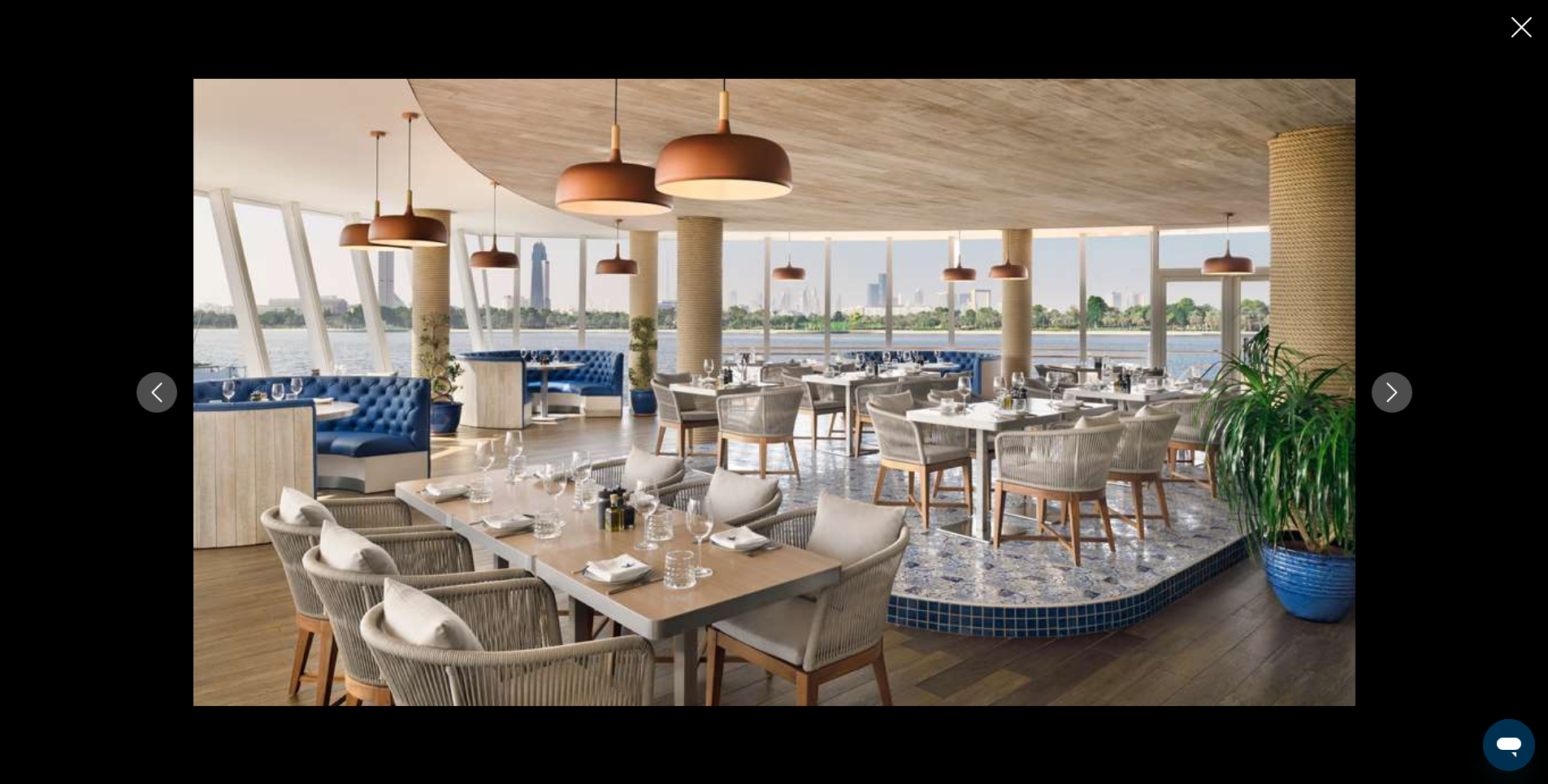
click at [1390, 391] on icon "Next image" at bounding box center [1392, 392] width 20 height 20
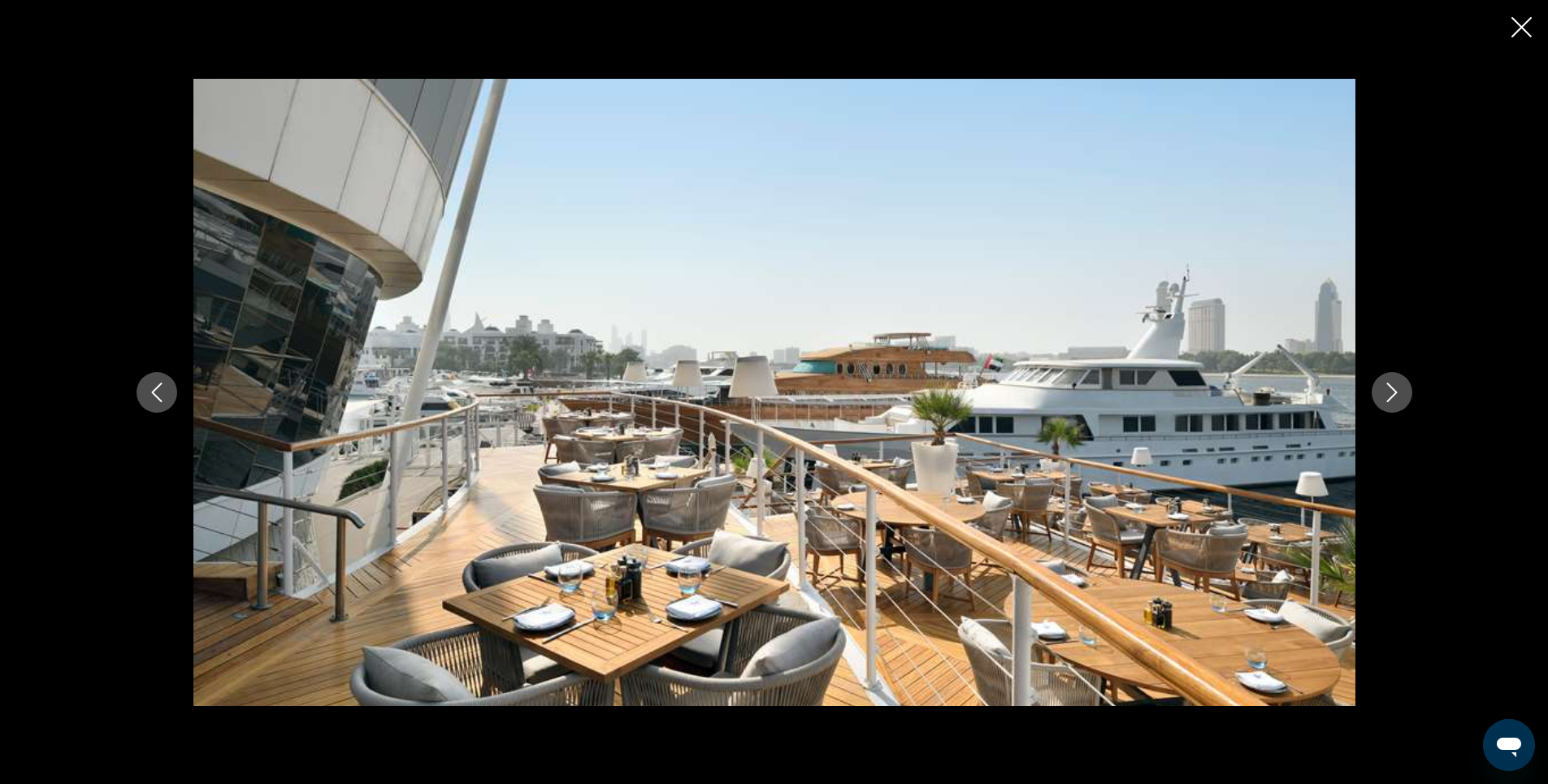
click at [1390, 391] on icon "Next image" at bounding box center [1392, 392] width 20 height 20
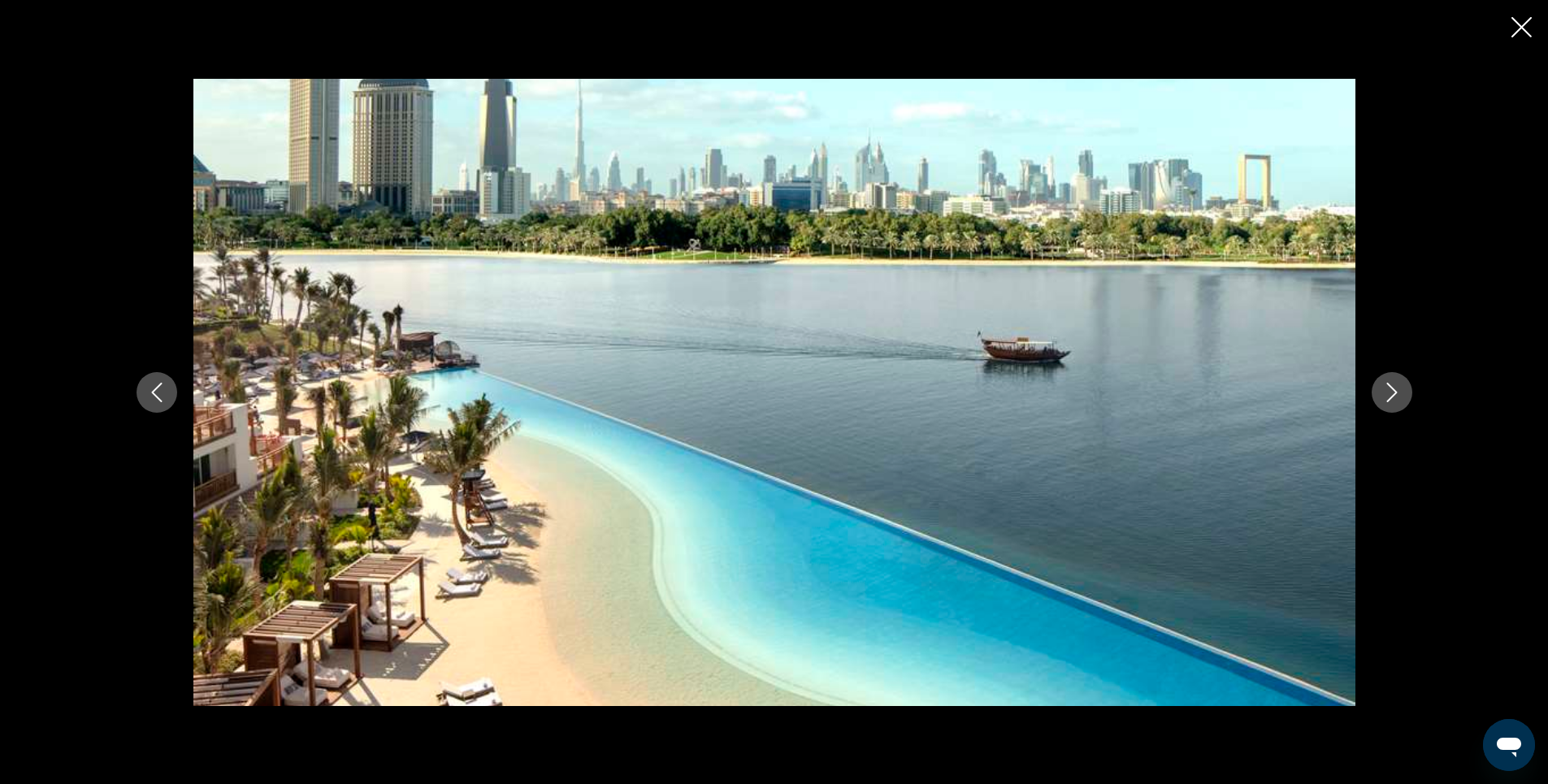
click at [1390, 391] on icon "Next image" at bounding box center [1392, 392] width 20 height 20
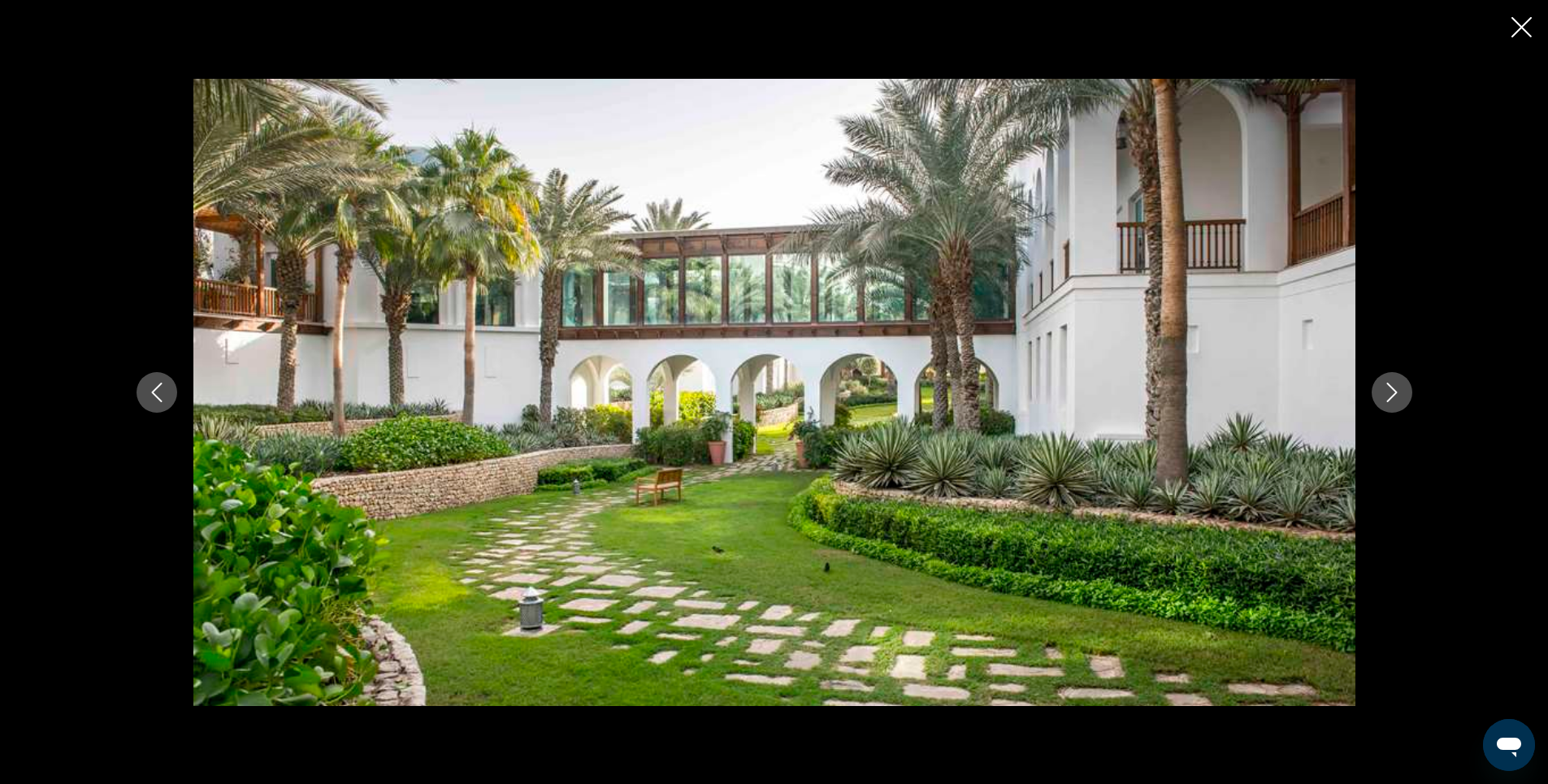
click at [1520, 31] on icon "Close slideshow" at bounding box center [1521, 27] width 21 height 21
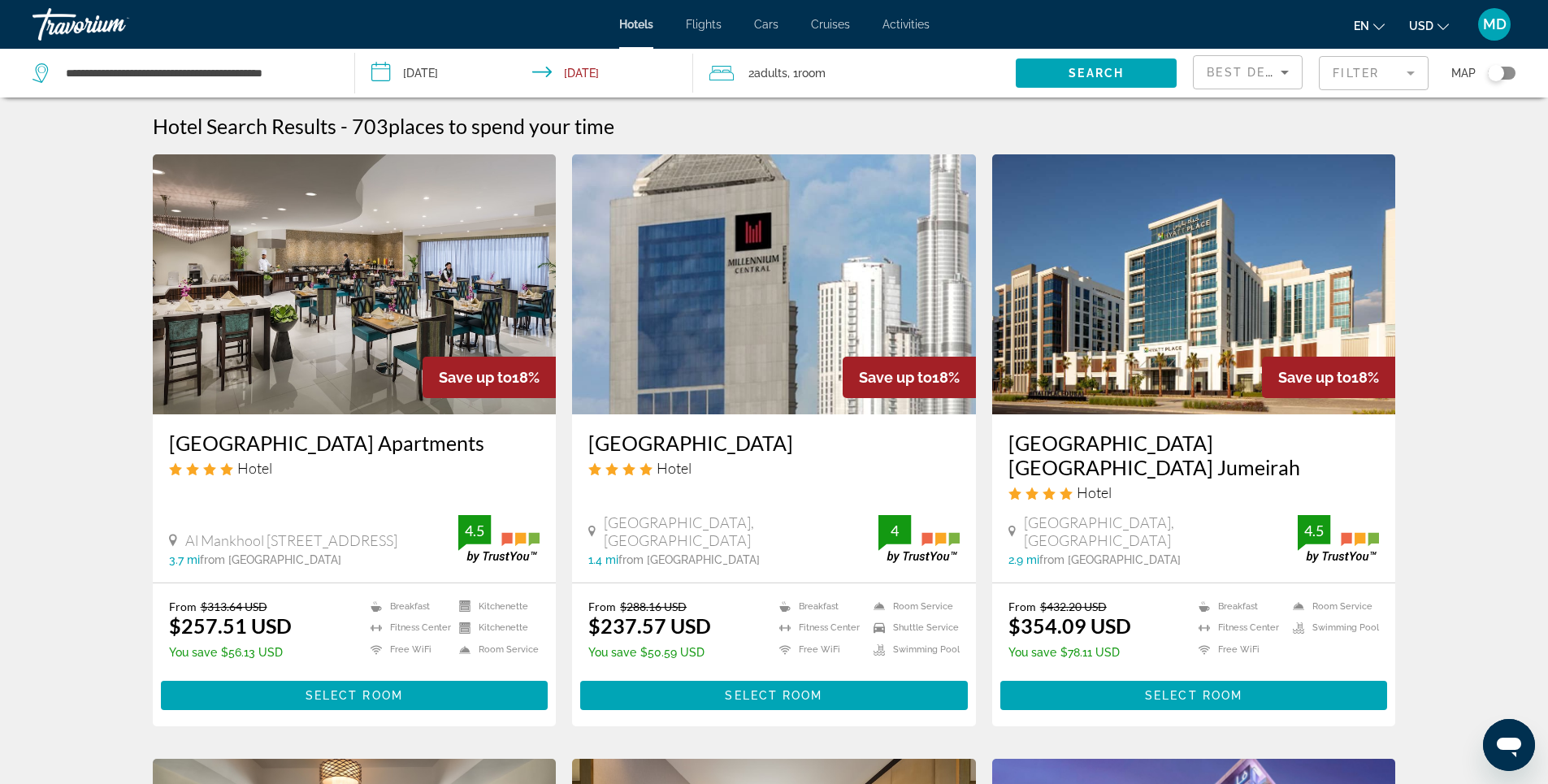
click at [682, 280] on img "Main content" at bounding box center [774, 285] width 404 height 260
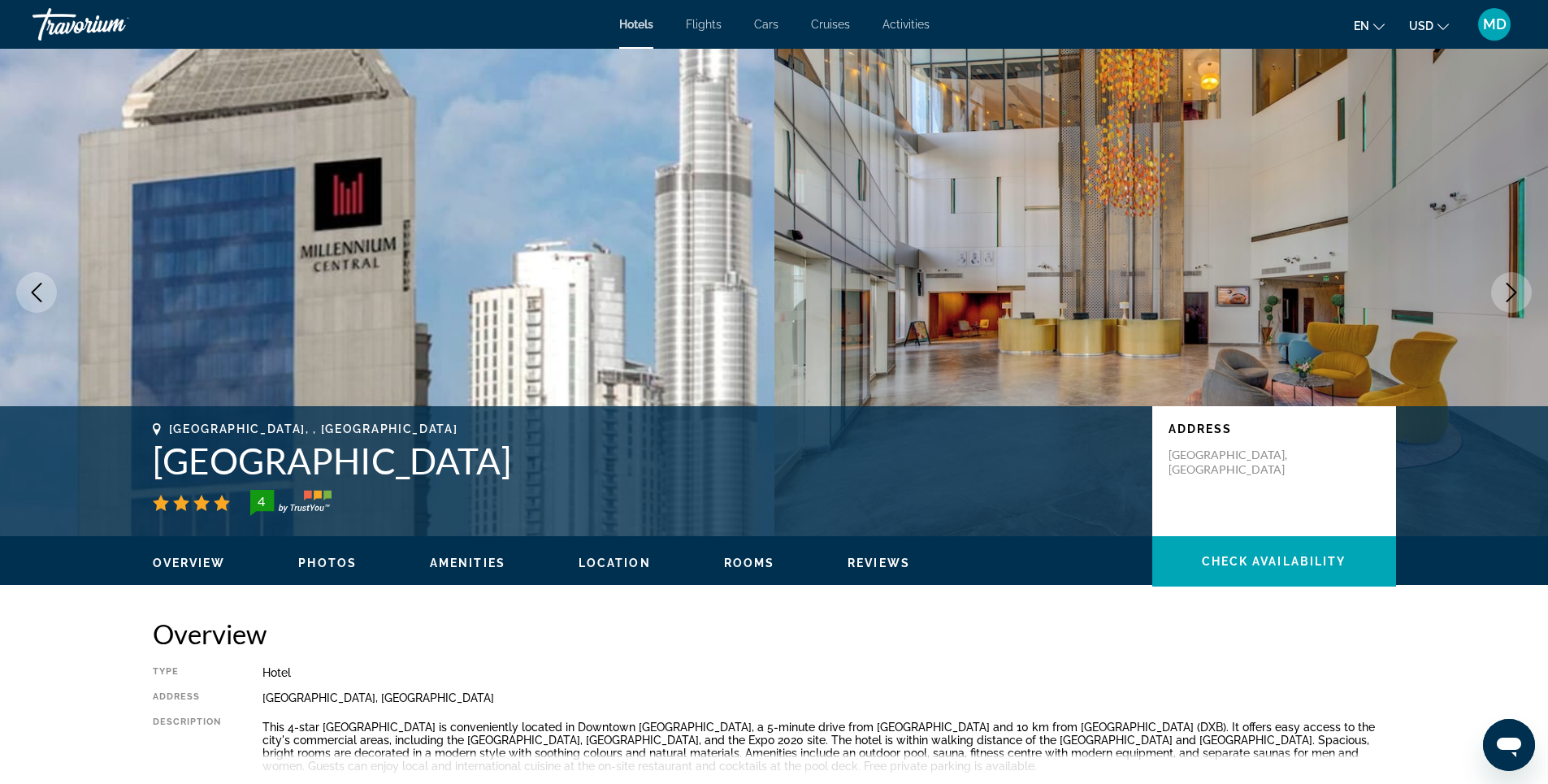
click at [1509, 290] on icon "Next image" at bounding box center [1512, 293] width 20 height 20
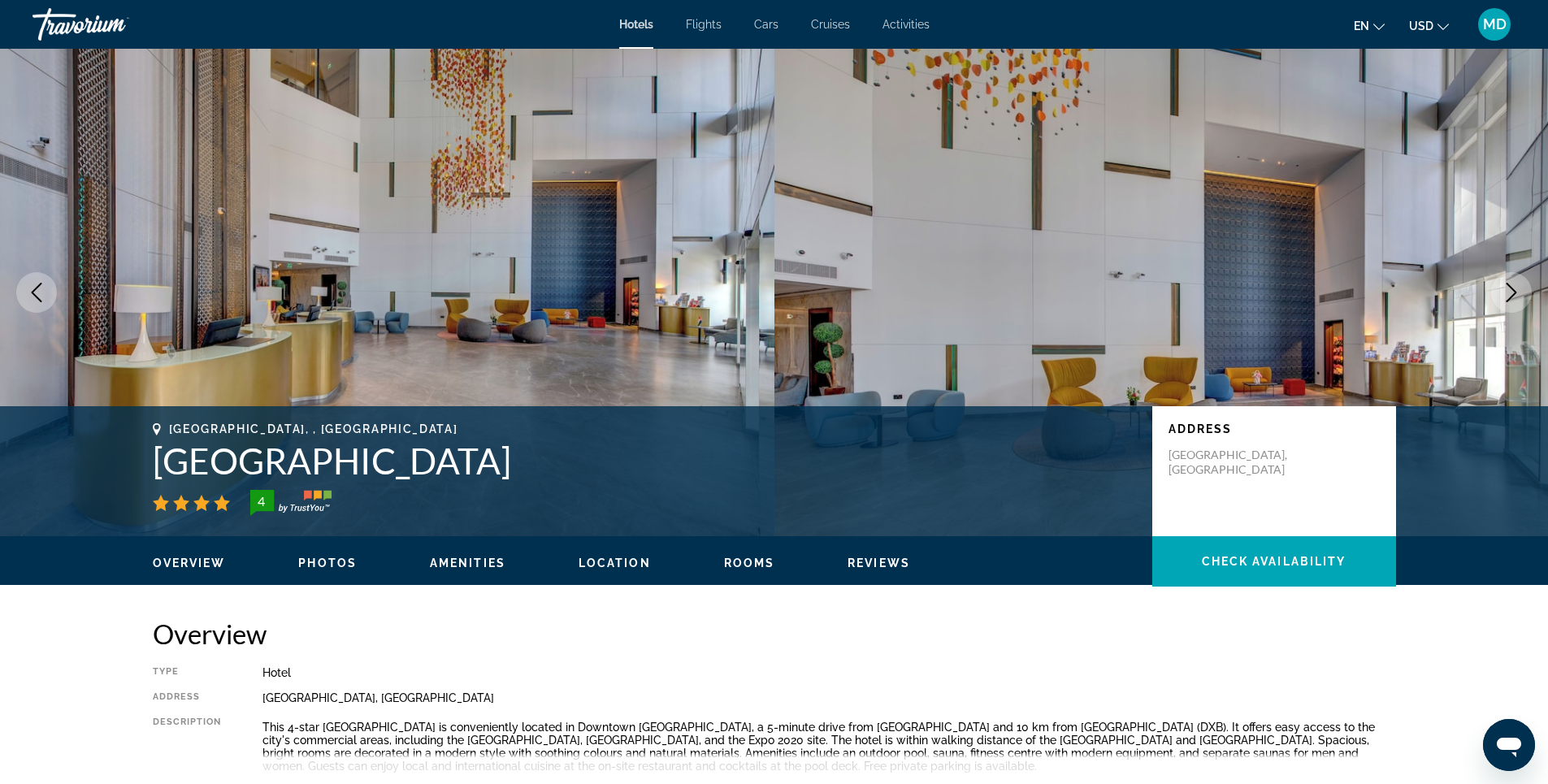
click at [1509, 290] on icon "Next image" at bounding box center [1512, 293] width 20 height 20
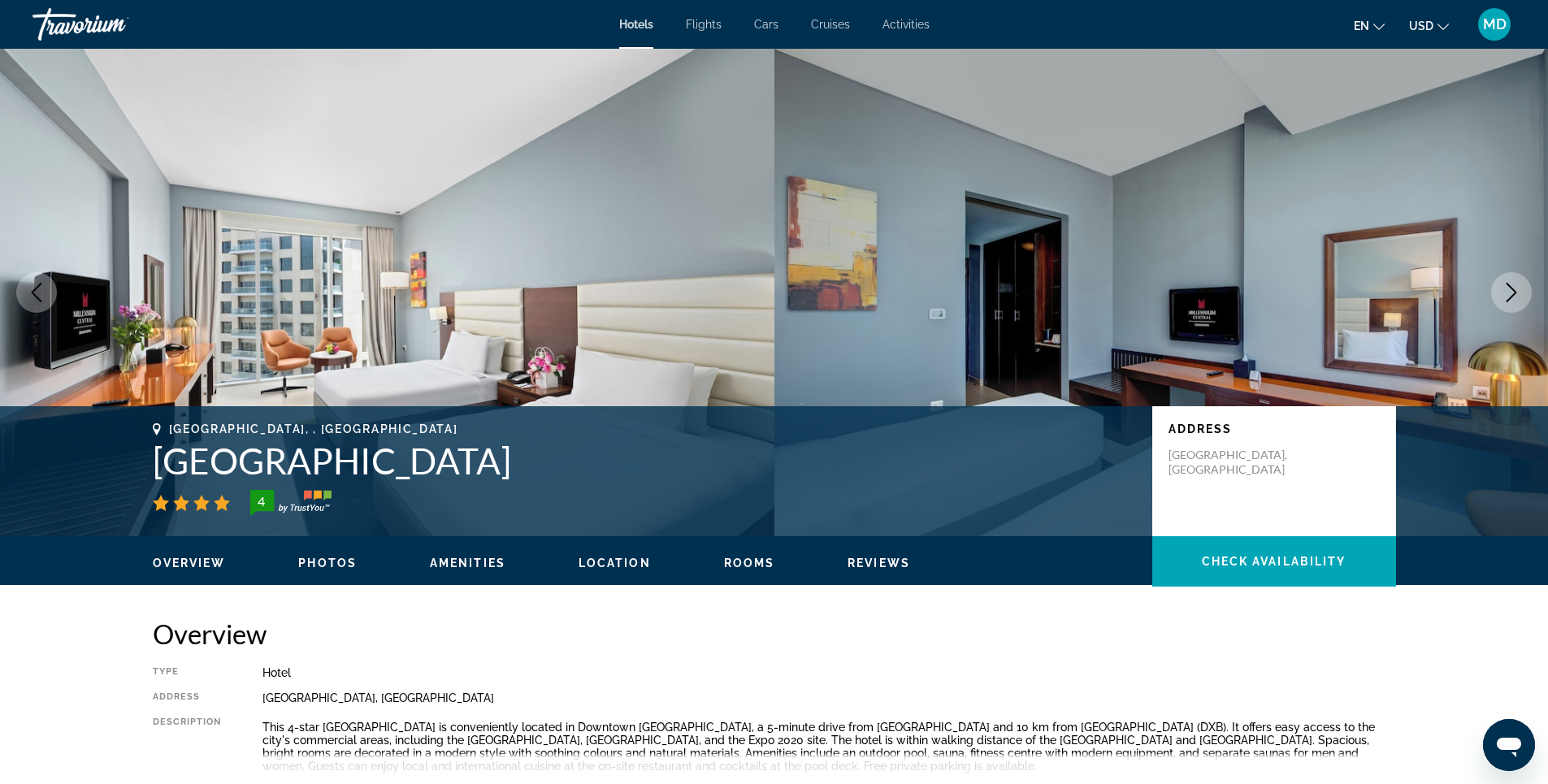
click at [1509, 290] on icon "Next image" at bounding box center [1512, 293] width 20 height 20
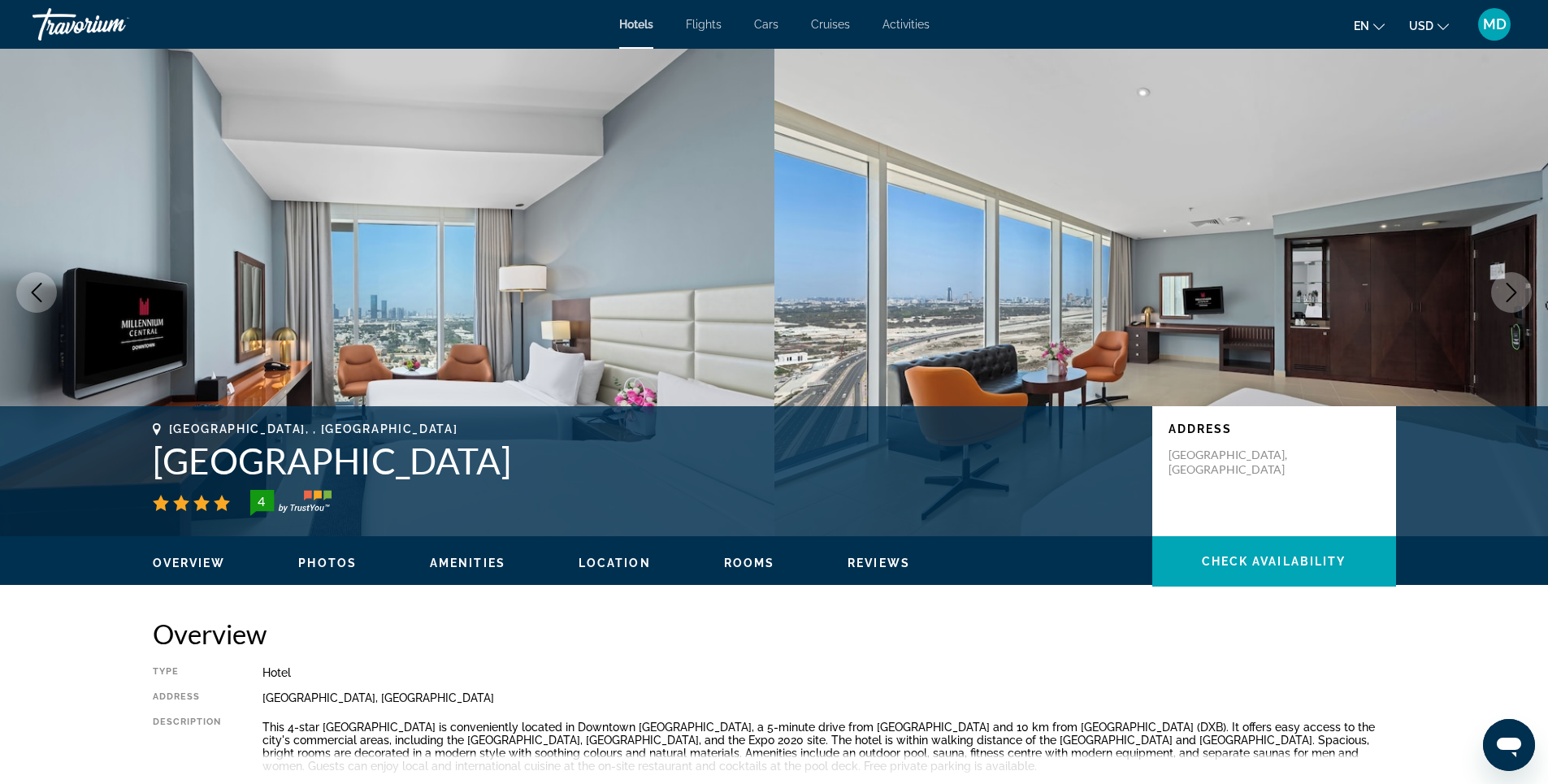
click at [1509, 290] on icon "Next image" at bounding box center [1512, 293] width 20 height 20
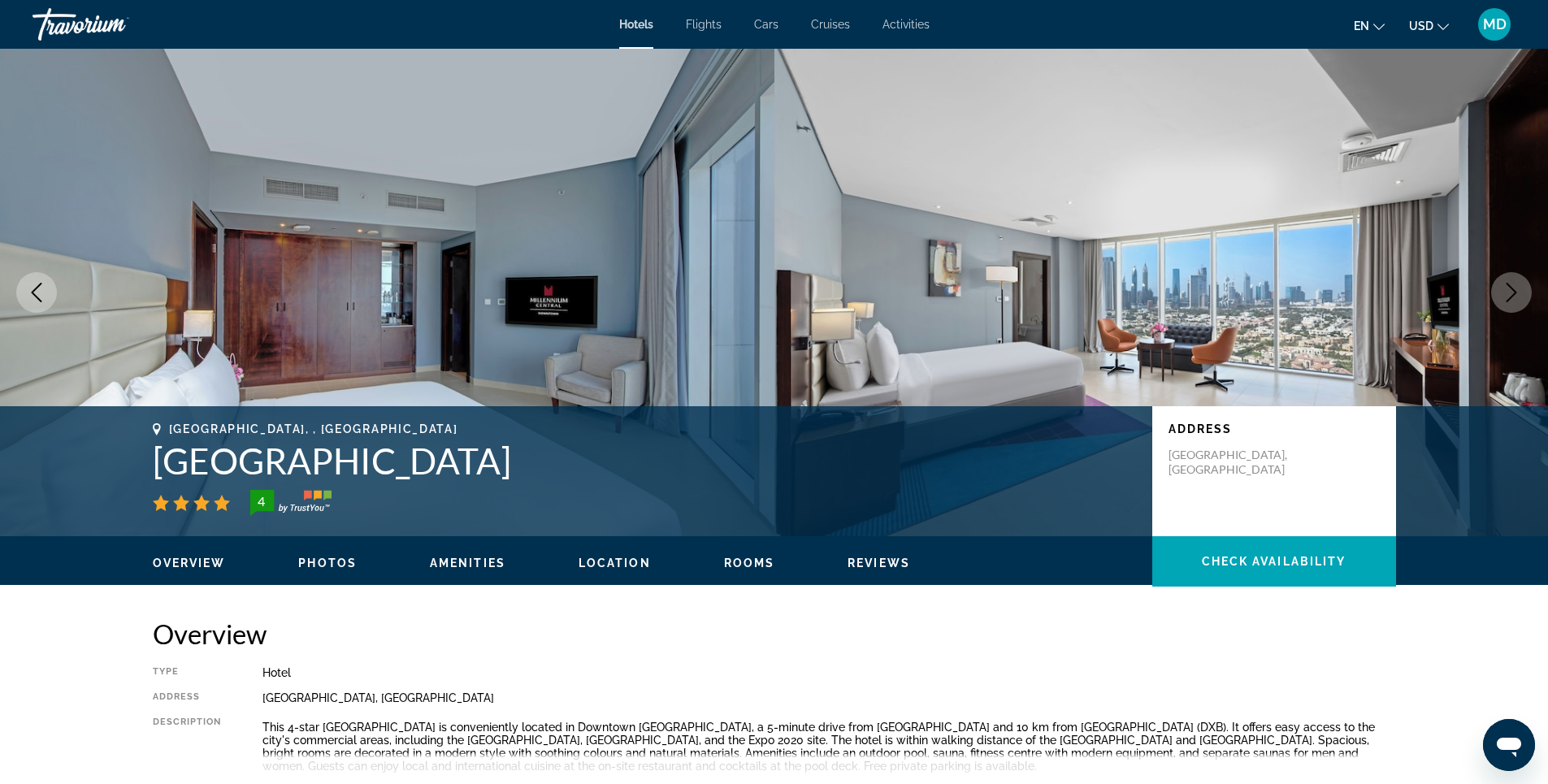
click at [1509, 290] on icon "Next image" at bounding box center [1512, 293] width 20 height 20
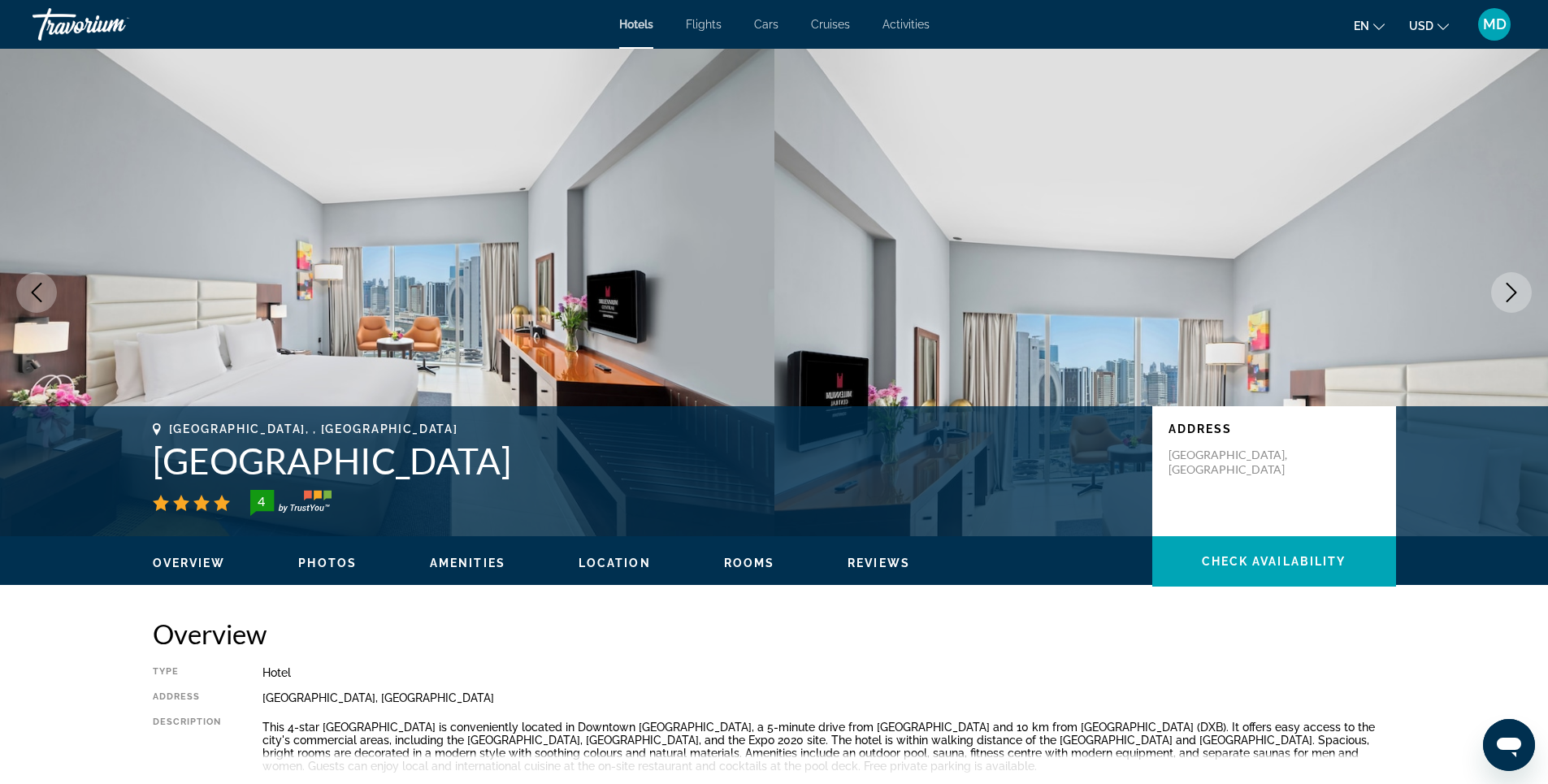
click at [1511, 294] on icon "Next image" at bounding box center [1512, 293] width 20 height 20
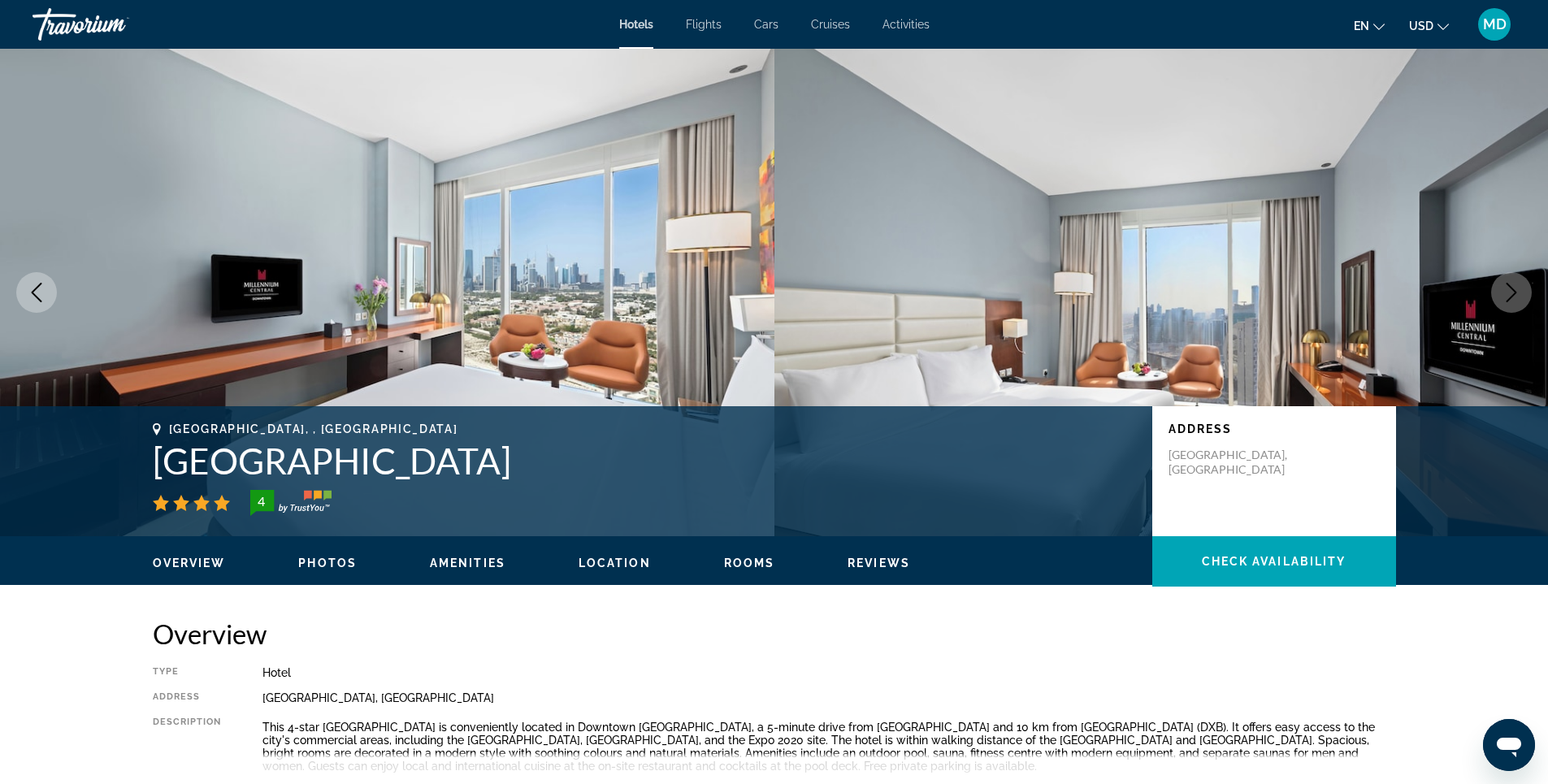
click at [1511, 294] on icon "Next image" at bounding box center [1512, 293] width 20 height 20
